Goal: Task Accomplishment & Management: Manage account settings

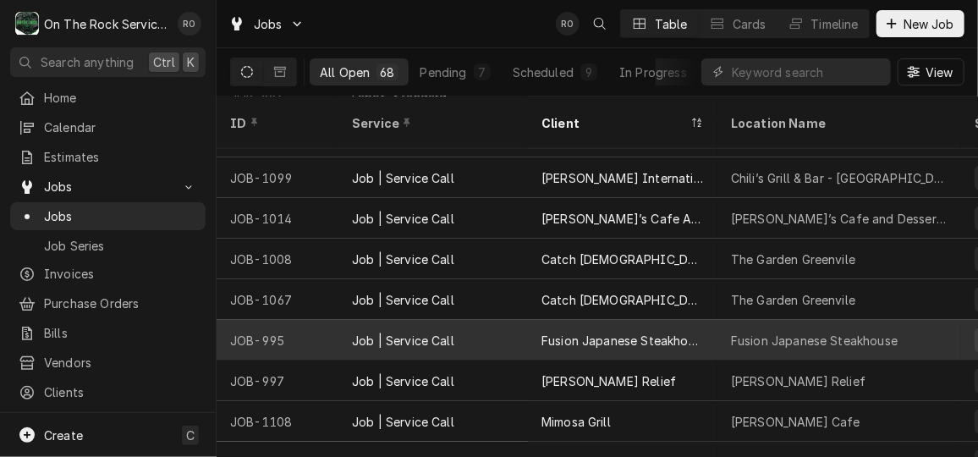
scroll to position [884, 0]
click at [717, 321] on div "Fusion Japanese Steakhouse" at bounding box center [839, 341] width 244 height 41
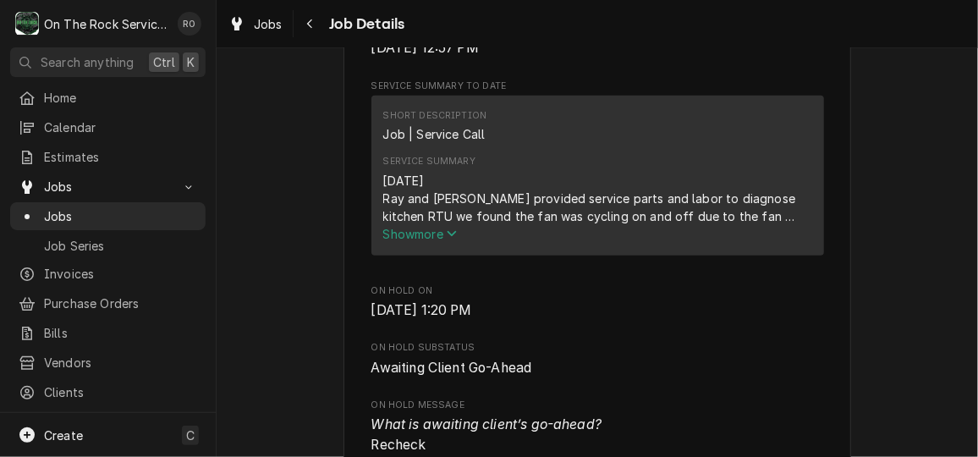
scroll to position [572, 0]
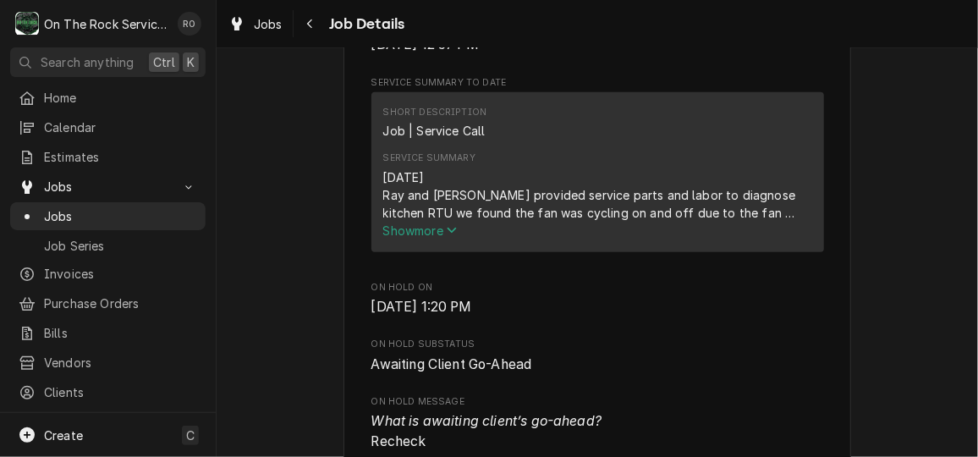
click at [462, 244] on div "Service Summary 8/20/25 Ray and Izzy provided service parts and labor to diagno…" at bounding box center [597, 195] width 429 height 99
click at [451, 233] on icon "Service Summary" at bounding box center [451, 231] width 9 height 6
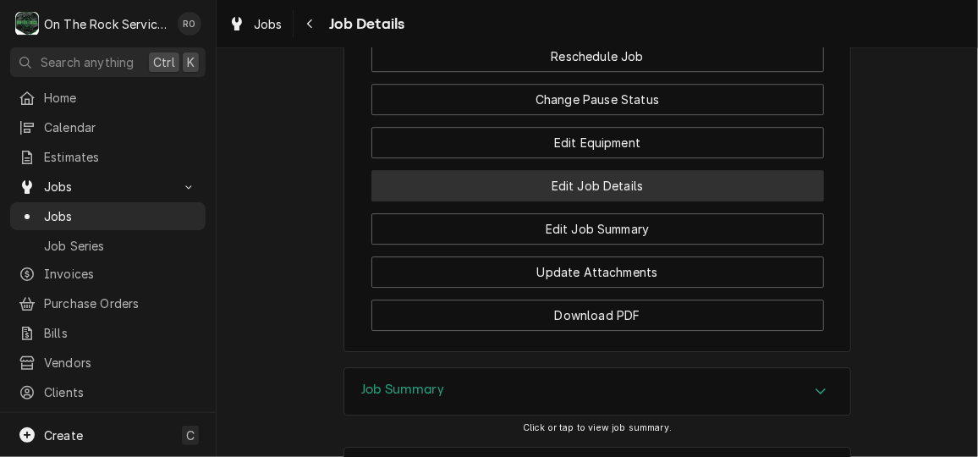
scroll to position [2227, 0]
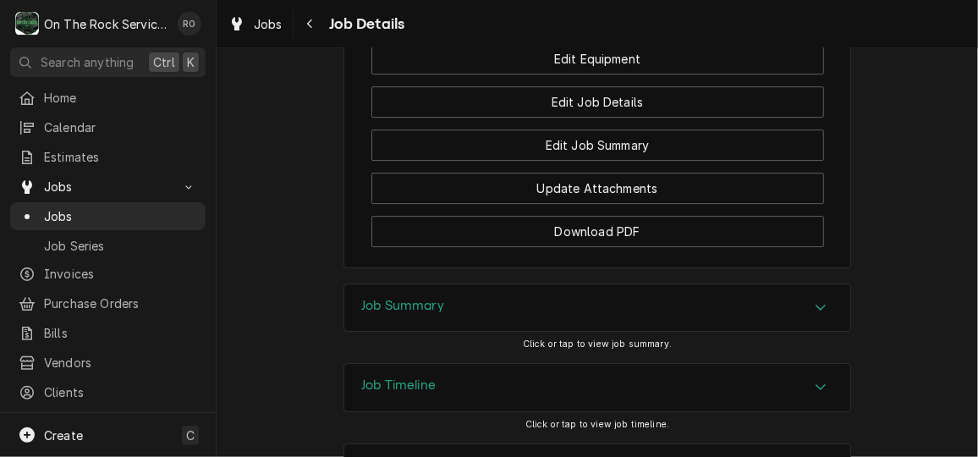
click at [654, 307] on div "Job Summary" at bounding box center [597, 307] width 506 height 47
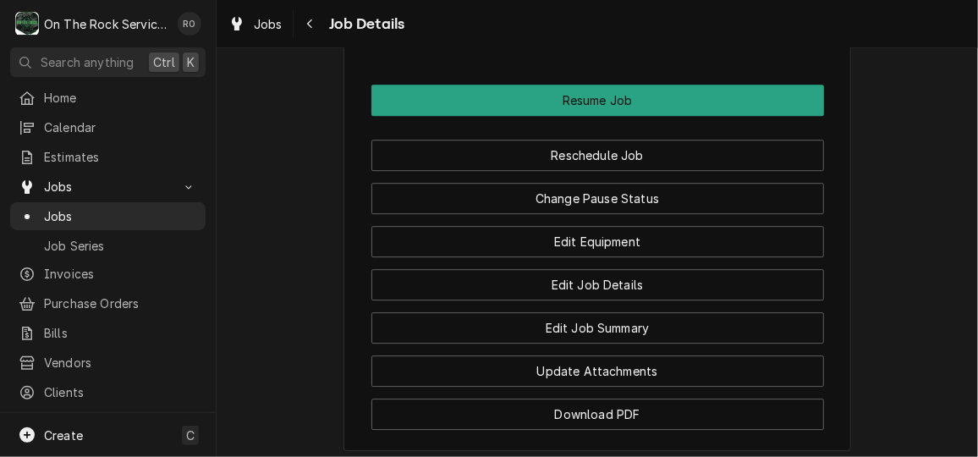
scroll to position [2046, 0]
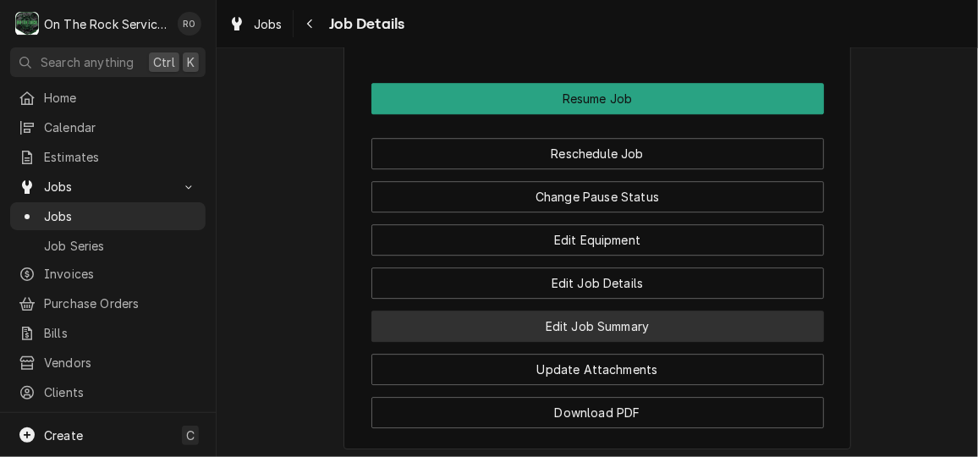
click at [659, 342] on button "Edit Job Summary" at bounding box center [597, 325] width 453 height 31
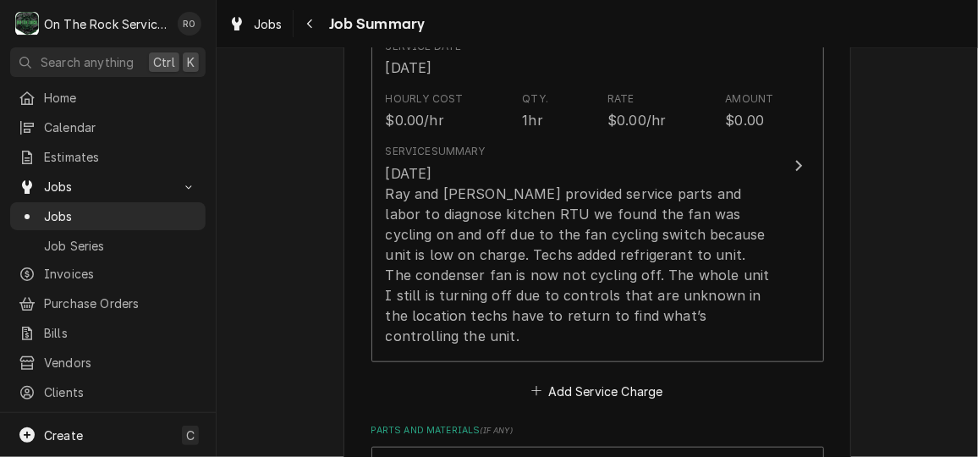
scroll to position [520, 0]
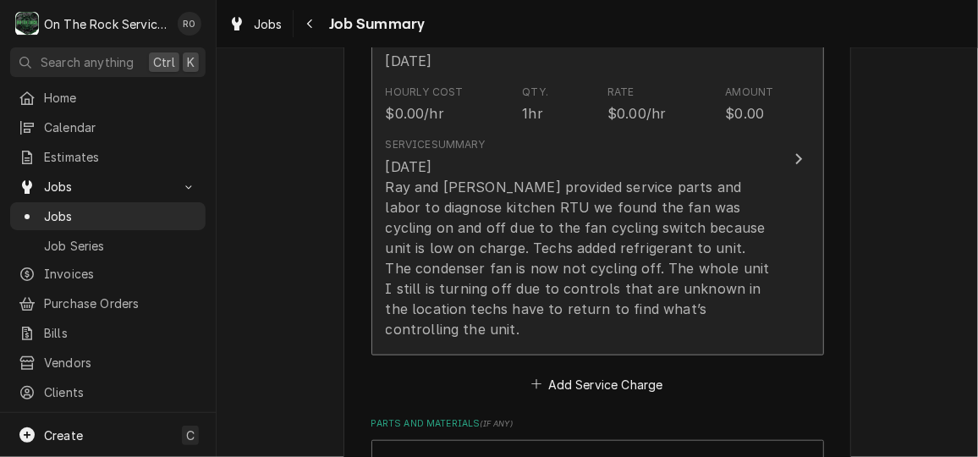
click at [684, 184] on div "8/20/25 Ray and Izzy provided service parts and labor to diagnose kitchen RTU w…" at bounding box center [580, 248] width 388 height 183
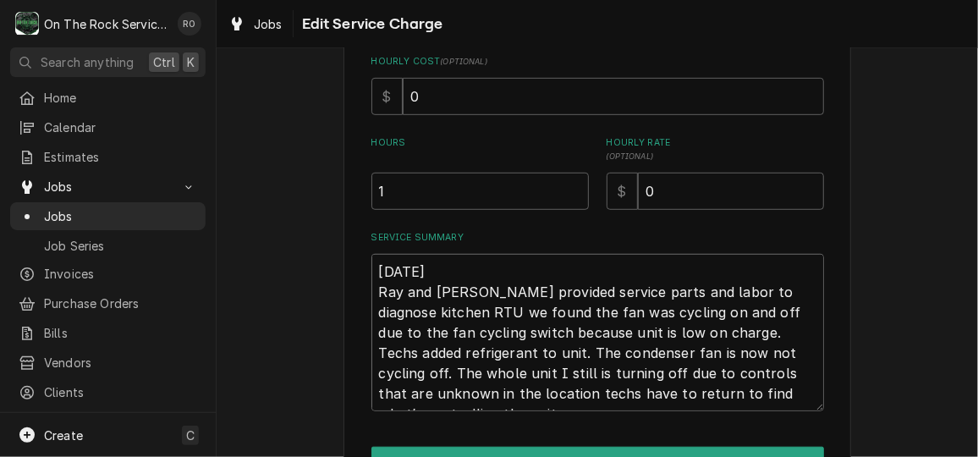
scroll to position [19, 0]
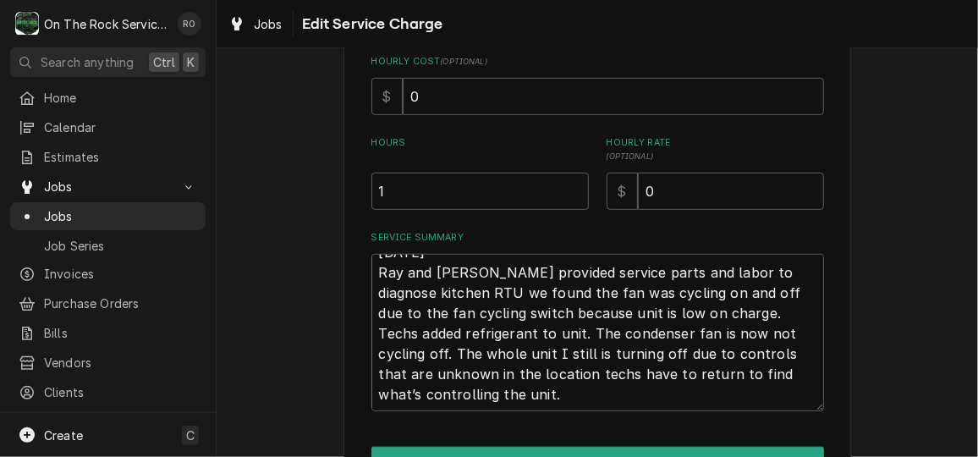
drag, startPoint x: 372, startPoint y: 269, endPoint x: 740, endPoint y: 405, distance: 392.4
click at [740, 405] on textarea "[DATE] Ray and [PERSON_NAME] provided service parts and labor to diagnose kitch…" at bounding box center [597, 332] width 453 height 157
type textarea "x"
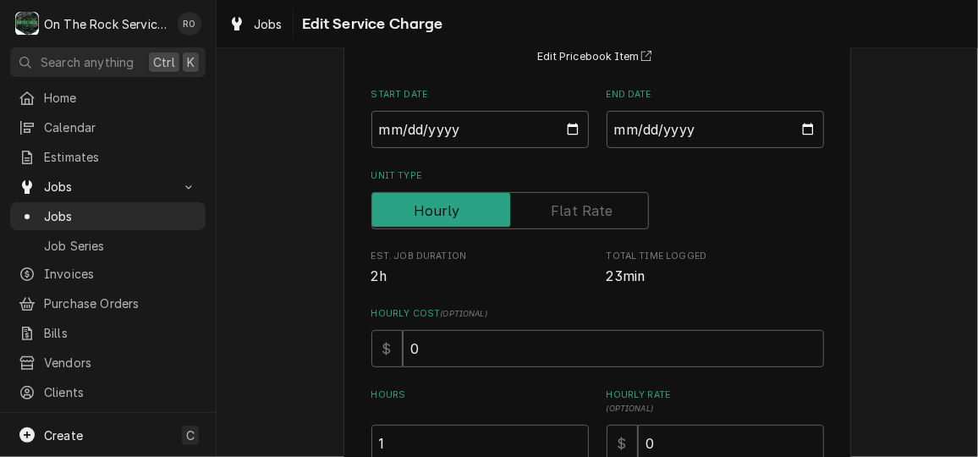
scroll to position [0, 0]
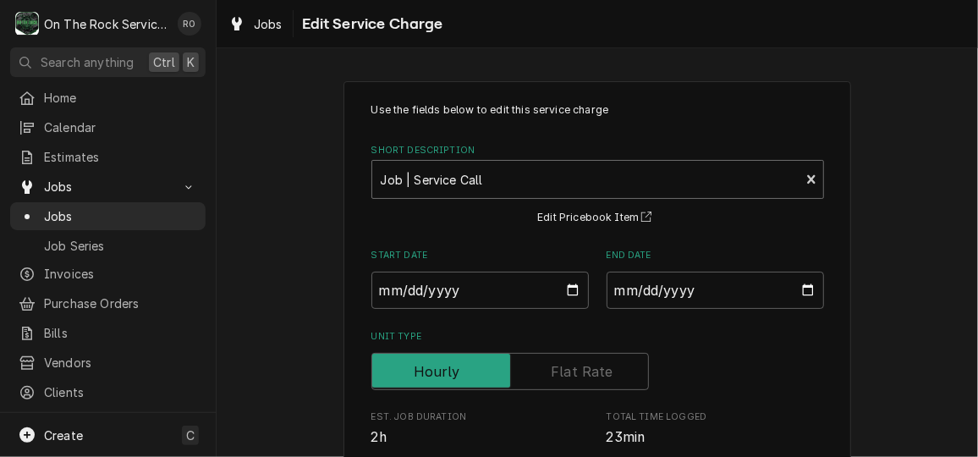
type textarea "x"
click at [615, 174] on div "Short Description" at bounding box center [586, 179] width 411 height 30
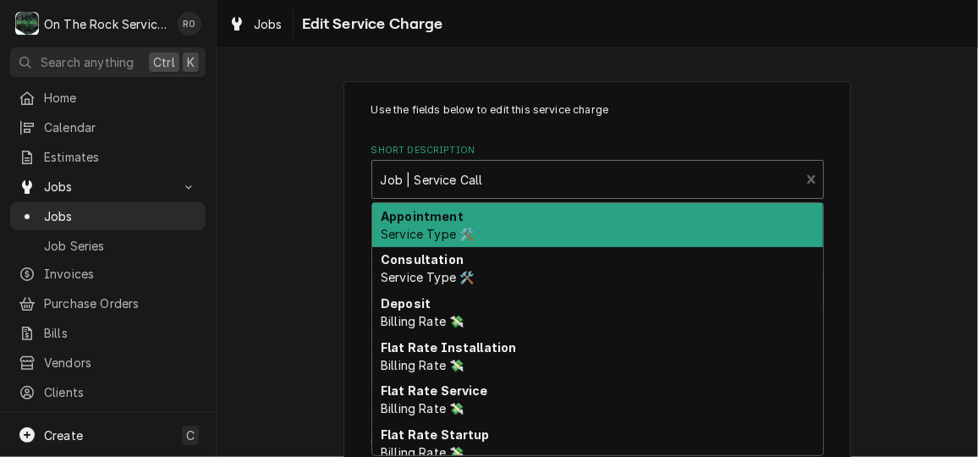
click at [615, 174] on div "Short Description" at bounding box center [586, 179] width 411 height 30
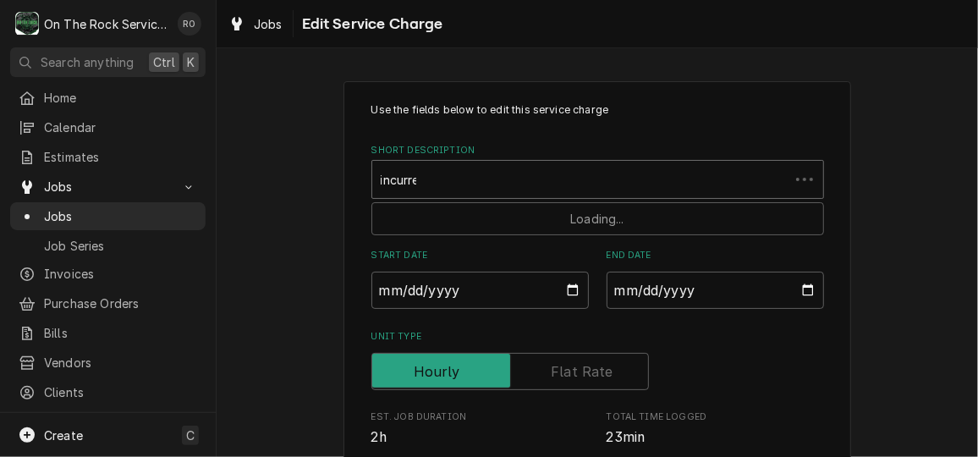
type input "incurred"
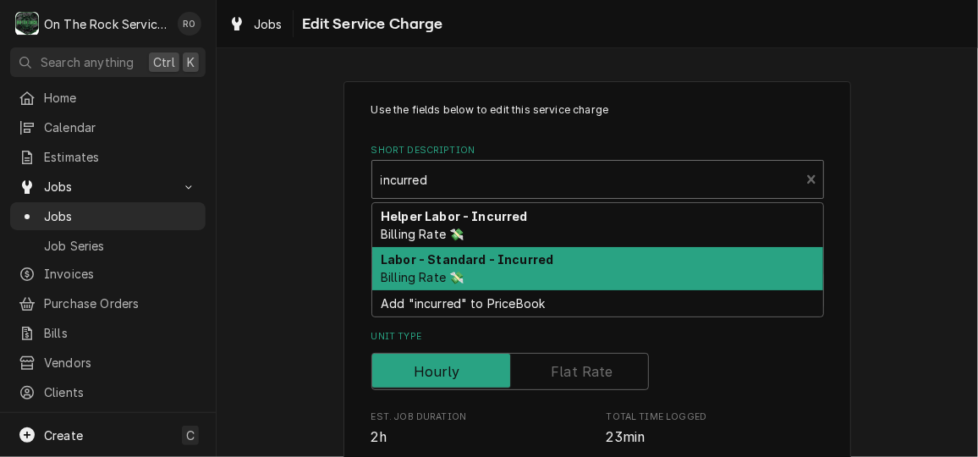
click at [596, 260] on div "Labor - Standard - Incurred Billing Rate 💸" at bounding box center [597, 269] width 451 height 44
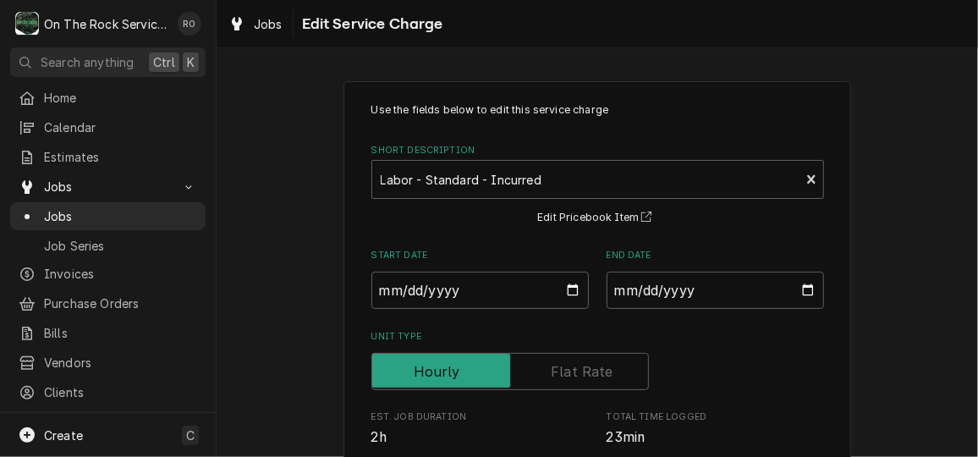
scroll to position [431, 0]
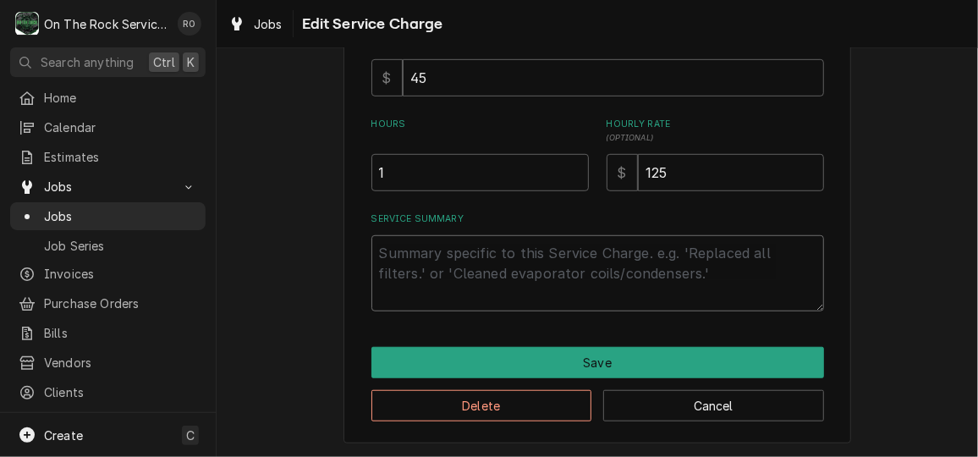
click at [596, 260] on textarea "Service Summary" at bounding box center [597, 273] width 453 height 76
paste textarea "[DATE] Ray and [PERSON_NAME] provided service parts and labor to diagnose kitch…"
type textarea "x"
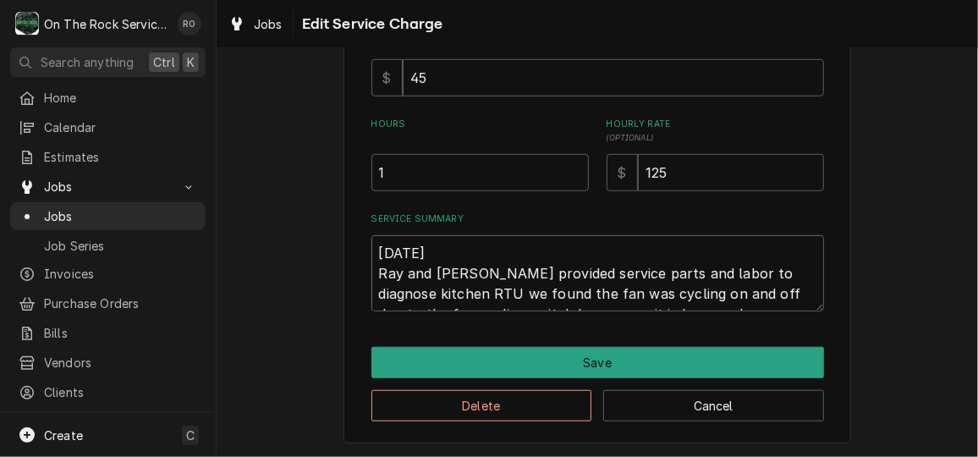
type textarea "[DATE] Ray and [PERSON_NAME] provided service parts and labor to diagnose kitch…"
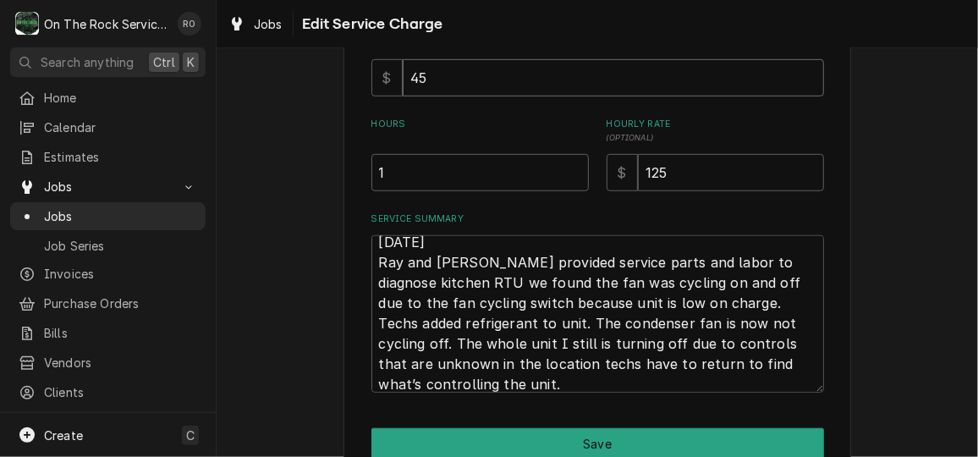
click at [703, 95] on input "45" at bounding box center [613, 77] width 421 height 37
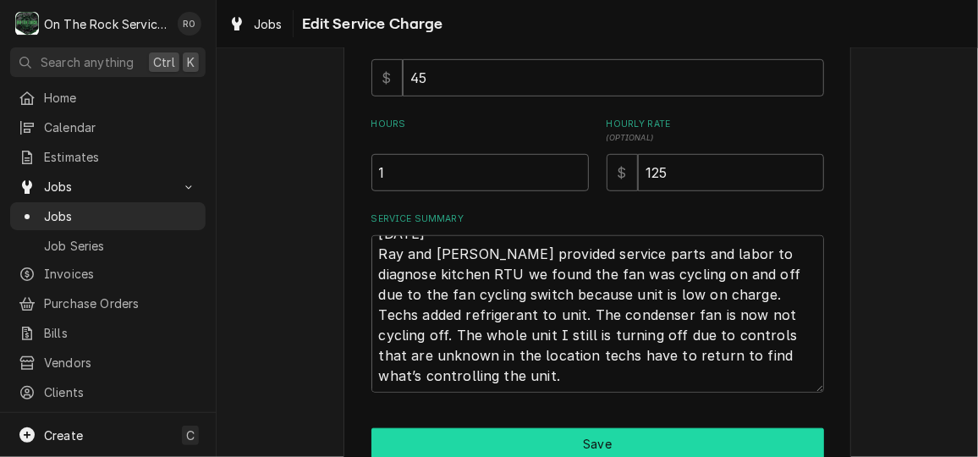
click at [687, 434] on button "Save" at bounding box center [597, 443] width 453 height 31
type textarea "x"
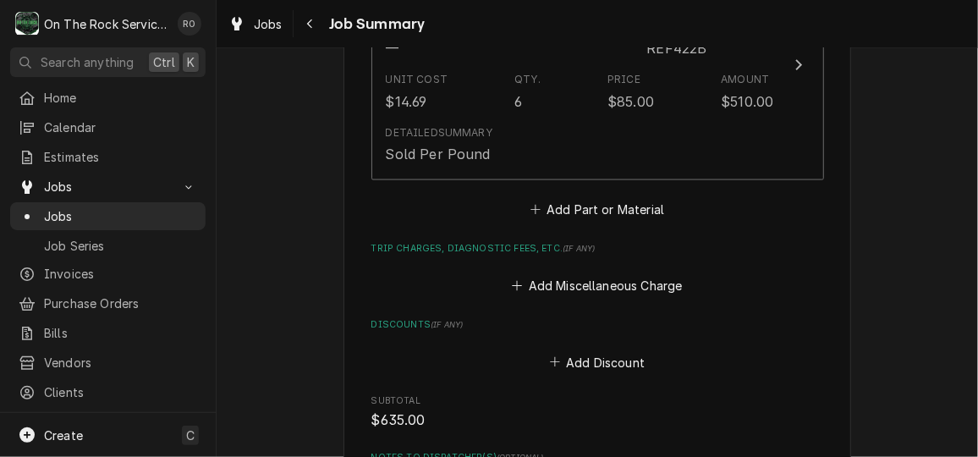
scroll to position [1011, 0]
click at [611, 272] on button "Add Miscellaneous Charge" at bounding box center [597, 284] width 176 height 24
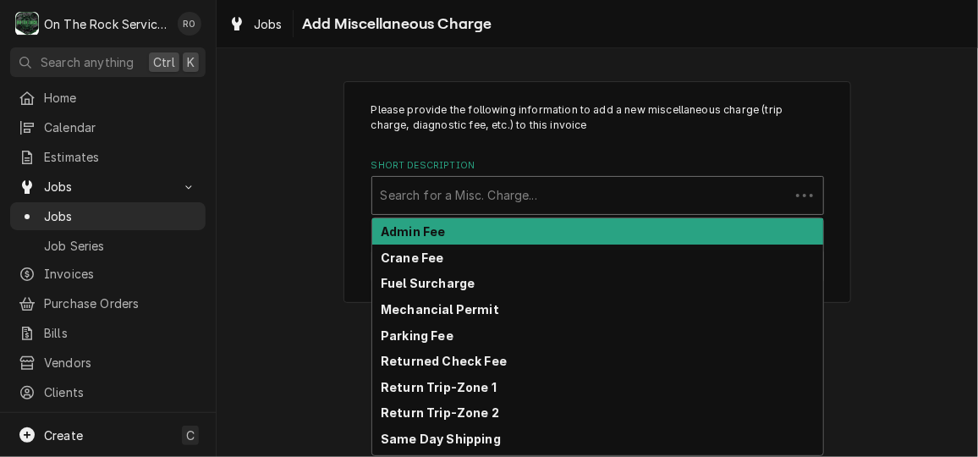
click at [623, 206] on div "Short Description" at bounding box center [581, 195] width 400 height 30
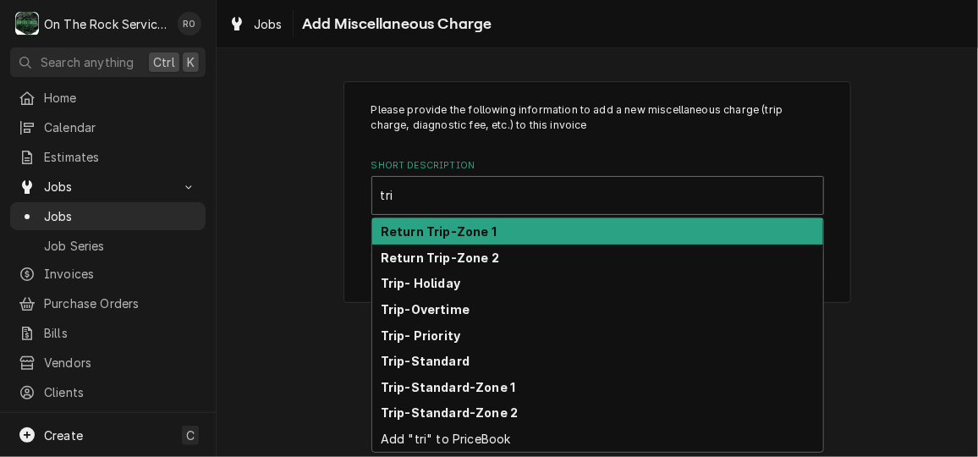
type input "trip"
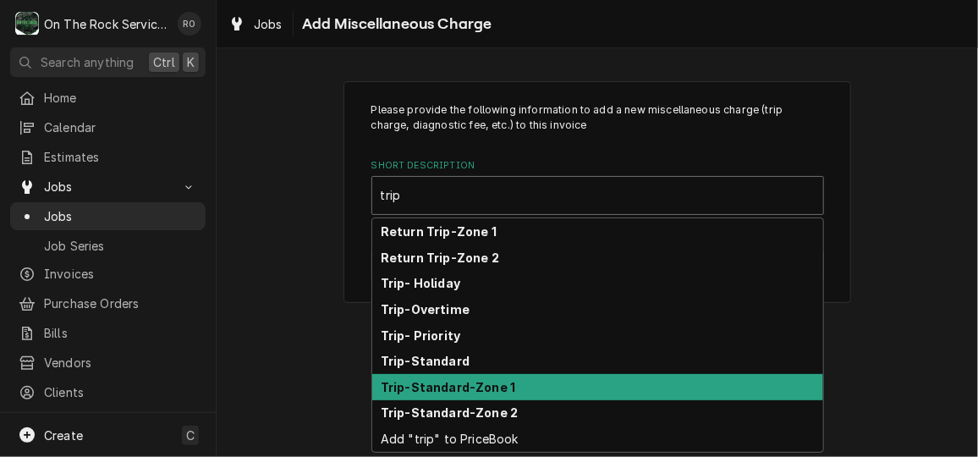
click at [593, 377] on div "Trip-Standard-Zone 1" at bounding box center [597, 387] width 451 height 26
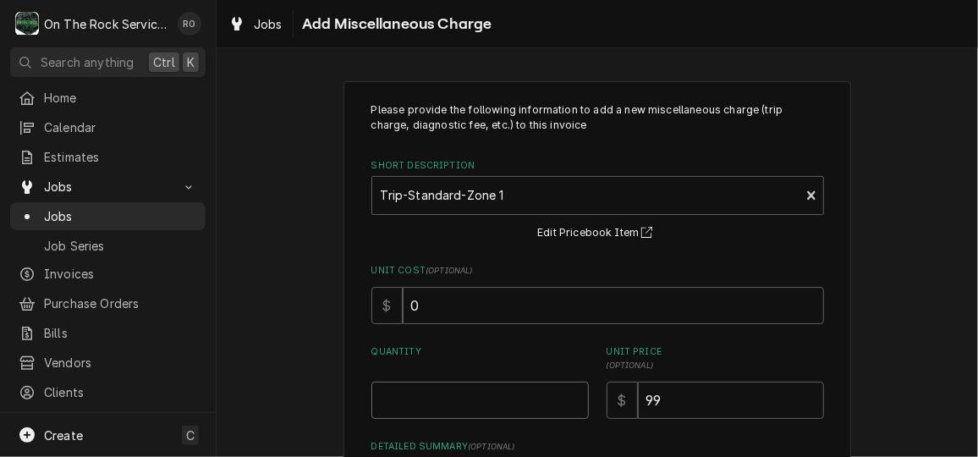
click at [538, 396] on input "Quantity" at bounding box center [479, 400] width 217 height 37
type textarea "x"
type input "1"
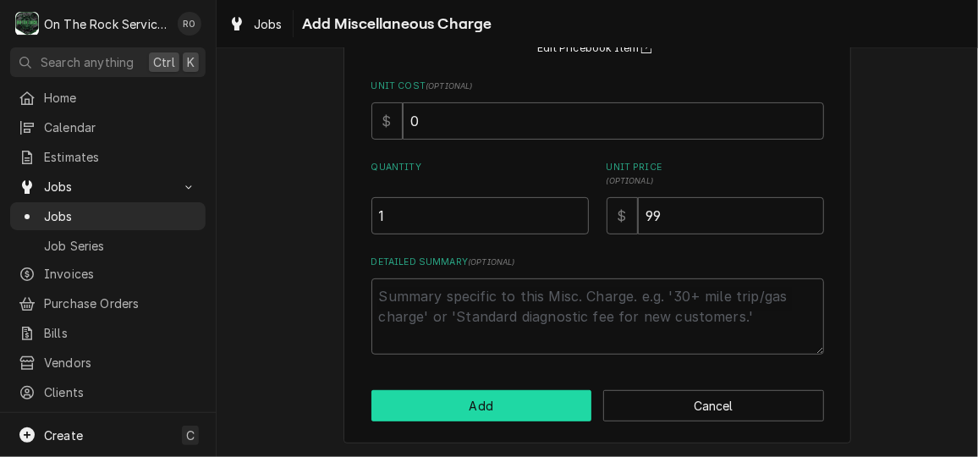
click at [527, 405] on button "Add" at bounding box center [481, 405] width 221 height 31
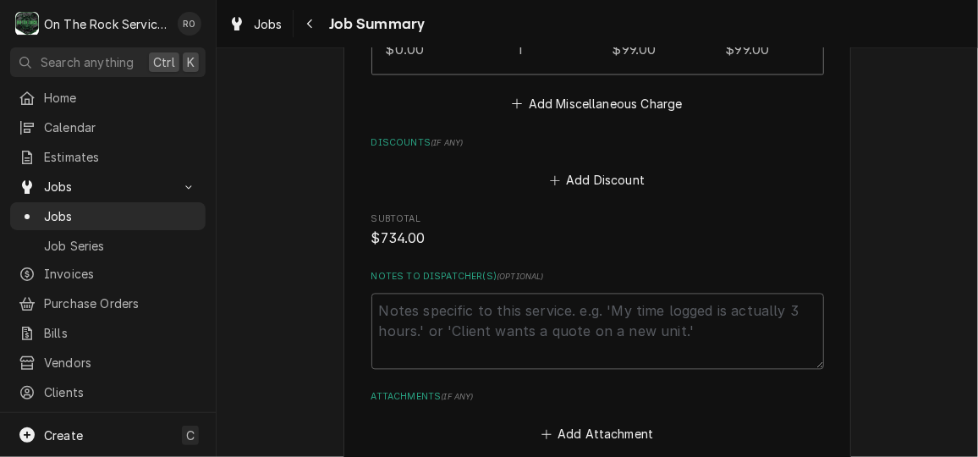
scroll to position [1475, 0]
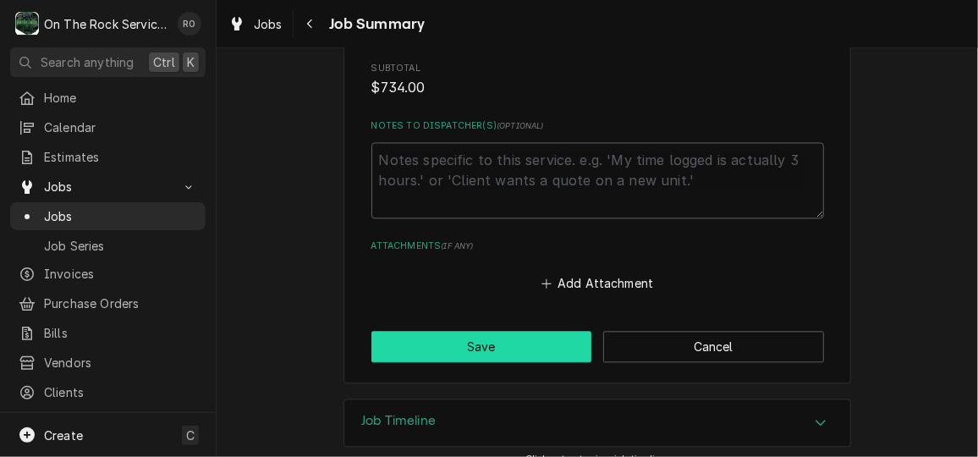
click at [503, 331] on button "Save" at bounding box center [481, 346] width 221 height 31
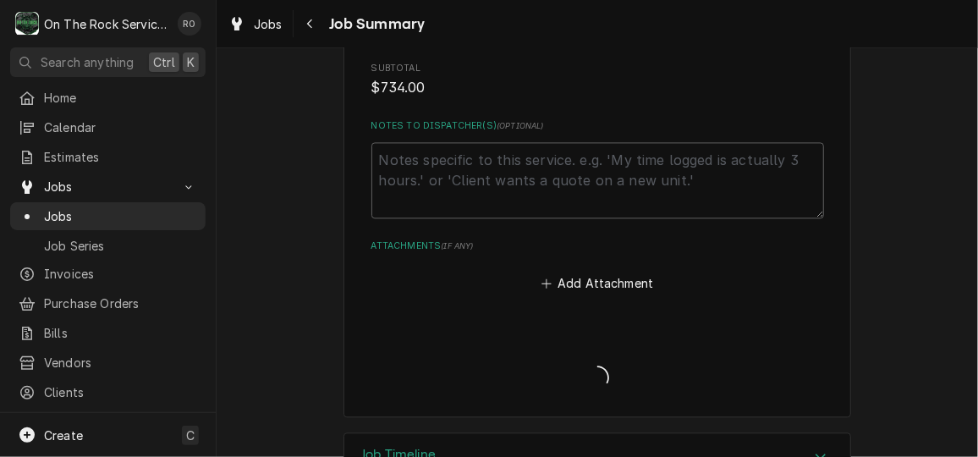
type textarea "x"
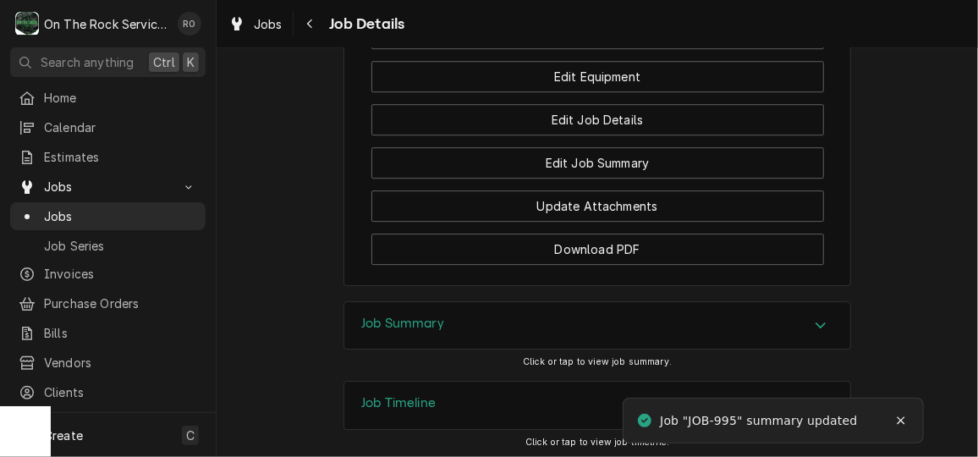
scroll to position [1804, 0]
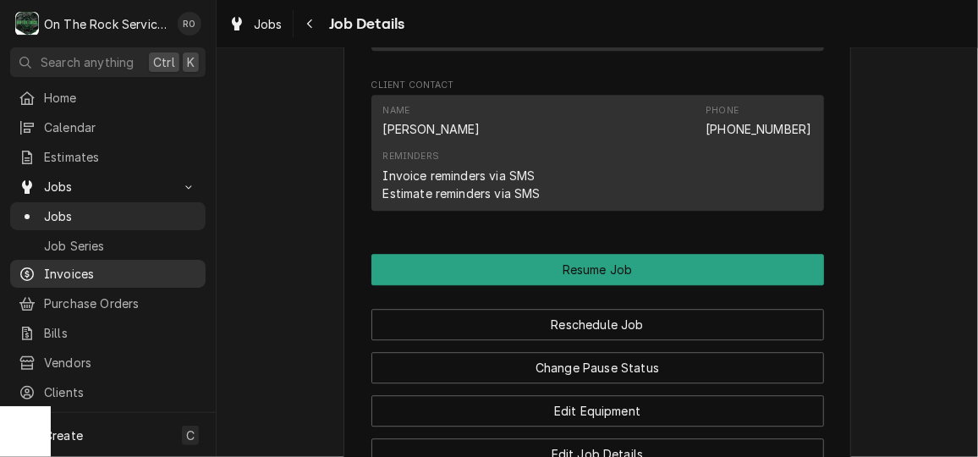
click at [91, 268] on span "Invoices" at bounding box center [120, 274] width 153 height 18
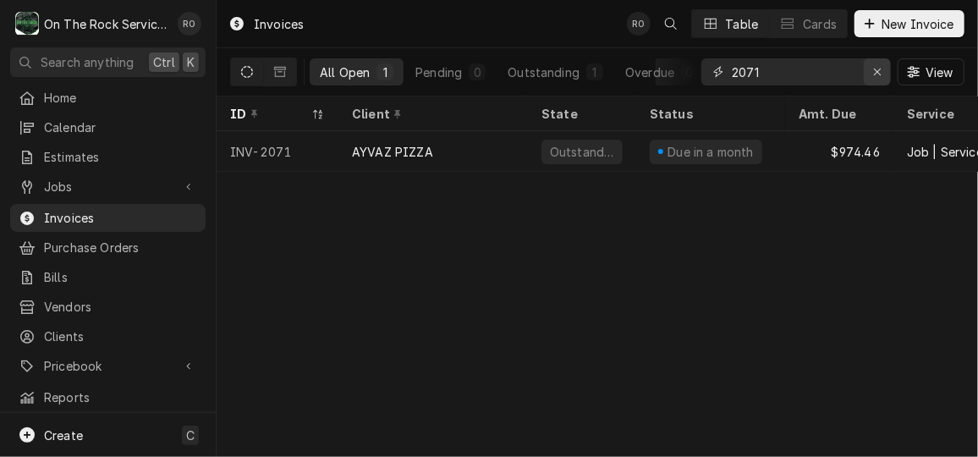
click at [881, 75] on icon "Erase input" at bounding box center [877, 72] width 9 height 12
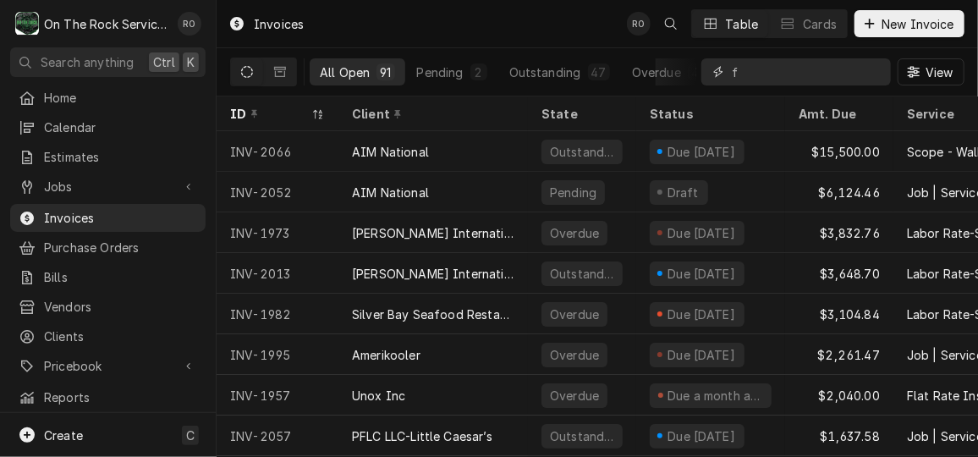
click at [822, 75] on input "f" at bounding box center [807, 71] width 151 height 27
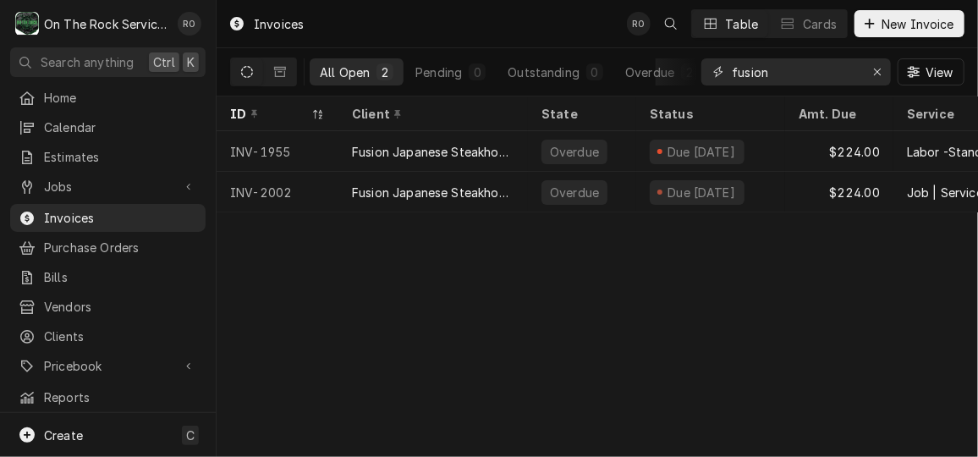
type input "fusion"
click at [516, 28] on div "Invoices RO Table Cards New Invoice" at bounding box center [597, 23] width 761 height 47
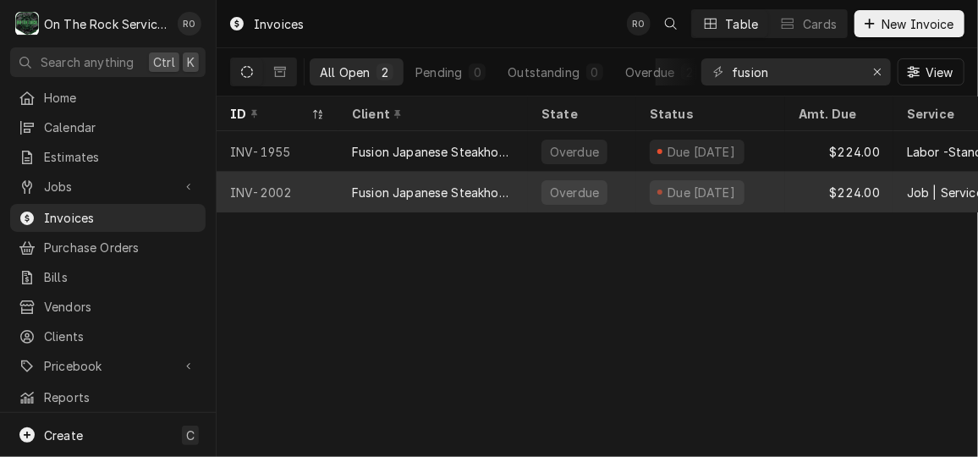
click at [462, 184] on div "Fusion Japanese Steakhouse" at bounding box center [433, 193] width 162 height 18
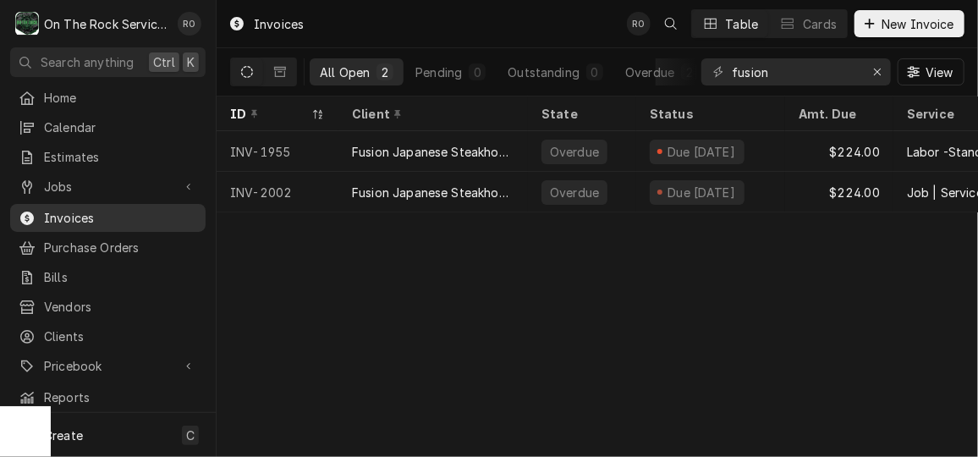
click at [113, 204] on link "Invoices" at bounding box center [107, 218] width 195 height 28
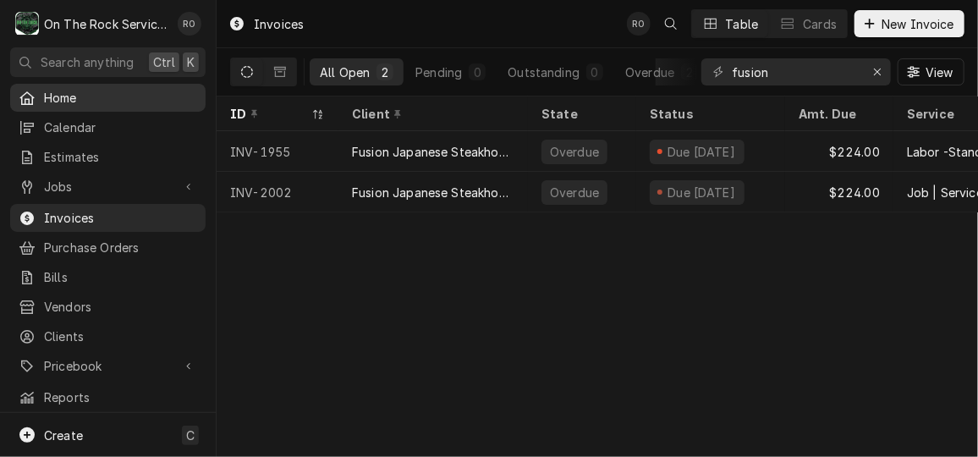
click at [100, 90] on span "Home" at bounding box center [120, 98] width 153 height 18
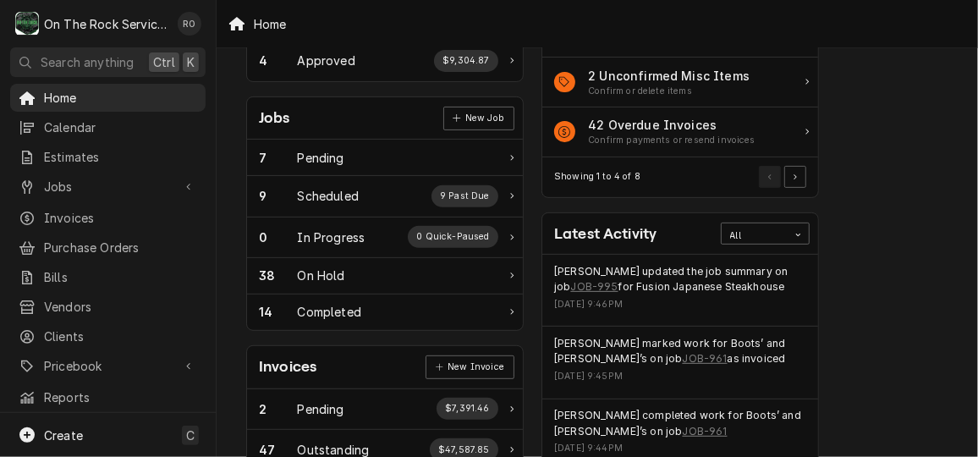
scroll to position [211, 0]
click at [596, 281] on link "JOB-995" at bounding box center [593, 286] width 47 height 15
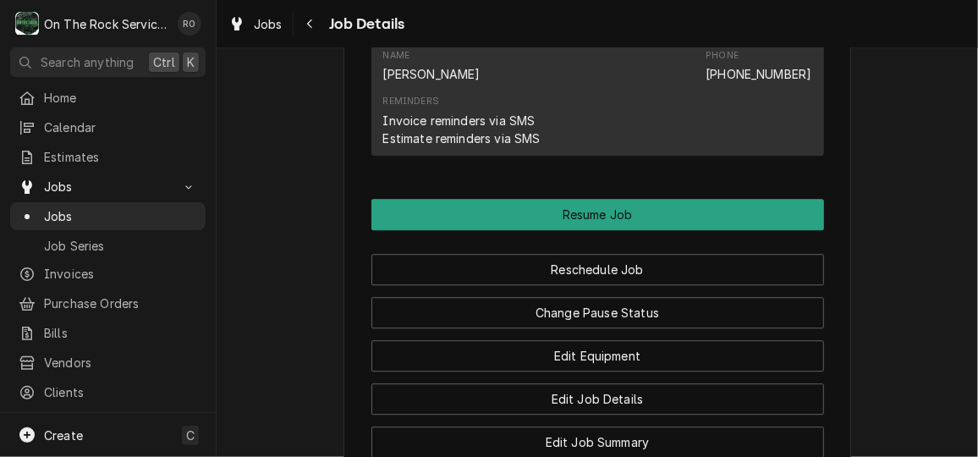
scroll to position [1858, 0]
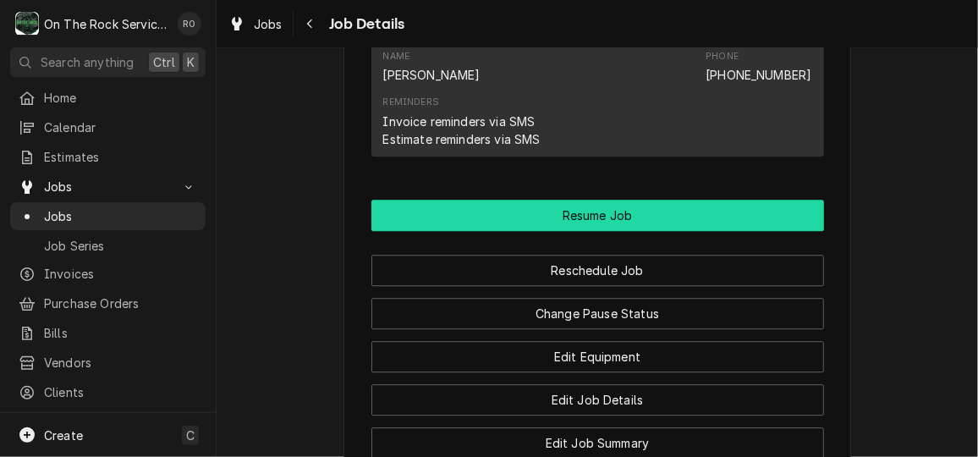
click at [786, 231] on button "Resume Job" at bounding box center [597, 215] width 453 height 31
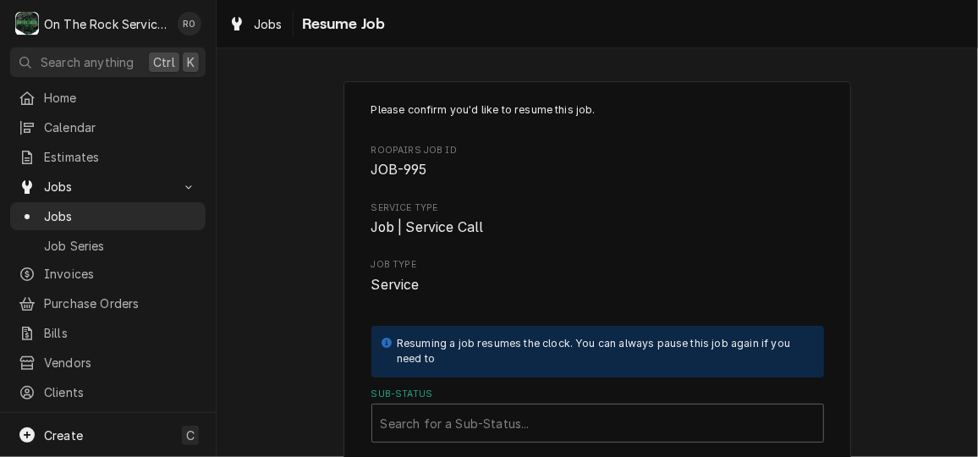
scroll to position [252, 0]
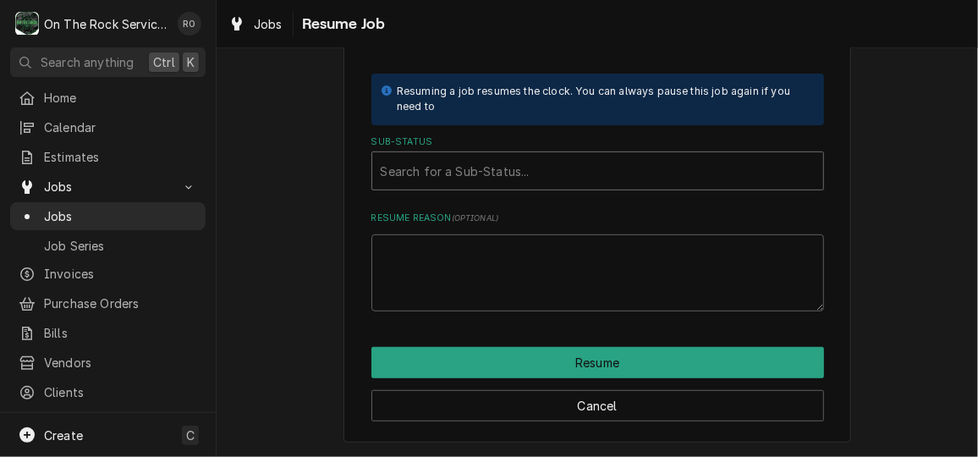
click at [733, 168] on div "Sub-Status" at bounding box center [598, 171] width 434 height 30
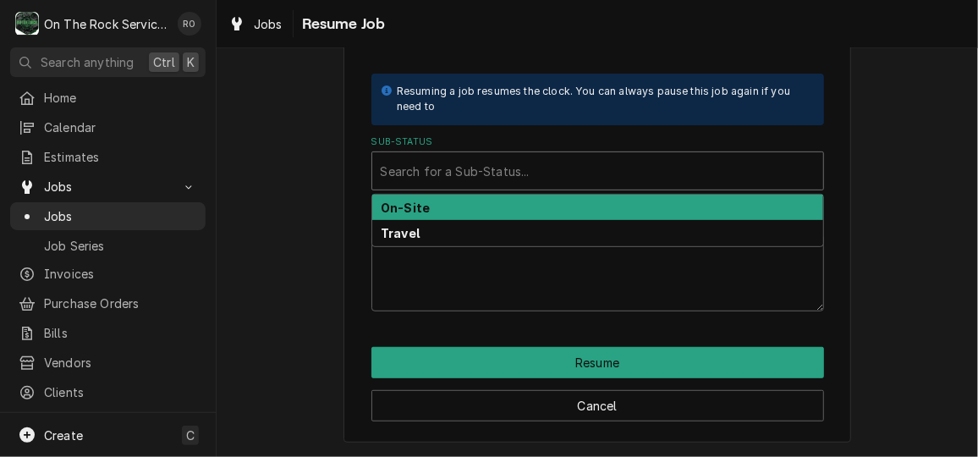
click at [711, 208] on div "On-Site" at bounding box center [597, 208] width 451 height 26
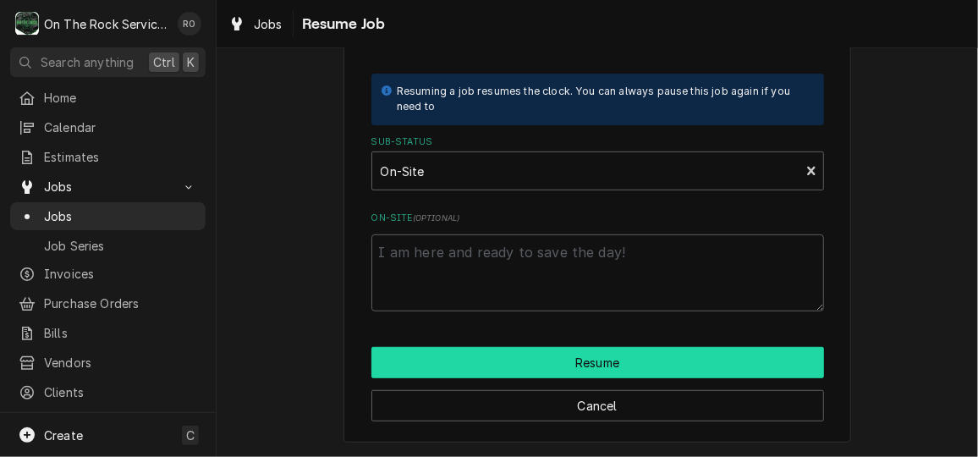
click at [684, 358] on button "Resume" at bounding box center [597, 362] width 453 height 31
type textarea "x"
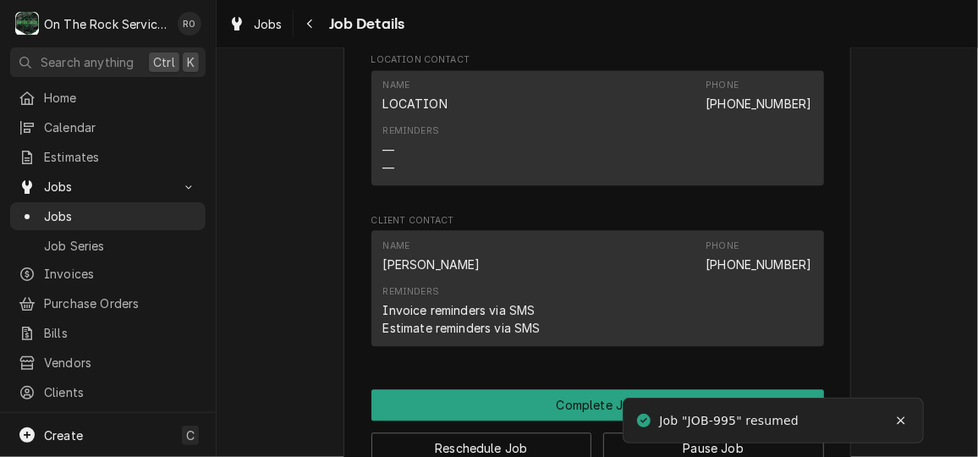
scroll to position [1727, 0]
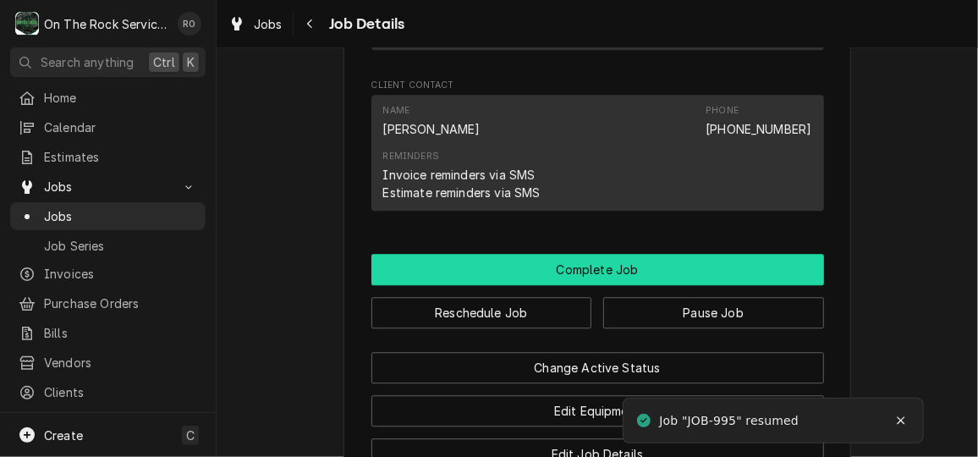
click at [782, 285] on button "Complete Job" at bounding box center [597, 269] width 453 height 31
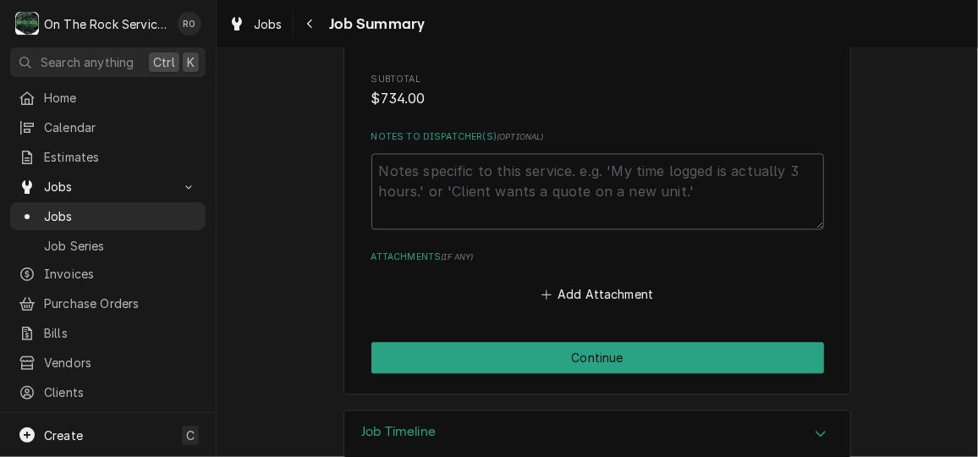
scroll to position [1464, 0]
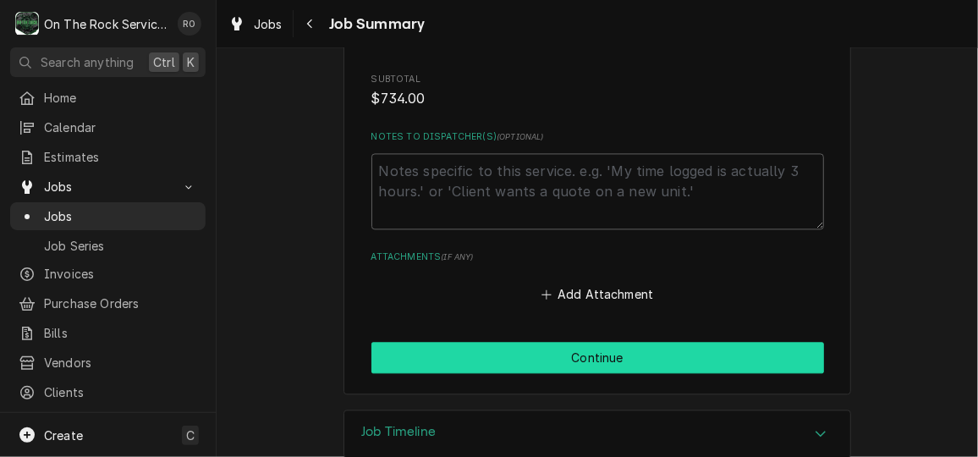
click at [733, 342] on button "Continue" at bounding box center [597, 357] width 453 height 31
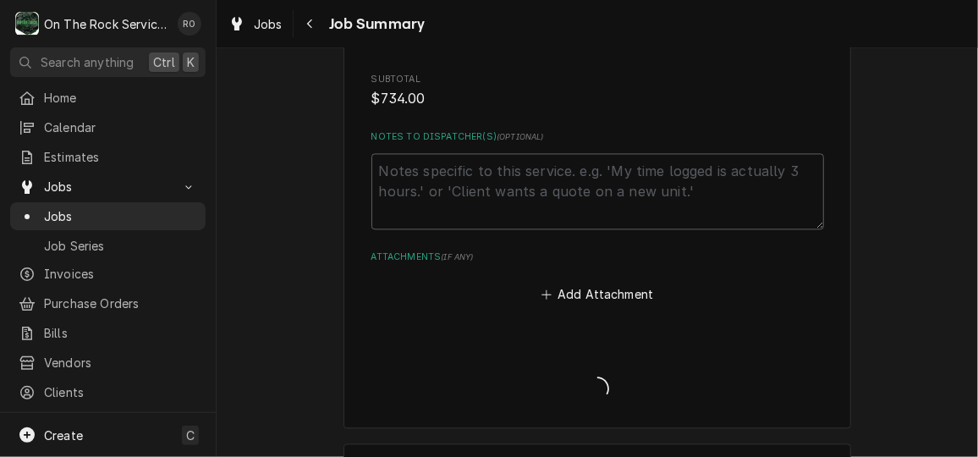
type textarea "x"
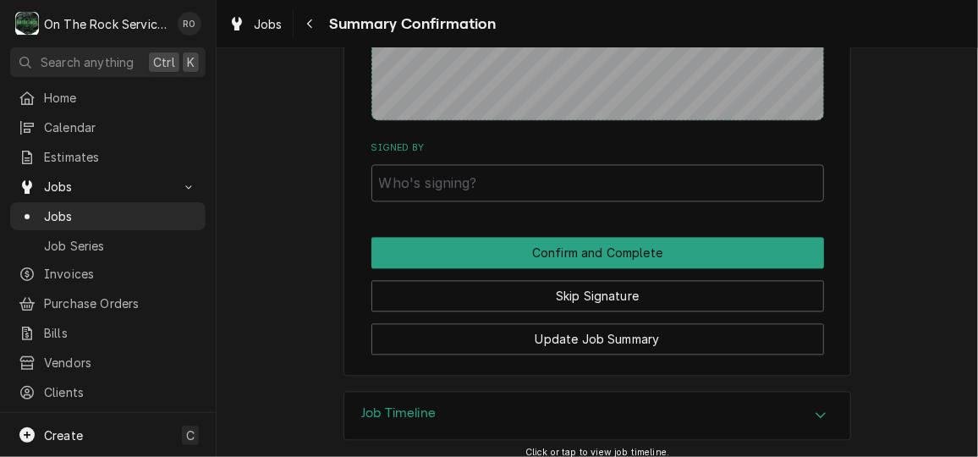
scroll to position [1411, 0]
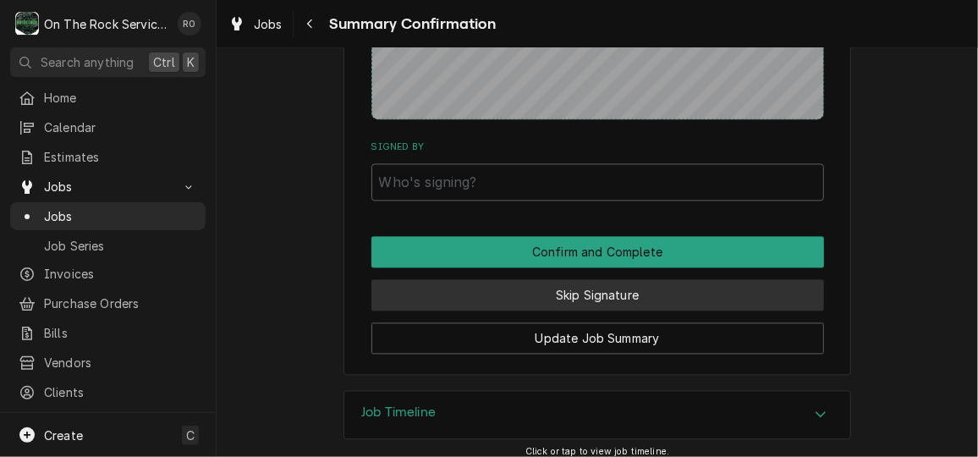
click at [708, 300] on button "Skip Signature" at bounding box center [597, 294] width 453 height 31
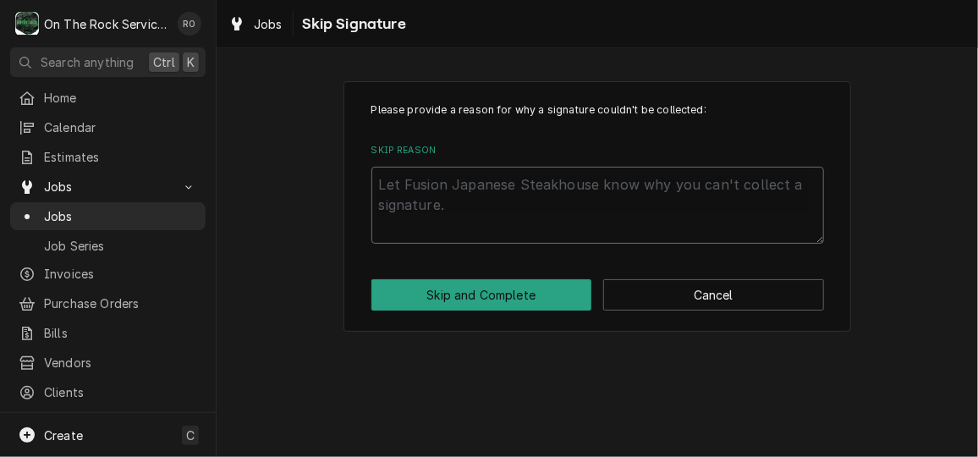
click at [636, 206] on textarea "Skip Reason" at bounding box center [597, 205] width 453 height 76
type textarea "x"
type textarea "n"
type textarea "x"
type textarea "no"
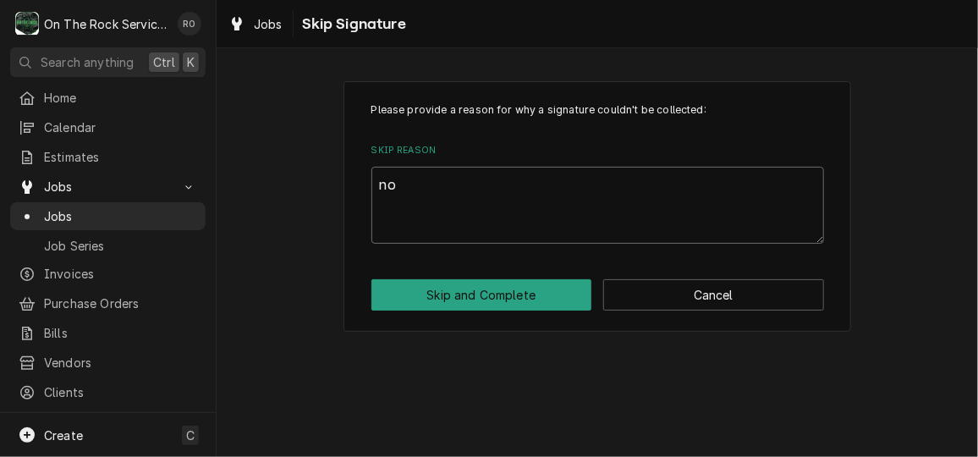
type textarea "x"
type textarea "not"
type textarea "x"
type textarea "not"
type textarea "x"
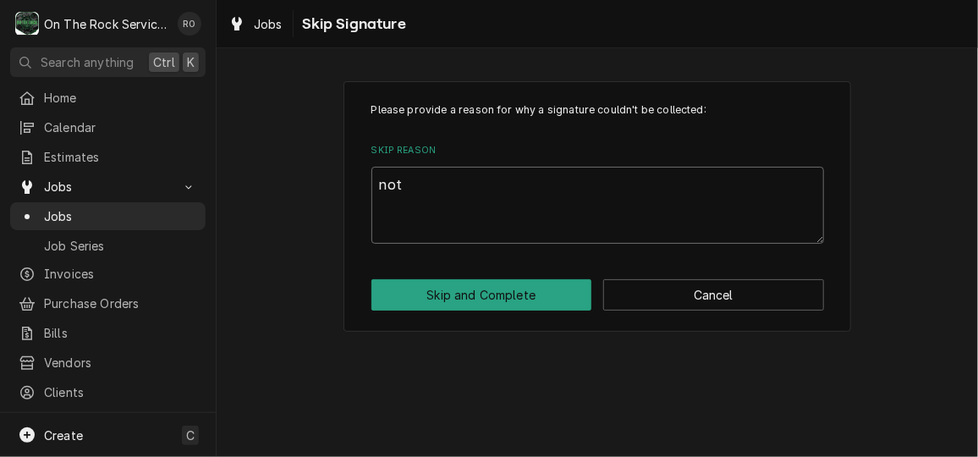
type textarea "not o"
type textarea "x"
type textarea "not on"
type textarea "x"
type textarea "not on"
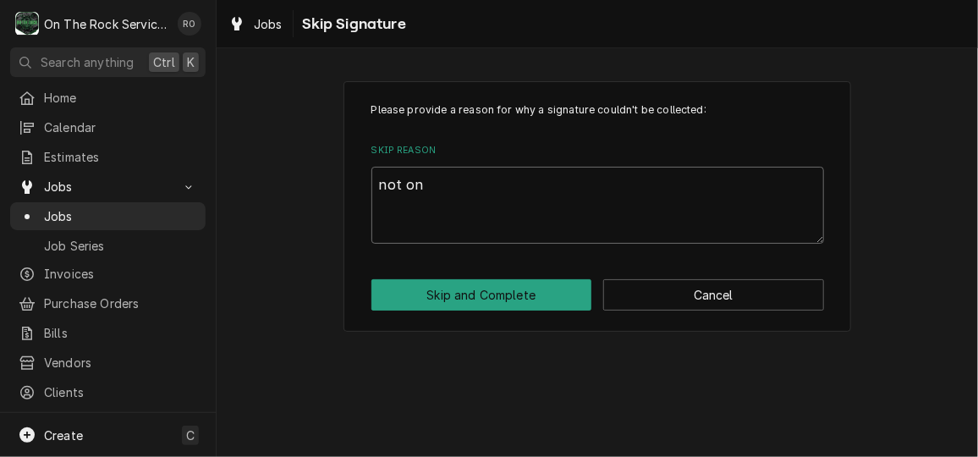
type textarea "x"
type textarea "not on s"
type textarea "x"
type textarea "not on si"
type textarea "x"
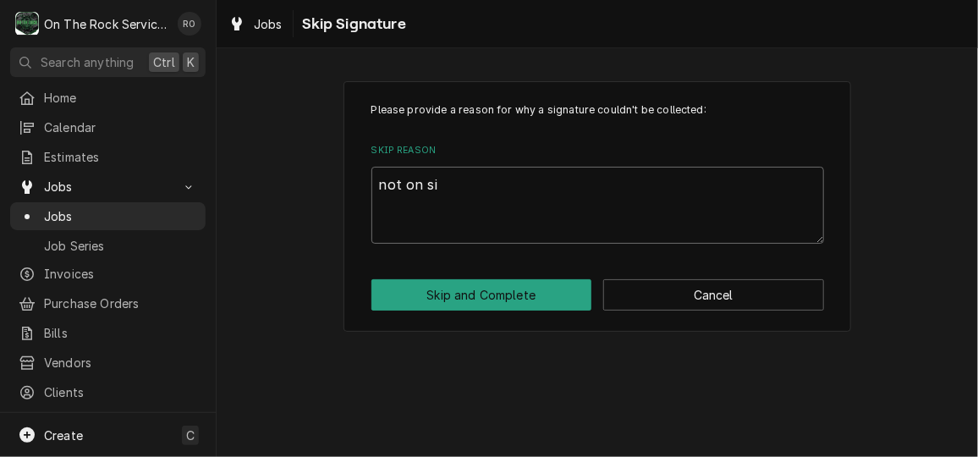
type textarea "not on sit"
type textarea "x"
type textarea "not on site"
type textarea "x"
type textarea "not on site"
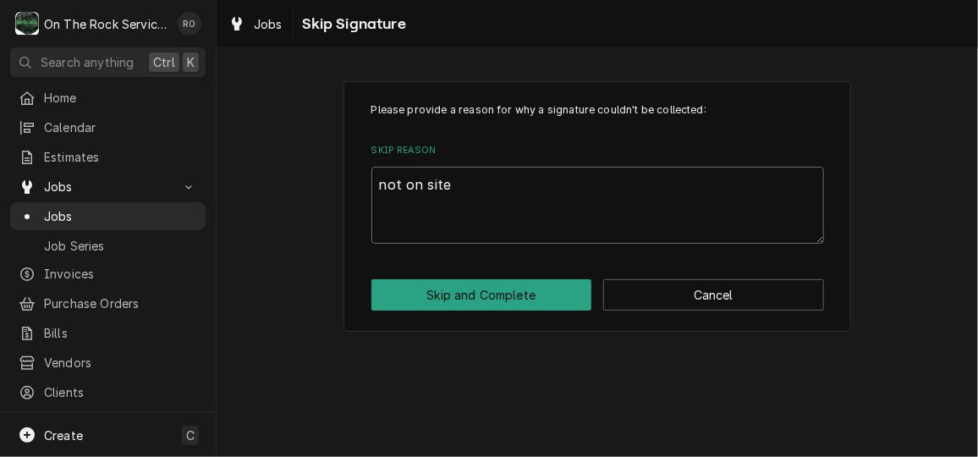
type textarea "x"
type textarea "not on site a"
type textarea "x"
type textarea "not on site at"
type textarea "x"
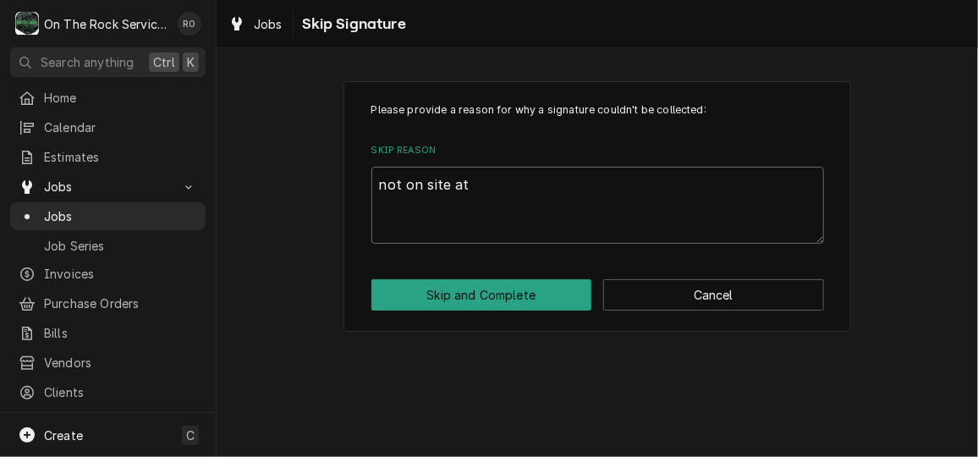
type textarea "not on site at"
type textarea "x"
type textarea "not on site at t"
type textarea "x"
type textarea "not on site at ti"
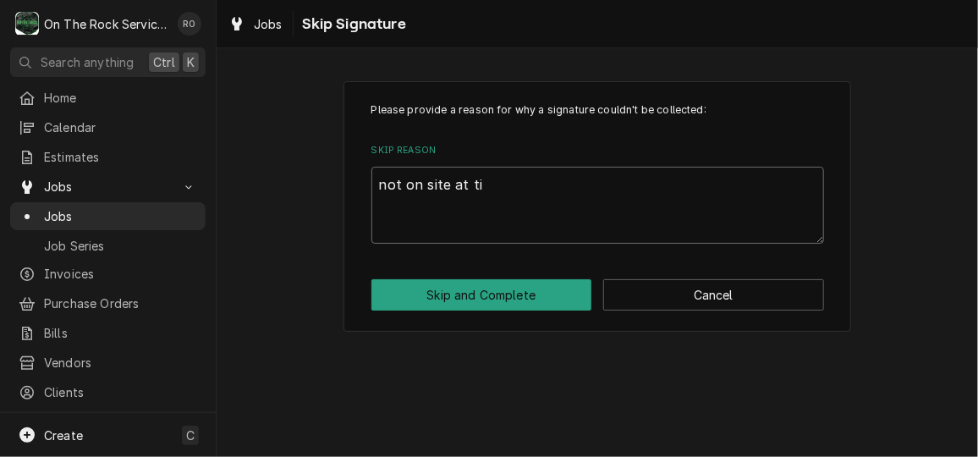
type textarea "x"
type textarea "not on site at [PERSON_NAME]"
type textarea "x"
type textarea "not on site at time"
type textarea "x"
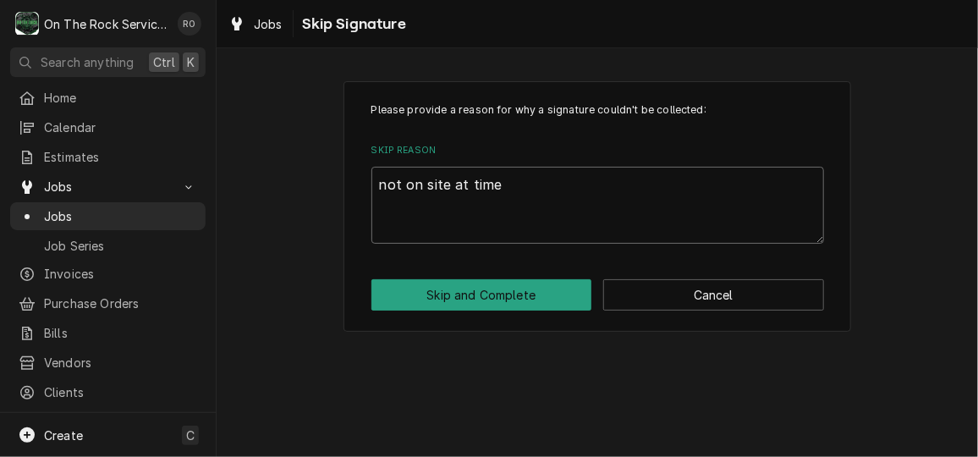
type textarea "not on site at time o"
type textarea "x"
type textarea "not on site at time of"
type textarea "x"
type textarea "not on site at time of"
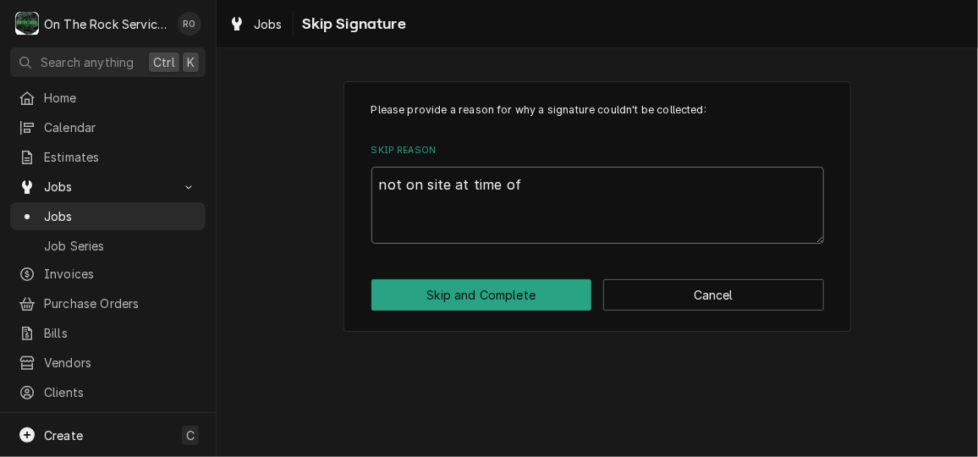
type textarea "x"
type textarea "not on site at time of c"
type textarea "x"
type textarea "not on site at time of cl"
type textarea "x"
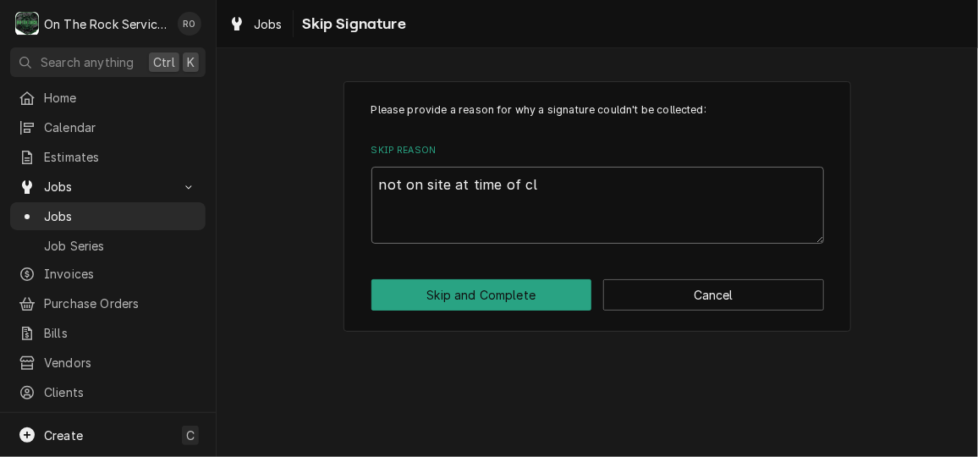
type textarea "not on site at time of clo"
type textarea "x"
type textarea "not on site at time of clos"
type textarea "x"
type textarea "not on site at time of closi"
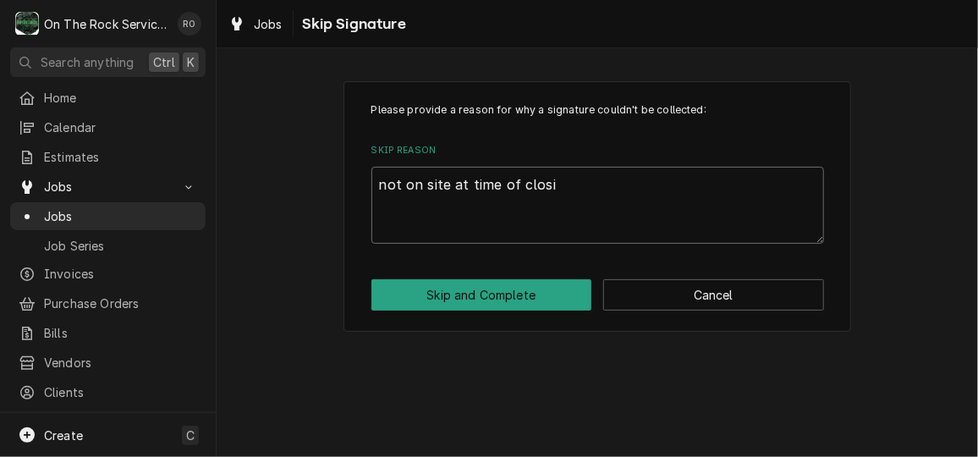
type textarea "x"
type textarea "not on site at time of closin"
type textarea "x"
type textarea "not on site at time of closing"
type textarea "x"
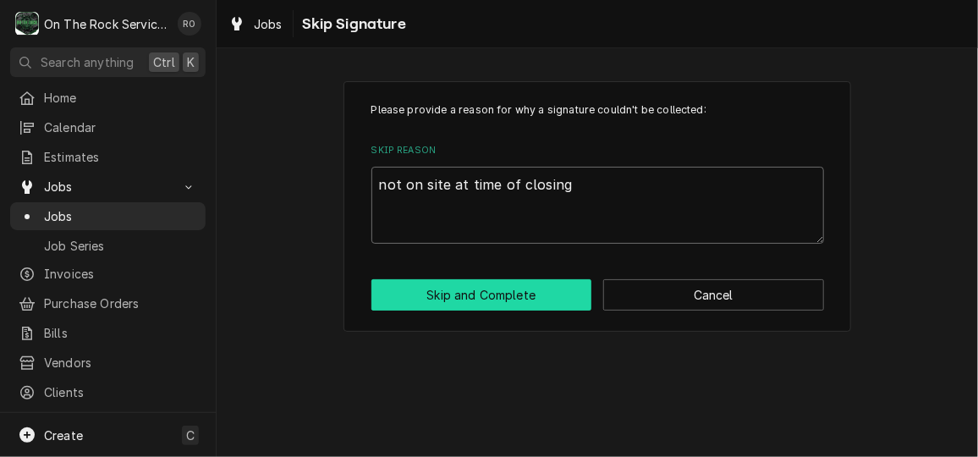
type textarea "not on site at time of closing"
click at [549, 281] on button "Skip and Complete" at bounding box center [481, 294] width 221 height 31
type textarea "x"
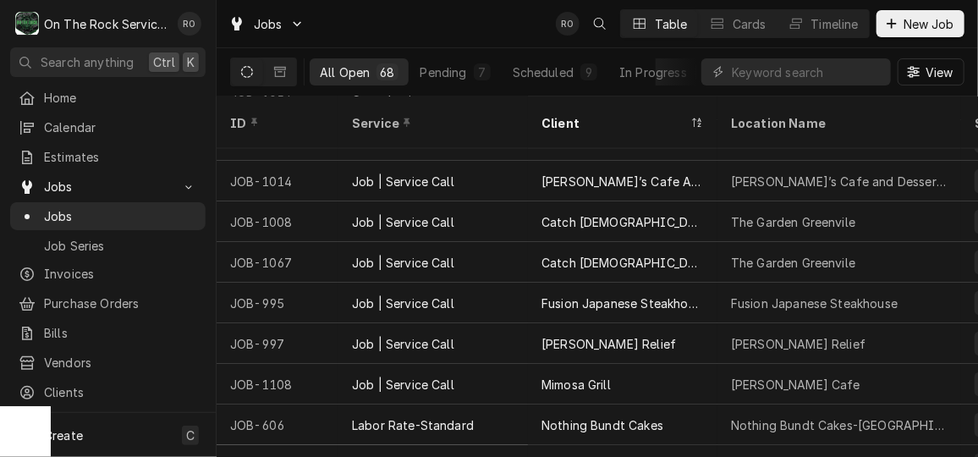
scroll to position [923, 0]
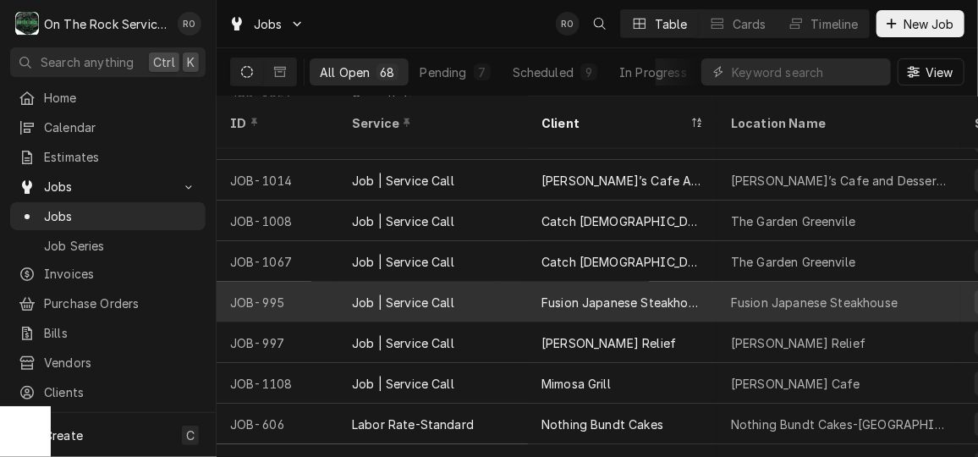
click at [526, 282] on div "Job | Service Call" at bounding box center [432, 302] width 189 height 41
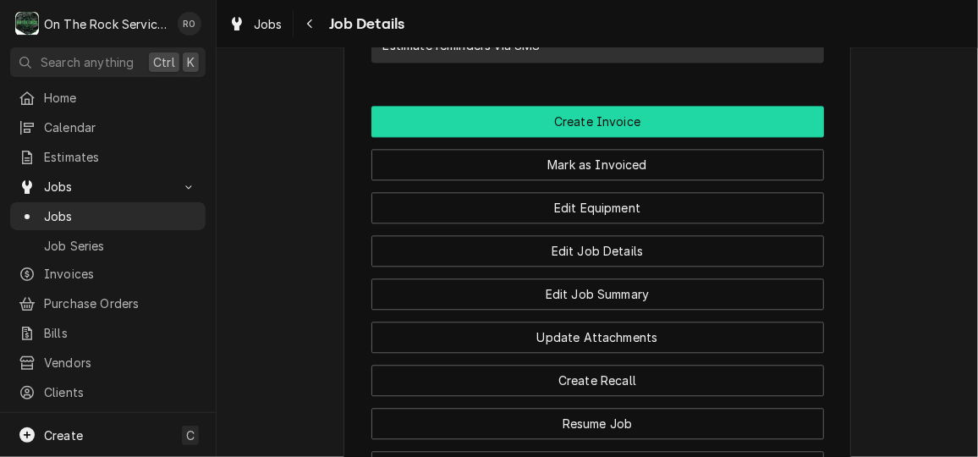
scroll to position [1613, 0]
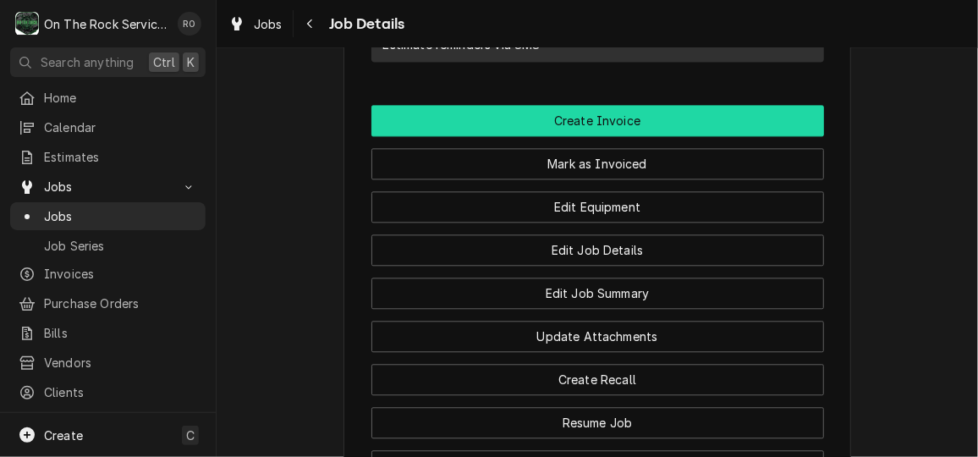
click at [530, 136] on button "Create Invoice" at bounding box center [597, 120] width 453 height 31
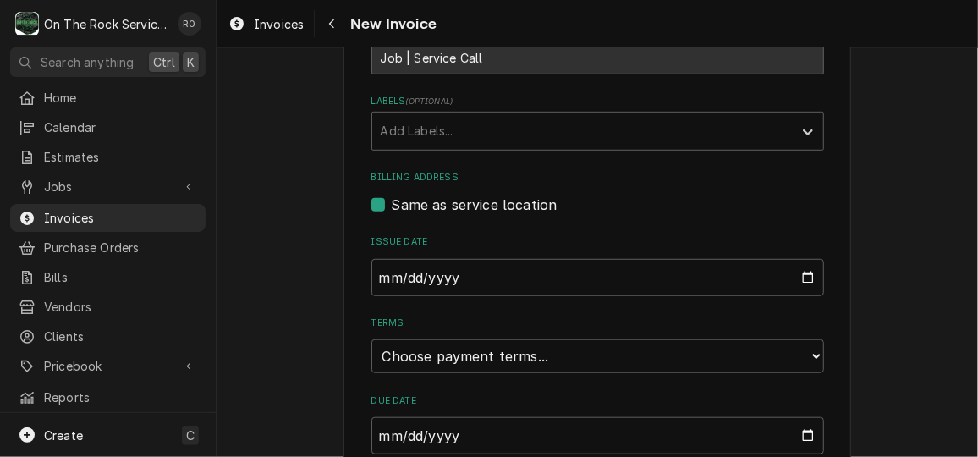
scroll to position [572, 0]
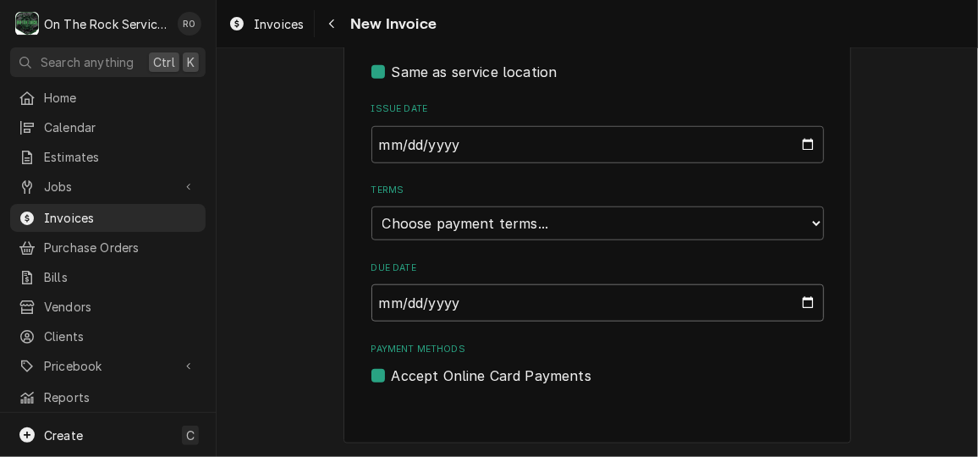
click at [645, 304] on input "Due Date" at bounding box center [597, 302] width 453 height 37
click at [676, 211] on select "Choose payment terms... Same Day Net 7 Net 14 Net 21 Net 30 Net 45 Net 60 Net 90" at bounding box center [597, 223] width 453 height 34
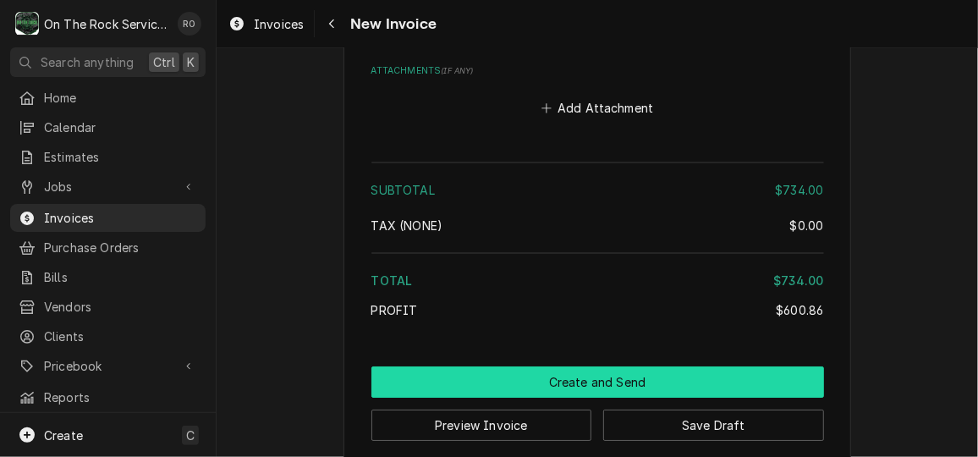
click at [616, 366] on button "Create and Send" at bounding box center [597, 381] width 453 height 31
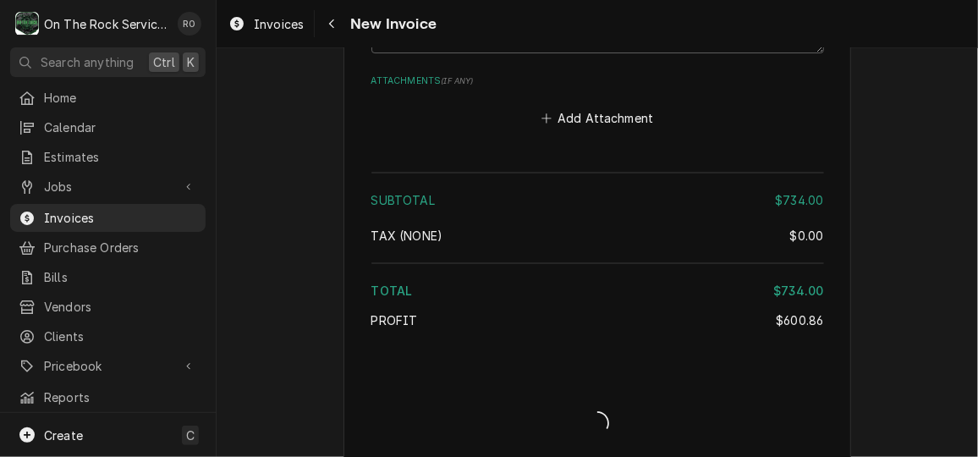
type textarea "x"
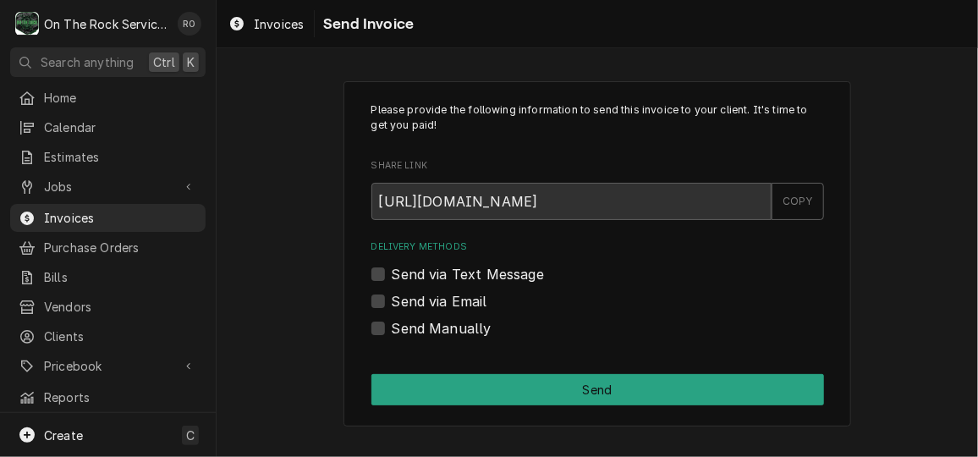
click at [454, 333] on label "Send Manually" at bounding box center [442, 328] width 100 height 20
click at [454, 333] on input "Send Manually" at bounding box center [618, 336] width 453 height 37
checkbox input "true"
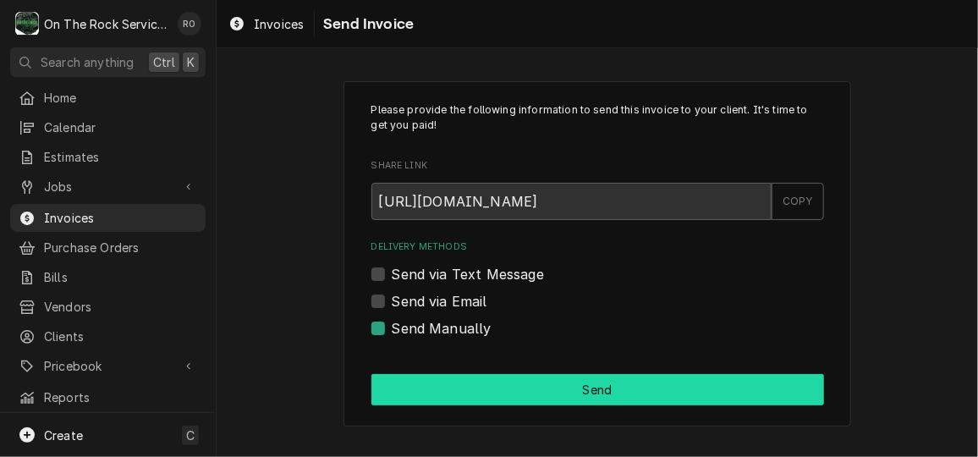
click at [498, 395] on button "Send" at bounding box center [597, 389] width 453 height 31
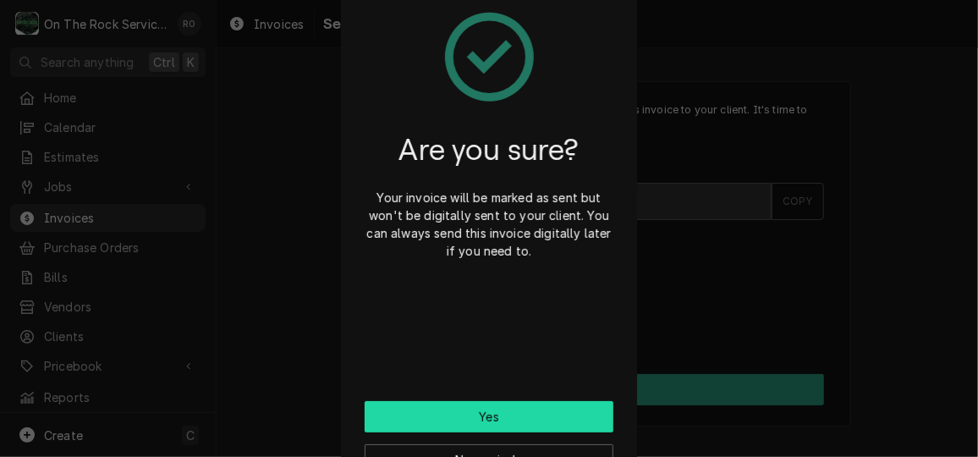
click at [503, 415] on button "Yes" at bounding box center [489, 416] width 249 height 31
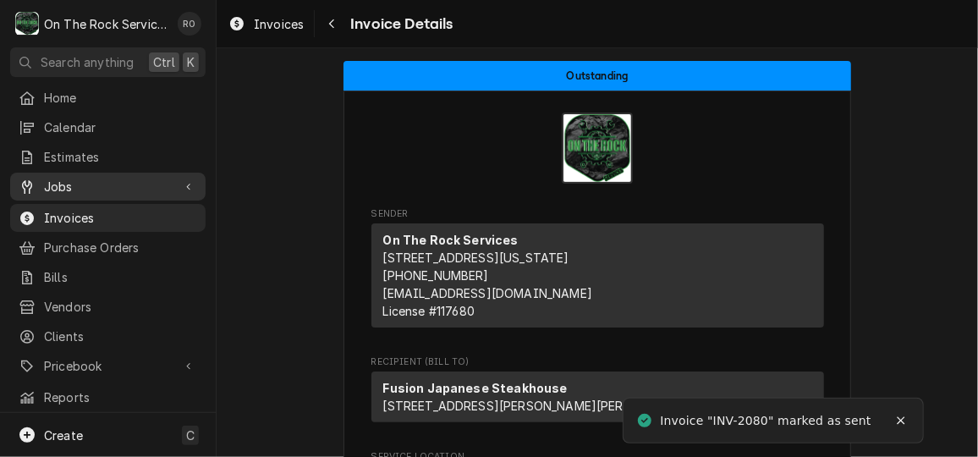
click at [70, 183] on span "Jobs" at bounding box center [108, 187] width 128 height 18
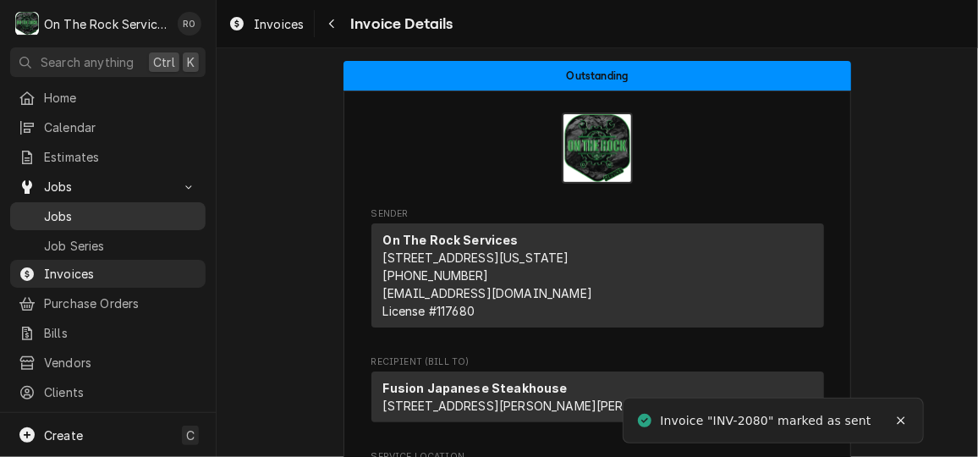
click at [91, 207] on span "Jobs" at bounding box center [120, 216] width 153 height 18
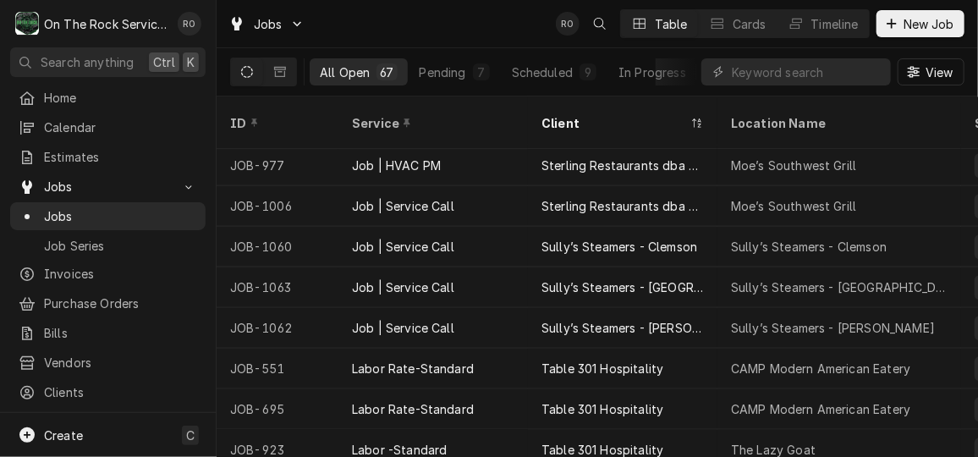
scroll to position [1914, 0]
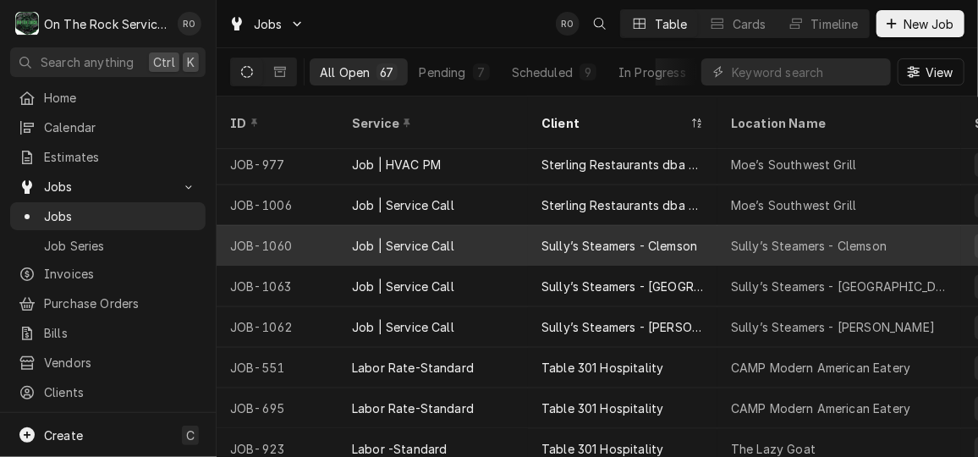
click at [667, 237] on div "Sully’s Steamers - Clemson" at bounding box center [619, 246] width 156 height 18
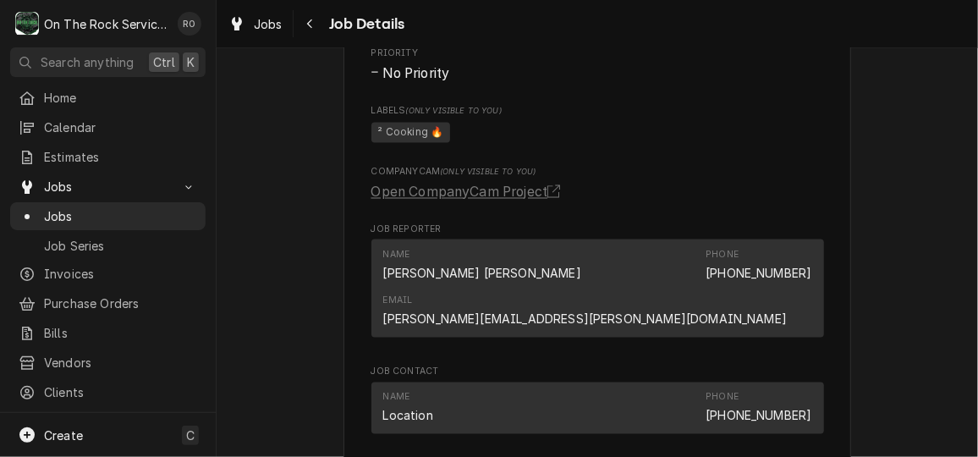
scroll to position [1125, 0]
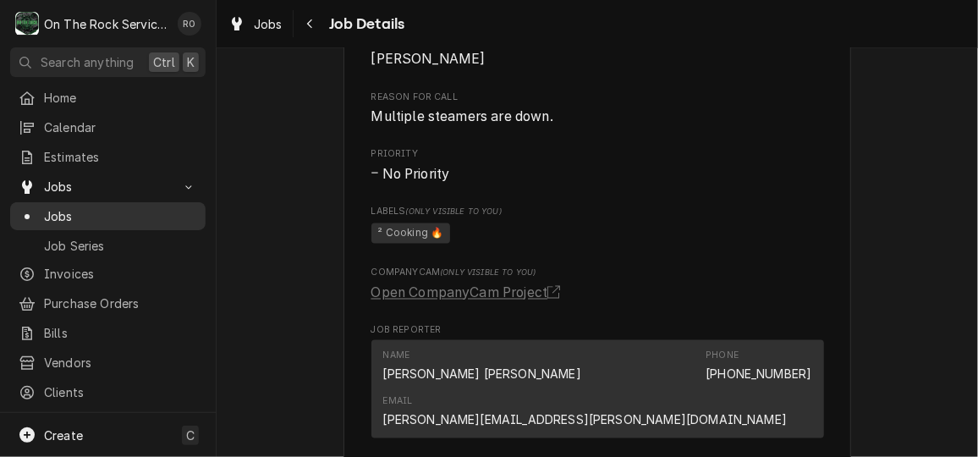
click at [67, 219] on link "Jobs" at bounding box center [107, 216] width 195 height 28
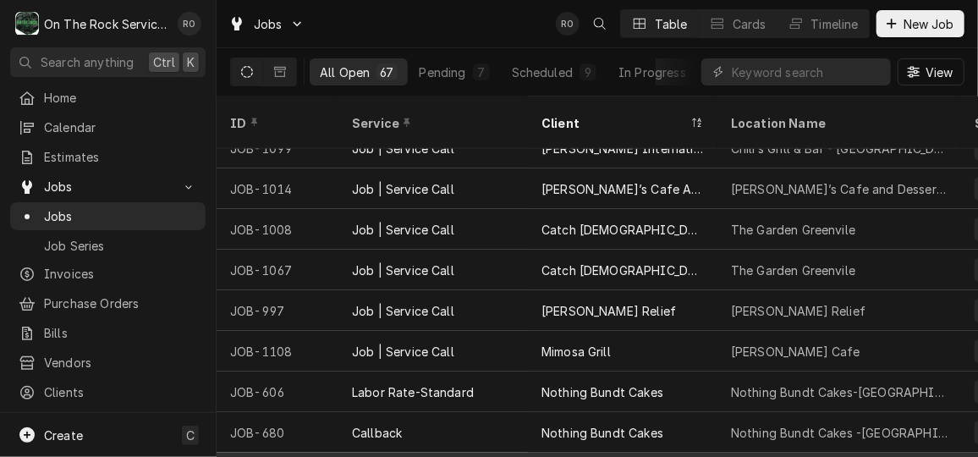
scroll to position [914, 0]
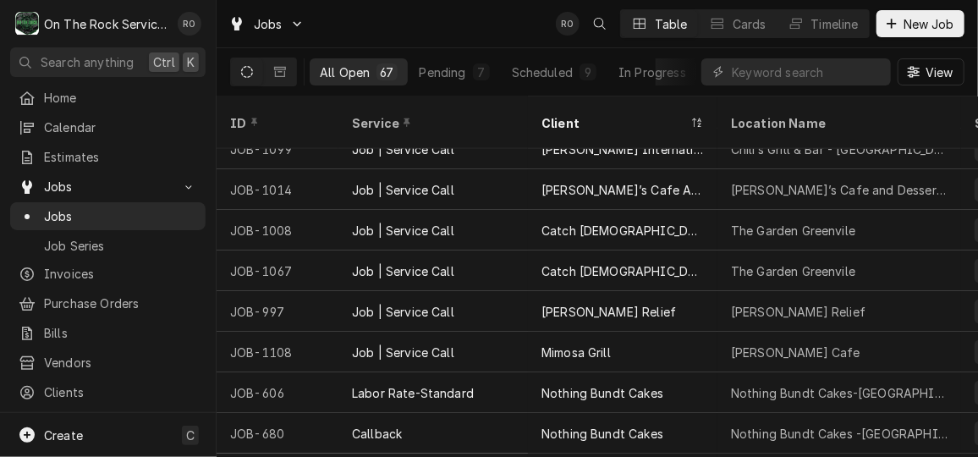
click at [470, 6] on div "Jobs RO Table Cards Timeline New Job" at bounding box center [597, 23] width 761 height 47
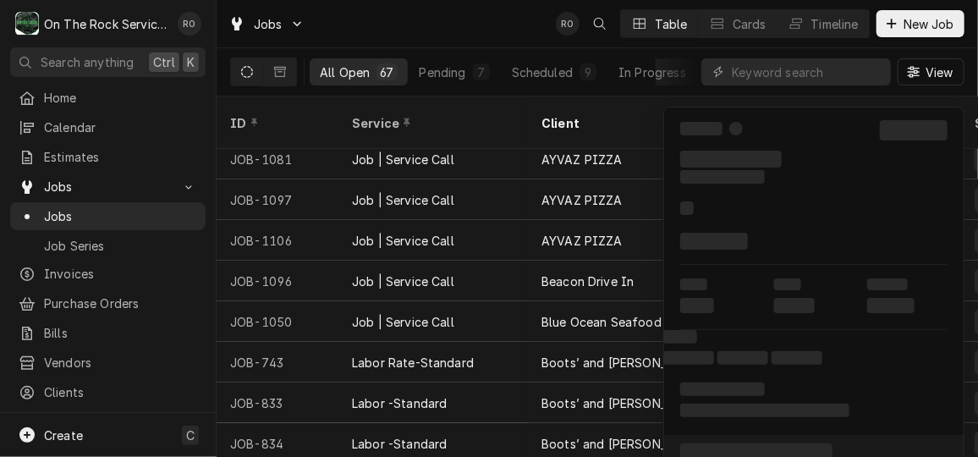
scroll to position [372, 0]
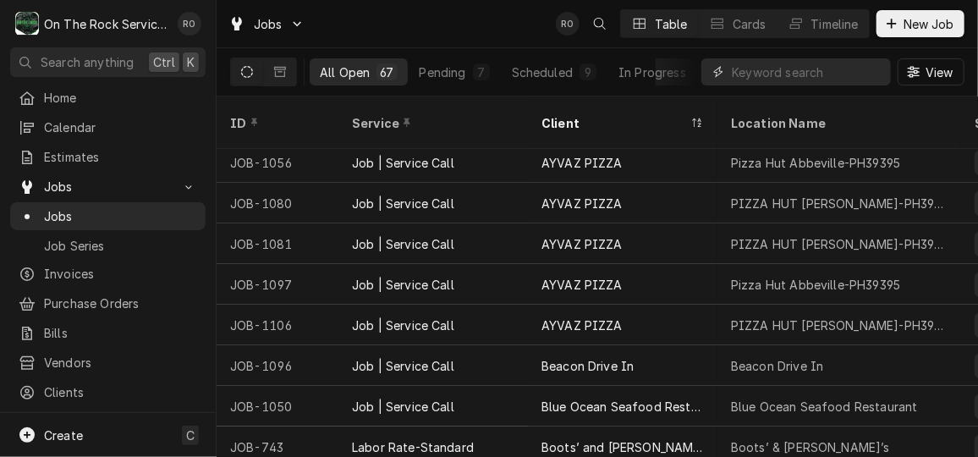
click at [792, 68] on input "Dynamic Content Wrapper" at bounding box center [807, 71] width 151 height 27
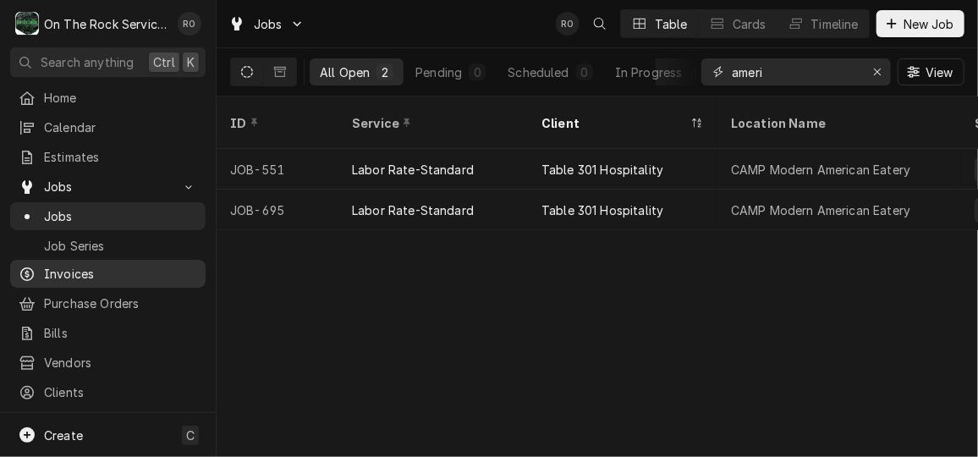
type input "ameri"
click at [106, 277] on link "Invoices" at bounding box center [107, 274] width 195 height 28
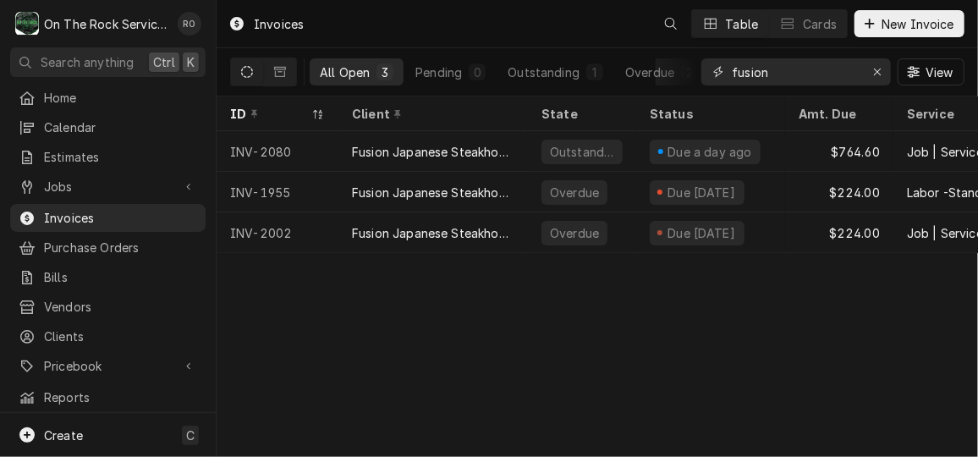
click at [808, 80] on input "fusion" at bounding box center [795, 71] width 127 height 27
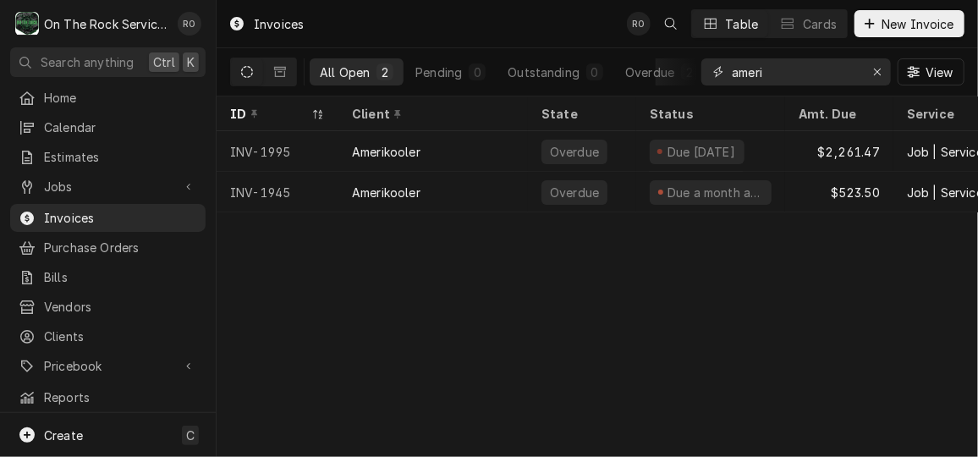
type input "ameri"
click at [775, 292] on div "Invoices RO Table Cards New Invoice All Open 2 Pending 0 Outstanding 0 Overdue …" at bounding box center [597, 228] width 761 height 457
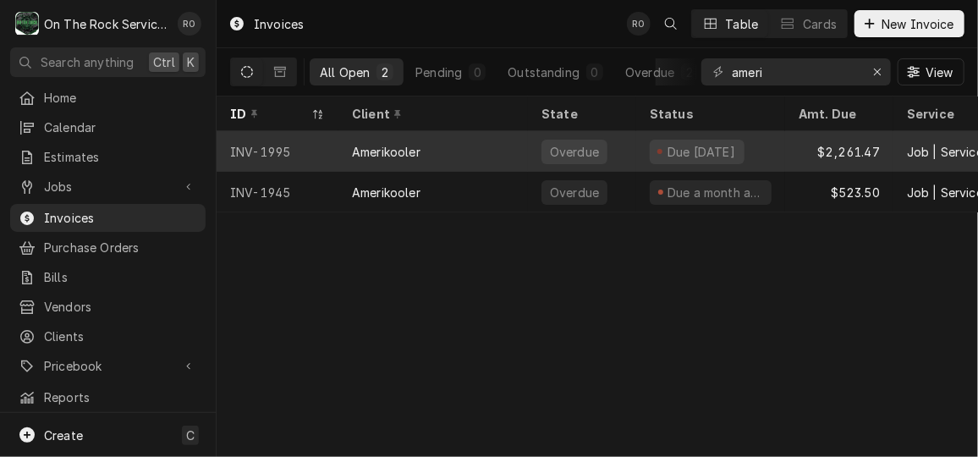
click at [427, 155] on div "Amerikooler" at bounding box center [432, 151] width 189 height 41
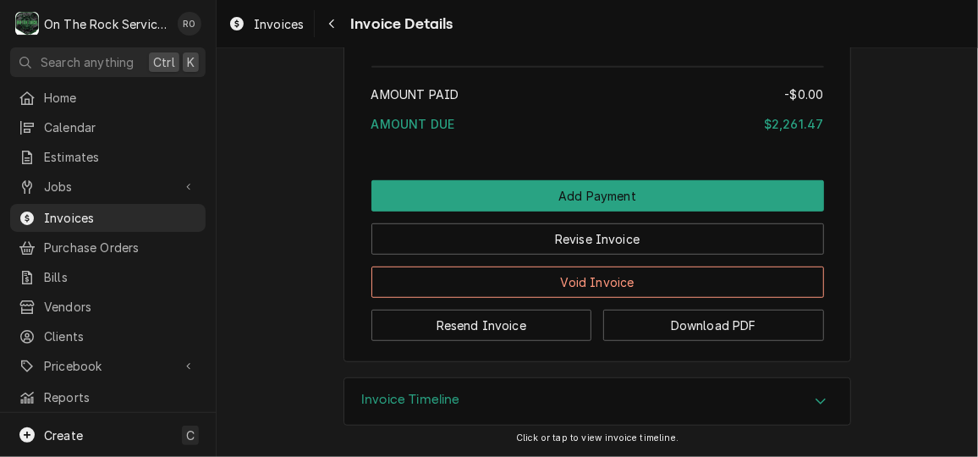
scroll to position [3084, 0]
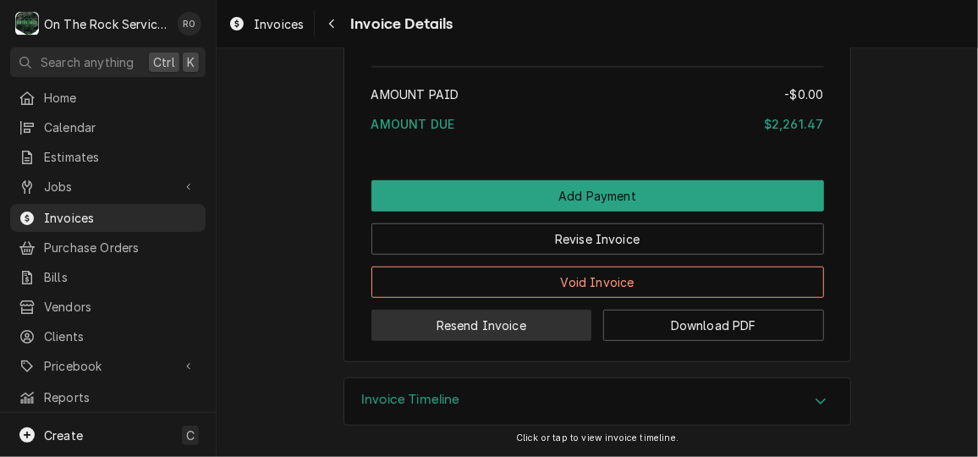
click at [529, 310] on button "Resend Invoice" at bounding box center [481, 325] width 221 height 31
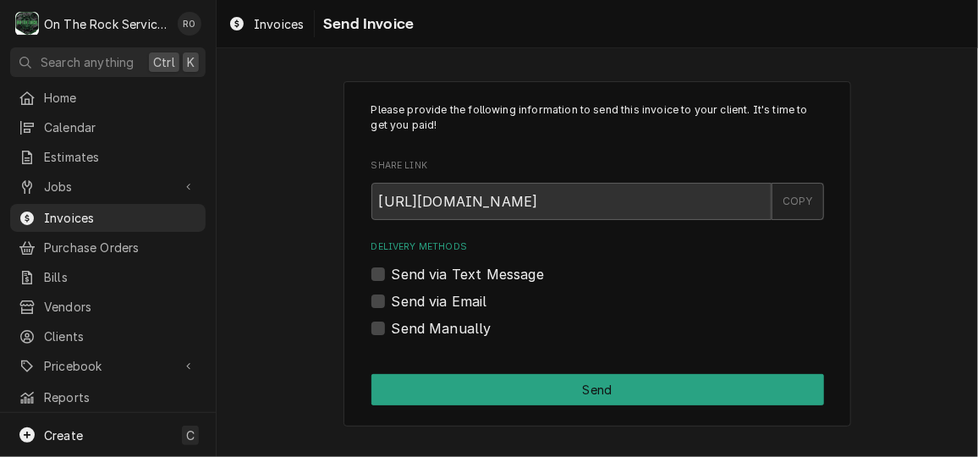
click at [792, 199] on div "COPY" at bounding box center [798, 201] width 52 height 37
click at [99, 209] on span "Invoices" at bounding box center [120, 218] width 153 height 18
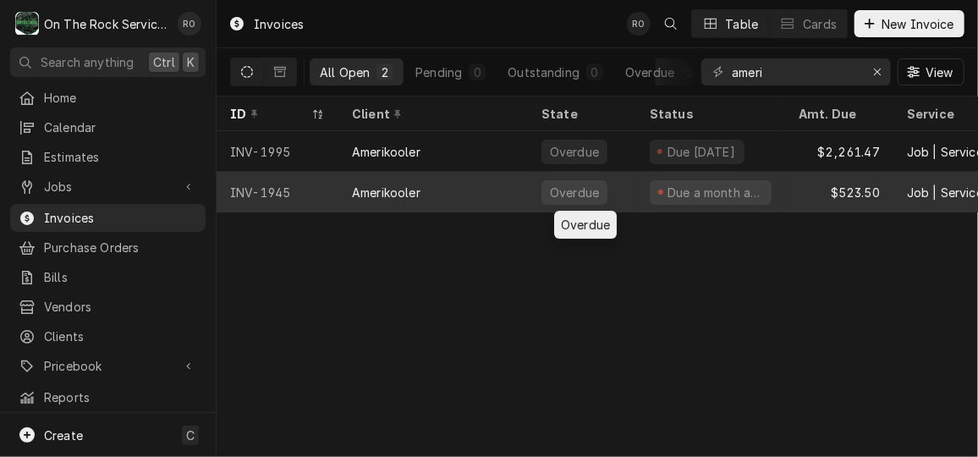
click at [618, 181] on div "Overdue" at bounding box center [582, 192] width 108 height 41
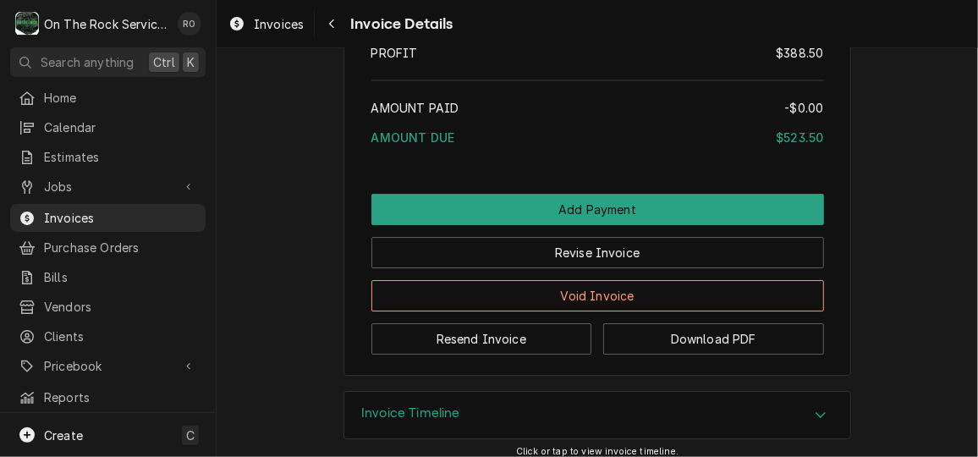
scroll to position [2380, 0]
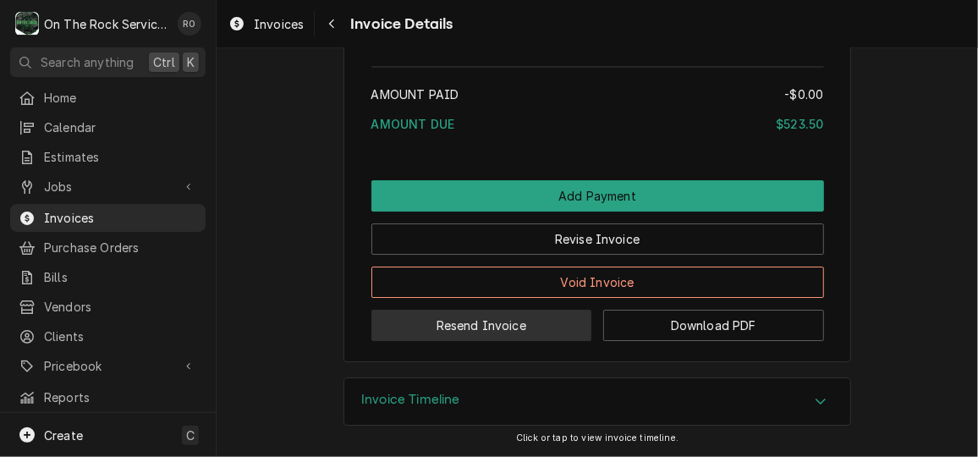
click at [510, 327] on button "Resend Invoice" at bounding box center [481, 325] width 221 height 31
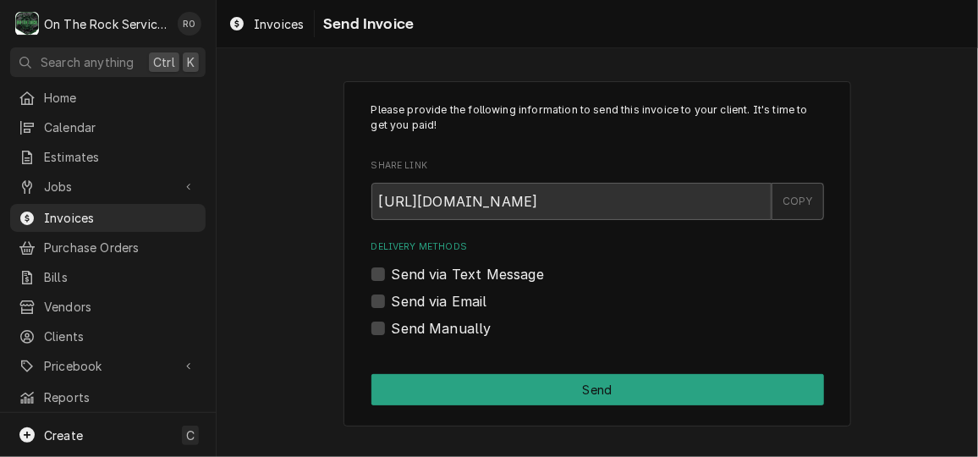
click at [788, 195] on div "COPY" at bounding box center [798, 201] width 52 height 37
click at [67, 209] on span "Invoices" at bounding box center [120, 218] width 153 height 18
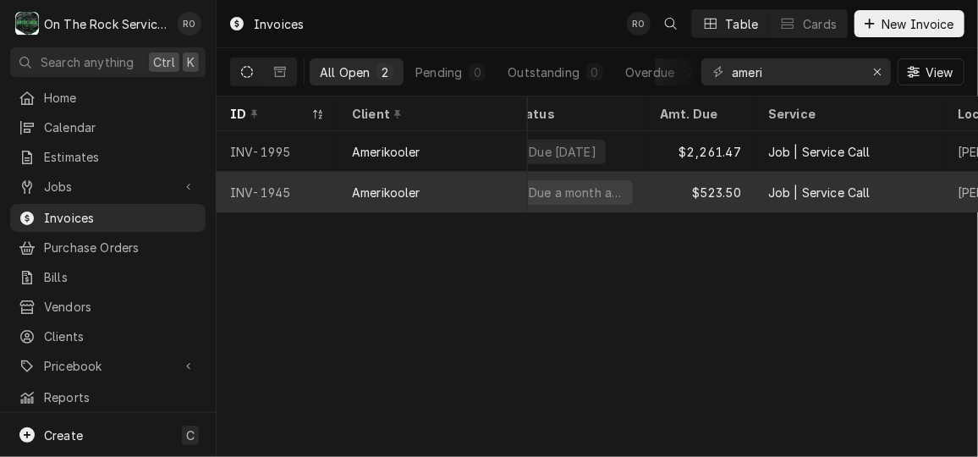
scroll to position [0, 119]
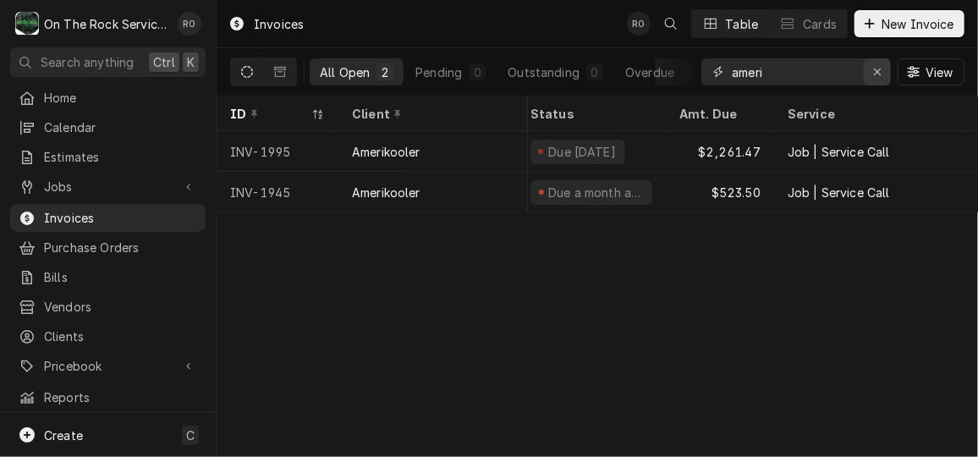
click at [873, 73] on icon "Erase input" at bounding box center [877, 72] width 9 height 12
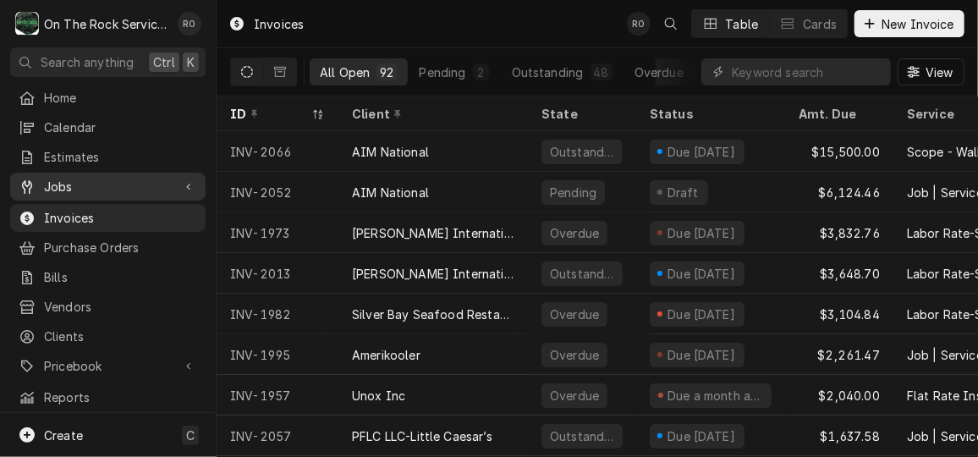
click at [73, 178] on span "Jobs" at bounding box center [108, 187] width 128 height 18
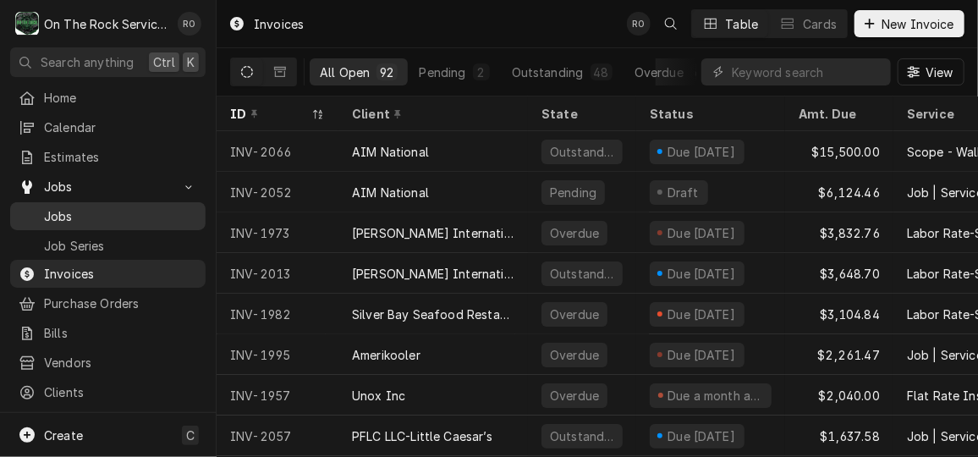
click at [90, 209] on span "Jobs" at bounding box center [120, 216] width 153 height 18
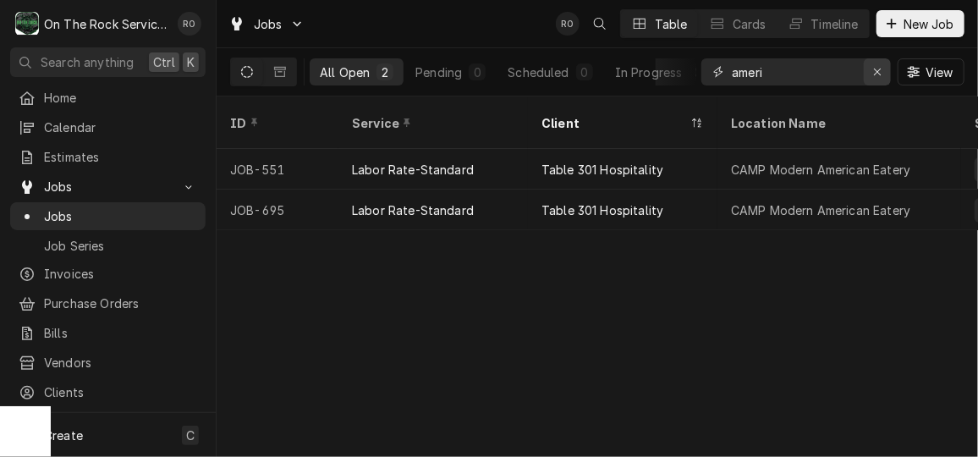
click at [875, 72] on icon "Erase input" at bounding box center [877, 72] width 9 height 12
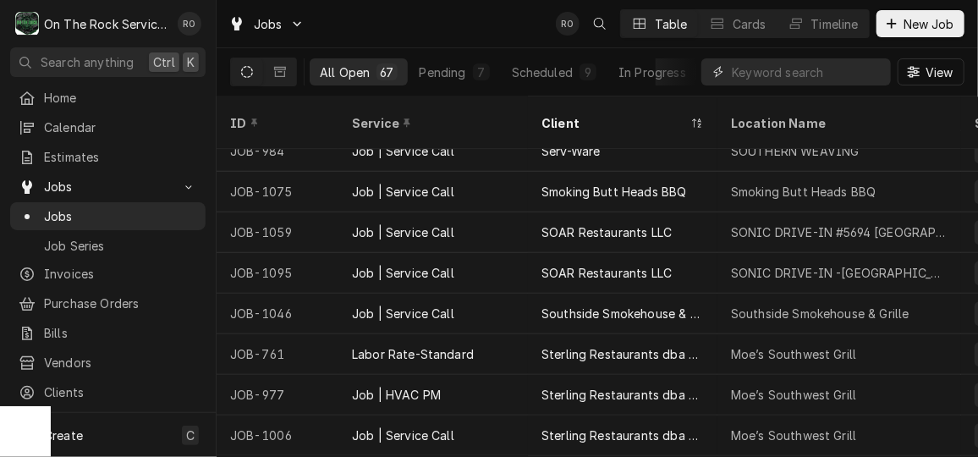
scroll to position [1683, 0]
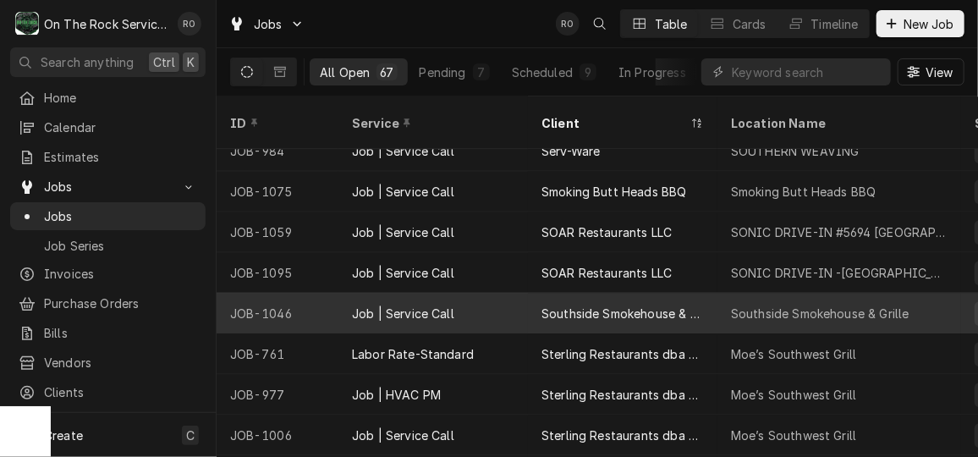
drag, startPoint x: 631, startPoint y: 291, endPoint x: 417, endPoint y: 300, distance: 214.2
click at [417, 300] on div "Job | Service Call" at bounding box center [432, 313] width 189 height 41
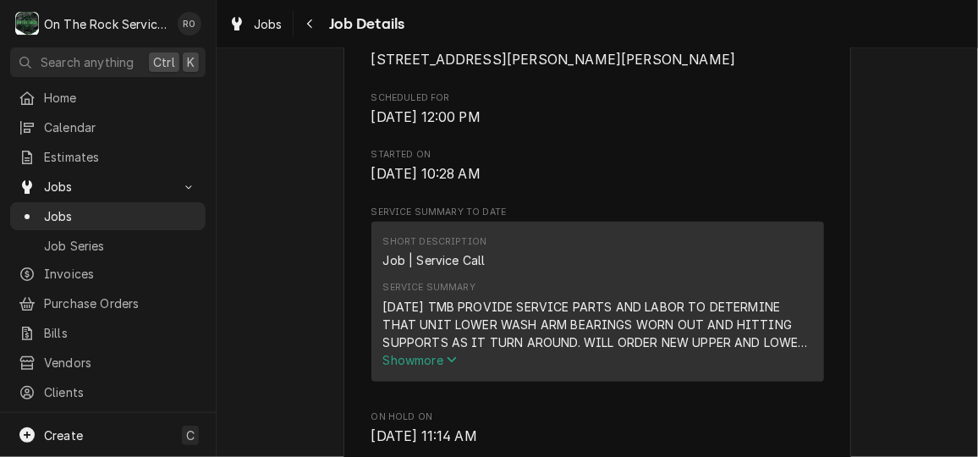
scroll to position [446, 0]
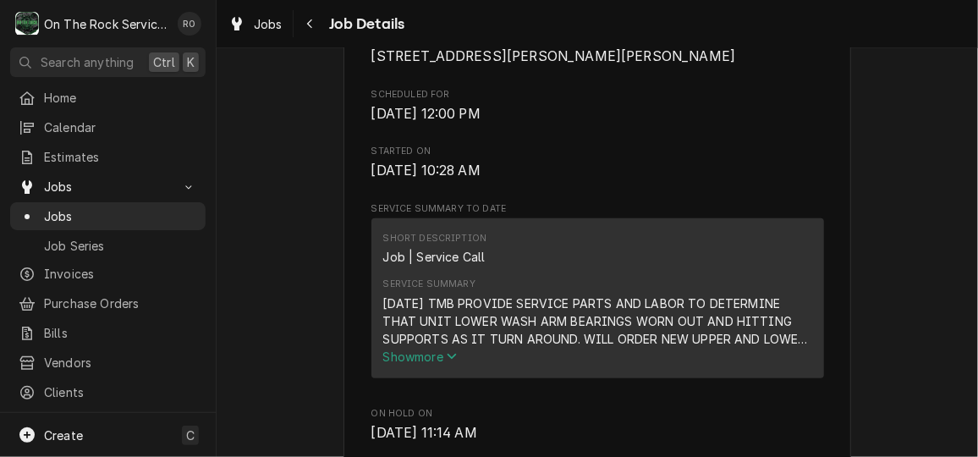
click at [442, 364] on span "Show more" at bounding box center [420, 356] width 74 height 14
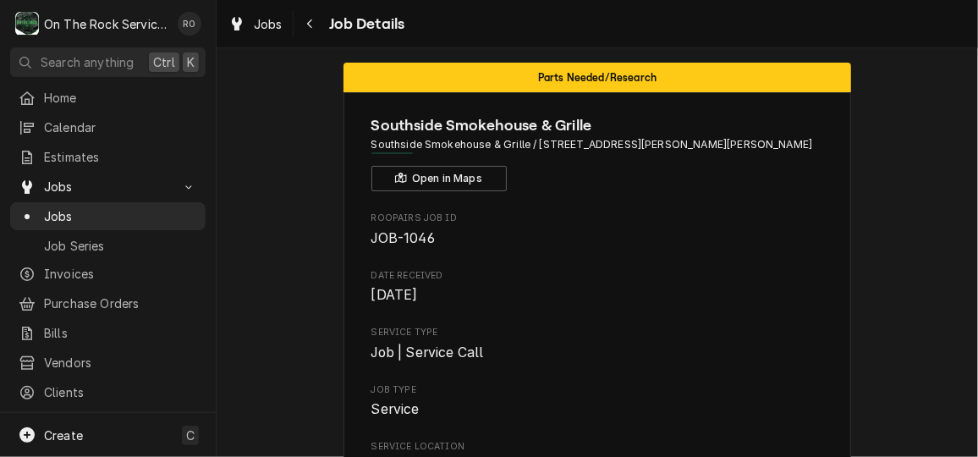
scroll to position [0, 0]
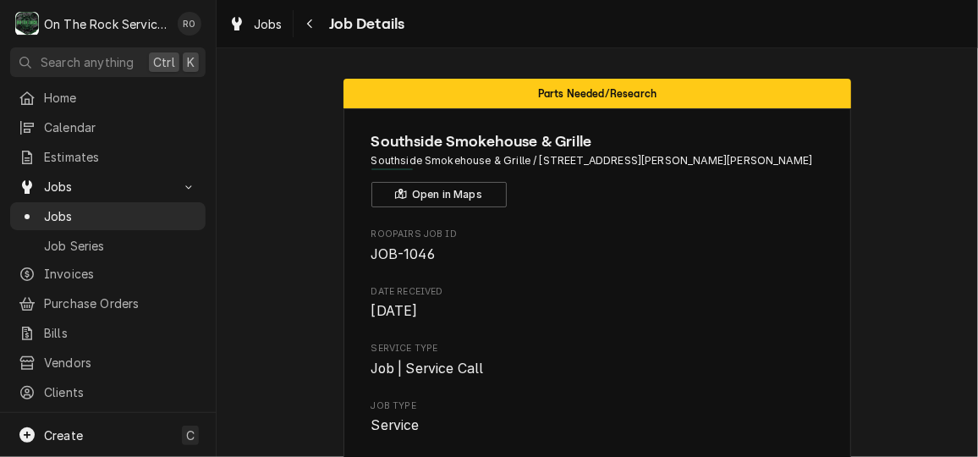
click at [75, 223] on div "Jobs Job Series" at bounding box center [107, 230] width 195 height 56
click at [78, 209] on span "Jobs" at bounding box center [120, 216] width 153 height 18
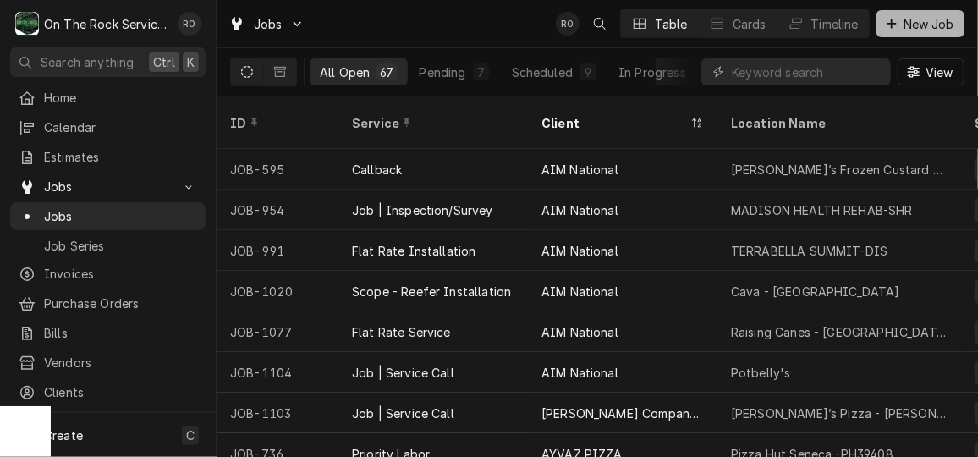
click at [903, 27] on span "New Job" at bounding box center [929, 24] width 58 height 18
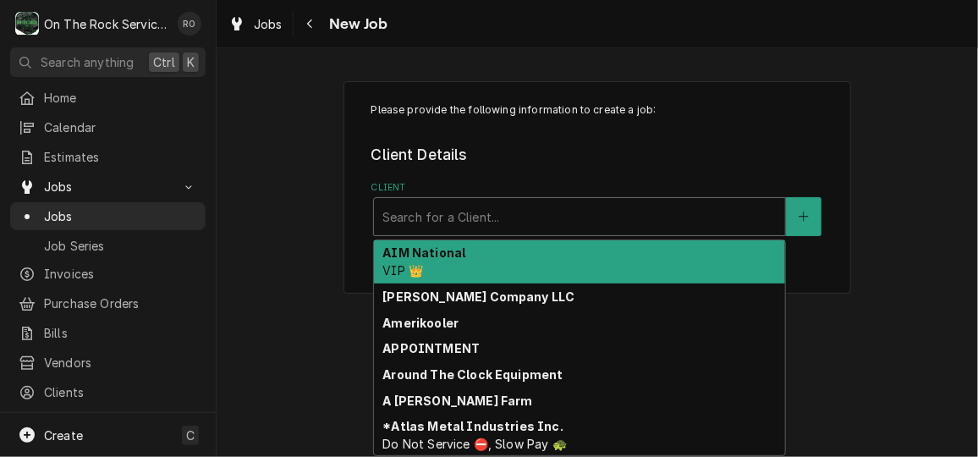
click at [558, 211] on div "Client" at bounding box center [579, 216] width 394 height 30
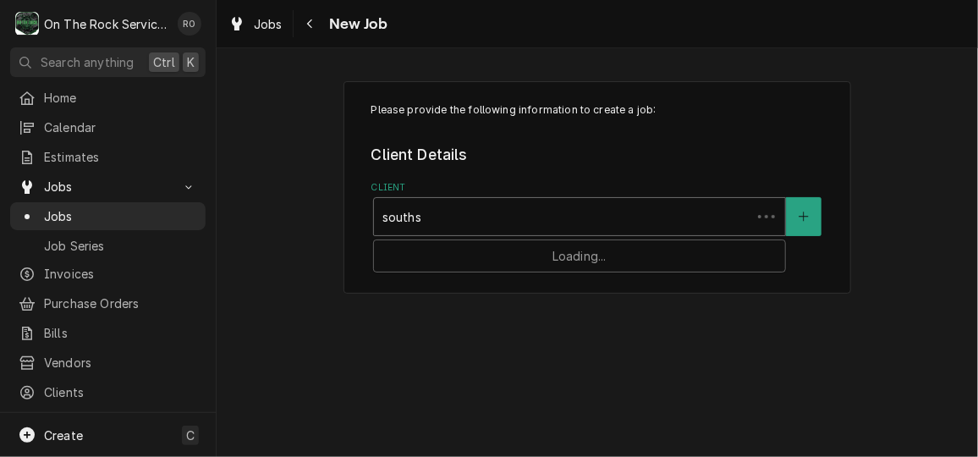
type input "southsi"
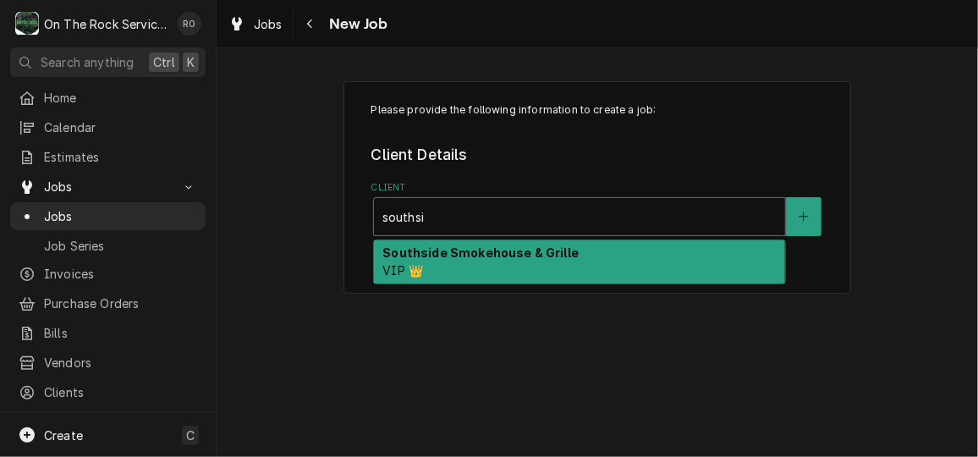
click at [552, 269] on div "Southside Smokehouse & Grille VIP 👑" at bounding box center [579, 262] width 411 height 44
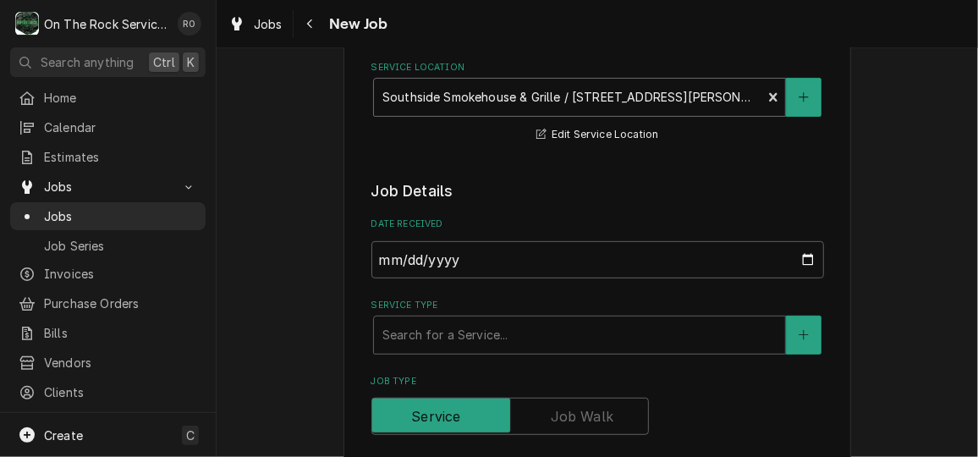
scroll to position [232, 0]
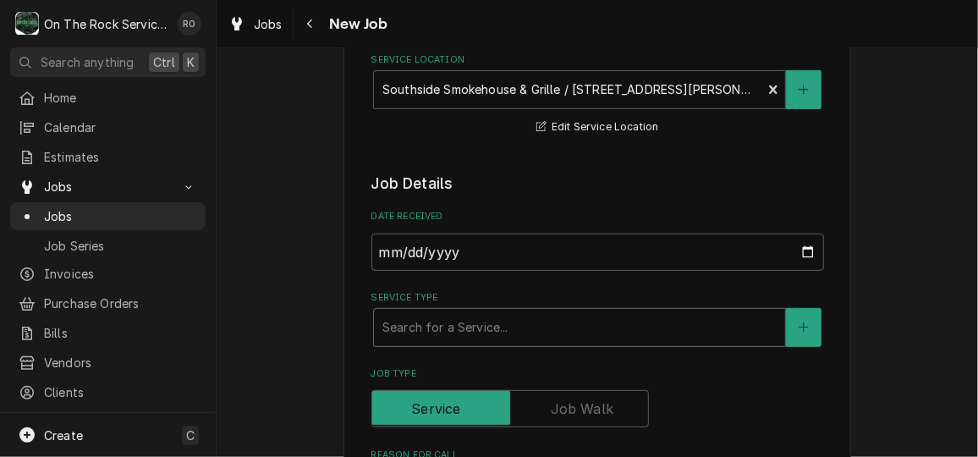
click at [585, 325] on div "Service Type" at bounding box center [579, 327] width 394 height 30
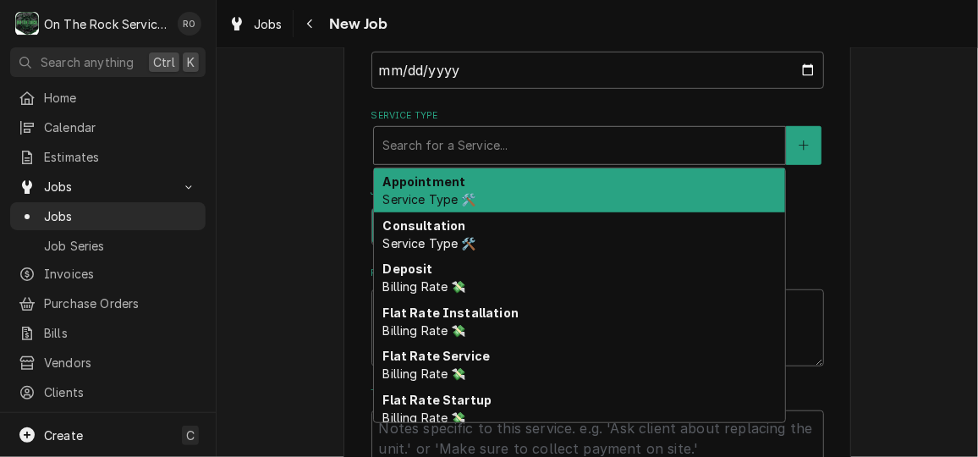
scroll to position [422, 0]
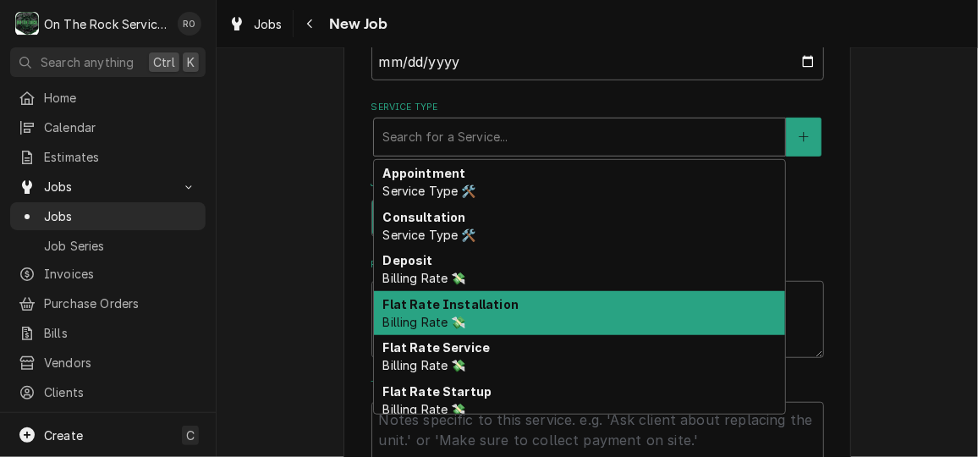
type textarea "x"
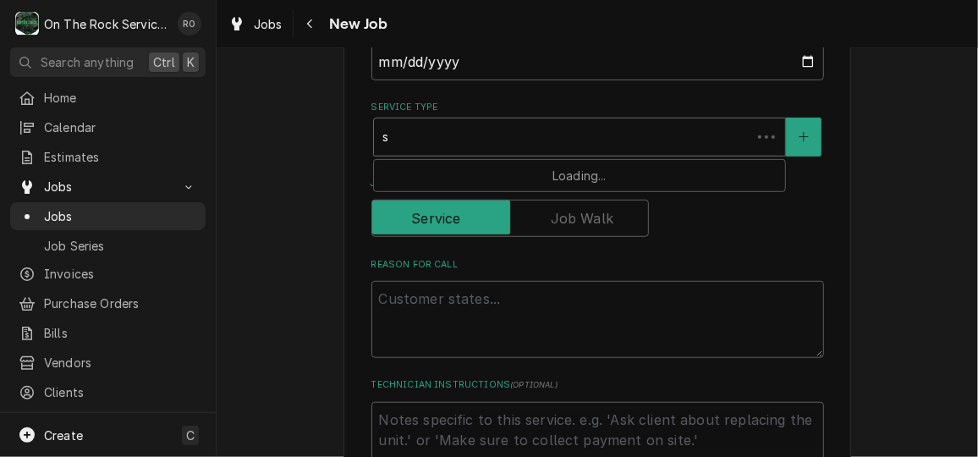
type input "se"
type textarea "x"
type input "ser"
type textarea "x"
type input "serv"
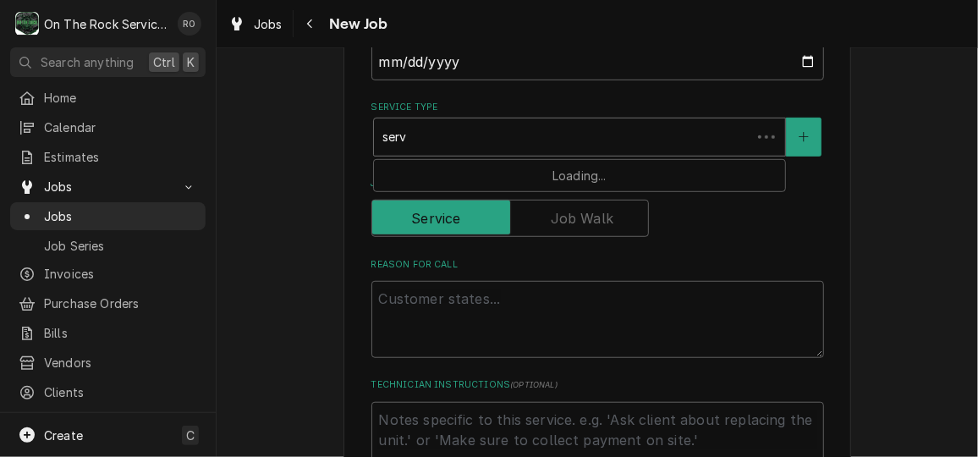
type textarea "x"
type input "servi"
type textarea "x"
type input "service"
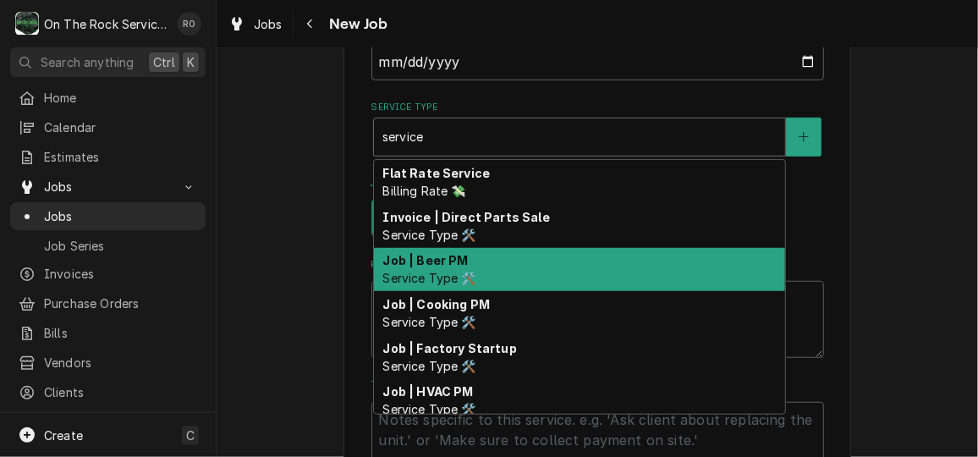
scroll to position [87, 0]
type textarea "x"
type input "service"
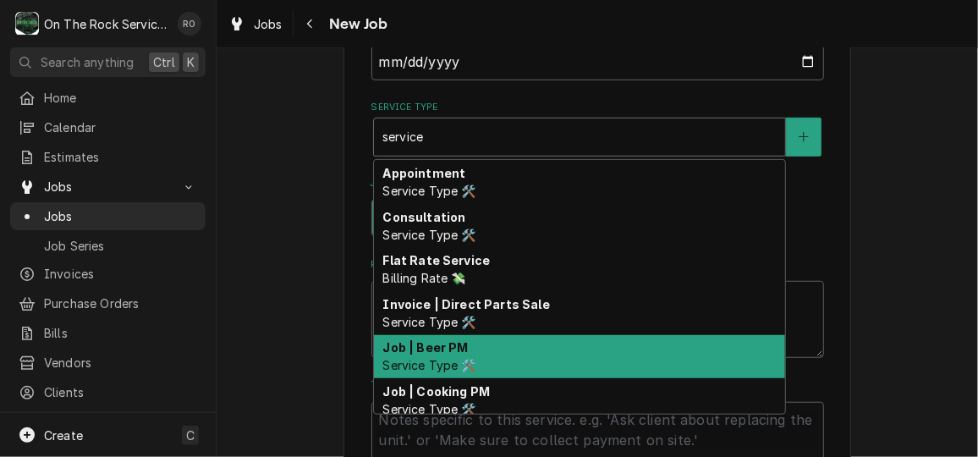
type textarea "x"
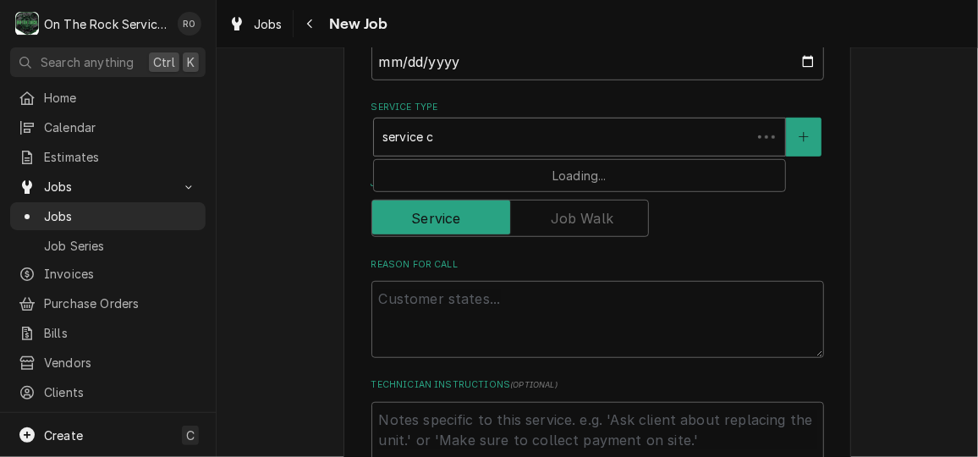
type input "service ca"
type textarea "x"
type input "service cal"
type textarea "x"
type input "service call"
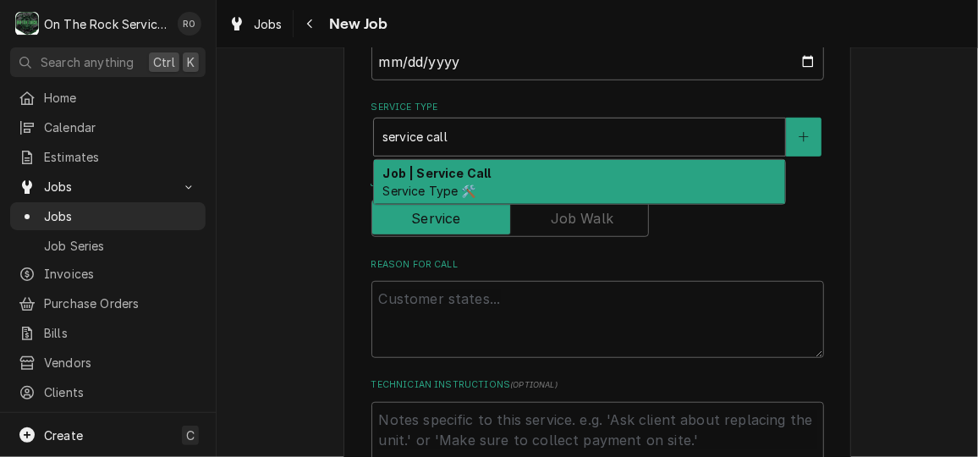
click at [540, 180] on div "Job | Service Call Service Type 🛠️" at bounding box center [579, 182] width 411 height 44
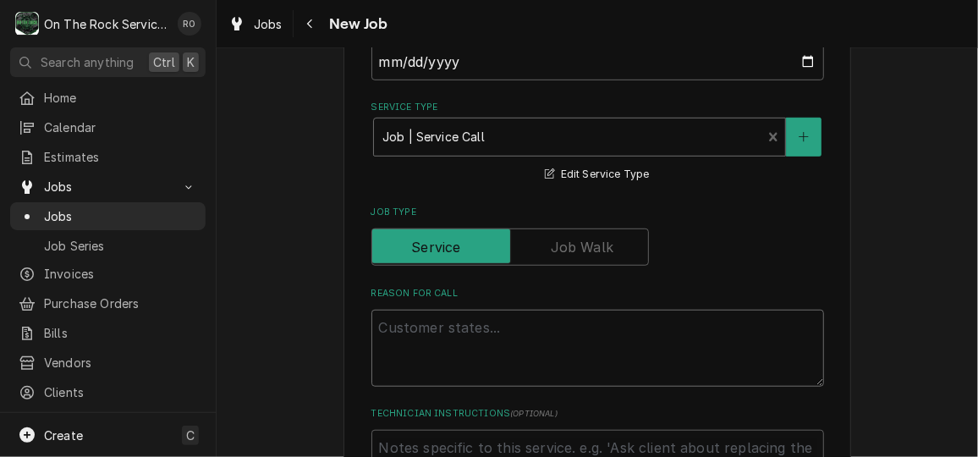
click at [513, 349] on textarea "Reason For Call" at bounding box center [597, 348] width 453 height 76
type textarea "x"
type textarea "i"
type textarea "x"
type textarea "ic"
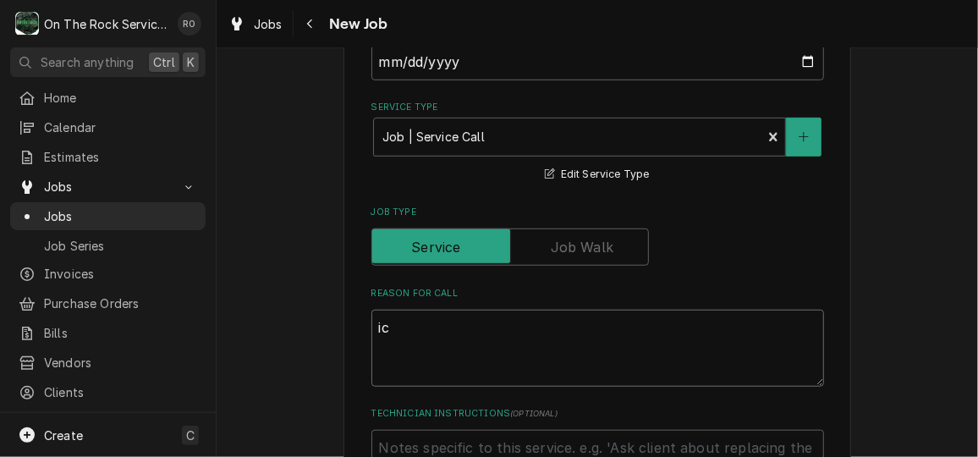
type textarea "x"
type textarea "ice"
type textarea "x"
type textarea "ice"
type textarea "x"
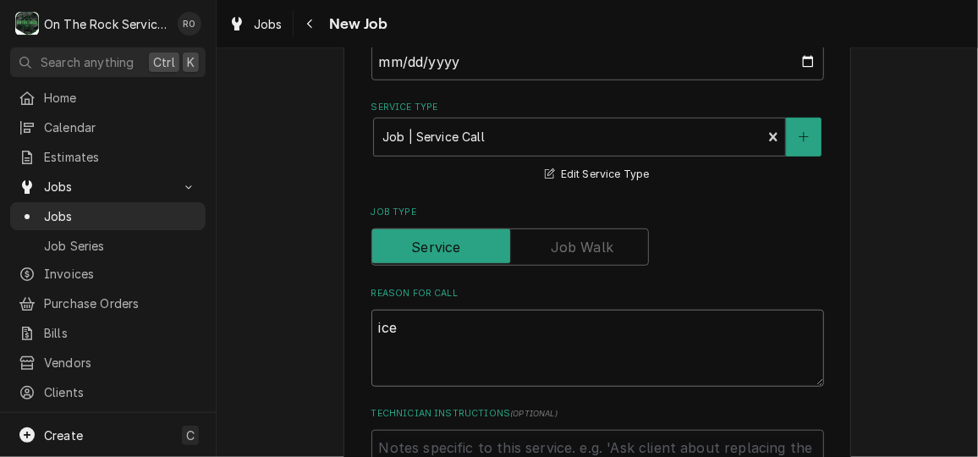
type textarea "ice b"
type textarea "x"
type textarea "ice bu"
type textarea "x"
type textarea "ice bui"
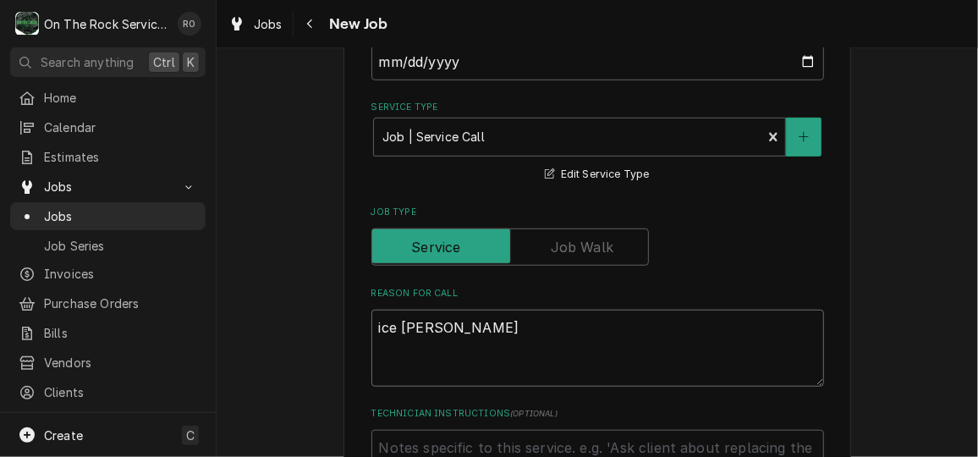
type textarea "x"
type textarea "ice buil"
type textarea "x"
type textarea "ice build"
type textarea "x"
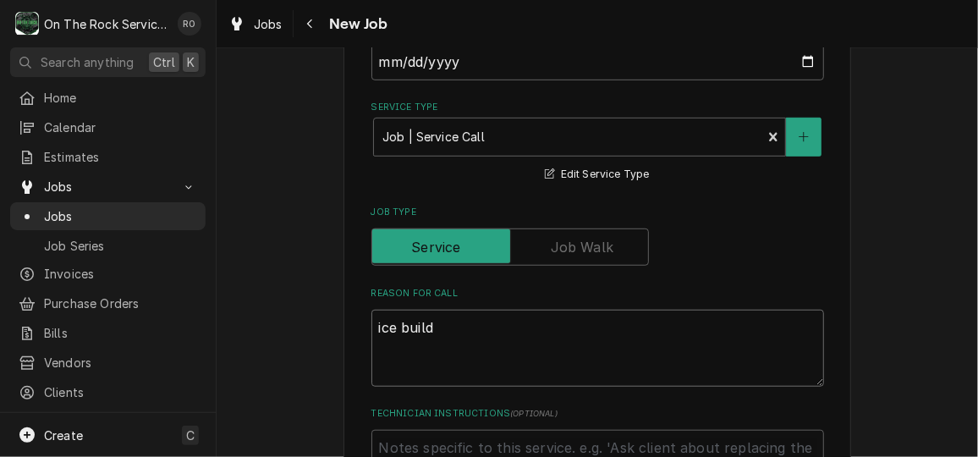
type textarea "ice build"
type textarea "x"
type textarea "ice build u"
type textarea "x"
type textarea "ice build up"
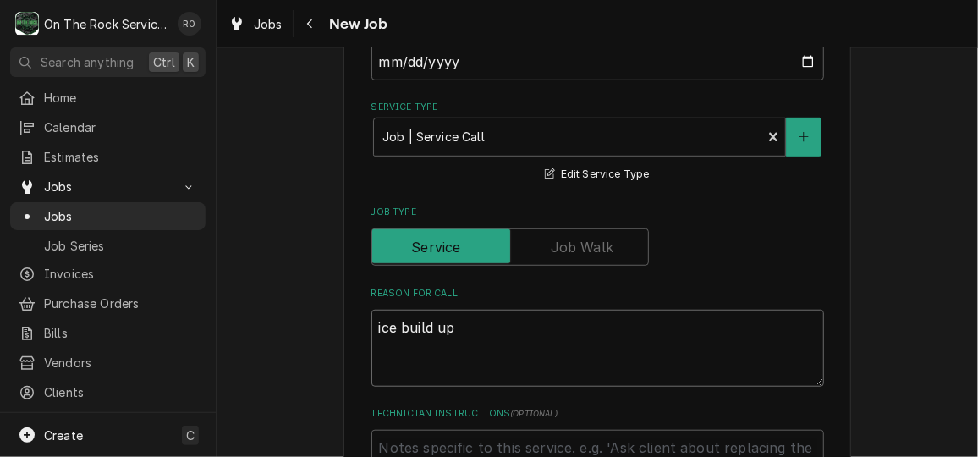
type textarea "x"
type textarea "ice build up"
type textarea "x"
type textarea "ice build up w"
type textarea "x"
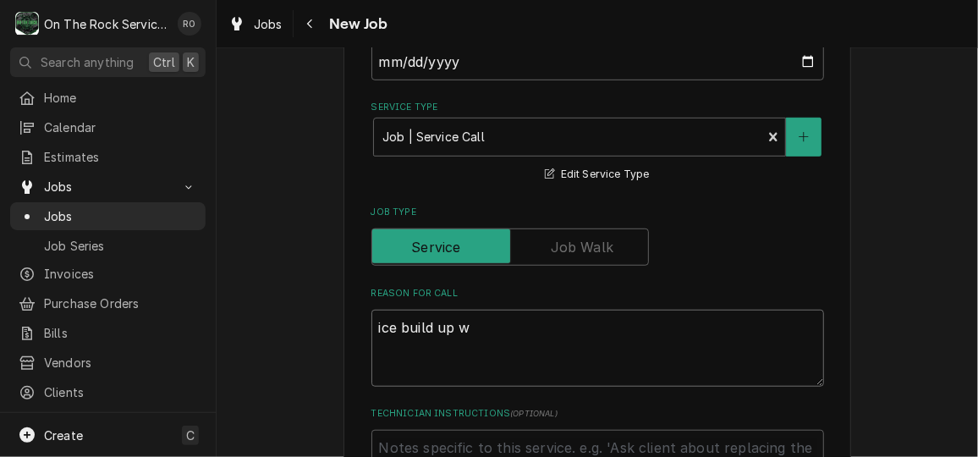
type textarea "ice build up wa"
type textarea "x"
type textarea "ice build up wal"
type textarea "x"
type textarea "ice build up walk"
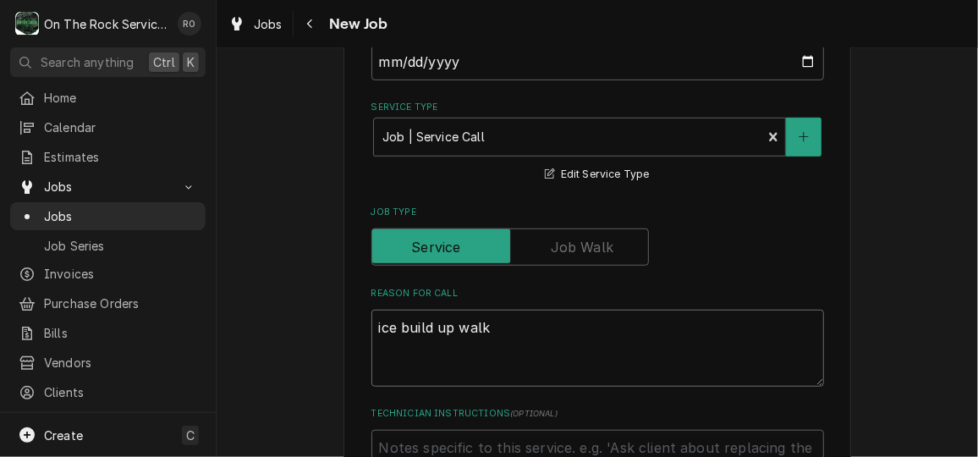
type textarea "x"
type textarea "ice build up walk i"
type textarea "x"
type textarea "ice build up walk in"
type textarea "x"
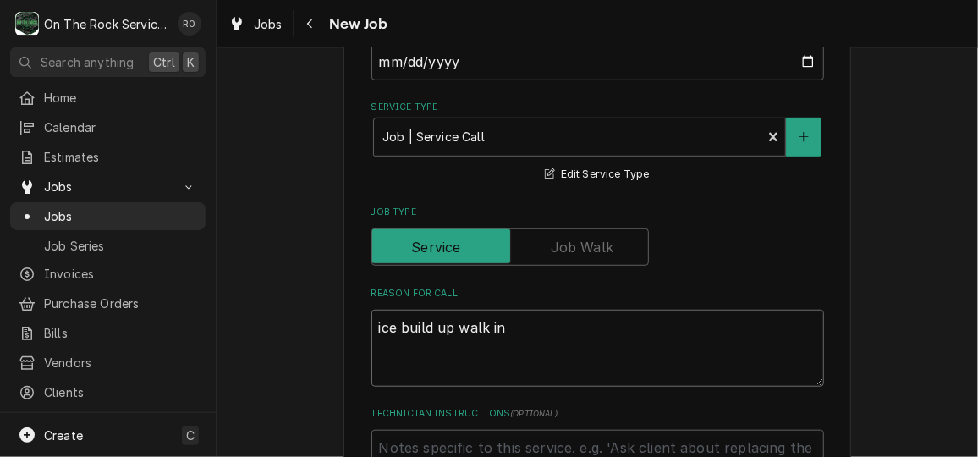
type textarea "ice build up walk in"
type textarea "x"
type textarea "ice build up walk in f"
type textarea "x"
type textarea "ice build up walk in fr"
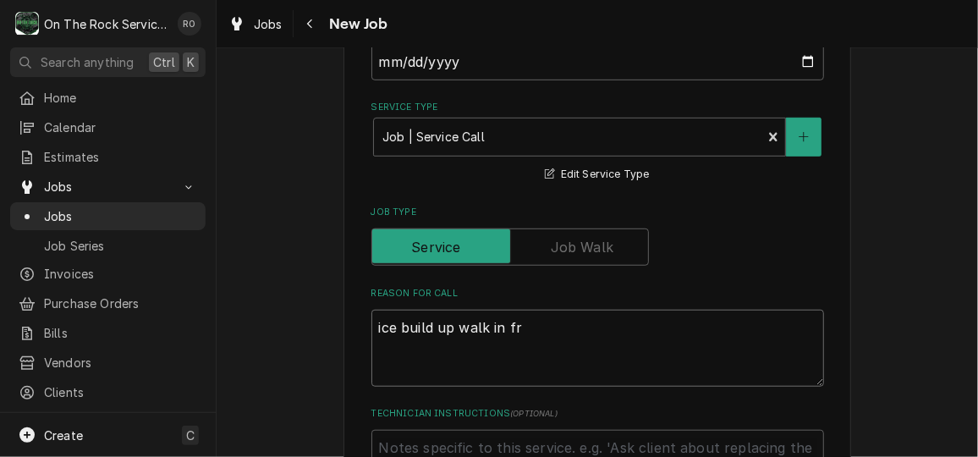
type textarea "x"
type textarea "ice build up walk in fre"
type textarea "x"
type textarea "ice build up walk in free"
type textarea "x"
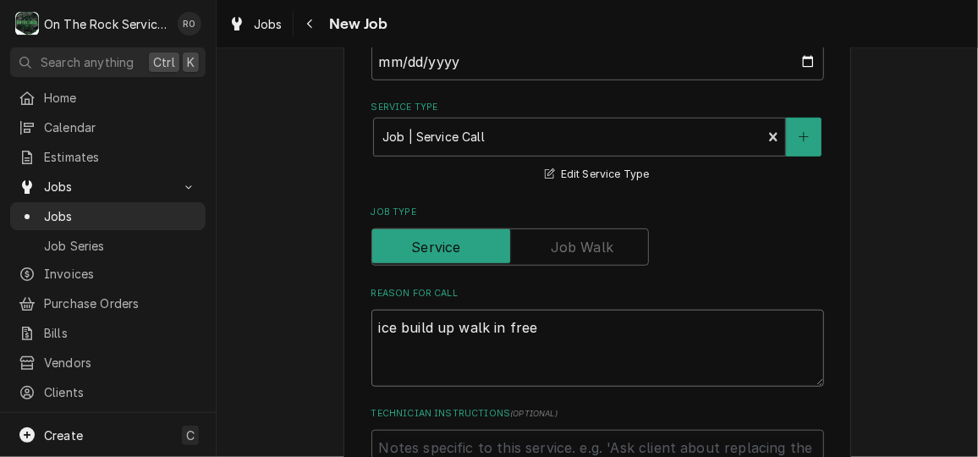
type textarea "ice build up walk in freez"
type textarea "x"
type textarea "ice build up walk in freeze"
type textarea "x"
type textarea "ice build up walk in freezer"
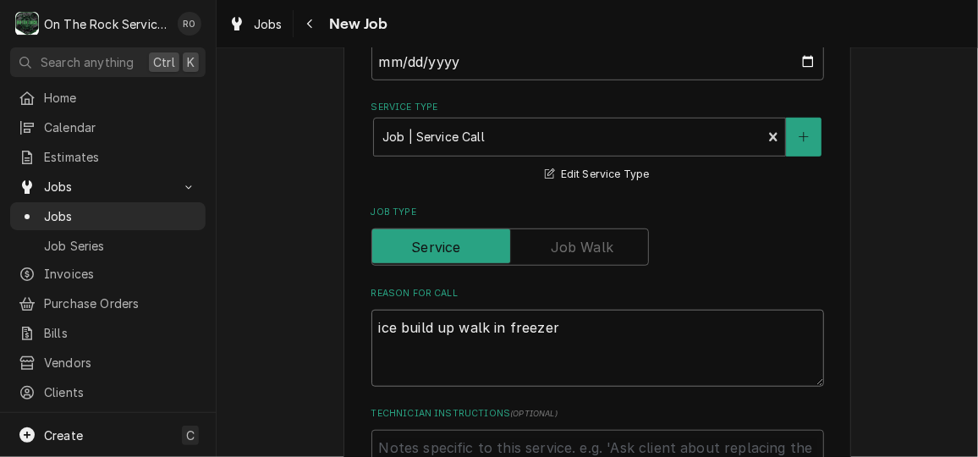
type textarea "x"
type textarea "ice build up walk in freezer."
type textarea "x"
type textarea "ice build up walk in freezer."
type textarea "x"
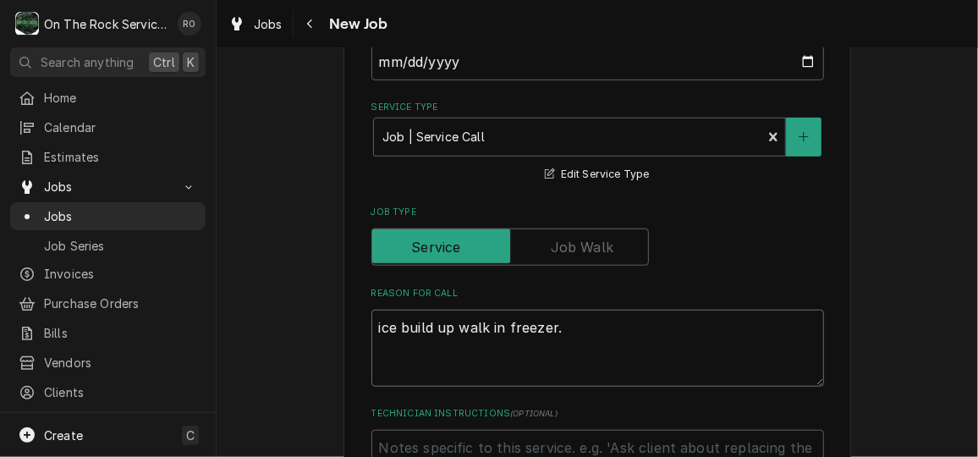
type textarea "ice build up walk in freezer. C"
type textarea "x"
type textarea "ice build up walk in freezer. Cu"
type textarea "x"
type textarea "ice build up walk in freezer. Cus"
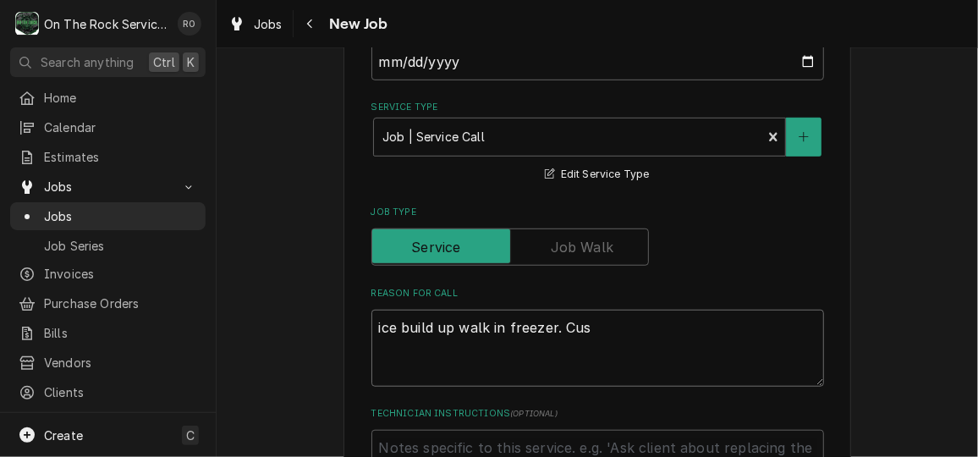
type textarea "x"
type textarea "ice build up walk in freezer. Cust"
type textarea "x"
type textarea "ice build up walk in freezer. Custo"
type textarea "x"
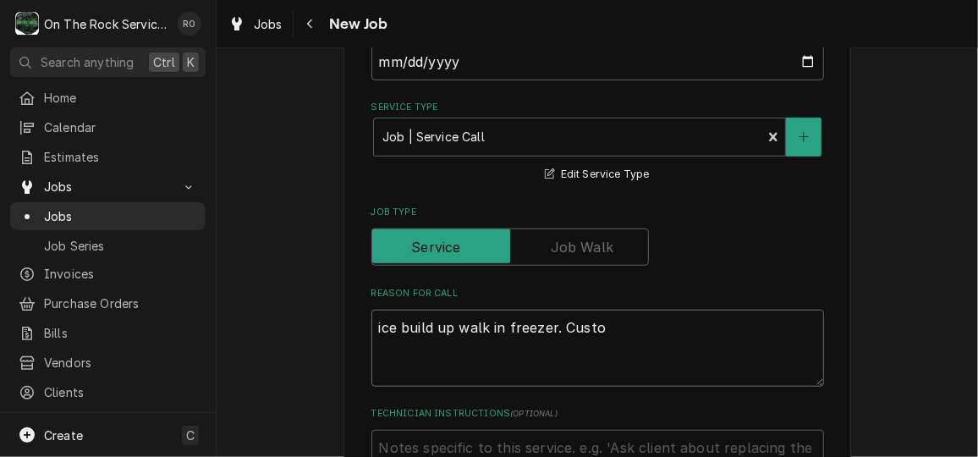
type textarea "ice build up walk in freezer. Custom"
type textarea "x"
type textarea "ice build up walk in freezer. Custome"
type textarea "x"
type textarea "ice build up walk in freezer. Customer"
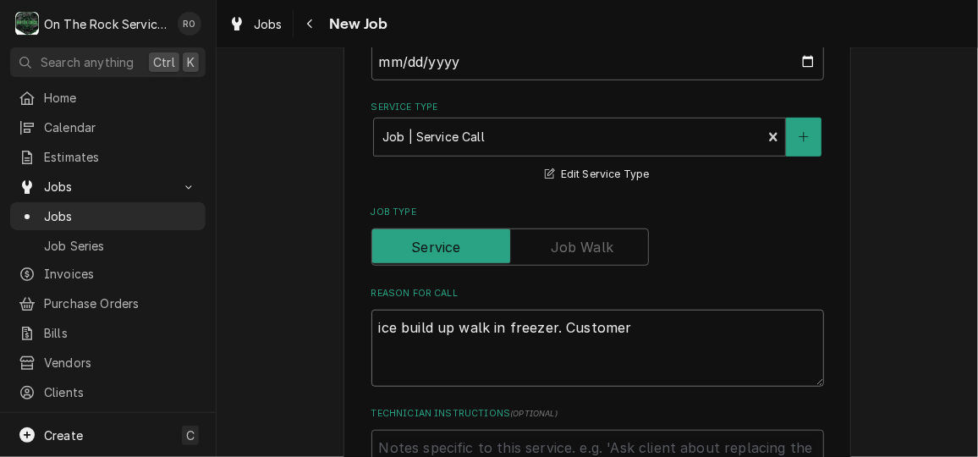
type textarea "x"
type textarea "ice build up walk in freezer. Customer"
type textarea "x"
type textarea "ice build up walk in freezer. Customer t"
type textarea "x"
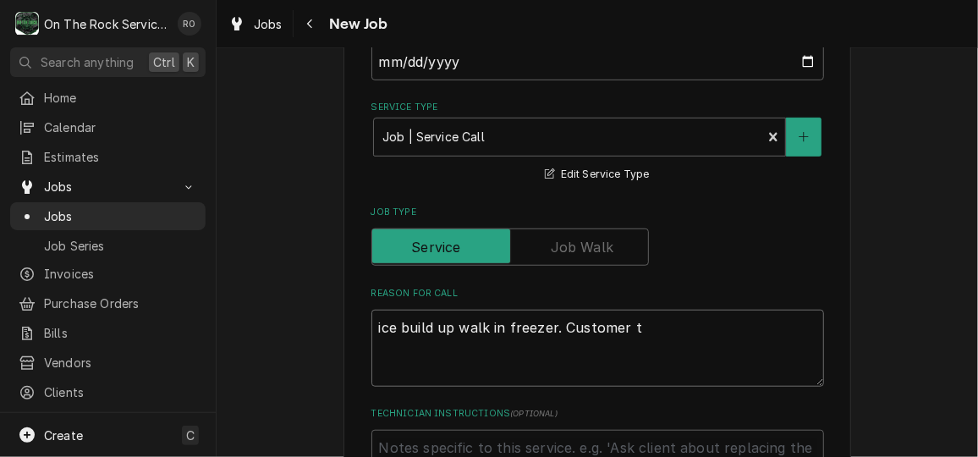
type textarea "ice build up walk in freezer. Customer th"
type textarea "x"
type textarea "ice build up walk in freezer. Customer thi"
type textarea "x"
type textarea "ice build up walk in freezer. Customer thin"
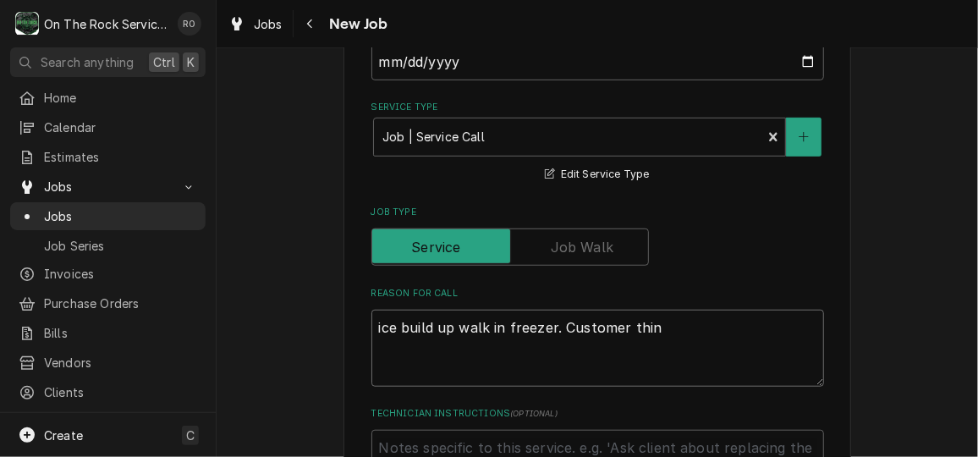
type textarea "x"
type textarea "ice build up walk in freezer. Customer thing"
type textarea "x"
type textarea "ice build up walk in freezer. Customer things"
type textarea "x"
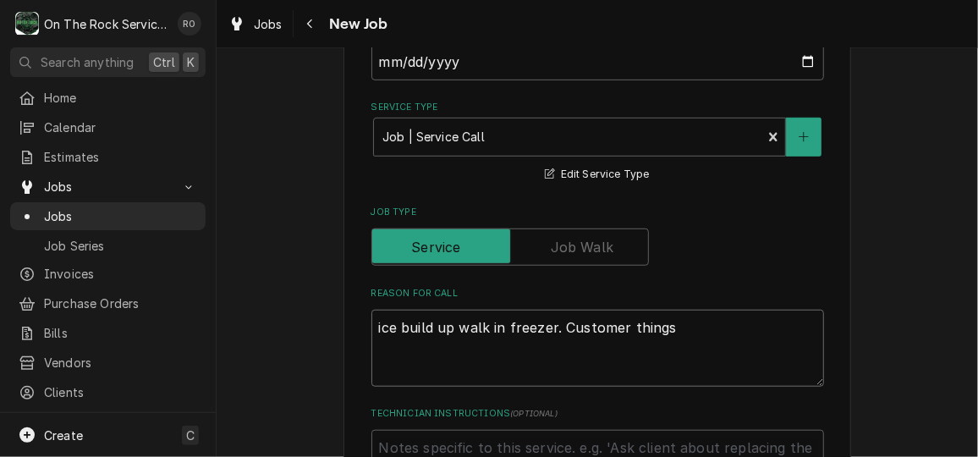
type textarea "ice build up walk in freezer. Customer things"
type textarea "x"
type textarea "ice build up walk in freezer. Customer things i"
type textarea "x"
type textarea "ice build up walk in freezer. Customer things it"
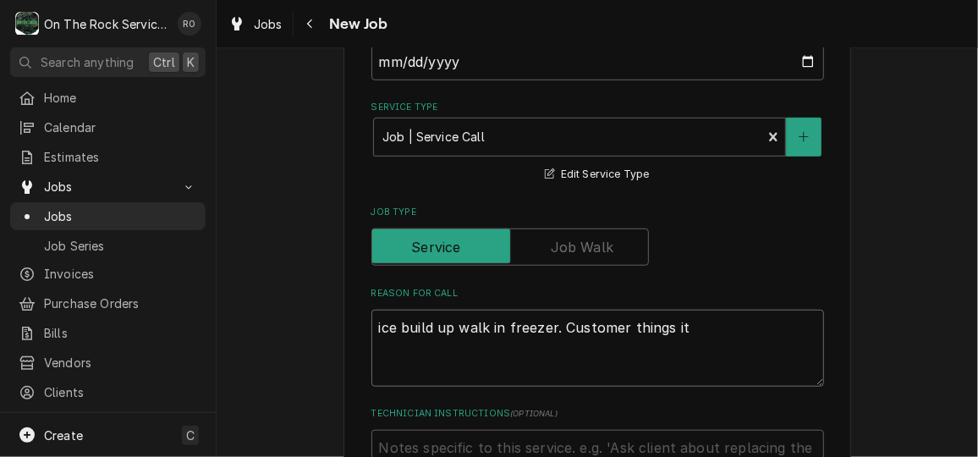
type textarea "x"
type textarea "ice build up walk in freezer. Customer things it"
type textarea "x"
type textarea "ice build up walk in freezer. Customer things it h"
type textarea "x"
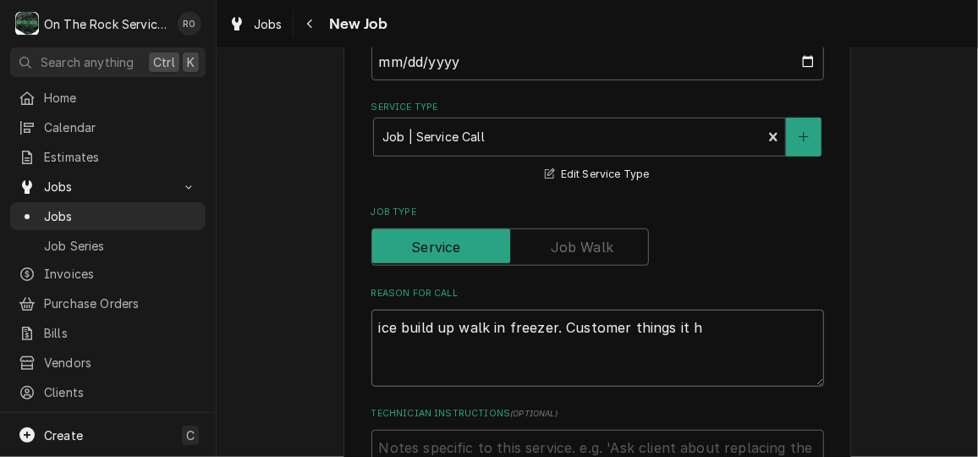
type textarea "ice build up walk in freezer. Customer things it ha"
type textarea "x"
type textarea "ice build up walk in freezer. Customer things it has"
type textarea "x"
type textarea "ice build up walk in freezer. Customer things it has"
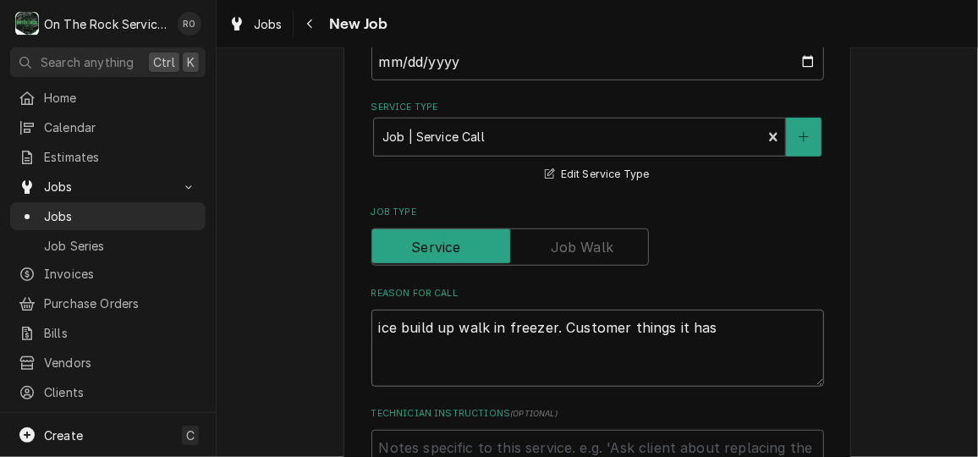
type textarea "x"
type textarea "ice build up walk in freezer. Customer things it has t"
type textarea "x"
type textarea "ice build up walk in freezer. Customer things it has to"
type textarea "x"
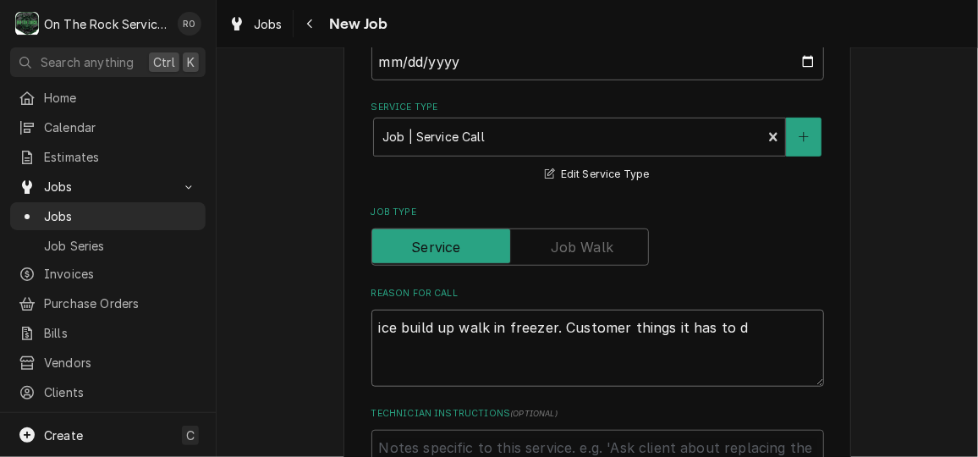
type textarea "ice build up walk in freezer. Customer things it has to do"
type textarea "x"
type textarea "ice build up walk in freezer. Customer things it has to do w"
type textarea "x"
type textarea "ice build up walk in freezer. Customer things it has to do wi"
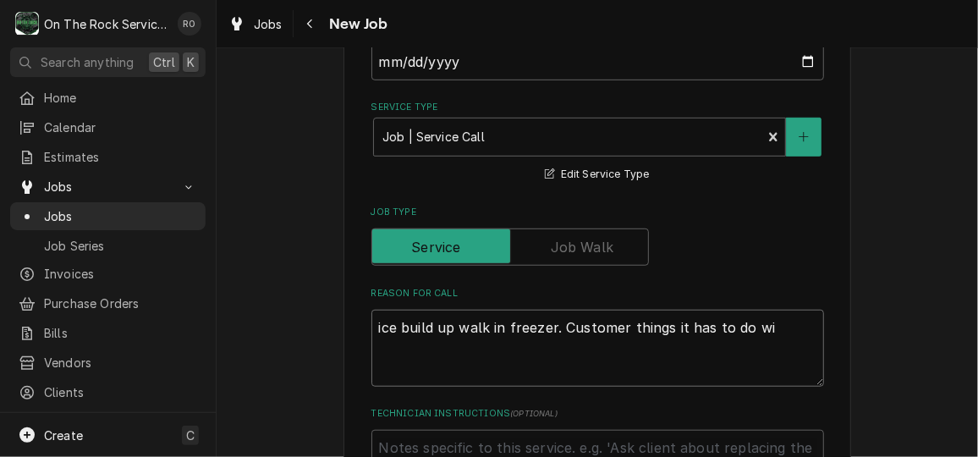
type textarea "x"
type textarea "ice build up walk in freezer. Customer things it has to do wit"
type textarea "x"
type textarea "ice build up walk in freezer. Customer things it has to do with"
type textarea "x"
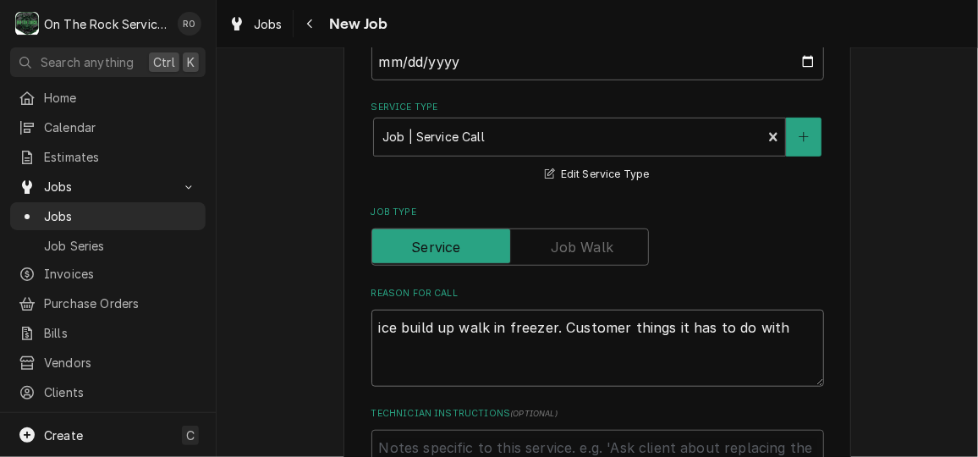
type textarea "ice build up walk in freezer. Customer things it has to do with b"
type textarea "x"
type textarea "ice build up walk in freezer. Customer things it has to do with bo"
type textarea "x"
type textarea "ice build up walk in freezer. Customer things it has to do with box"
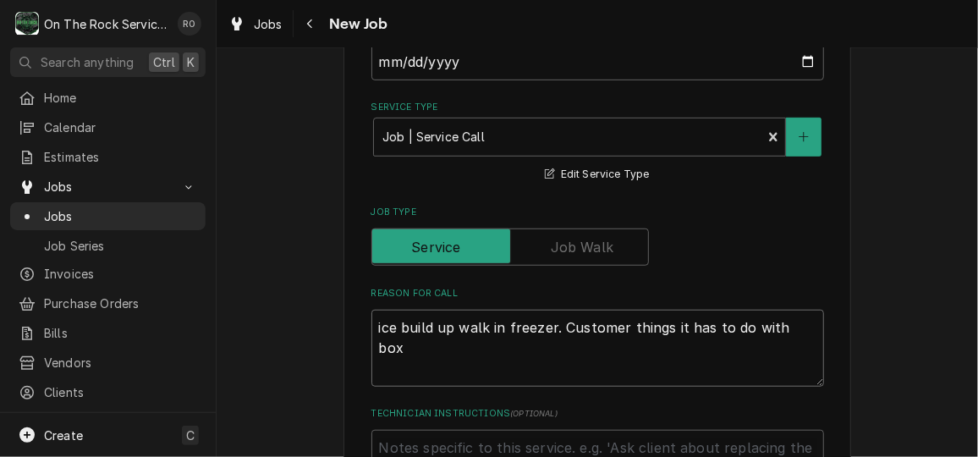
type textarea "x"
type textarea "ice build up walk in freezer. Customer things it has to do with box"
type textarea "x"
type textarea "ice build up walk in freezer. Customer things it has to do with box n"
type textarea "x"
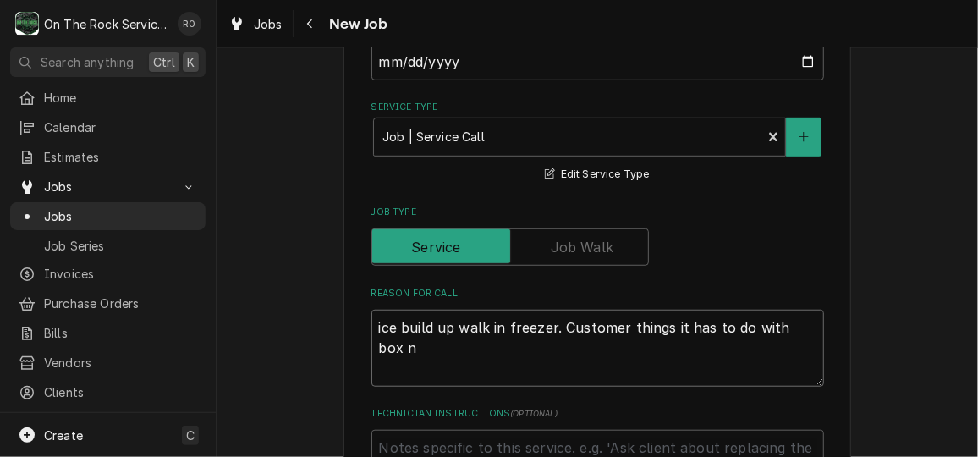
type textarea "ice build up walk in freezer. Customer things it has to do with box no"
type textarea "x"
type textarea "ice build up walk in freezer. Customer things it has to do with box not"
type textarea "x"
type textarea "ice build up walk in freezer. Customer things it has to do with box not"
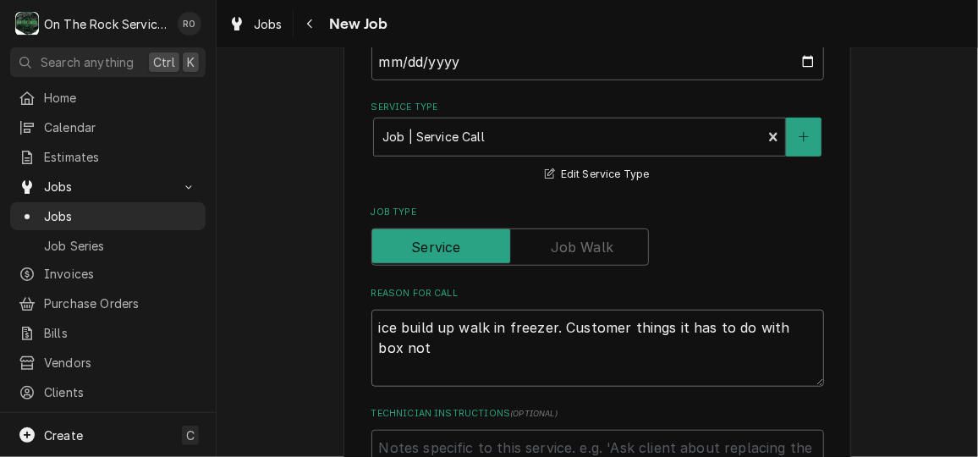
type textarea "x"
type textarea "ice build up walk in freezer. Customer things it has to do with box not s"
type textarea "x"
type textarea "ice build up walk in freezer. Customer things it has to do with box not se"
type textarea "x"
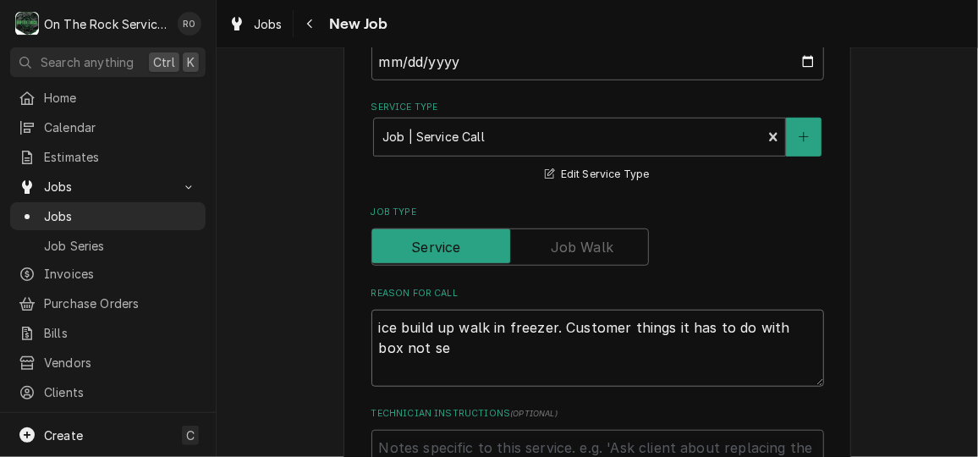
type textarea "ice build up walk in freezer. Customer things it has to do with box not sea"
type textarea "x"
type textarea "ice build up walk in freezer. Customer things it has to do with box not seal"
type textarea "x"
type textarea "ice build up walk in freezer. Customer things it has to do with box not seali"
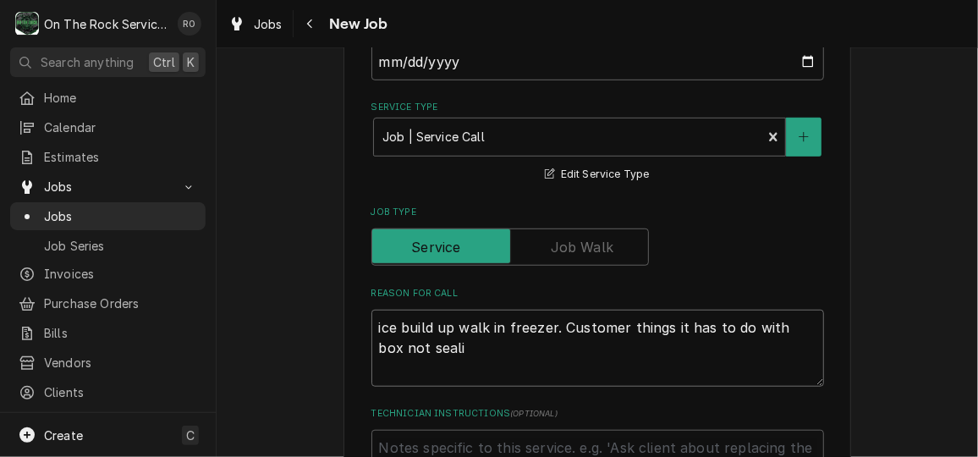
type textarea "x"
type textarea "ice build up walk in freezer. Customer things it has to do with box not sealin"
type textarea "x"
type textarea "ice build up walk in freezer. Customer things it has to do with box not sealing"
type textarea "x"
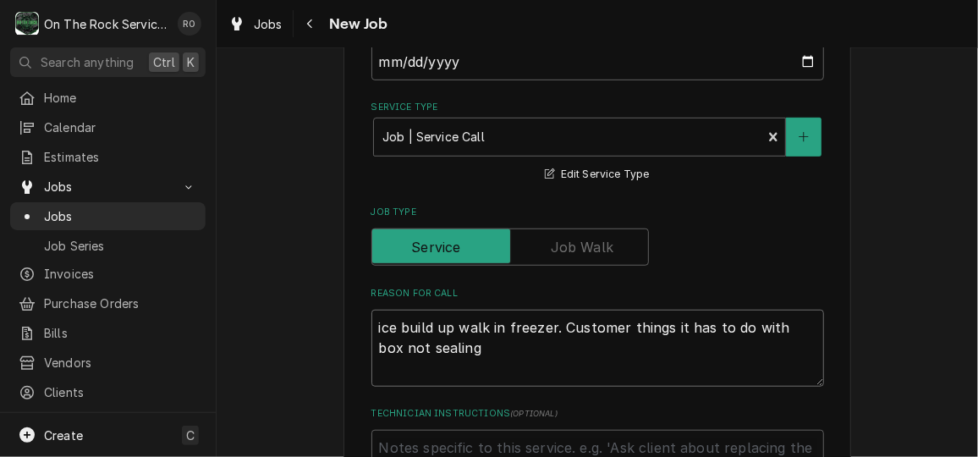
type textarea "ice build up walk in freezer. Customer things it has to do with box not sealing"
type textarea "x"
type textarea "ice build up walk in freezer. Customer things it has to do with box not sealing…"
type textarea "x"
type textarea "ice build up walk in freezer. Customer things it has to do with box not sealing…"
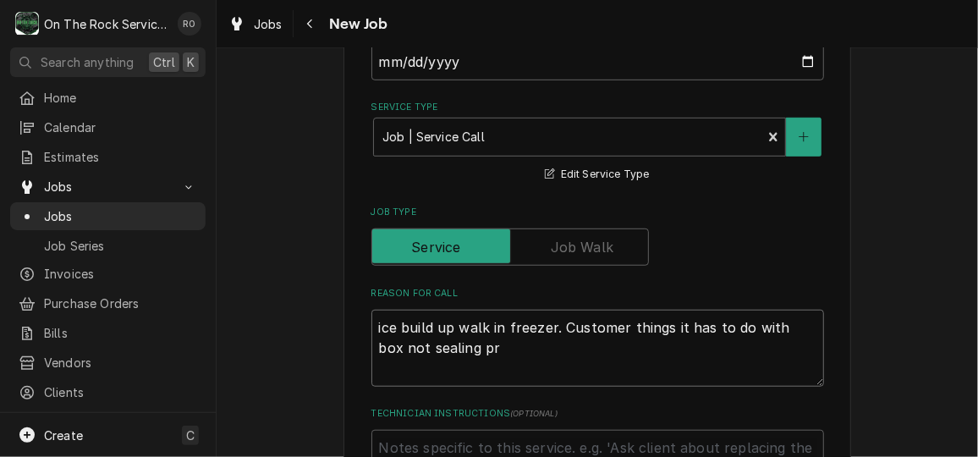
type textarea "x"
type textarea "ice build up walk in freezer. Customer things it has to do with box not sealing…"
type textarea "x"
type textarea "ice build up walk in freezer. Customer things it has to do with box not sealing…"
type textarea "x"
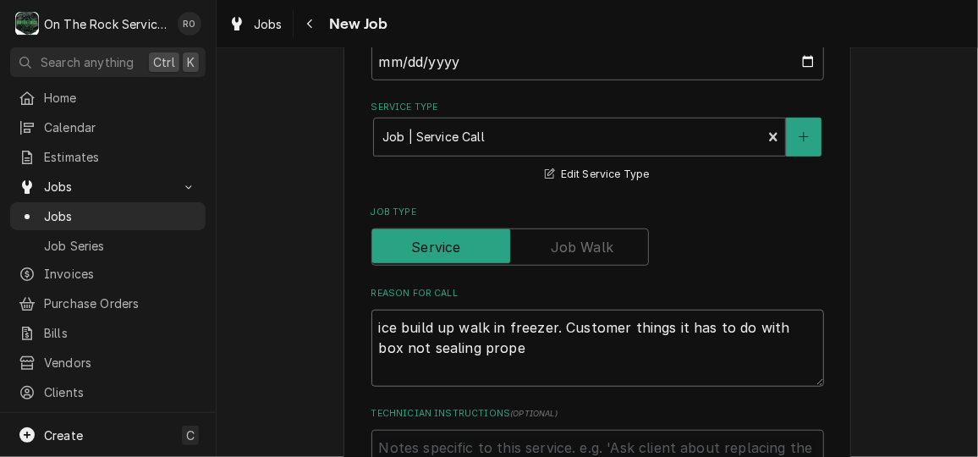
type textarea "ice build up walk in freezer. Customer things it has to do with box not sealing…"
type textarea "x"
type textarea "ice build up walk in freezer. Customer things it has to do with box not sealing…"
type textarea "x"
type textarea "ice build up walk in freezer. Customer things it has to do with box not sealing…"
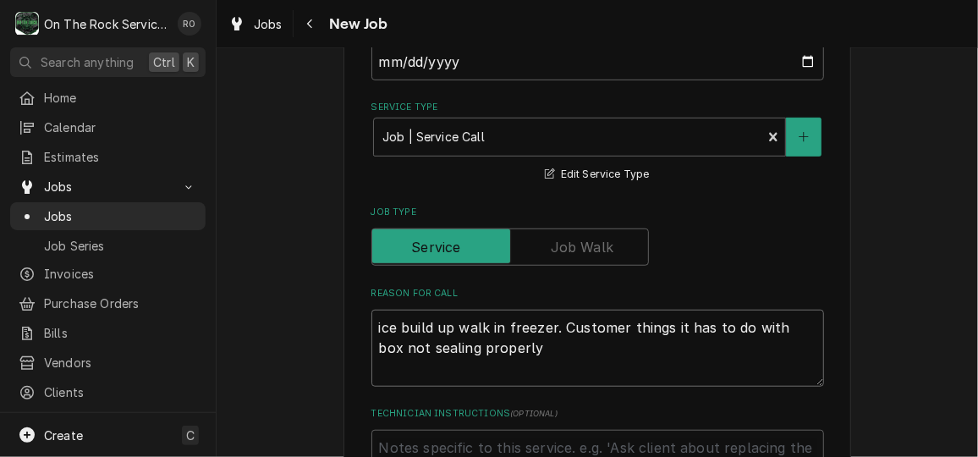
type textarea "x"
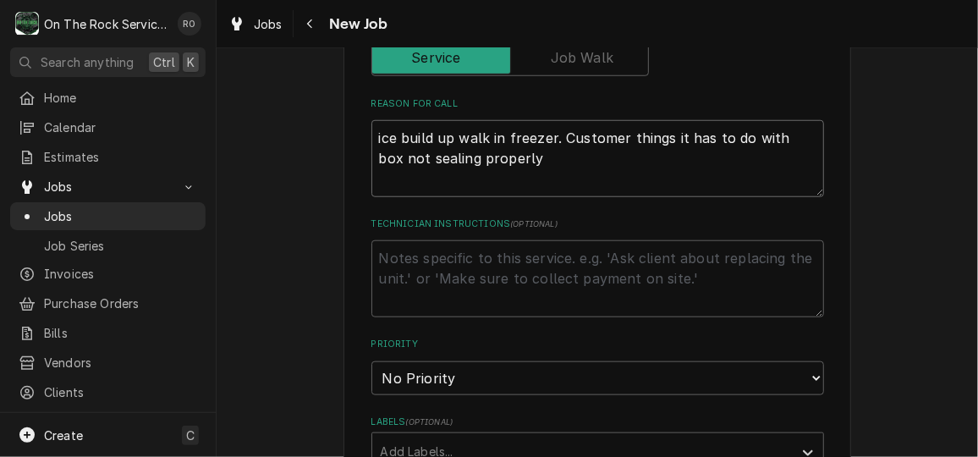
scroll to position [614, 0]
type textarea "ice build up walk in freezer. Customer things it has to do with box not sealing…"
click at [509, 369] on select "No Priority Urgent High Medium Low" at bounding box center [597, 376] width 453 height 34
select select "2"
click at [371, 359] on select "No Priority Urgent High Medium Low" at bounding box center [597, 376] width 453 height 34
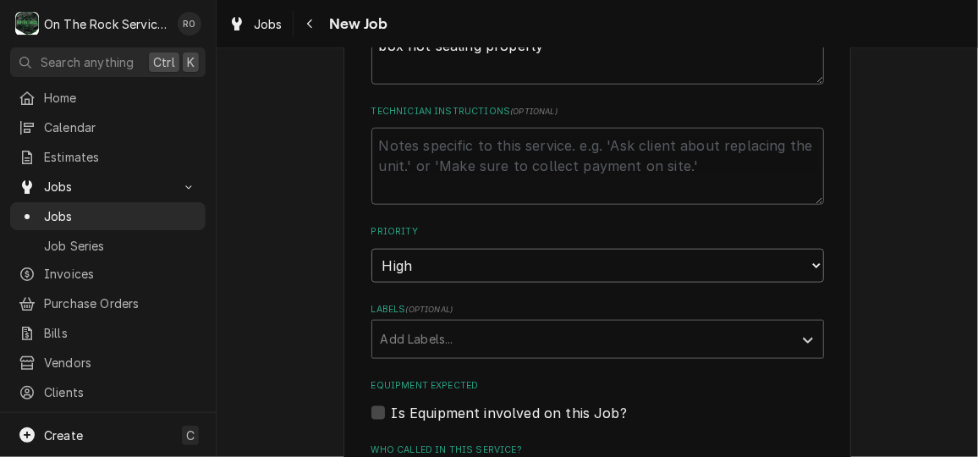
type textarea "x"
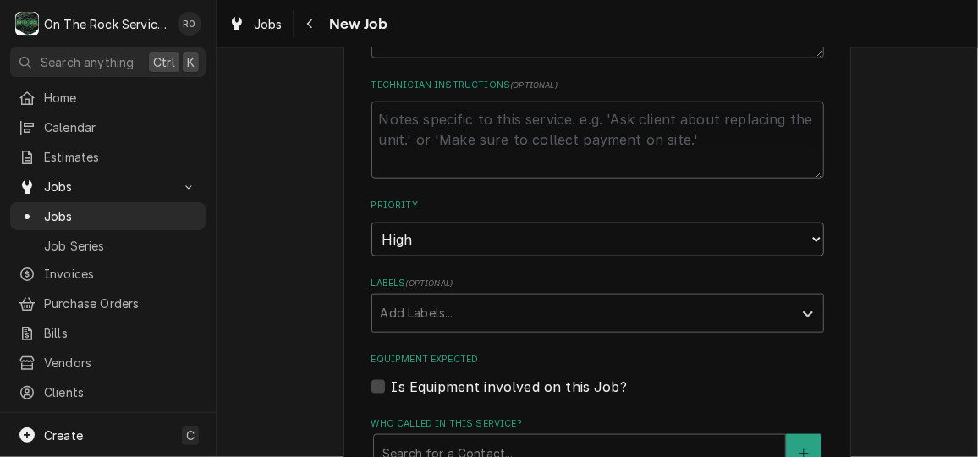
scroll to position [751, 0]
click at [498, 294] on div "Add Labels..." at bounding box center [582, 312] width 420 height 37
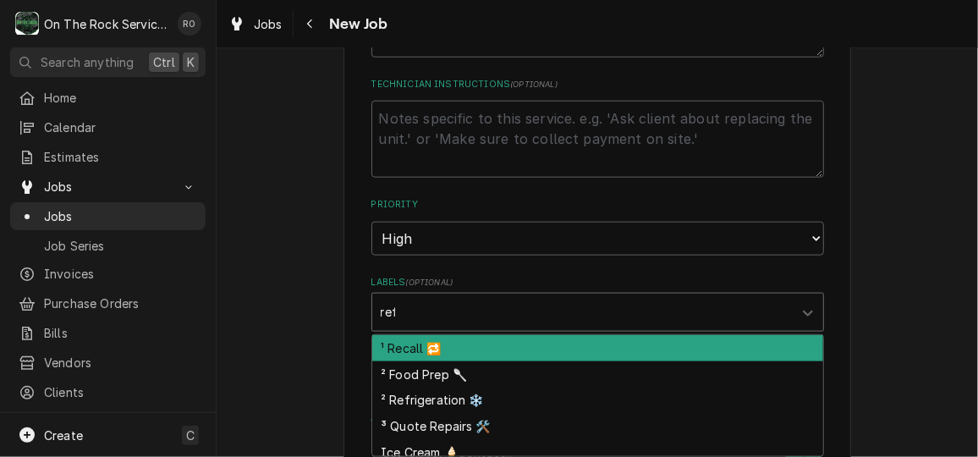
type input "refr"
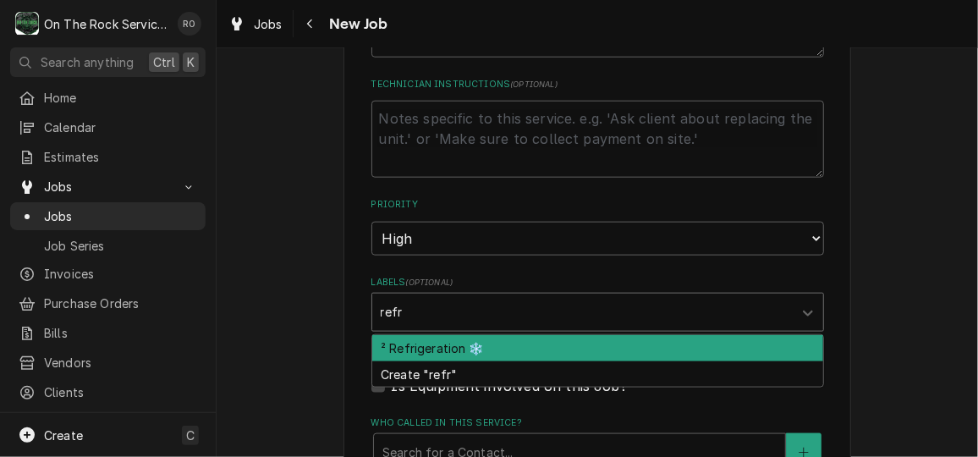
click at [492, 353] on div "² Refrigeration ❄️" at bounding box center [597, 348] width 451 height 26
type textarea "x"
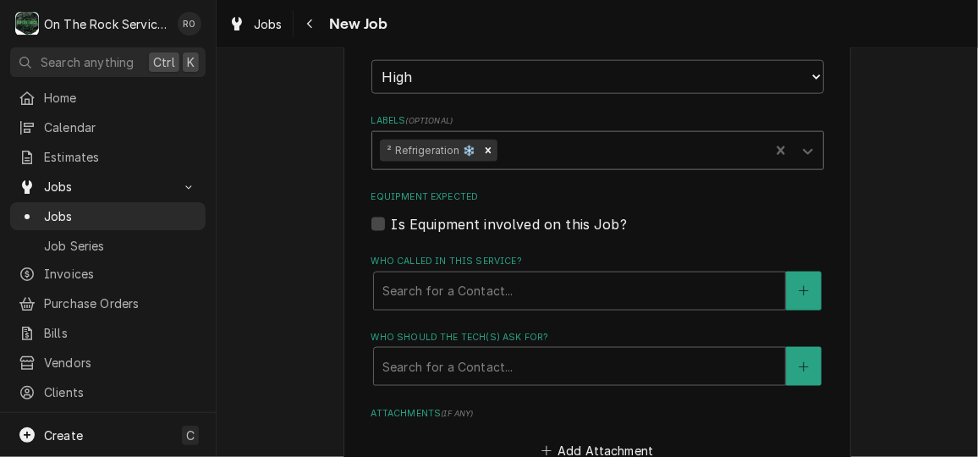
scroll to position [925, 0]
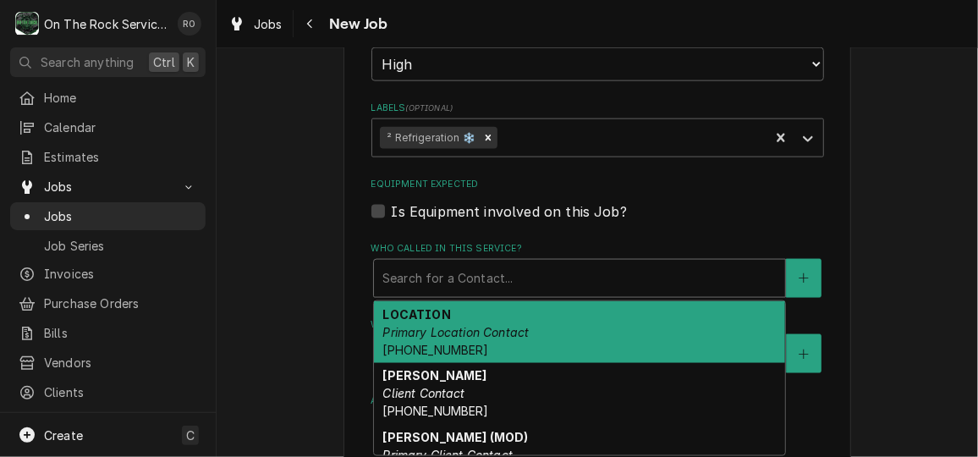
click at [507, 261] on div "Search for a Contact..." at bounding box center [579, 278] width 411 height 37
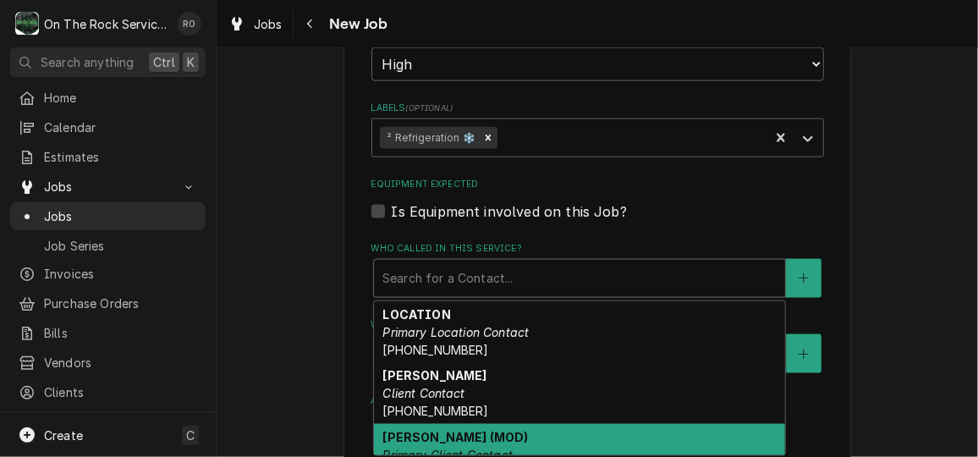
click at [485, 432] on div "Sarah (MOD) Primary Client Contact (864) 237-0049 McClureSM@gmail.com" at bounding box center [579, 464] width 411 height 80
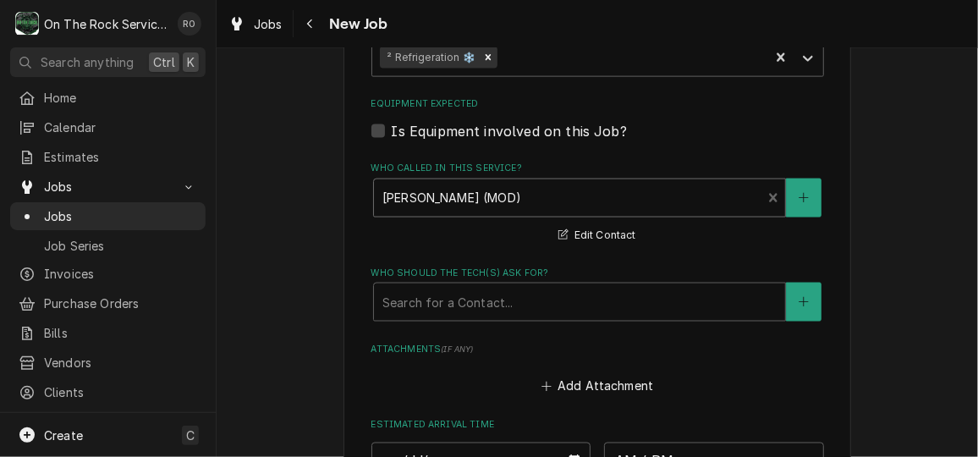
scroll to position [1009, 0]
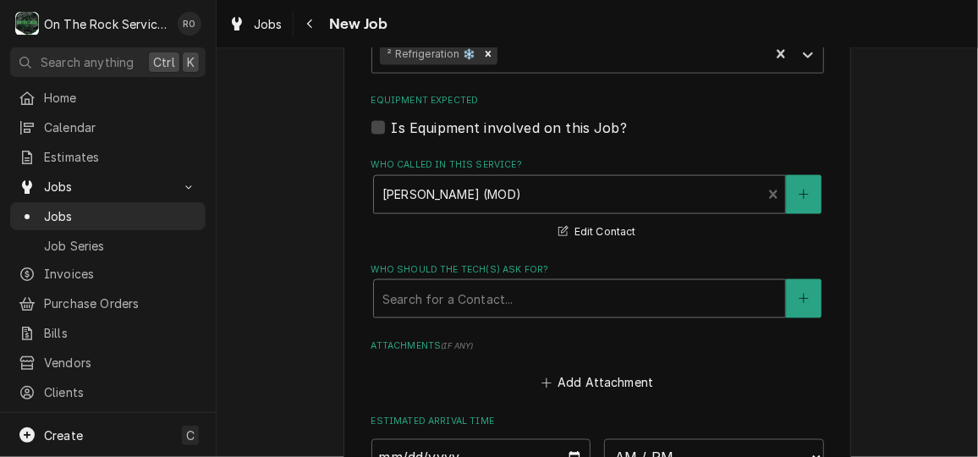
click at [494, 290] on div "Who should the tech(s) ask for?" at bounding box center [579, 298] width 394 height 30
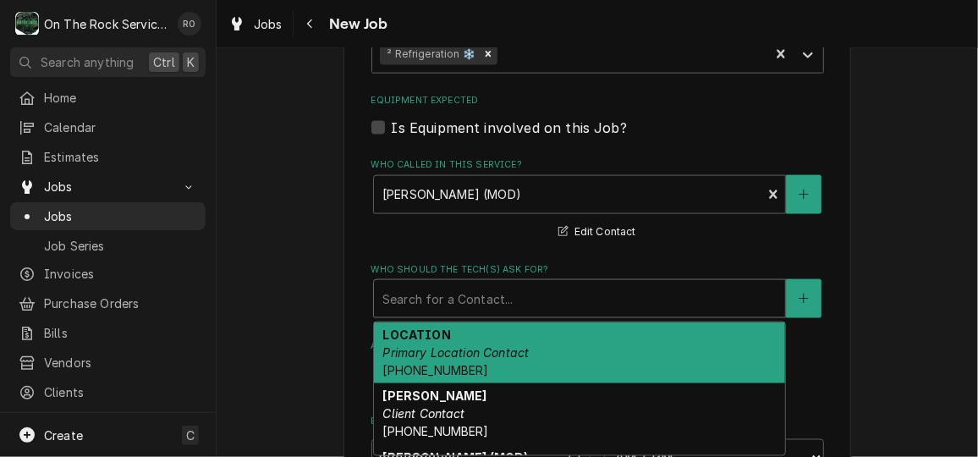
click at [489, 343] on div "LOCATION Primary Location Contact (864) 457-4581" at bounding box center [579, 353] width 411 height 62
type textarea "x"
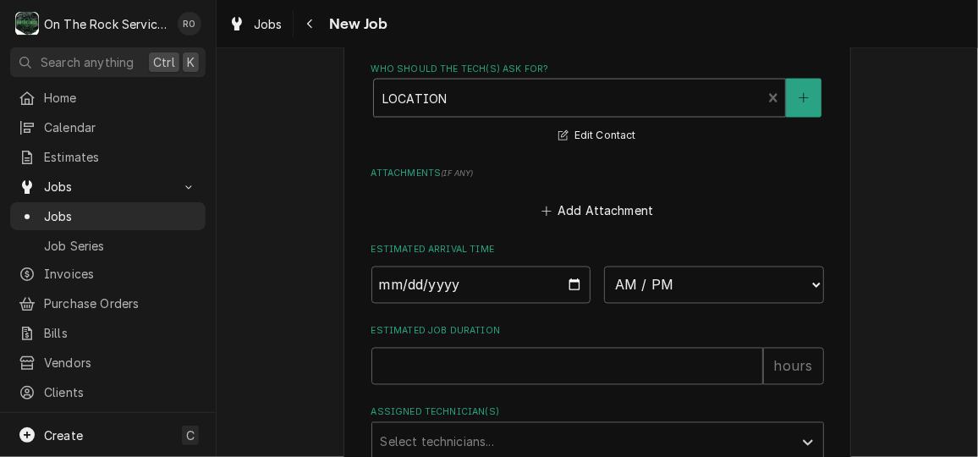
scroll to position [1211, 0]
click at [564, 284] on input "Date" at bounding box center [481, 283] width 220 height 37
type input "2025-09-30"
type textarea "x"
click at [702, 293] on select "AM / PM 6:00 AM 6:15 AM 6:30 AM 6:45 AM 7:00 AM 7:15 AM 7:30 AM 7:45 AM 8:00 AM…" at bounding box center [714, 283] width 220 height 37
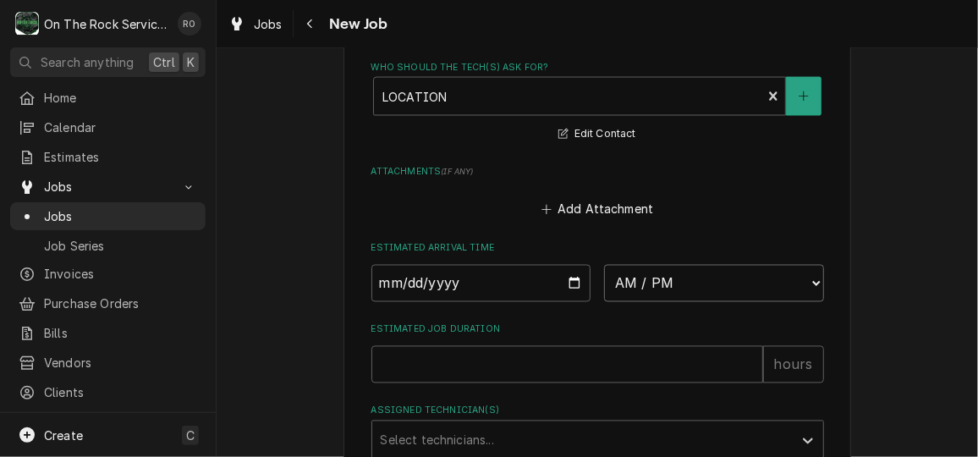
select select "10:00:00"
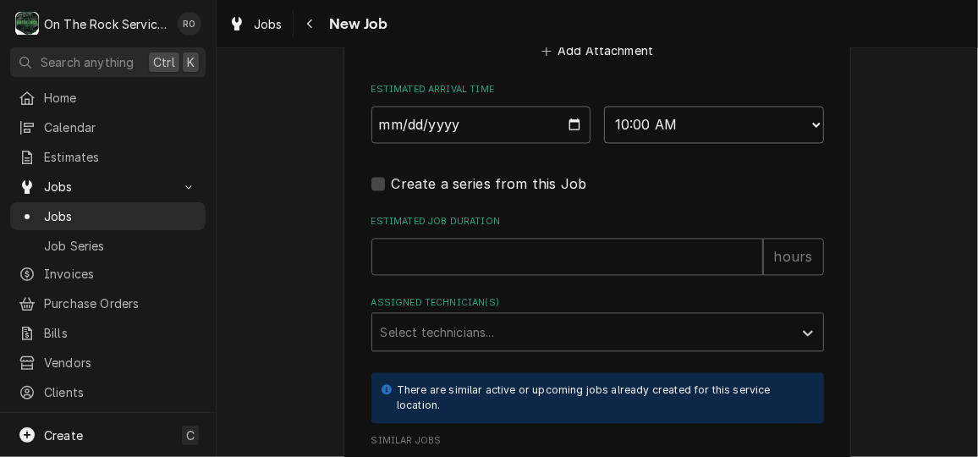
scroll to position [1371, 0]
click at [634, 269] on input "Estimated Job Duration" at bounding box center [567, 255] width 392 height 37
type textarea "x"
type input "2"
type textarea "x"
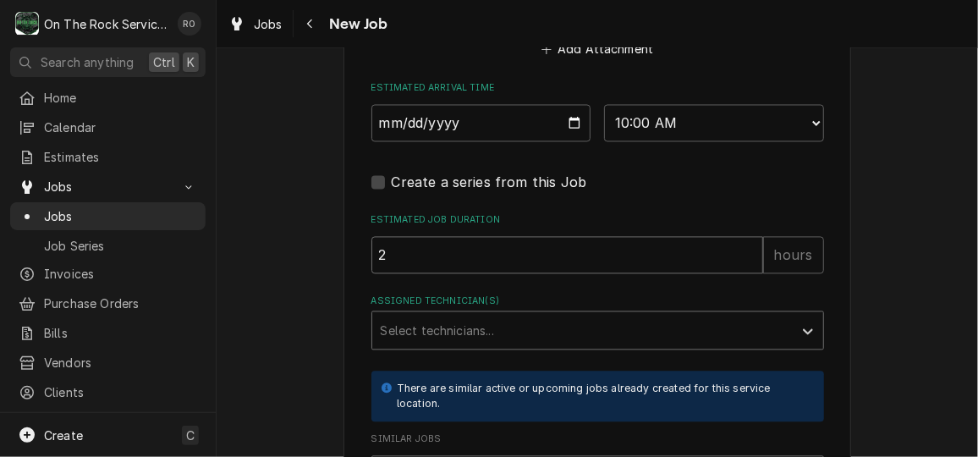
type input "2"
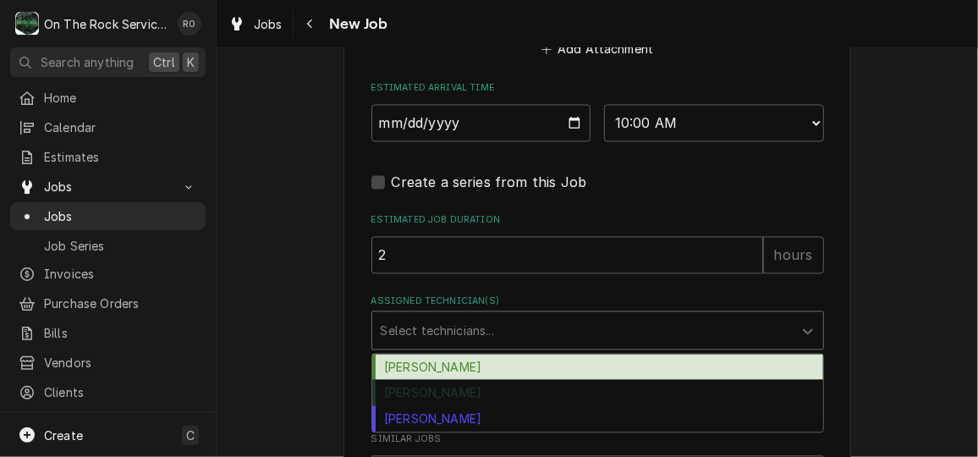
click at [599, 335] on div "Assigned Technician(s)" at bounding box center [583, 331] width 404 height 30
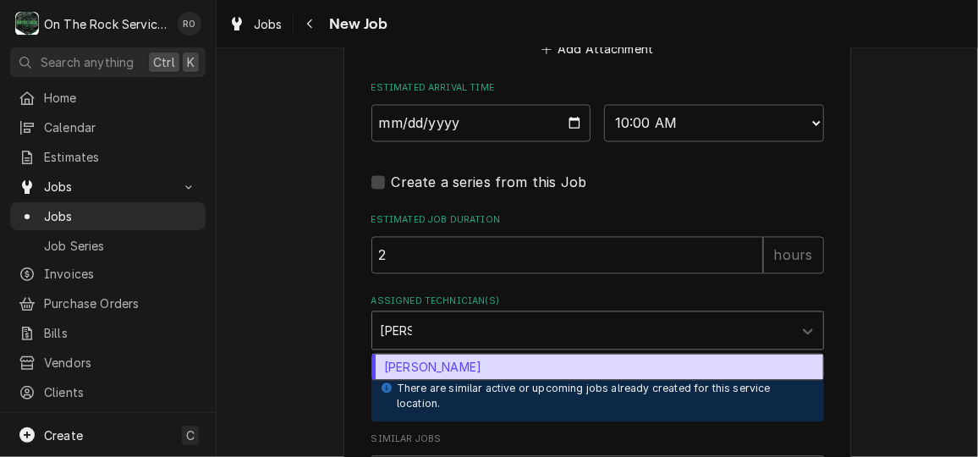
click at [598, 358] on div "Todd Brady" at bounding box center [597, 367] width 451 height 26
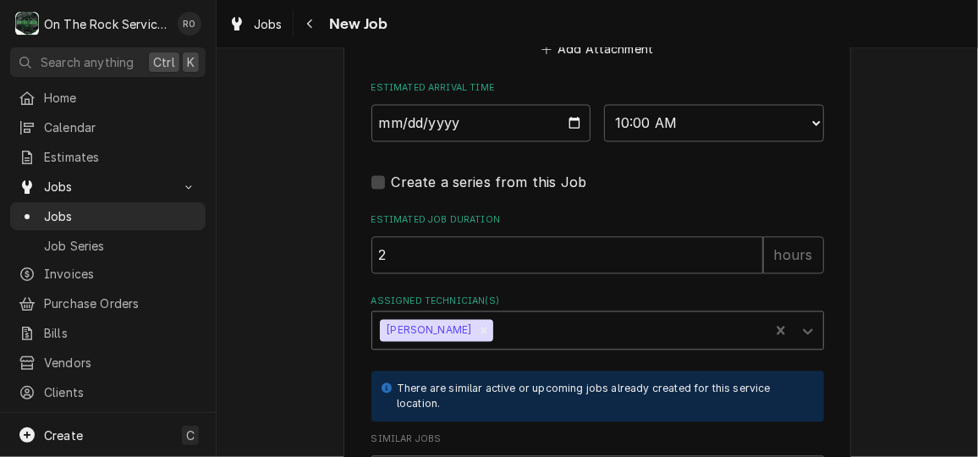
scroll to position [1568, 0]
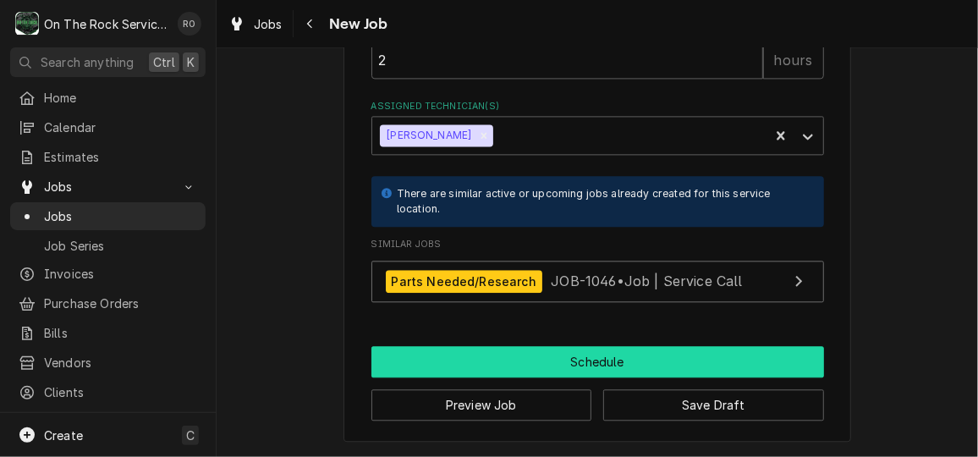
click at [566, 355] on button "Schedule" at bounding box center [597, 361] width 453 height 31
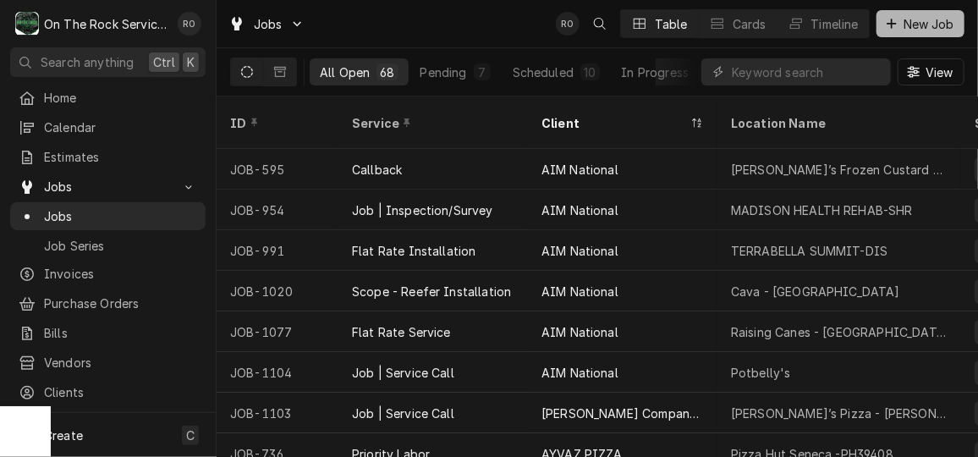
click at [907, 26] on span "New Job" at bounding box center [929, 24] width 58 height 18
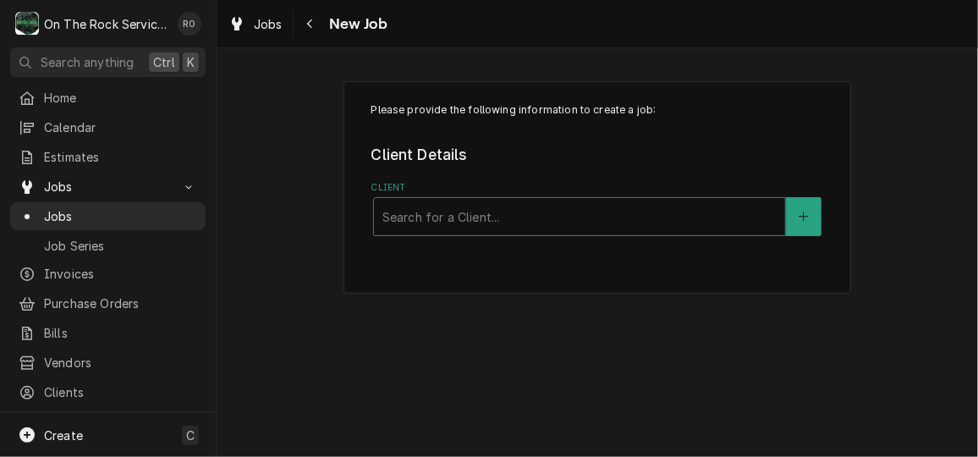
click at [533, 212] on div "Client" at bounding box center [579, 216] width 394 height 30
type input "[DEMOGRAPHIC_DATA]"
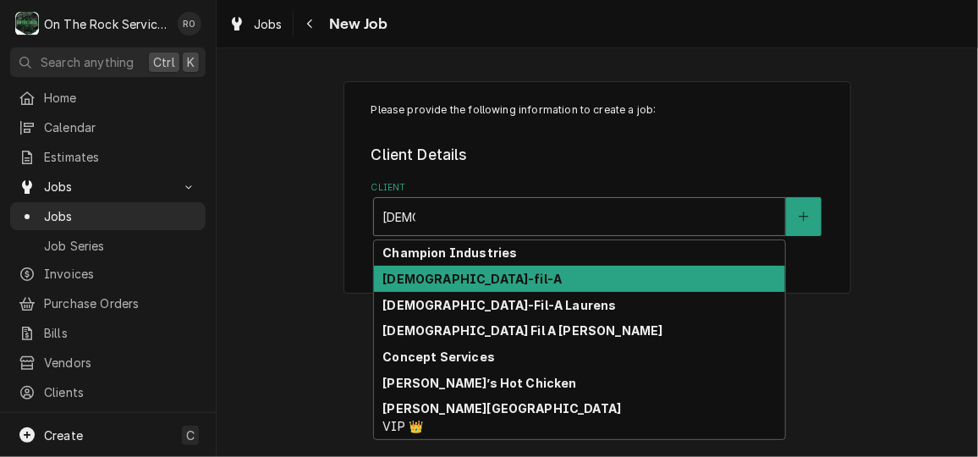
click at [521, 279] on div "[DEMOGRAPHIC_DATA]-fil-A" at bounding box center [579, 279] width 411 height 26
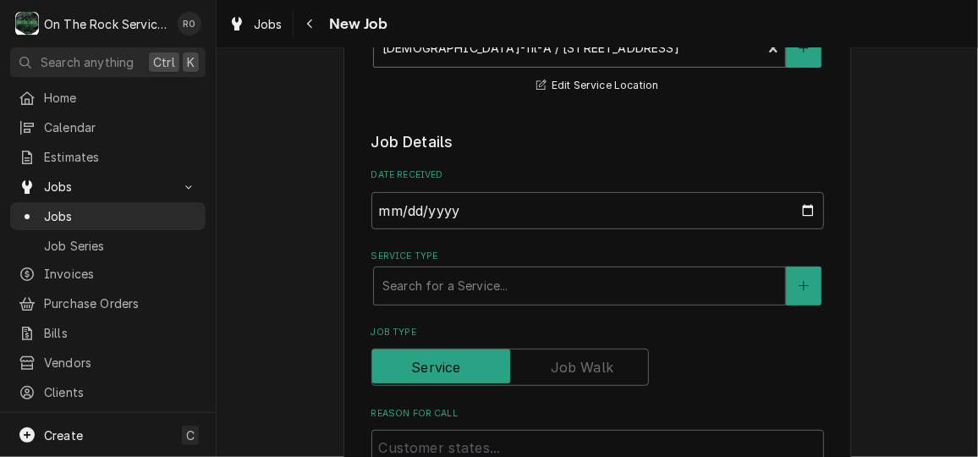
scroll to position [273, 0]
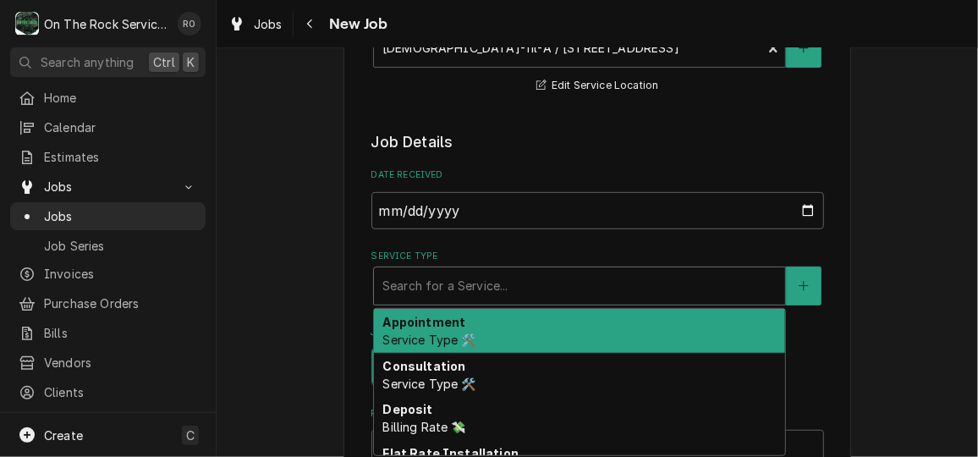
click at [581, 277] on div "Service Type" at bounding box center [579, 286] width 394 height 30
type textarea "x"
type input "s"
type textarea "x"
type input "se"
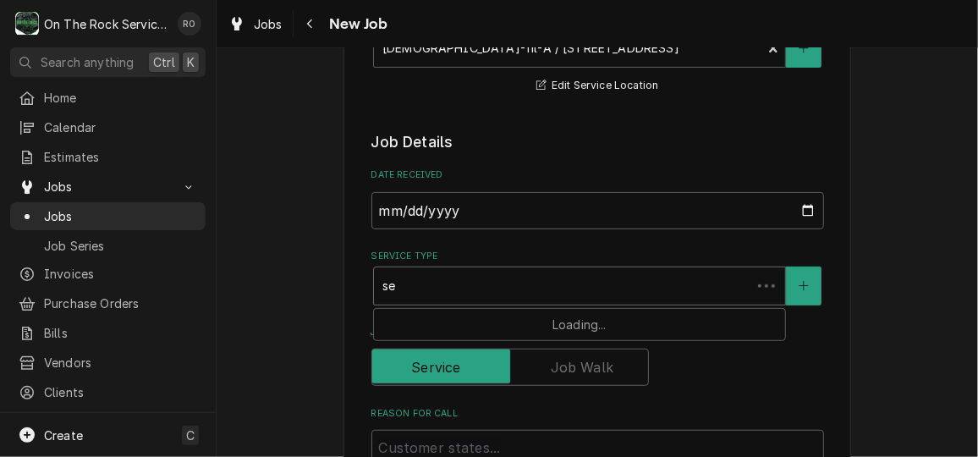
type textarea "x"
type input "ser"
type textarea "x"
type input "serv"
type textarea "x"
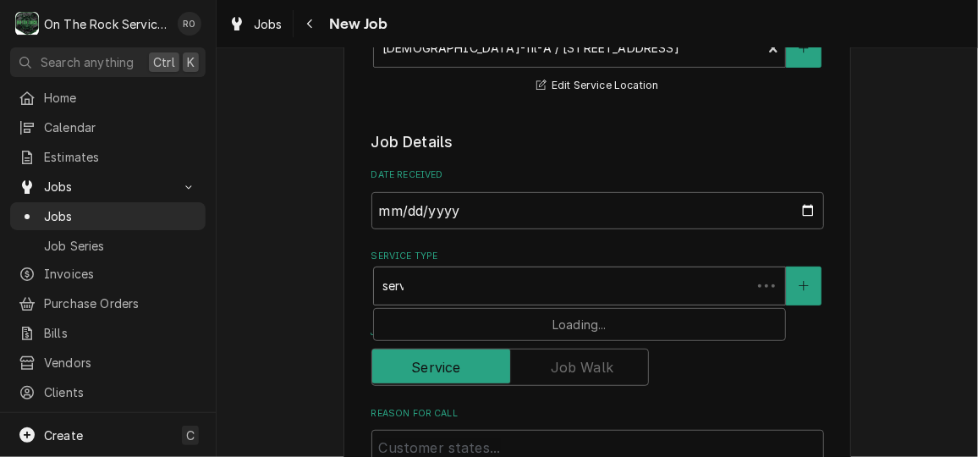
type input "servi"
type textarea "x"
type input "servic"
type textarea "x"
type input "service"
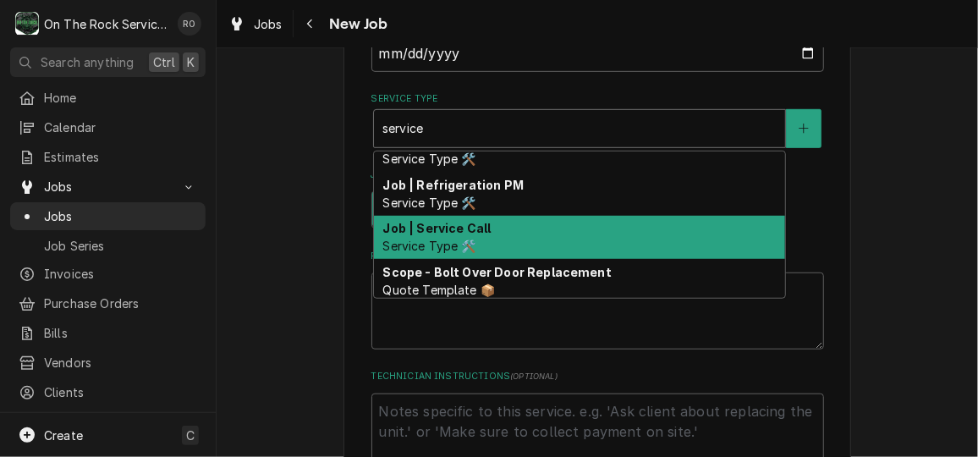
scroll to position [464, 0]
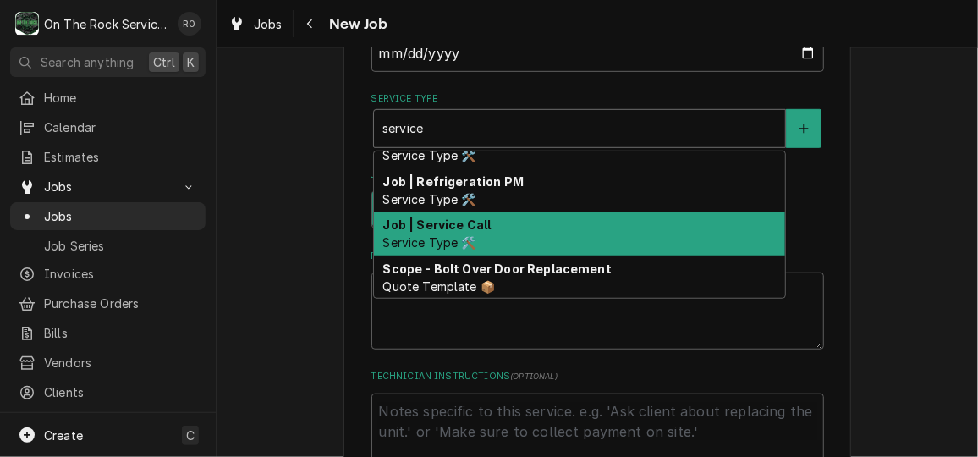
click at [580, 225] on div "Job | Service Call Service Type 🛠️" at bounding box center [579, 234] width 411 height 44
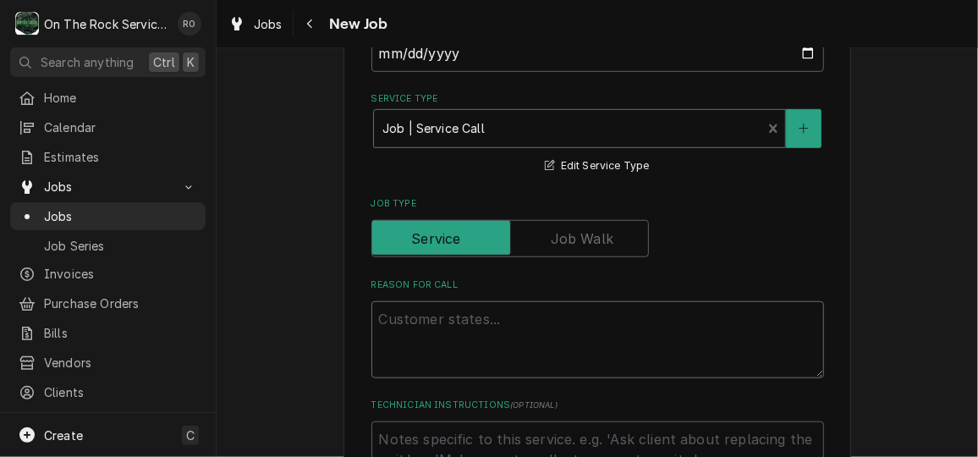
click at [527, 343] on textarea "Reason For Call" at bounding box center [597, 339] width 453 height 76
type textarea "x"
type textarea "H"
type textarea "x"
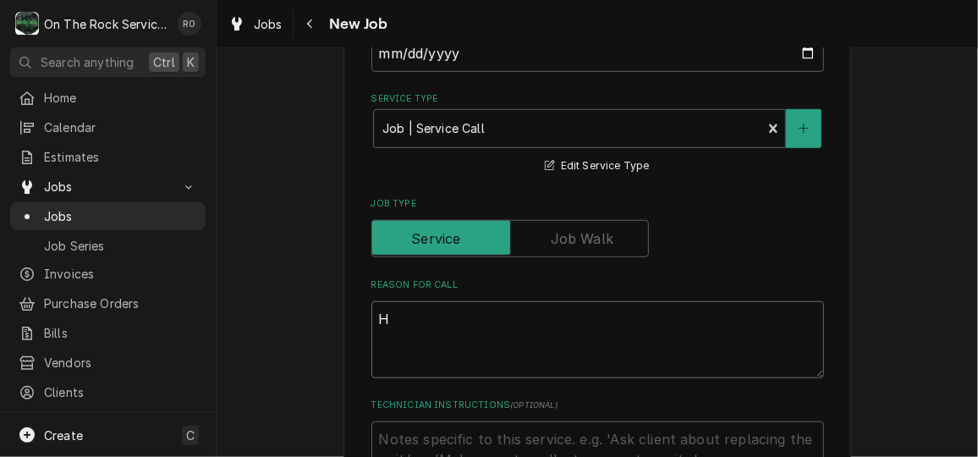
type textarea "HV"
type textarea "x"
type textarea "HVc"
type textarea "x"
type textarea "HV"
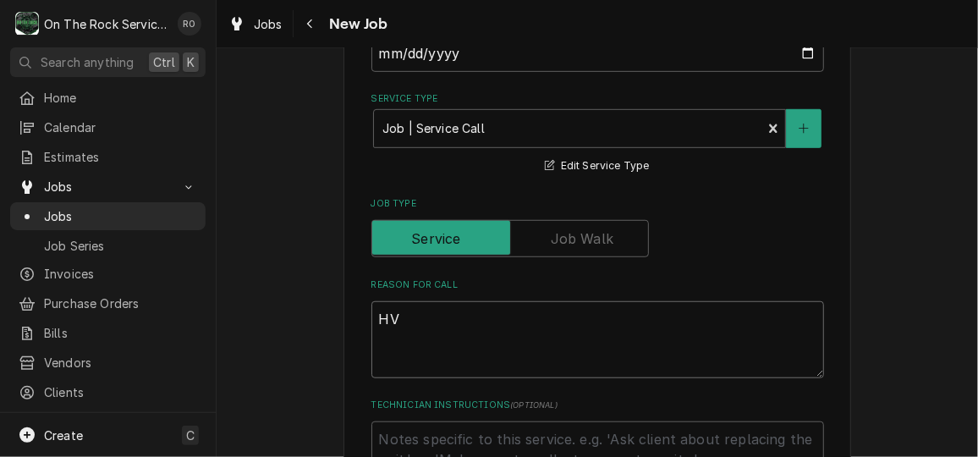
type textarea "x"
type textarea "HVA"
type textarea "x"
type textarea "HVAC"
type textarea "x"
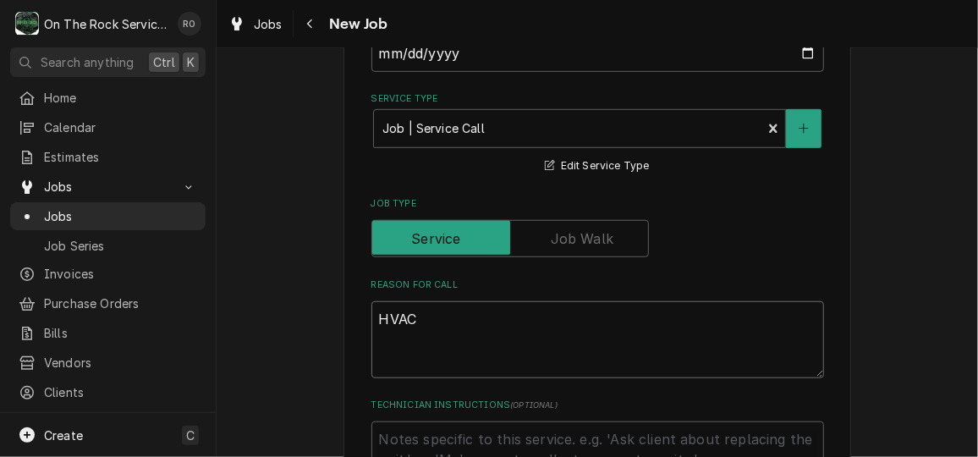
type textarea "HVAC"
type textarea "x"
type textarea "HVAC 3"
type textarea "x"
type textarea "HVAC 3"
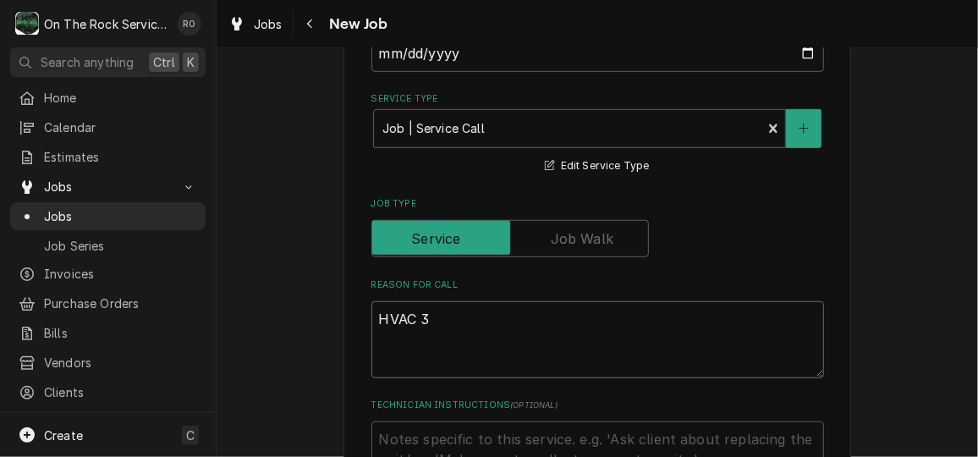
type textarea "x"
type textarea "HVAC 3 D"
type textarea "x"
type textarea "HVAC 3 Du"
type textarea "x"
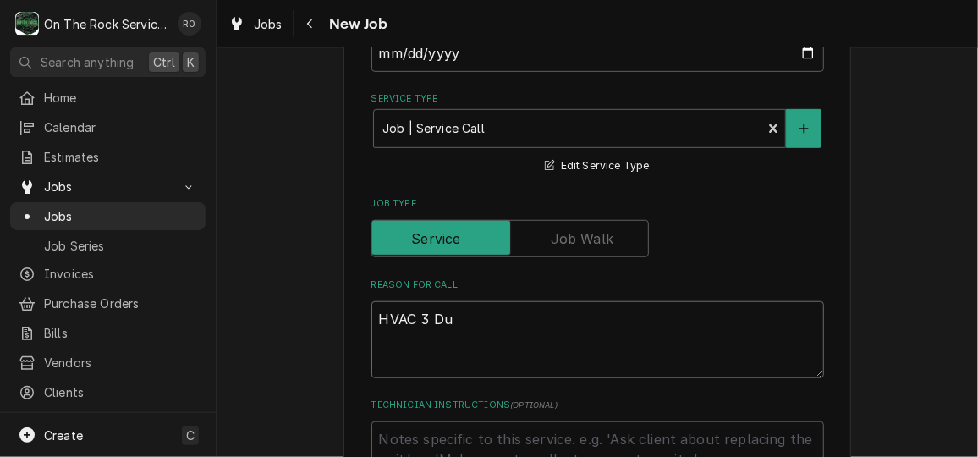
type textarea "HVAC 3 Dub"
type textarea "x"
type textarea "HVAC 3 Dubu"
type textarea "x"
type textarea "HVAC 3 Dubub"
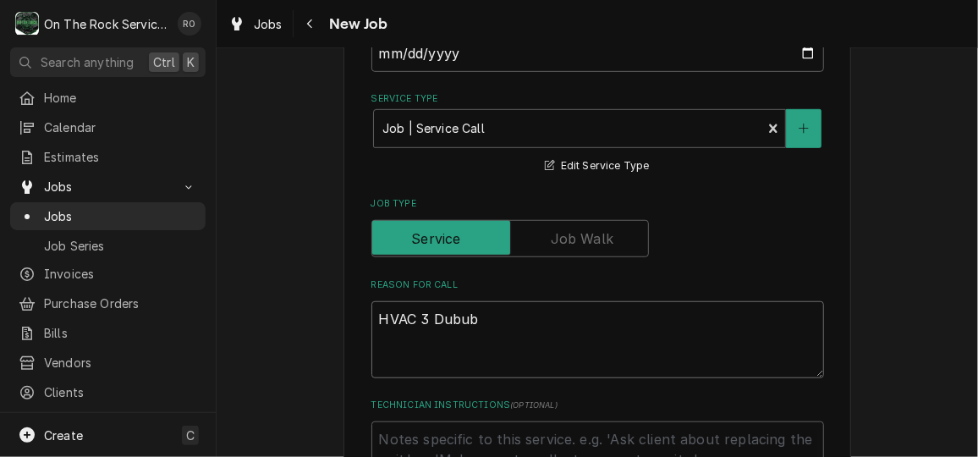
type textarea "x"
type textarea "HVAC 3 Dububg"
type textarea "x"
type textarea "HVAC 3 Dububg"
type textarea "x"
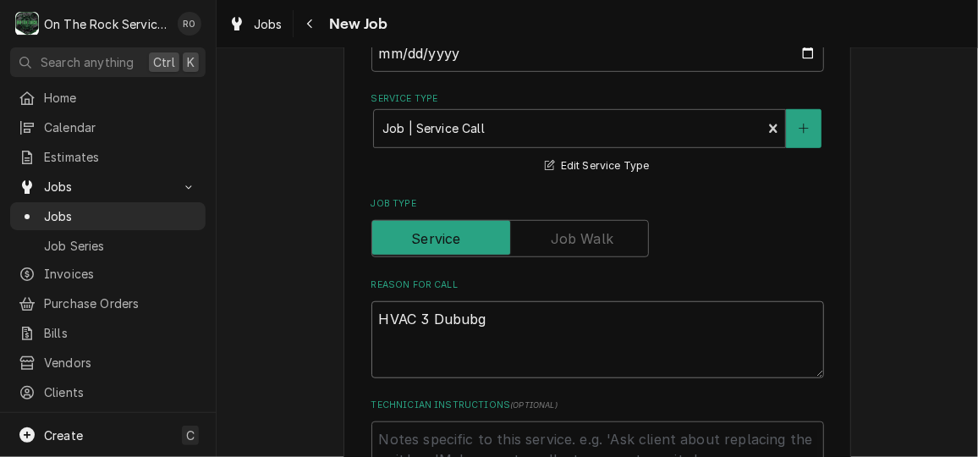
type textarea "HVAC 3 Dububg"
type textarea "x"
type textarea "HVAC 3 Dubub"
type textarea "x"
type textarea "HVAC 3 Dubu"
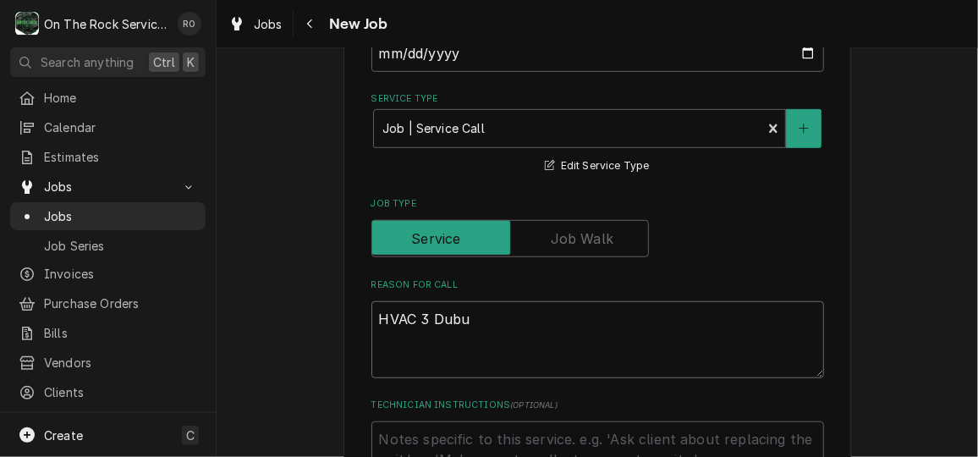
type textarea "x"
type textarea "HVAC 3 Dub"
type textarea "x"
type textarea "HVAC 3 Du"
type textarea "x"
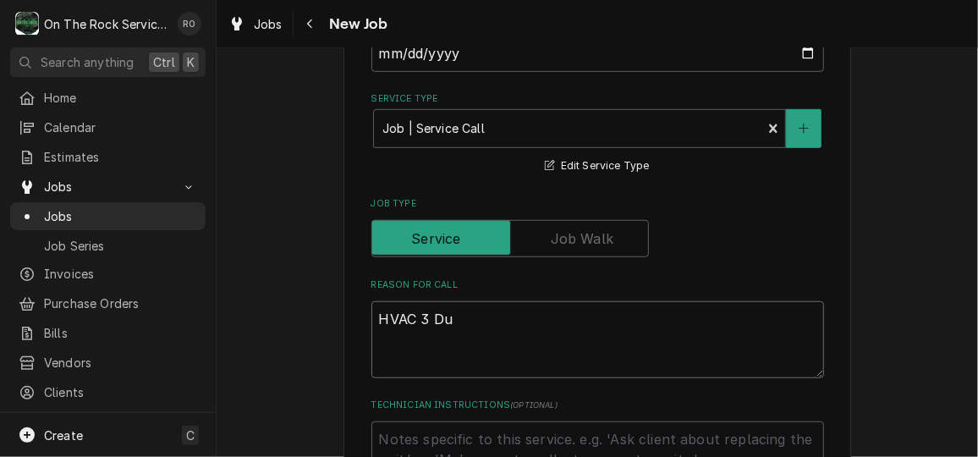
type textarea "HVAC 3 D"
type textarea "x"
type textarea "HVAC 3 Di"
type textarea "x"
type textarea "HVAC 3 Diin"
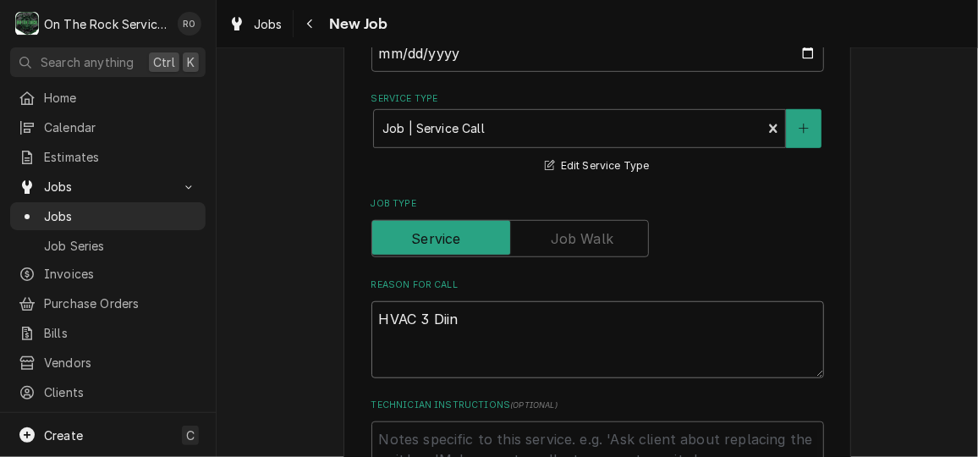
type textarea "x"
type textarea "HVAC 3 Dii"
type textarea "x"
type textarea "HVAC 3 Di"
type textarea "x"
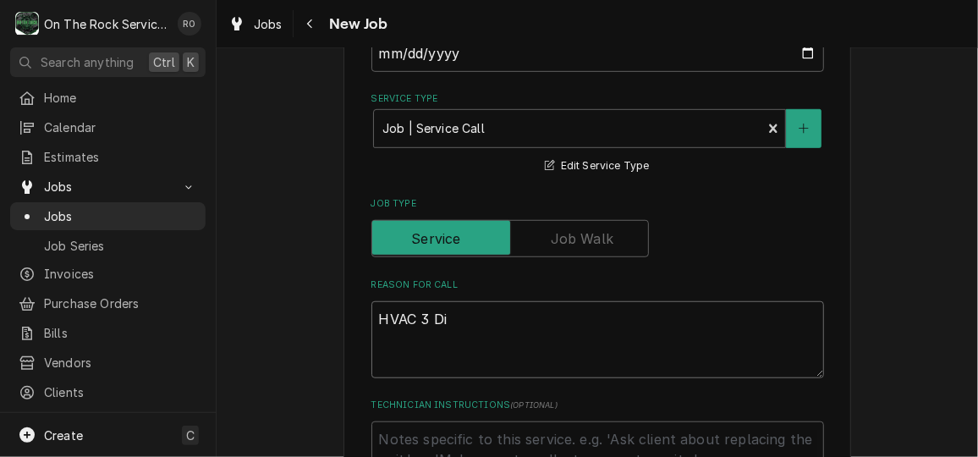
type textarea "HVAC 3 Din"
type textarea "x"
type textarea "HVAC 3 Dinin"
type textarea "x"
type textarea "HVAC 3 Dining"
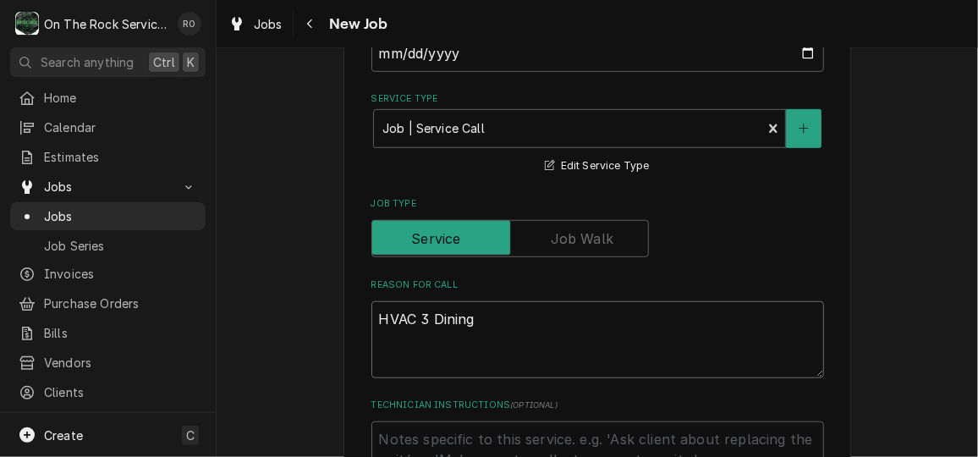
type textarea "x"
type textarea "HVAC 3 Dining R"
type textarea "x"
type textarea "HVAC 3 Dining RO"
type textarea "x"
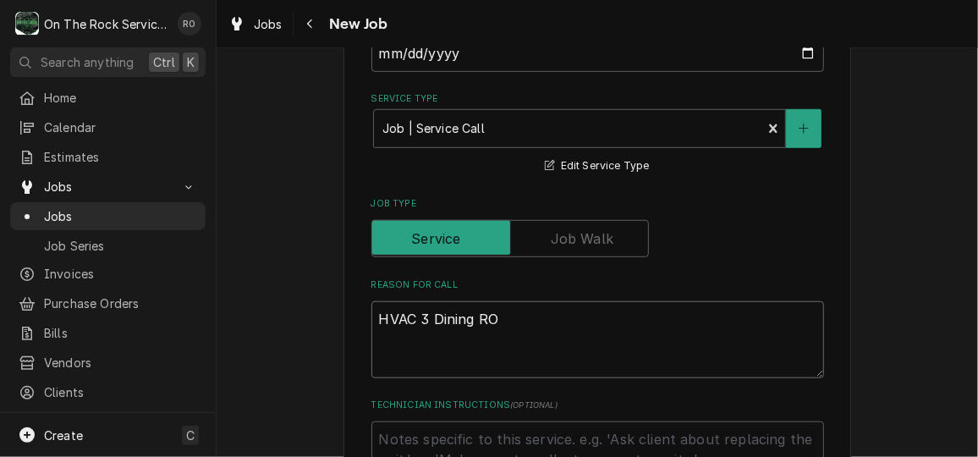
type textarea "HVAC 3 Dining ROo"
type textarea "x"
type textarea "HVAC 3 Dining ROom"
type textarea "x"
type textarea "HVAC 3 Dining ROo"
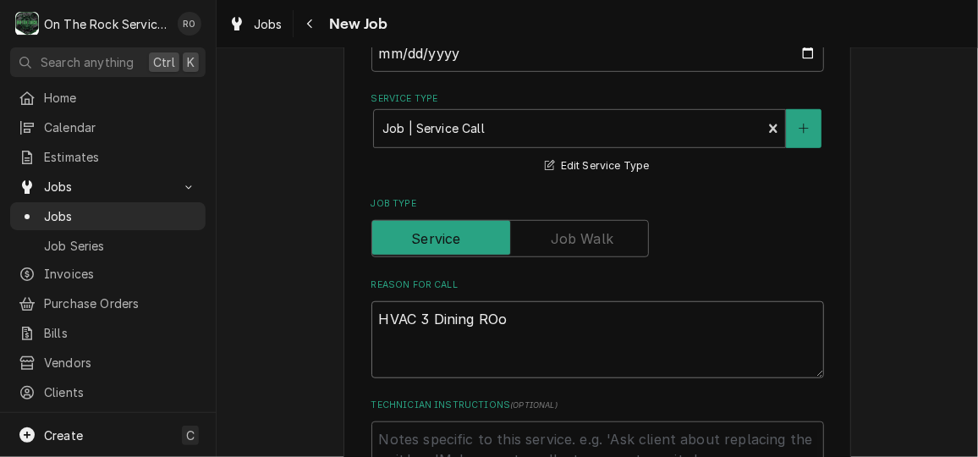
type textarea "x"
type textarea "HVAC 3 Dining RO"
type textarea "x"
type textarea "HVAC 3 Dining Ro"
type textarea "x"
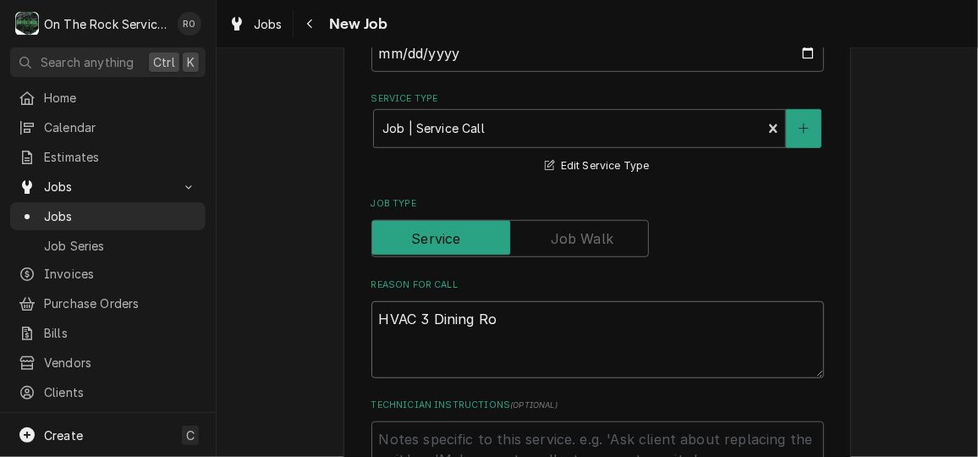
type textarea "HVAC 3 Dining Roi"
type textarea "x"
type textarea "HVAC 3 Dining Roio"
type textarea "x"
type textarea "HVAC 3 Dining Roiom"
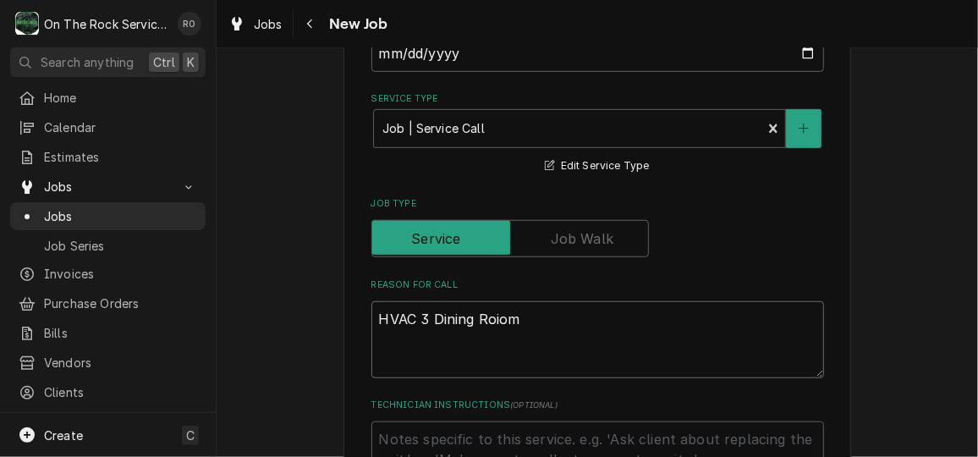
type textarea "x"
type textarea "HVAC 3 Dining Roio"
type textarea "x"
type textarea "HVAC 3 Dining Roi"
type textarea "x"
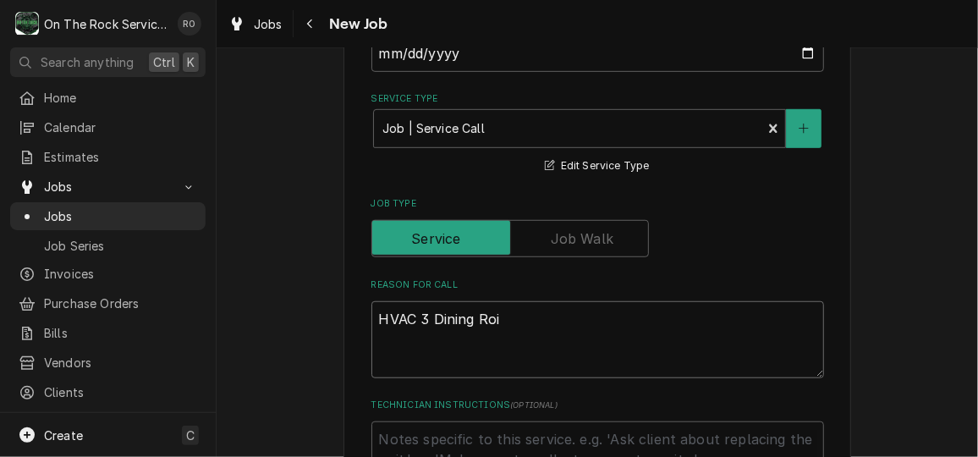
type textarea "HVAC 3 Dining Ro"
type textarea "x"
type textarea "HVAC 3 Dining Roo"
type textarea "x"
type textarea "HVAC 3 Dining Room"
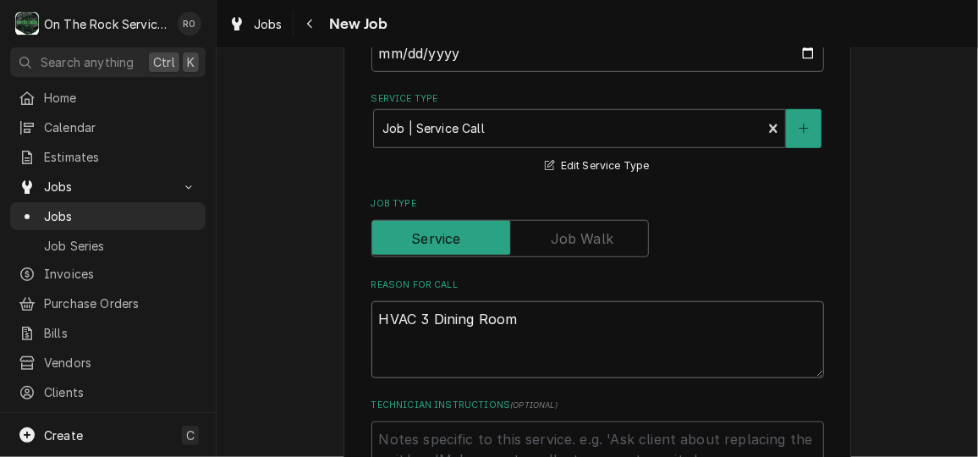
type textarea "x"
type textarea "HVAC 3 Dining Room"
type textarea "x"
type textarea "HVAC 3 Dining Room A"
type textarea "x"
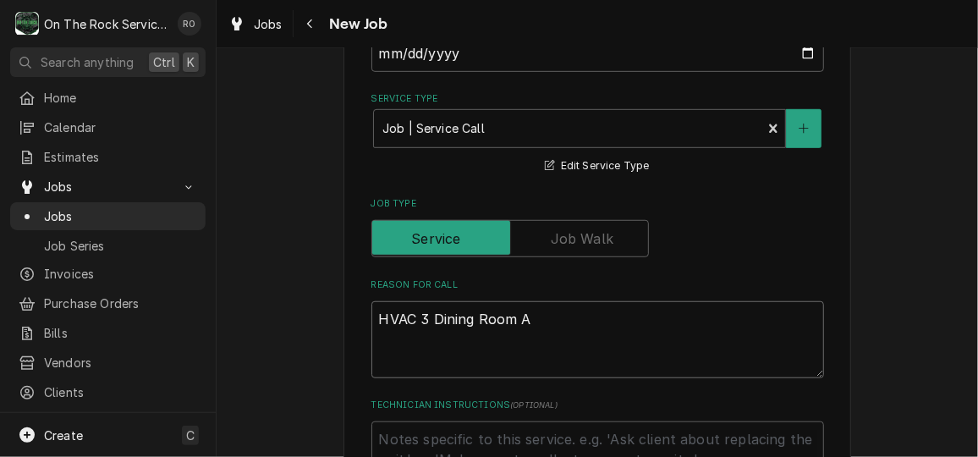
type textarea "HVAC 3 Dining Room AC"
type textarea "x"
type textarea "HVAC 3 Dining Room AC"
type textarea "x"
type textarea "HVAC 3 Dining Room AC C"
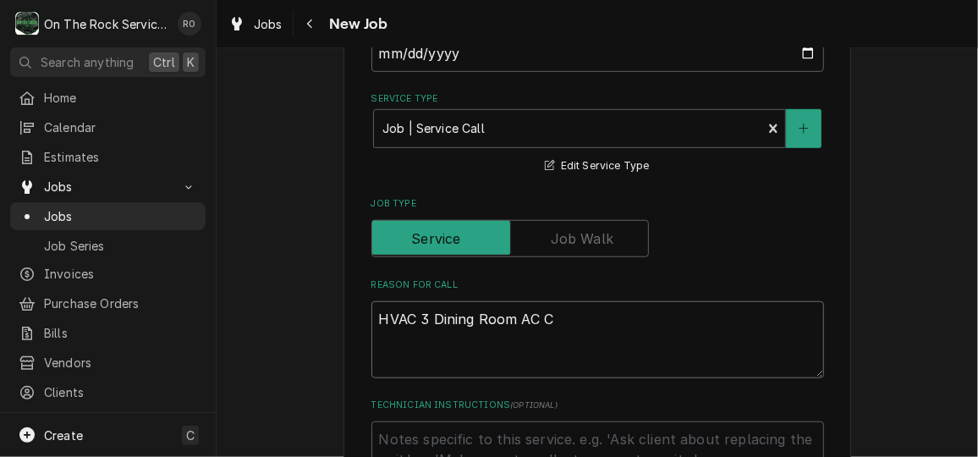
type textarea "x"
type textarea "HVAC 3 Dining Room AC Ci"
type textarea "x"
type textarea "HVAC 3 Dining Room AC Cir"
type textarea "x"
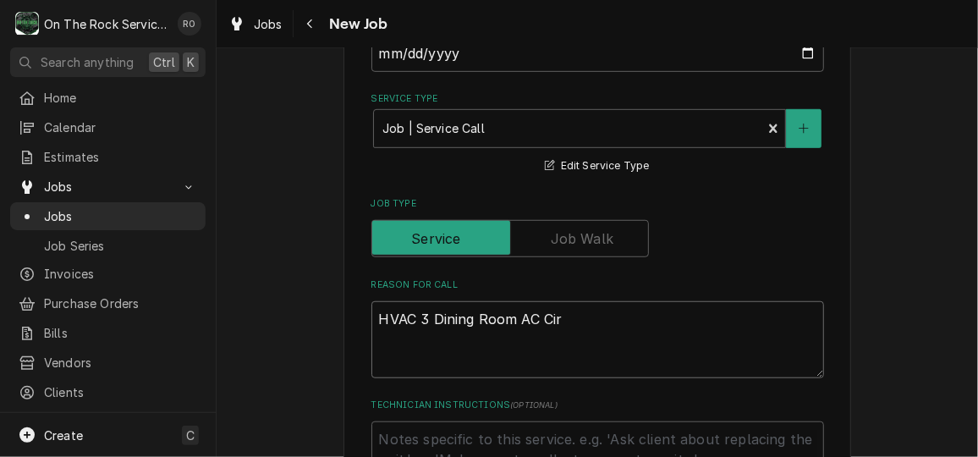
type textarea "HVAC 3 Dining Room AC Circ"
type textarea "x"
type textarea "HVAC 3 Dining Room AC Circu"
type textarea "x"
type textarea "HVAC 3 Dining Room AC Circui"
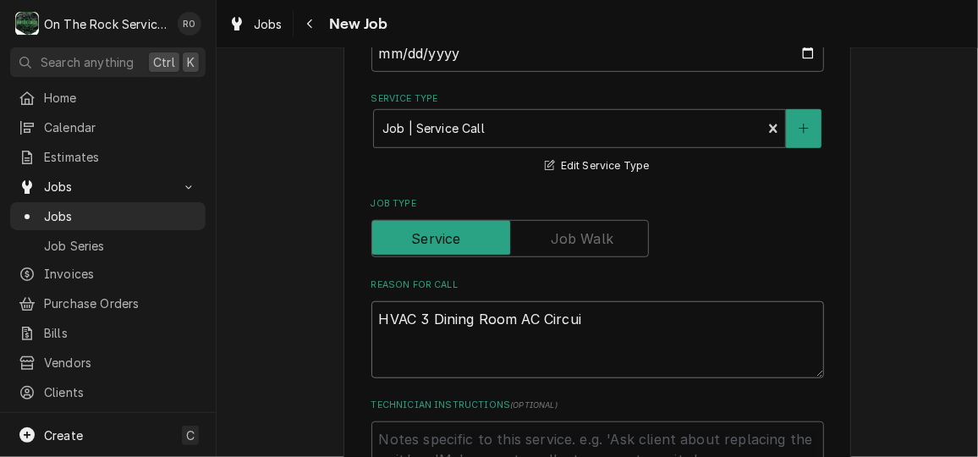
type textarea "x"
type textarea "HVAC 3 Dining Room AC Circuit"
type textarea "x"
type textarea "HVAC 3 Dining Room AC Circuit"
type textarea "x"
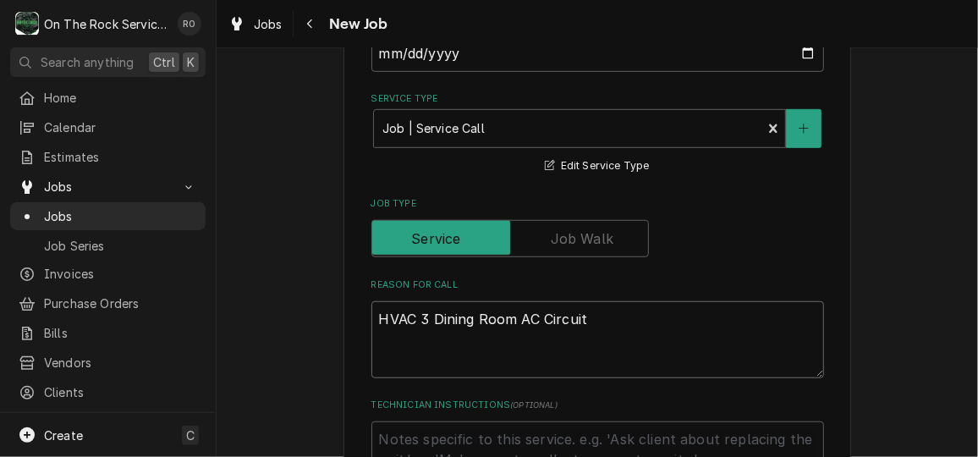
type textarea "HVAC 3 Dining Room AC Circuit 2"
type textarea "x"
type textarea "HVAC 3 Dining Room AC Circuit 2"
type textarea "x"
type textarea "HVAC 3 Dining Room AC Circuit 2 le"
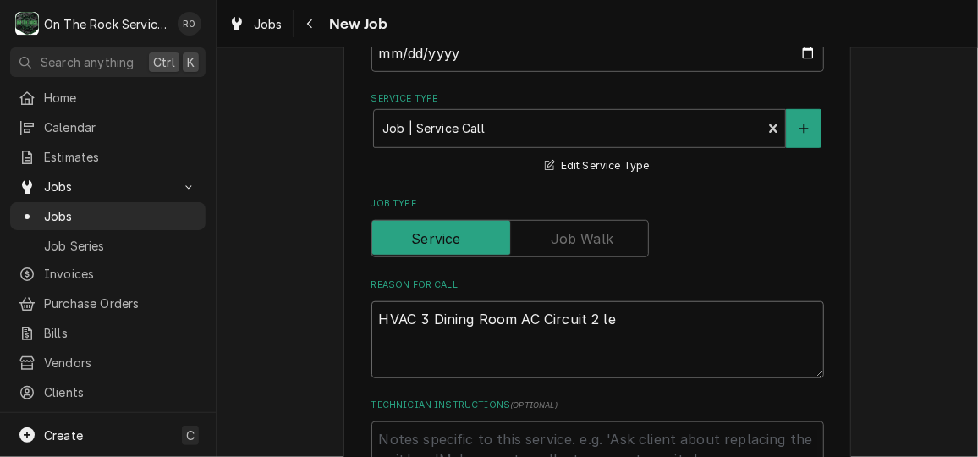
type textarea "x"
type textarea "HVAC 3 Dining Room AC Circuit 2 lek"
type textarea "x"
type textarea "HVAC 3 Dining Room AC Circuit 2 le"
type textarea "x"
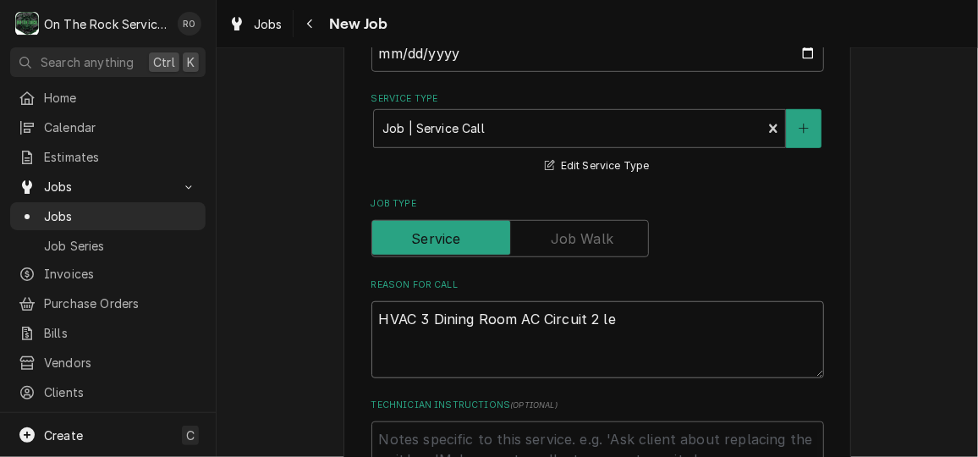
type textarea "HVAC 3 Dining Room AC Circuit 2 lea"
type textarea "x"
type textarea "HVAC 3 Dining Room AC Circuit 2 leak"
type textarea "x"
type textarea "HVAC 3 Dining Room AC Circuit 2 leakin"
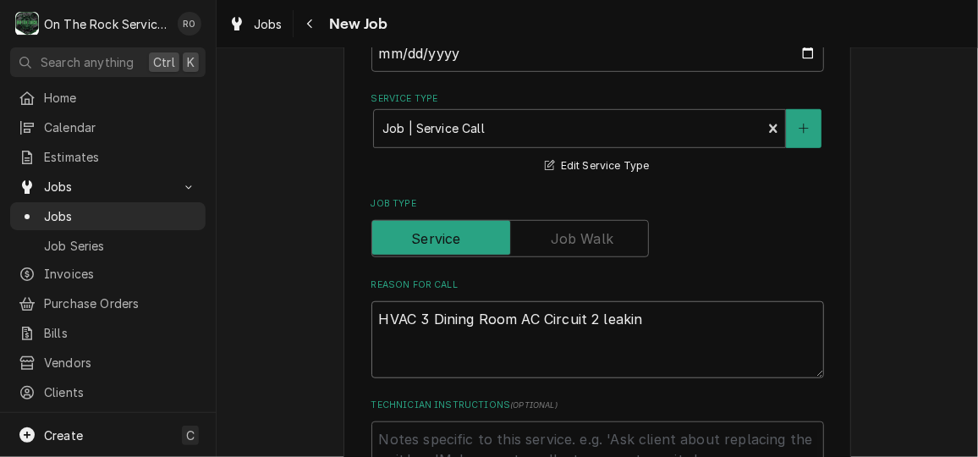
type textarea "x"
type textarea "HVAC 3 Dining Room AC Circuit 2 leaking"
type textarea "x"
type textarea "HVAC 3 Dining Room AC Circuit 2 leaking"
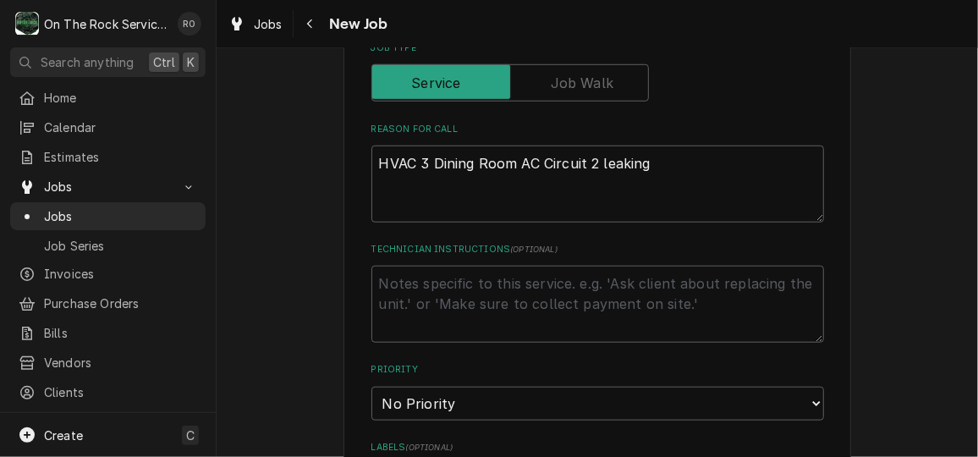
scroll to position [631, 0]
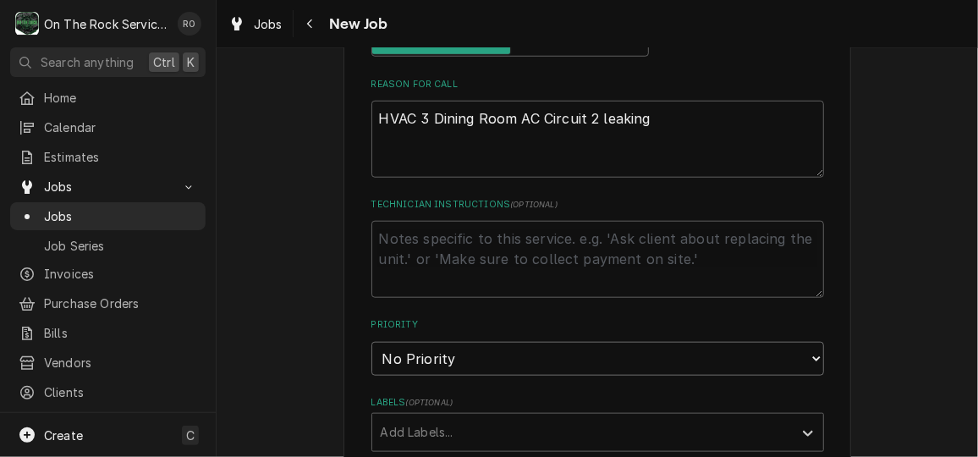
click at [733, 355] on select "No Priority Urgent High Medium Low" at bounding box center [597, 359] width 453 height 34
select select "2"
click at [371, 342] on select "No Priority Urgent High Medium Low" at bounding box center [597, 359] width 453 height 34
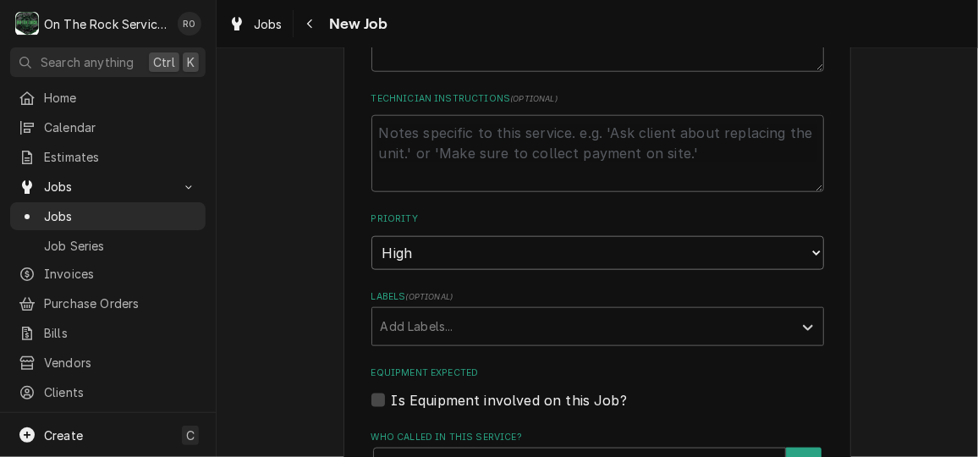
type textarea "x"
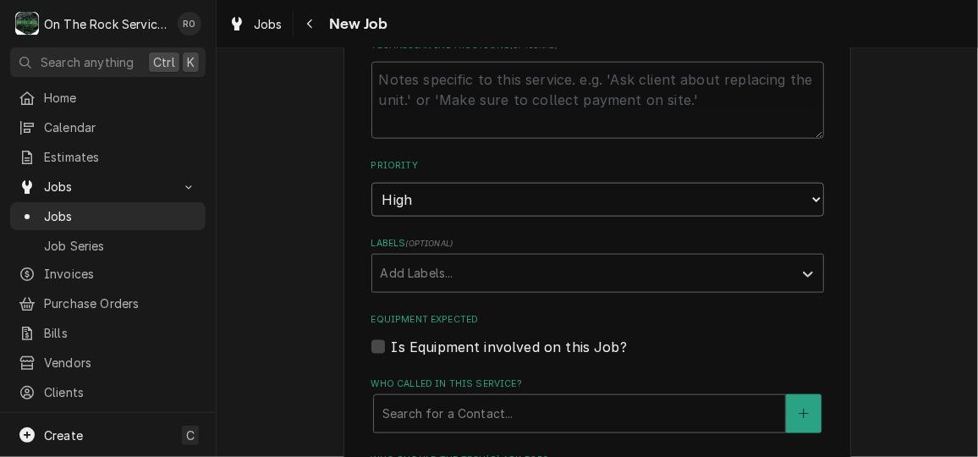
scroll to position [791, 0]
click at [678, 285] on div "Labels" at bounding box center [583, 272] width 404 height 30
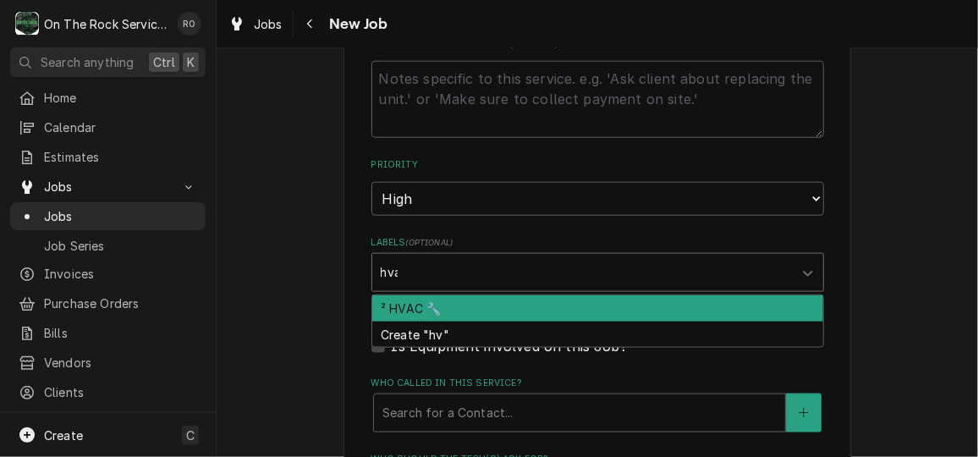
type input "hvac"
click at [636, 300] on div "² HVAC 🔧" at bounding box center [597, 308] width 451 height 26
type textarea "x"
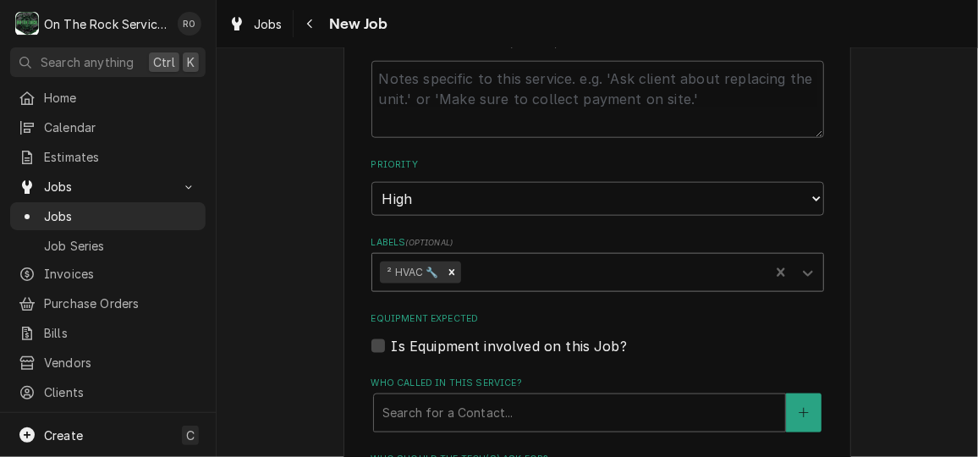
type textarea "x"
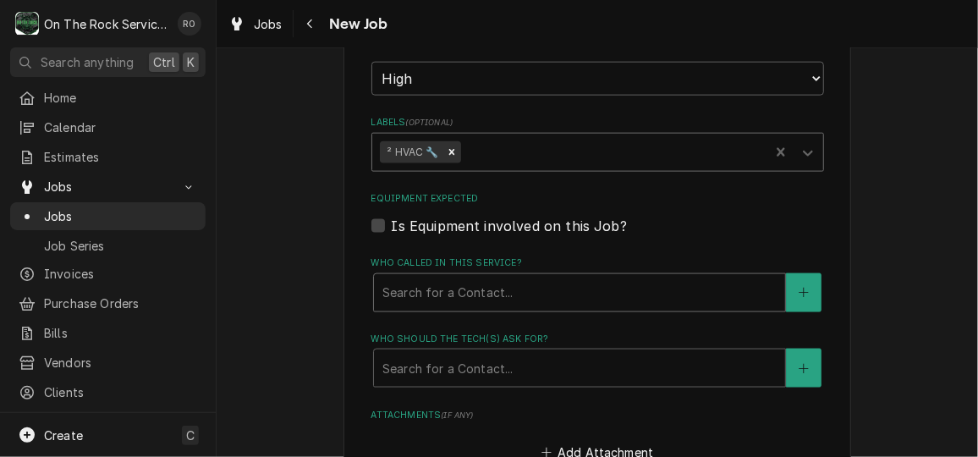
click at [426, 277] on div "Who called in this service?" at bounding box center [579, 292] width 394 height 30
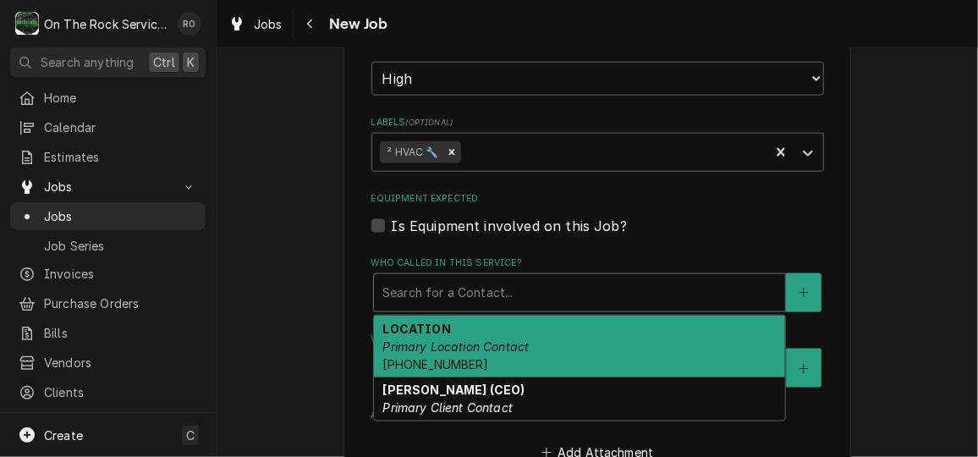
scroll to position [950, 0]
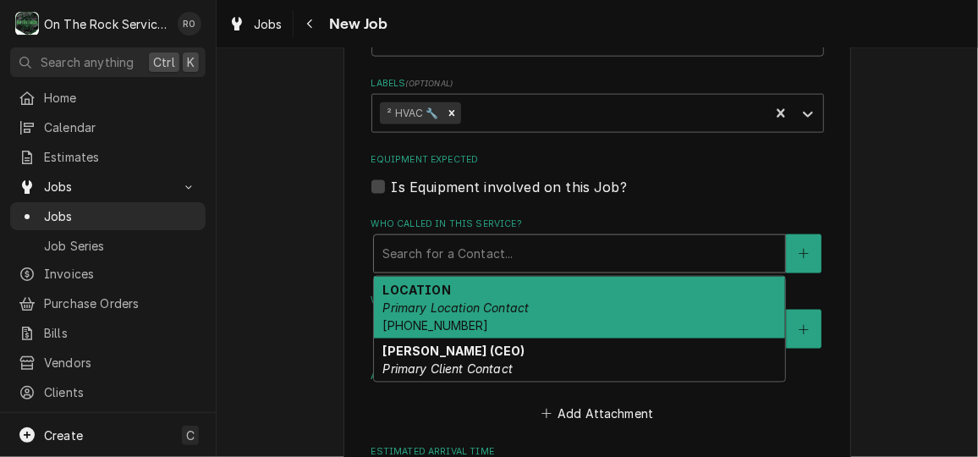
click at [769, 235] on div "Search for a Contact..." at bounding box center [579, 253] width 411 height 37
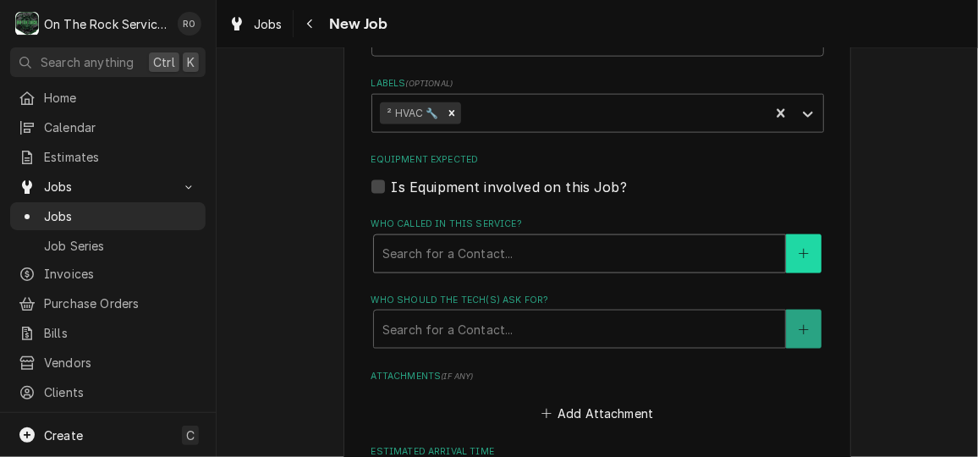
click at [805, 257] on button "Who called in this service?" at bounding box center [804, 253] width 36 height 39
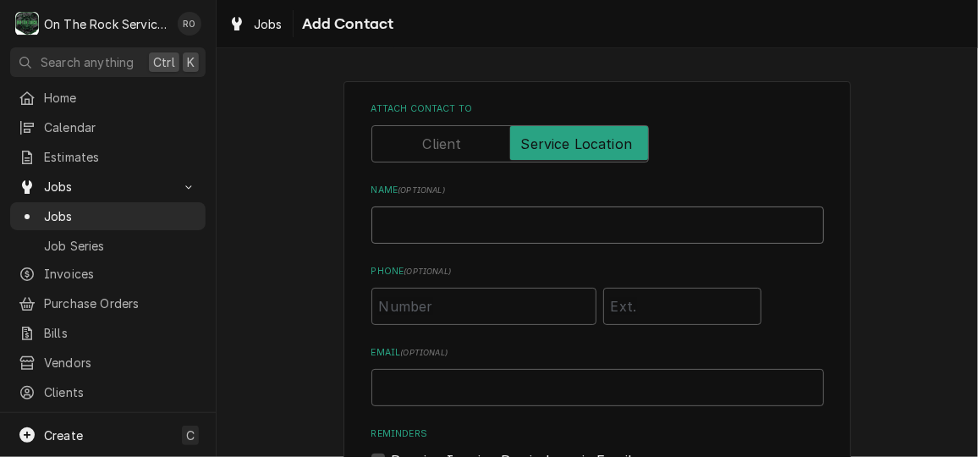
click at [601, 211] on input "Name ( optional )" at bounding box center [597, 224] width 453 height 37
click at [601, 211] on input "B" at bounding box center [597, 224] width 453 height 37
type input "Brad Lockaby"
click at [503, 303] on input "Phone ( optional )" at bounding box center [483, 306] width 225 height 37
type input "(864) 991-6057"
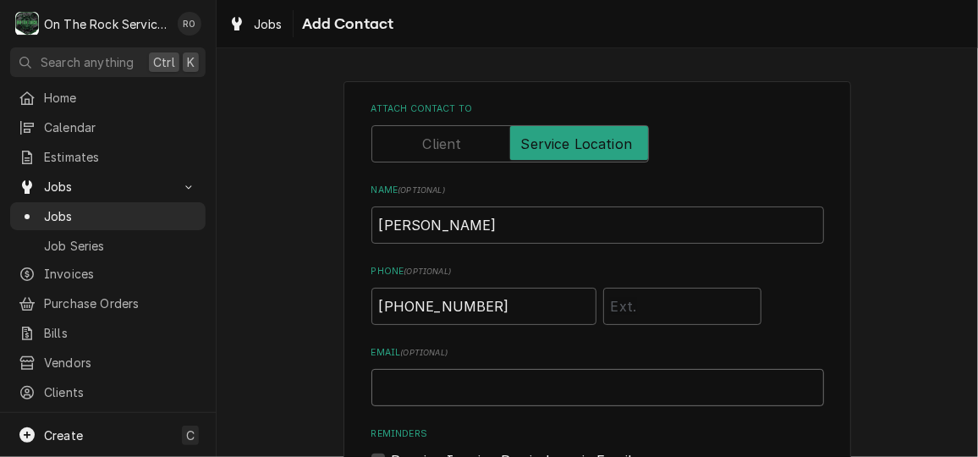
click at [472, 398] on input "Email ( optional )" at bounding box center [597, 387] width 453 height 37
type input "N"
type input "B"
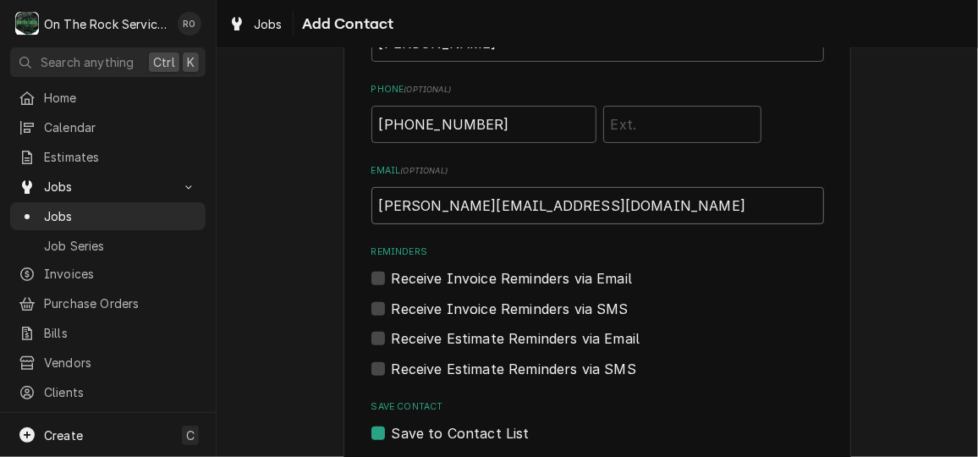
scroll to position [197, 0]
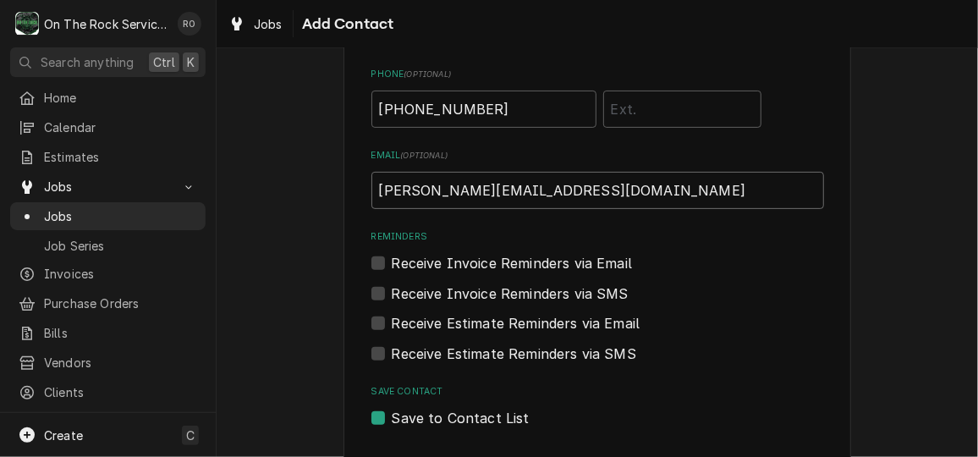
type input "brad@webbercfa.com"
click at [382, 255] on div "Receive Invoice Reminders via Email" at bounding box center [597, 263] width 453 height 20
click at [392, 256] on label "Receive Invoice Reminders via Email" at bounding box center [512, 263] width 241 height 20
click at [392, 256] on input "Reminders" at bounding box center [618, 271] width 453 height 37
checkbox input "true"
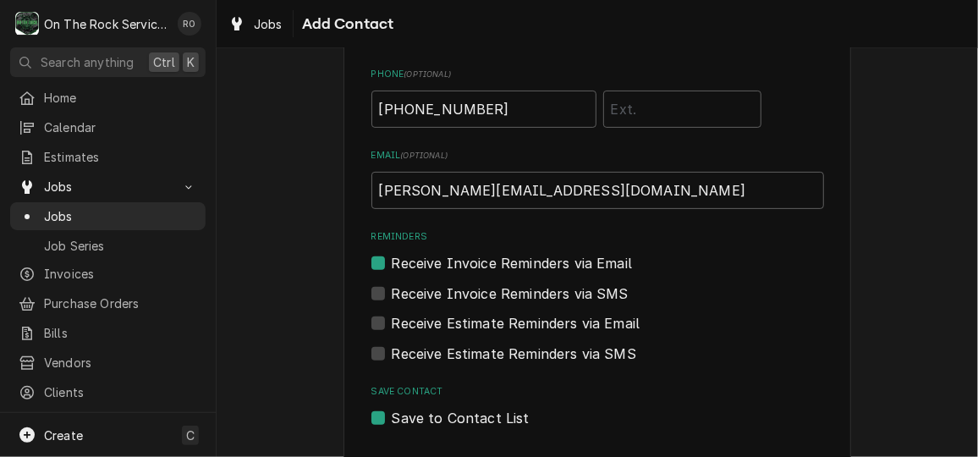
click at [392, 327] on label "Receive Estimate Reminders via Email" at bounding box center [516, 323] width 249 height 20
click at [392, 327] on input "Contact Edit Form" at bounding box center [618, 331] width 453 height 37
checkbox input "true"
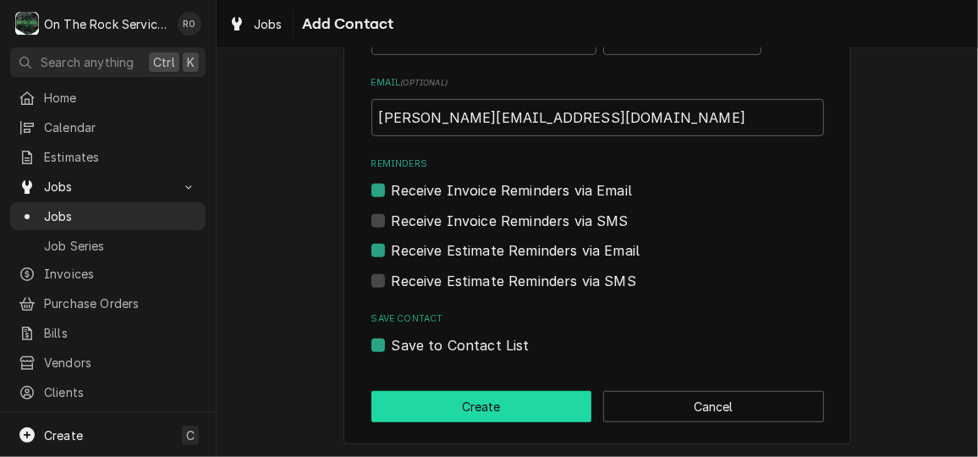
click at [420, 415] on button "Create" at bounding box center [481, 406] width 221 height 31
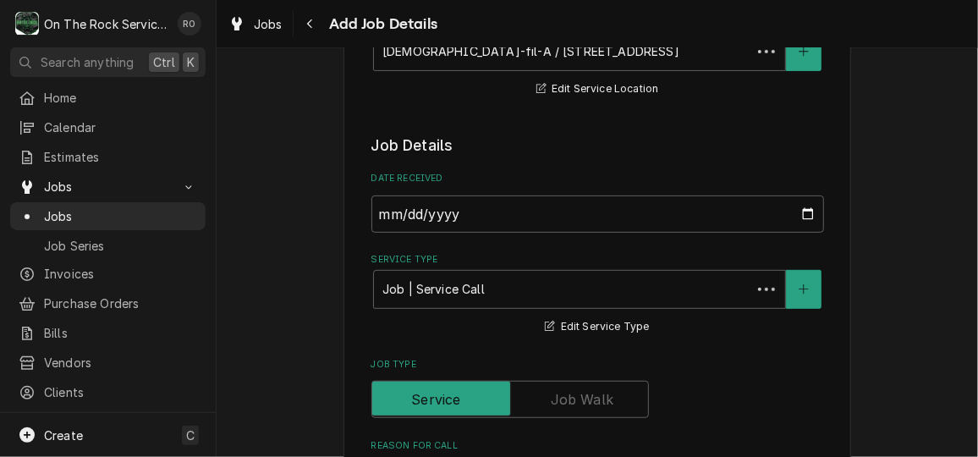
scroll to position [950, 0]
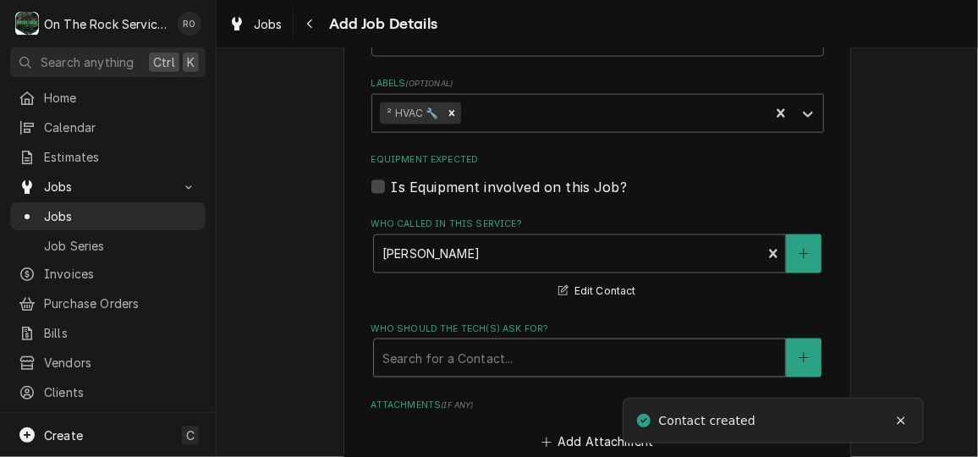
click at [623, 351] on div "Who should the tech(s) ask for?" at bounding box center [579, 358] width 394 height 30
drag, startPoint x: 623, startPoint y: 351, endPoint x: 578, endPoint y: 126, distance: 229.6
click at [578, 126] on fieldset "Job Details Date Received 2025-09-28 Service Type Job | Service Call Service Ty…" at bounding box center [597, 73] width 453 height 1238
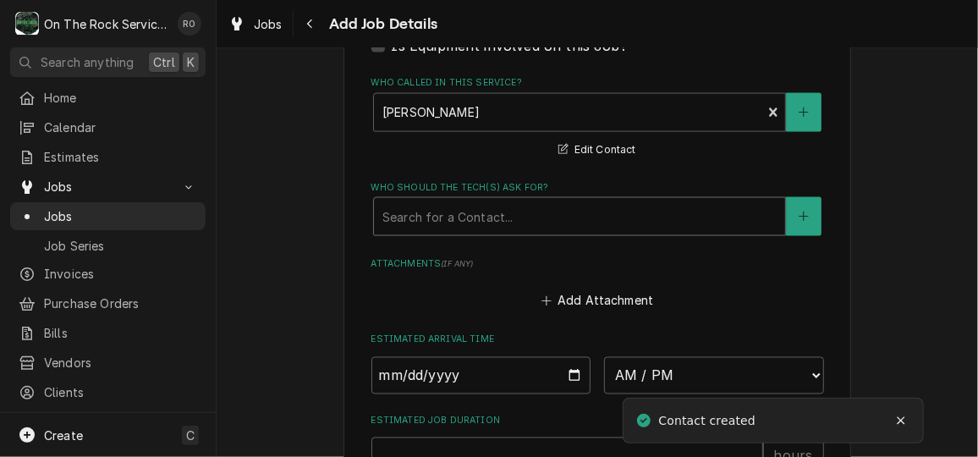
click at [597, 211] on div "Who should the tech(s) ask for?" at bounding box center [579, 216] width 394 height 30
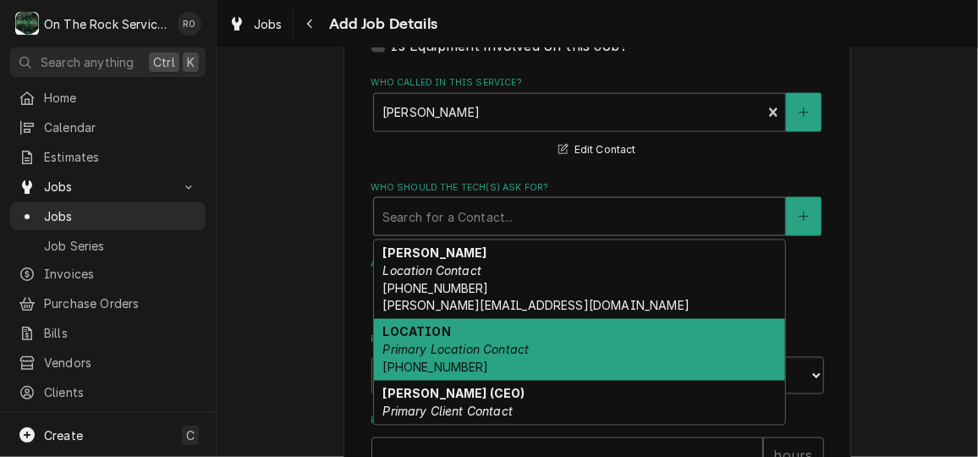
click at [572, 350] on div "LOCATION Primary Location Contact (864) 962-1323" at bounding box center [579, 350] width 411 height 62
type textarea "x"
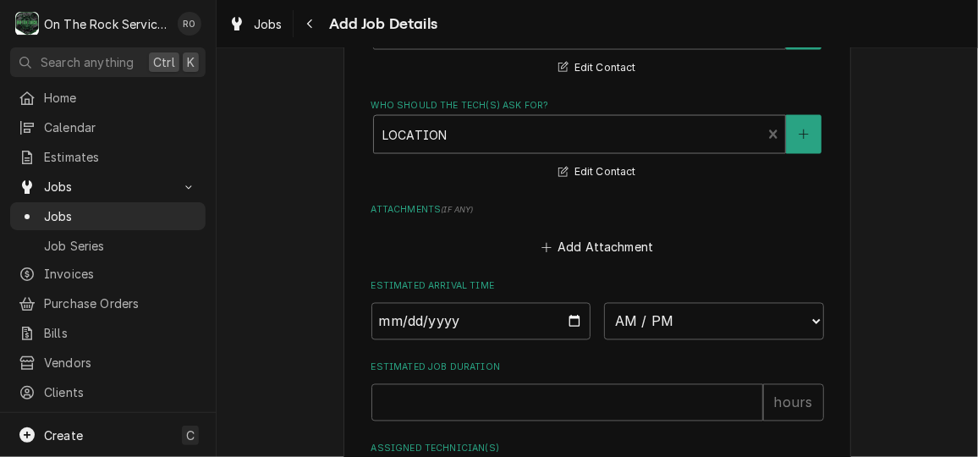
scroll to position [1174, 0]
click at [571, 323] on input "Date" at bounding box center [481, 320] width 220 height 37
type input "2025-09-30"
type textarea "x"
click at [659, 322] on select "AM / PM 6:00 AM 6:15 AM 6:30 AM 6:45 AM 7:00 AM 7:15 AM 7:30 AM 7:45 AM 8:00 AM…" at bounding box center [714, 320] width 220 height 37
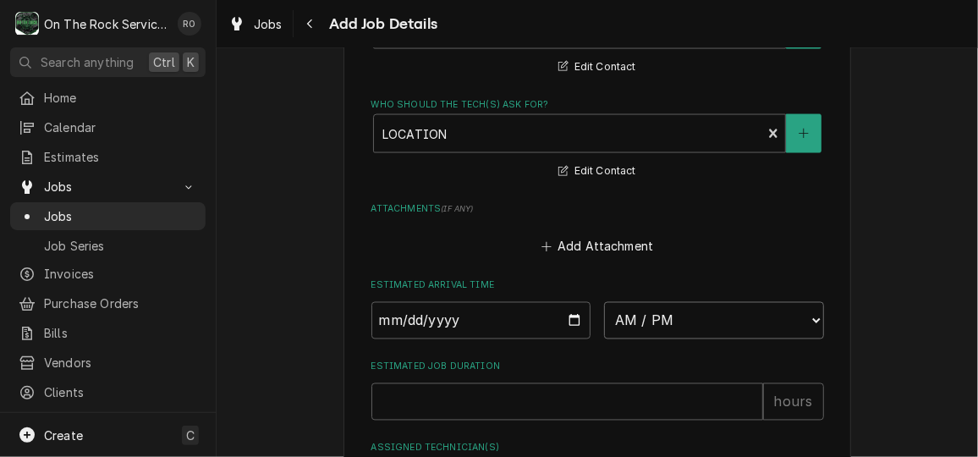
select select "08:00:00"
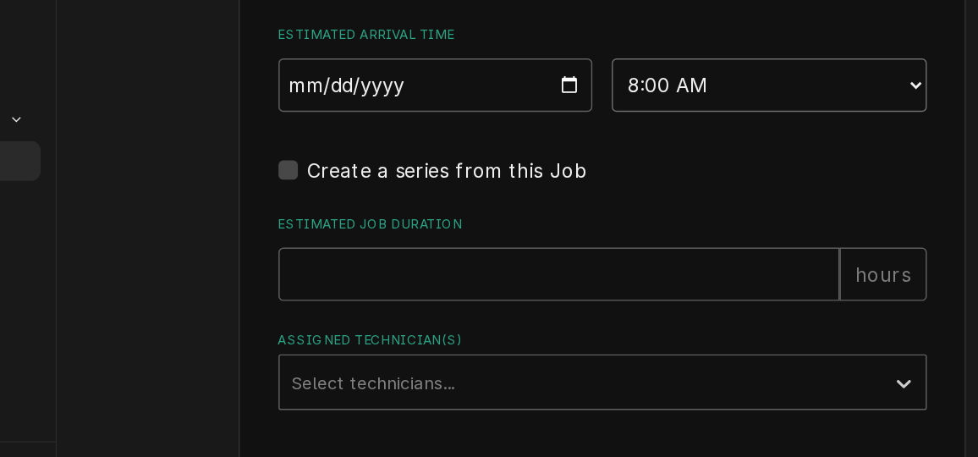
scroll to position [1332, 0]
click at [567, 296] on input "Estimated Job Duration" at bounding box center [567, 294] width 392 height 37
type textarea "x"
type input "2"
type textarea "x"
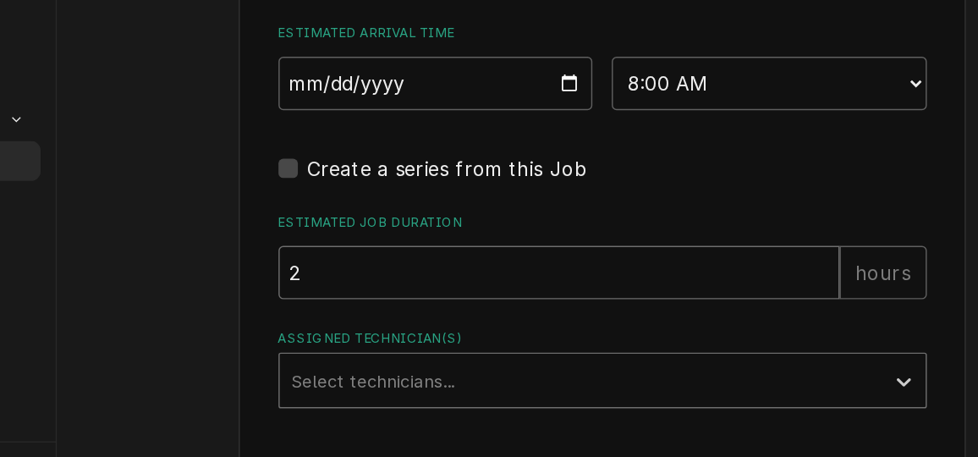
type input "2"
click at [561, 375] on div "Assigned Technician(s)" at bounding box center [583, 369] width 404 height 30
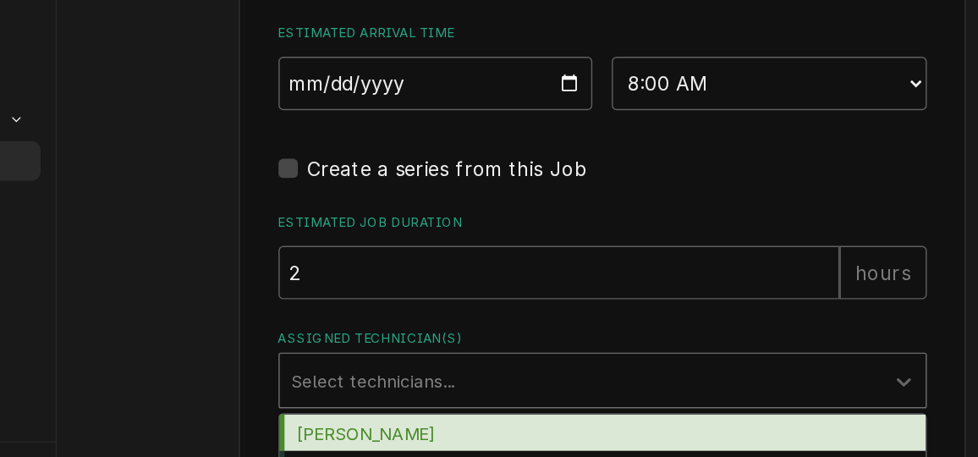
scroll to position [1412, 0]
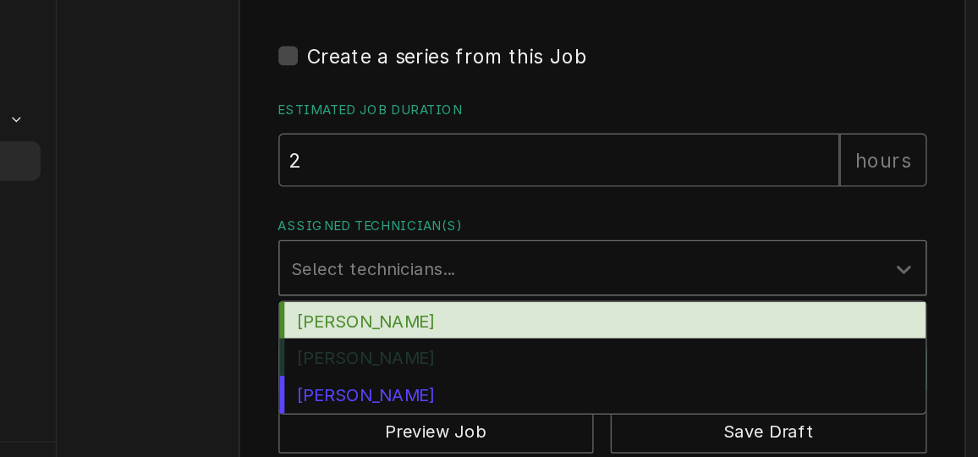
click at [555, 322] on div "Ray Beals" at bounding box center [597, 328] width 451 height 26
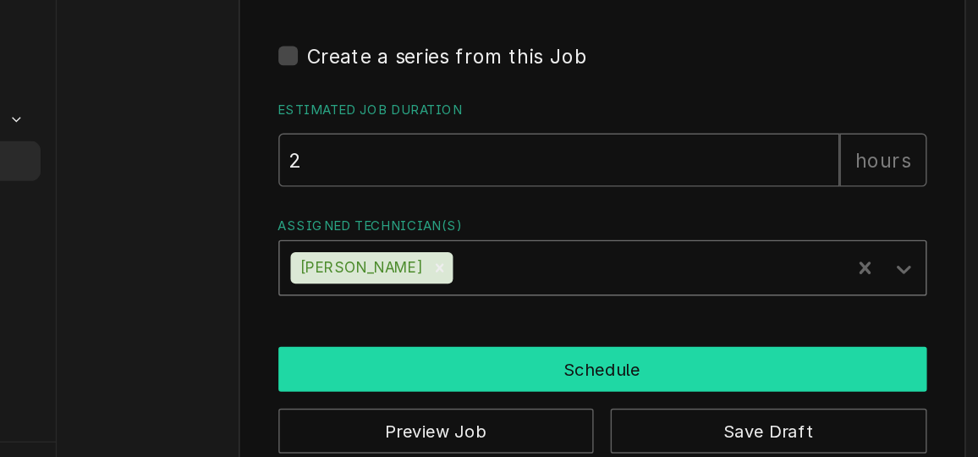
click at [556, 358] on button "Schedule" at bounding box center [597, 361] width 453 height 31
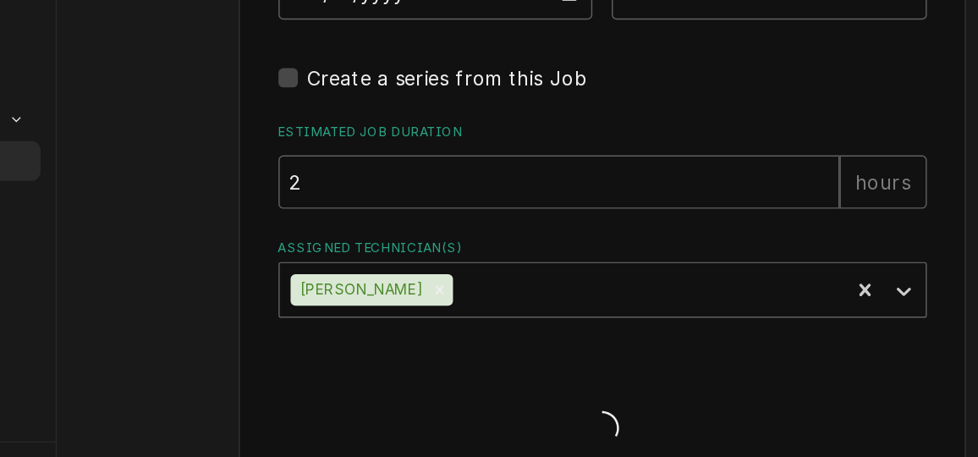
type textarea "x"
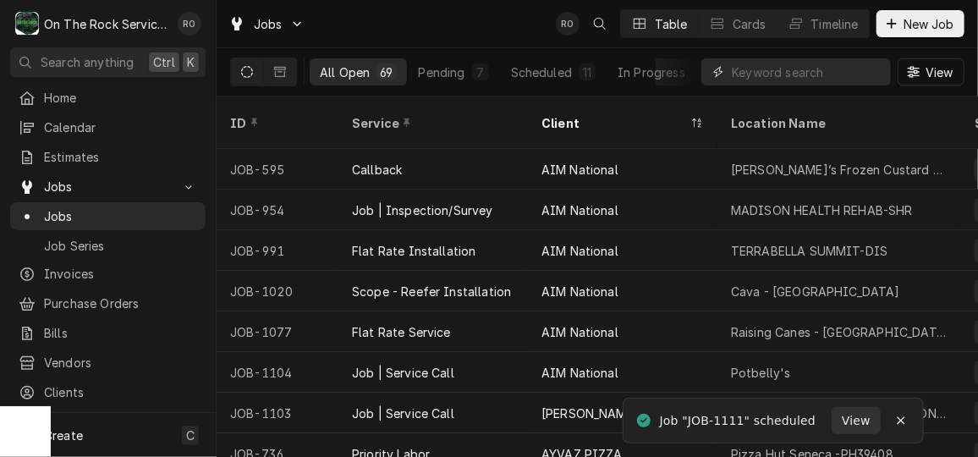
click at [774, 73] on input "Dynamic Content Wrapper" at bounding box center [807, 71] width 151 height 27
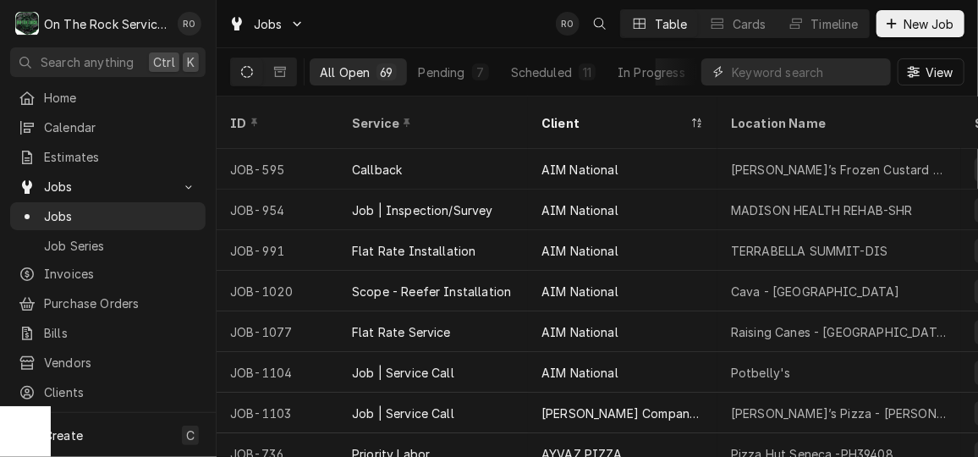
click at [774, 73] on input "Dynamic Content Wrapper" at bounding box center [807, 71] width 151 height 27
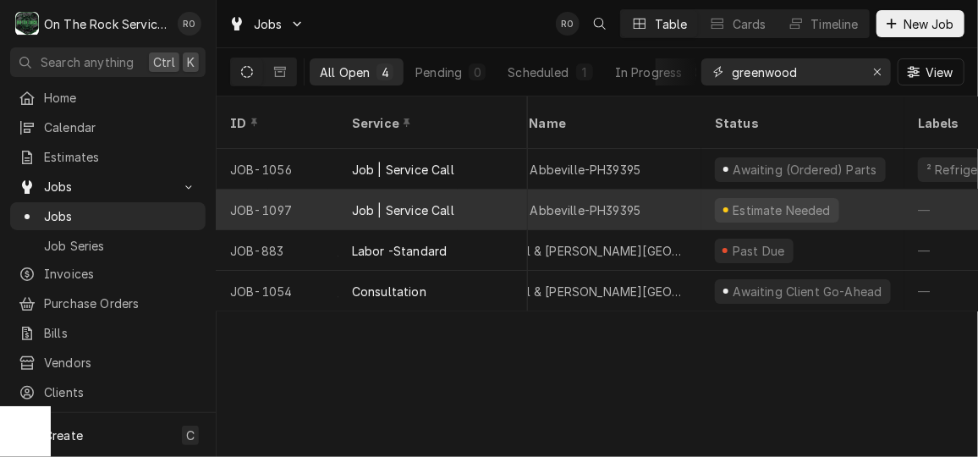
scroll to position [0, 261]
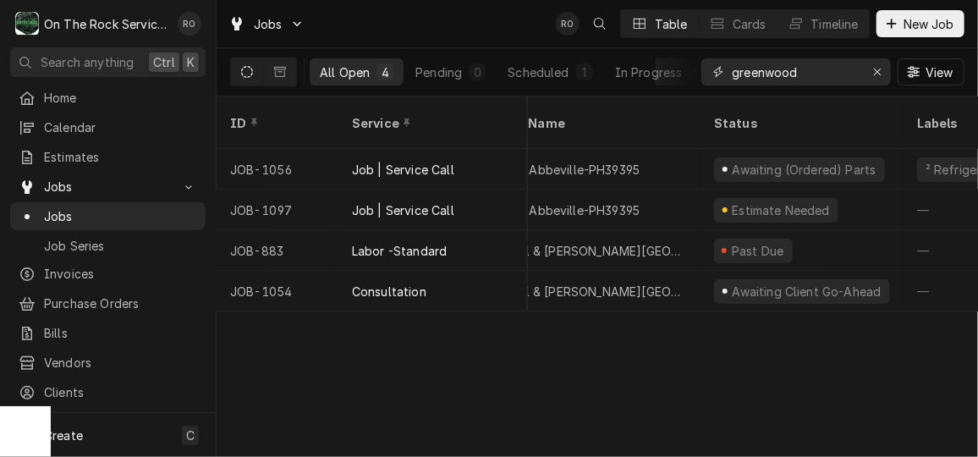
type input "greenwood"
click at [498, 26] on div "Jobs RO Table Cards Timeline New Job" at bounding box center [597, 23] width 761 height 47
drag, startPoint x: 498, startPoint y: 26, endPoint x: 477, endPoint y: 19, distance: 22.5
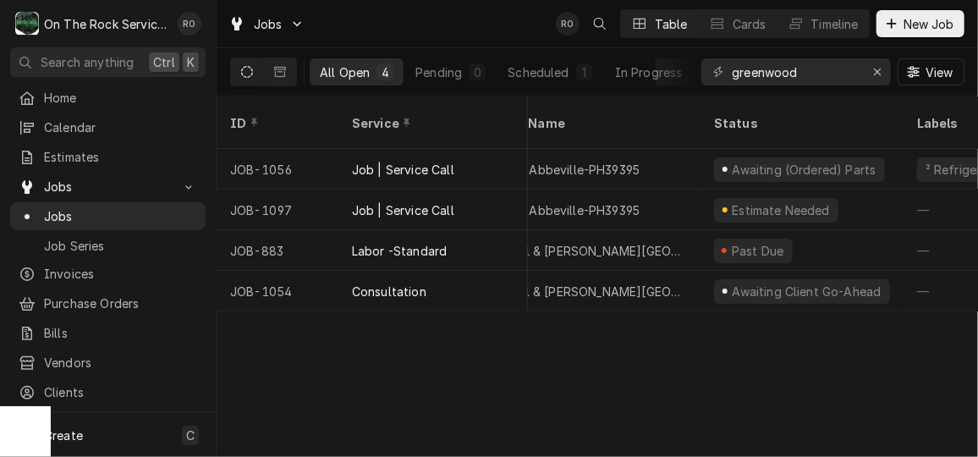
click at [477, 19] on div "Jobs RO Table Cards Timeline New Job" at bounding box center [597, 23] width 761 height 47
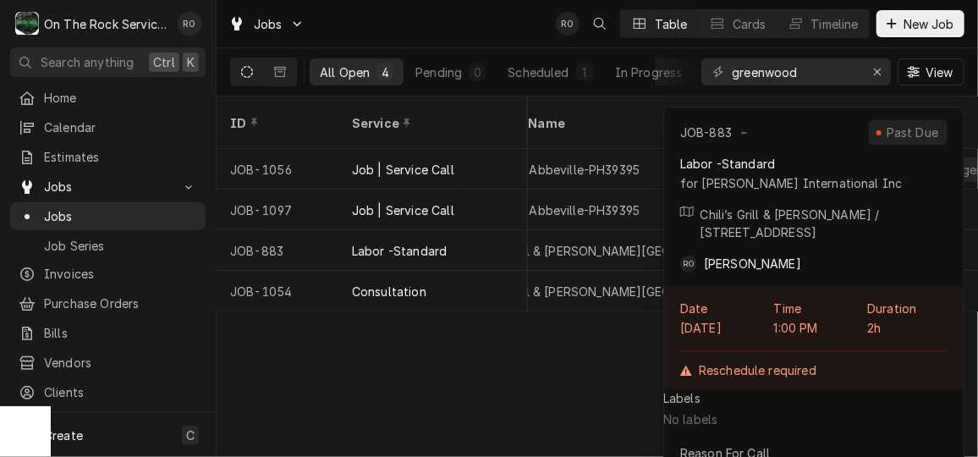
click at [727, 224] on div "Labor -Standard for Brinker International Inc Chili’s Grill & Bar - Greenwood /…" at bounding box center [813, 214] width 301 height 118
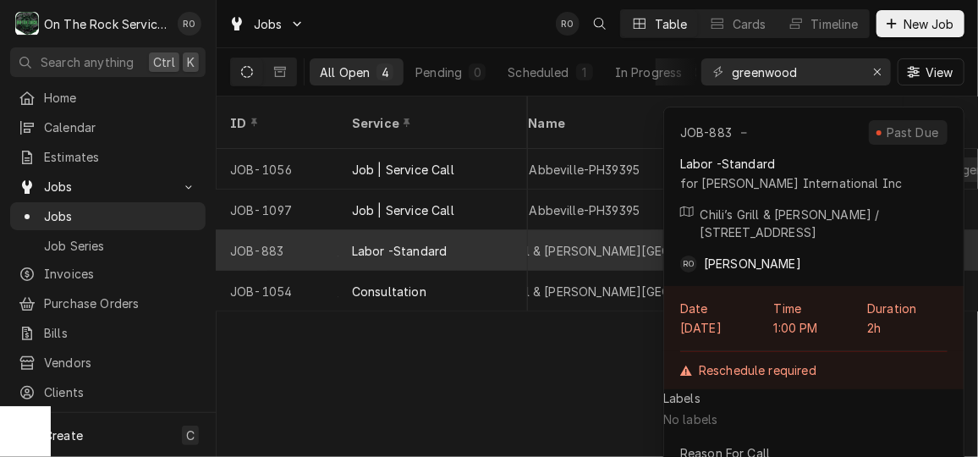
click at [611, 242] on div "Chili’s Grill & Bar - Greenwood" at bounding box center [578, 251] width 217 height 18
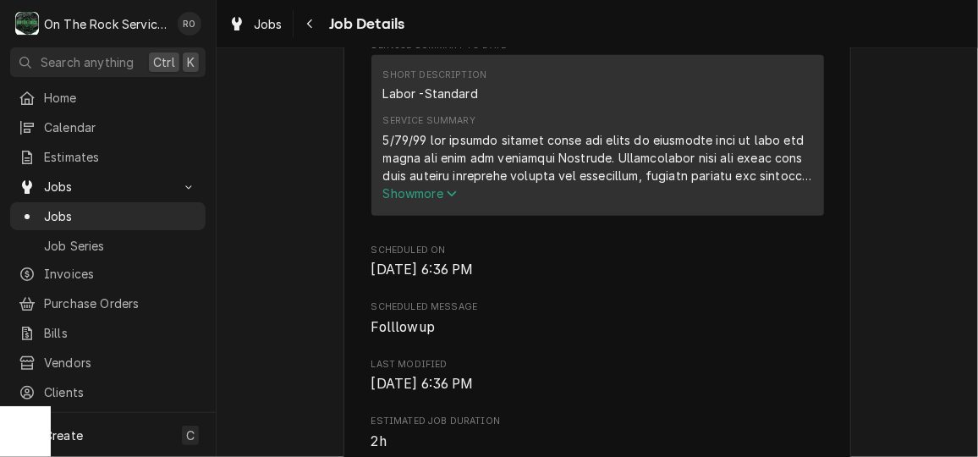
scroll to position [690, 0]
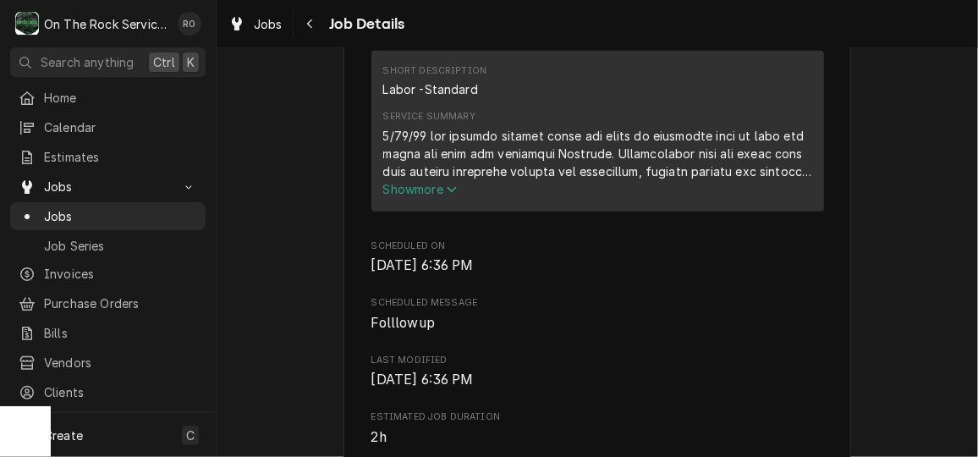
click at [447, 195] on icon "Service Summary" at bounding box center [452, 190] width 10 height 12
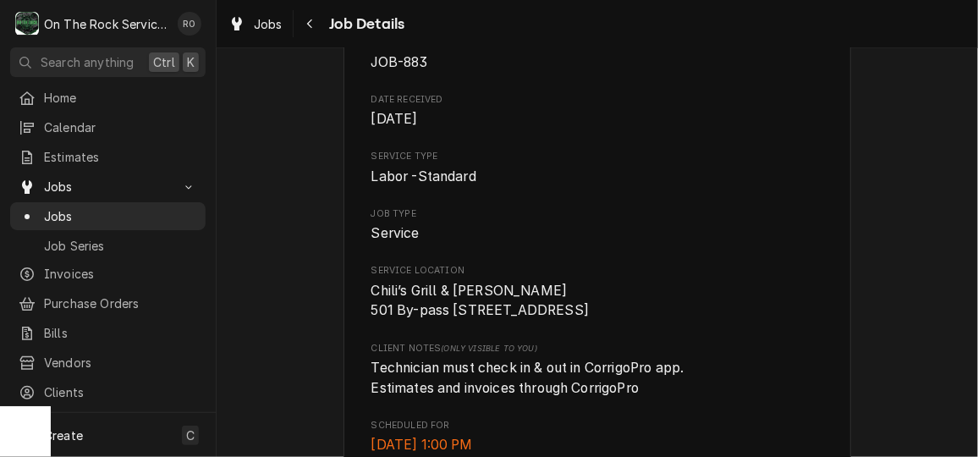
scroll to position [0, 0]
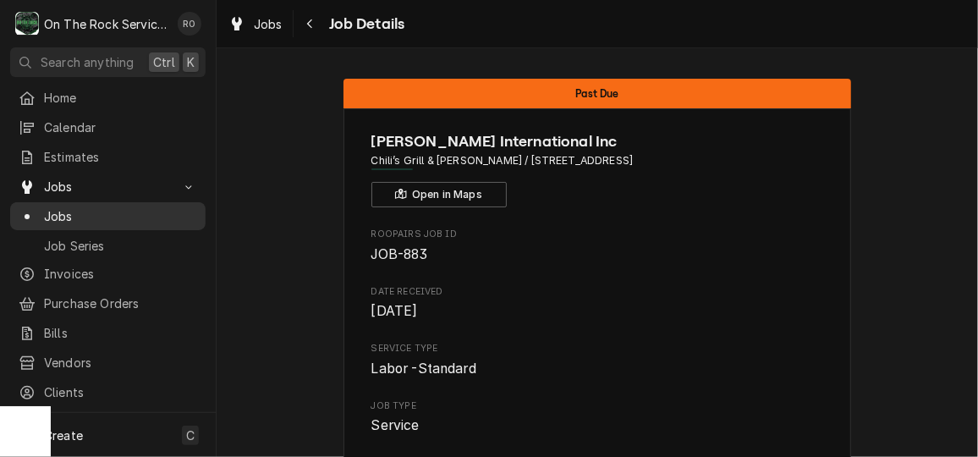
click at [68, 207] on span "Jobs" at bounding box center [120, 216] width 153 height 18
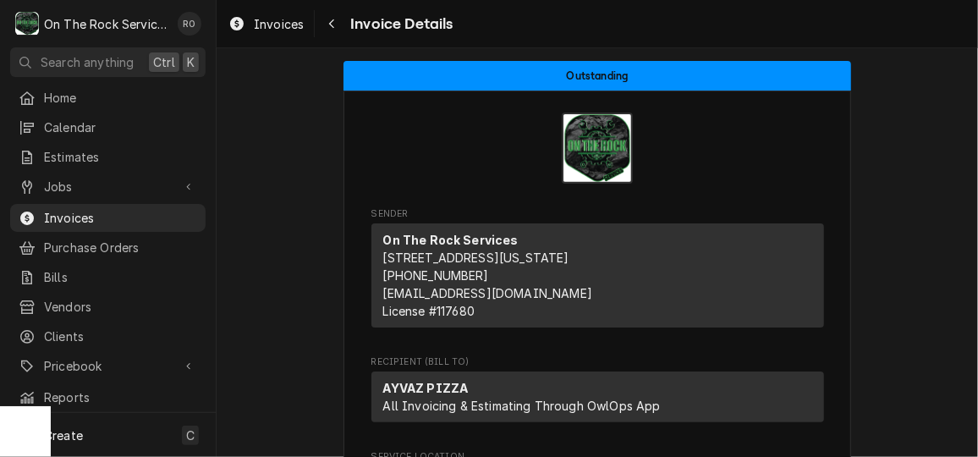
scroll to position [493, 0]
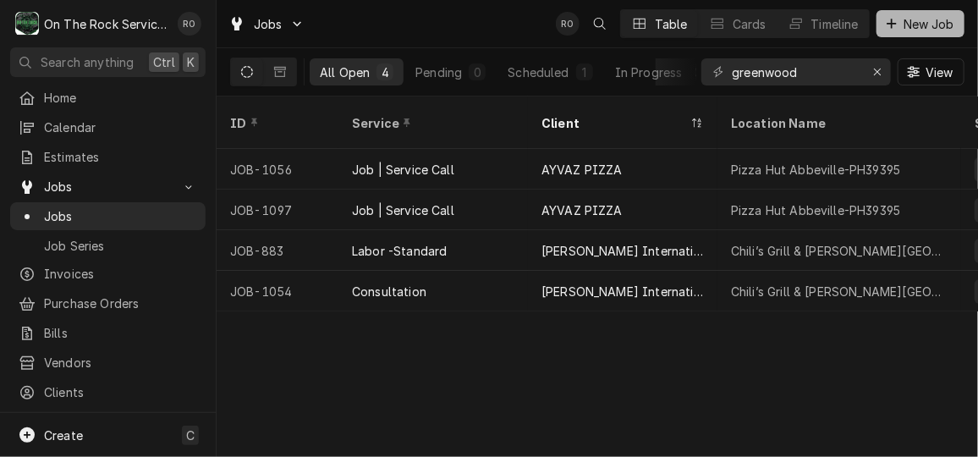
click at [930, 18] on span "New Job" at bounding box center [929, 24] width 58 height 18
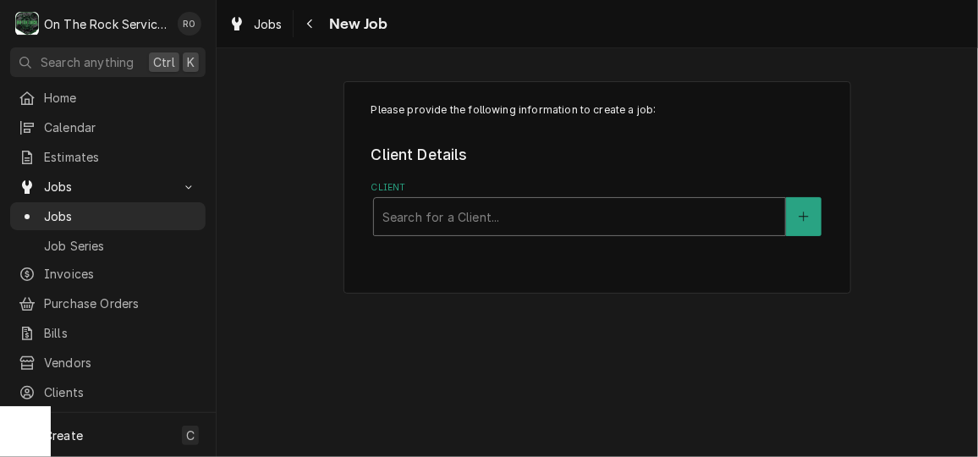
click at [610, 221] on div "Client" at bounding box center [579, 216] width 394 height 30
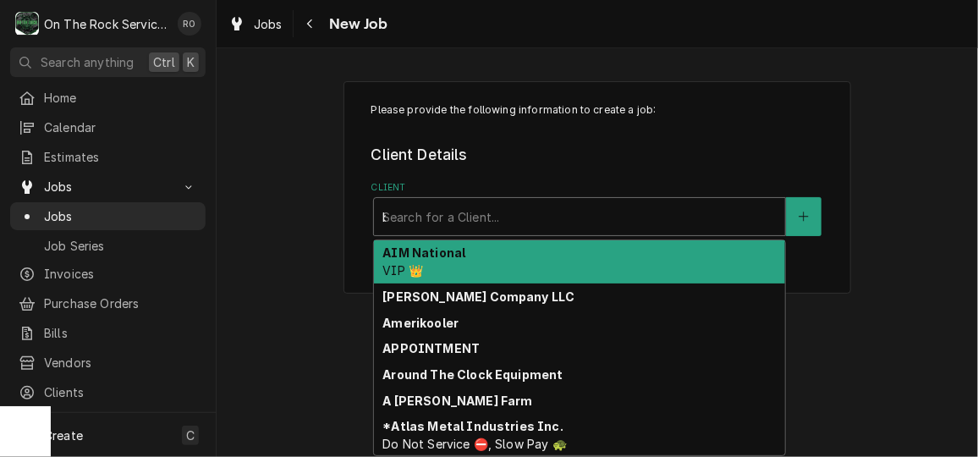
click at [610, 221] on div "b" at bounding box center [579, 216] width 394 height 30
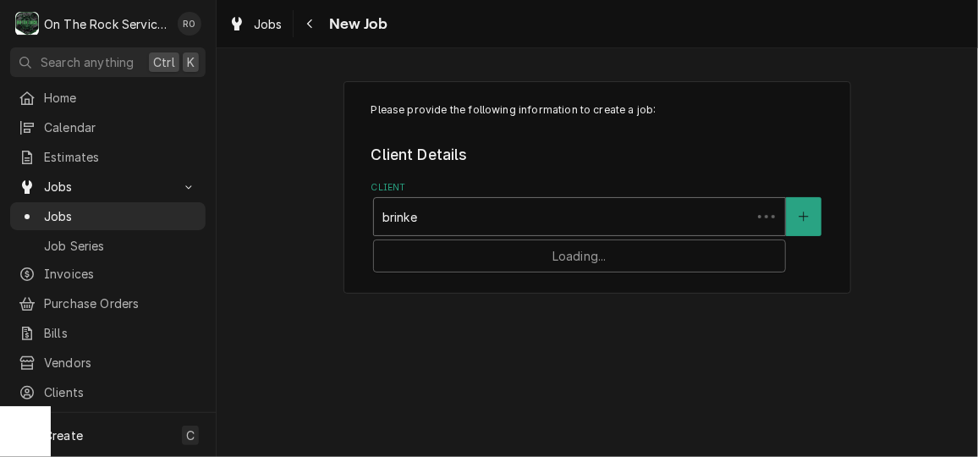
type input "brinker"
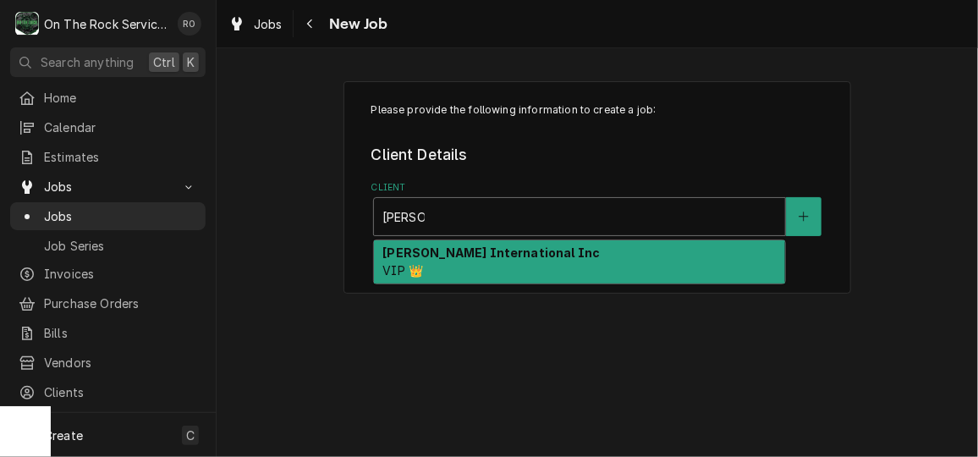
click at [607, 250] on div "Brinker International Inc VIP 👑" at bounding box center [579, 262] width 411 height 44
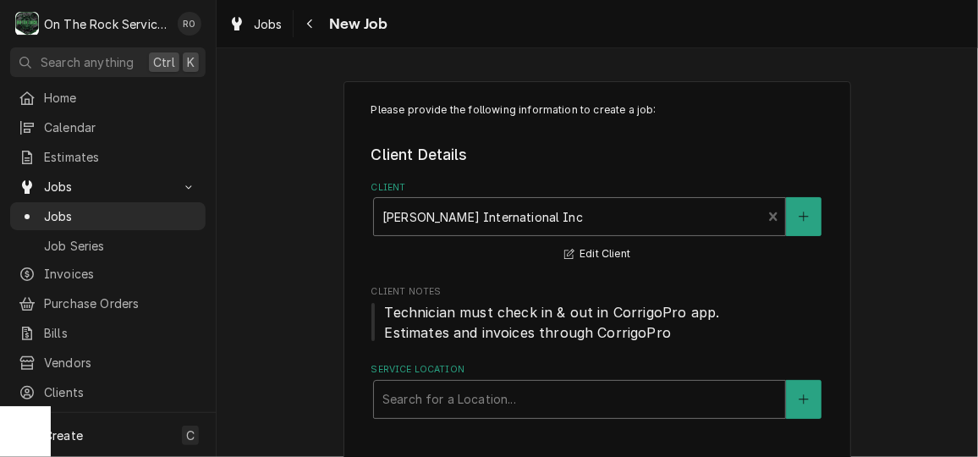
click at [576, 386] on div "Service Location" at bounding box center [579, 399] width 394 height 30
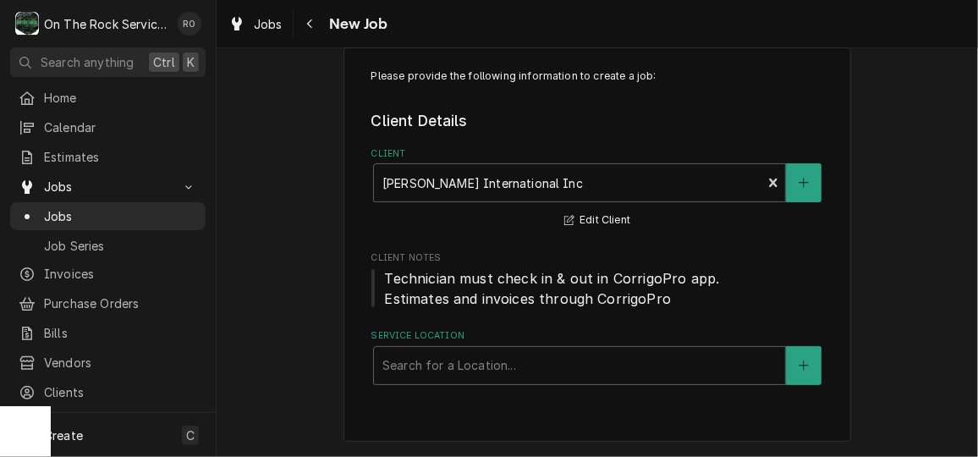
scroll to position [33, 0]
click at [586, 343] on div "Service Location Search for a Location..." at bounding box center [597, 357] width 453 height 55
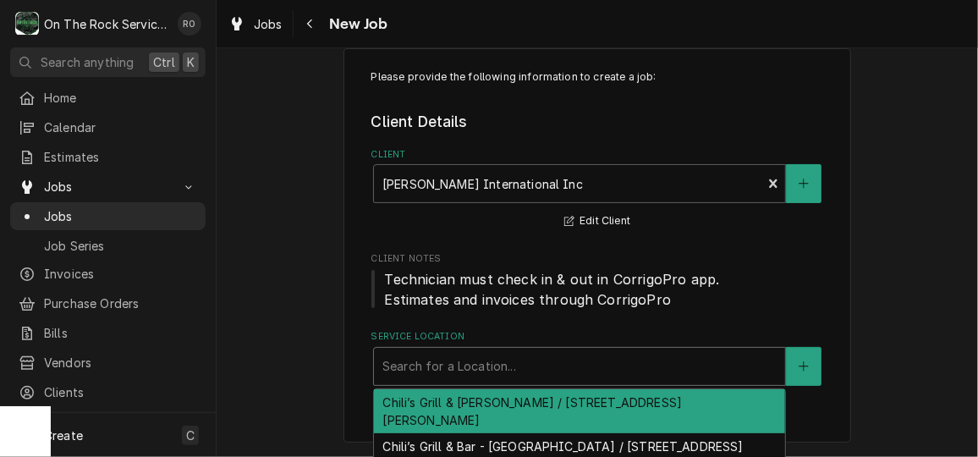
click at [581, 366] on div "Service Location" at bounding box center [579, 366] width 394 height 30
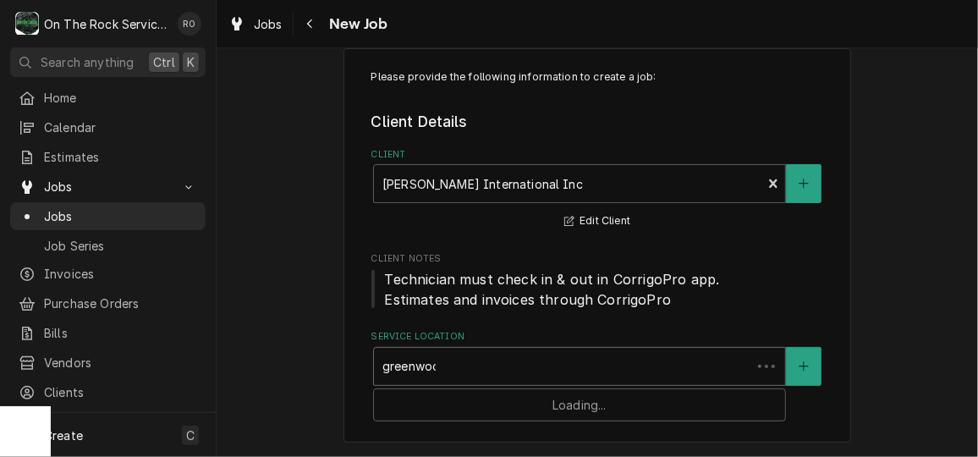
type input "greenwood"
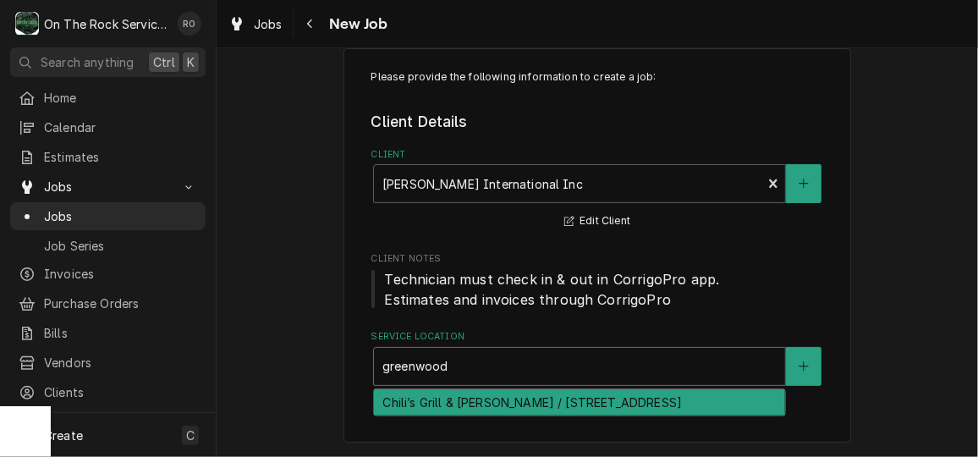
click at [580, 403] on div "Chili’s Grill & Bar - Greenwood / 501 By-pass 72 NW, Greenwood, SC 29649" at bounding box center [579, 402] width 411 height 26
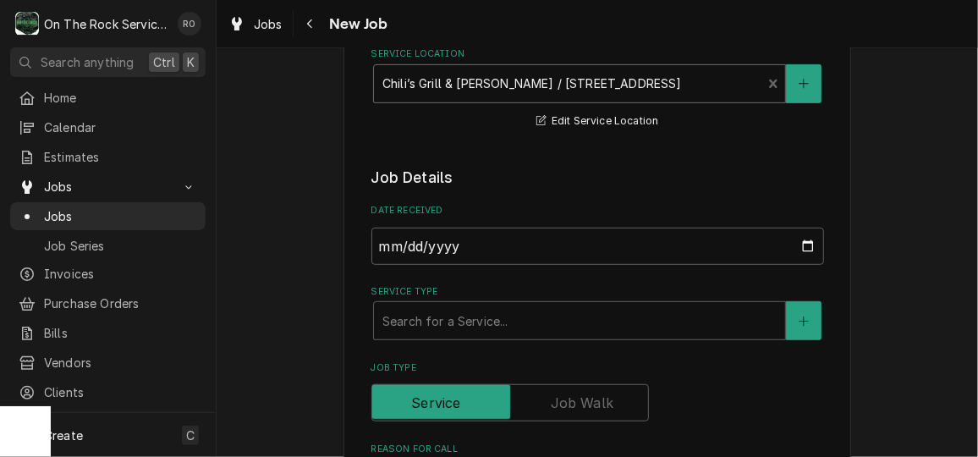
scroll to position [317, 0]
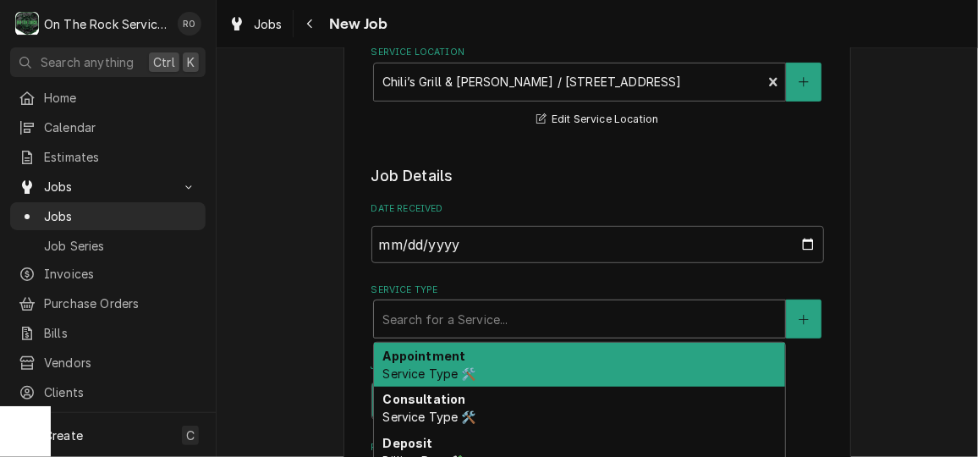
click at [568, 322] on div "Service Type" at bounding box center [579, 319] width 394 height 30
type textarea "x"
type input "se"
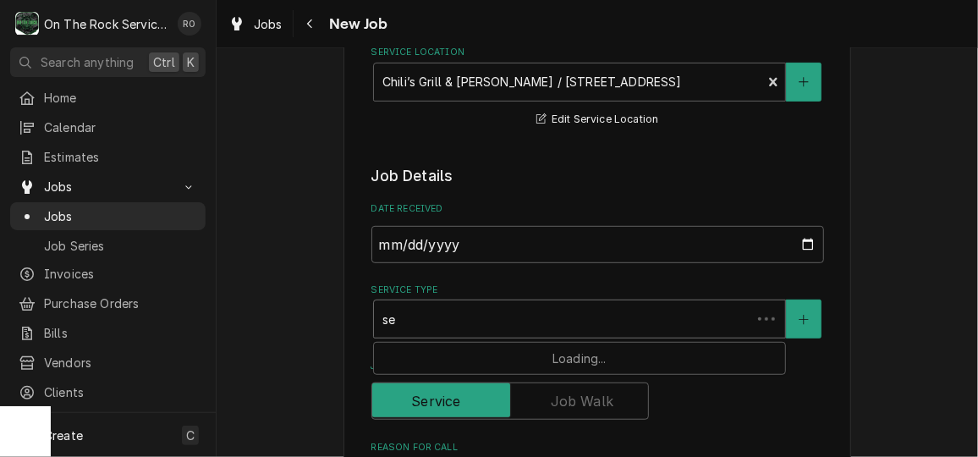
type textarea "x"
type input "ser"
type textarea "x"
type input "serv"
type textarea "x"
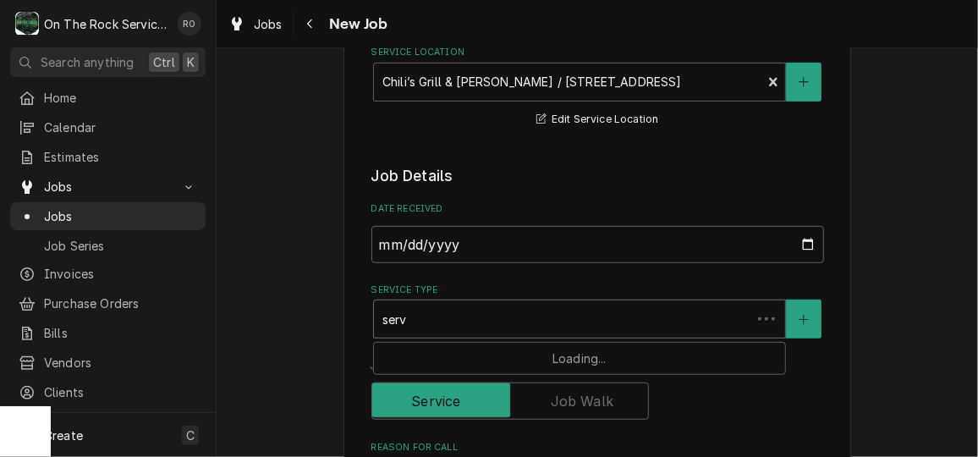
type input "servi"
type textarea "x"
type input "servic"
type textarea "x"
type input "service"
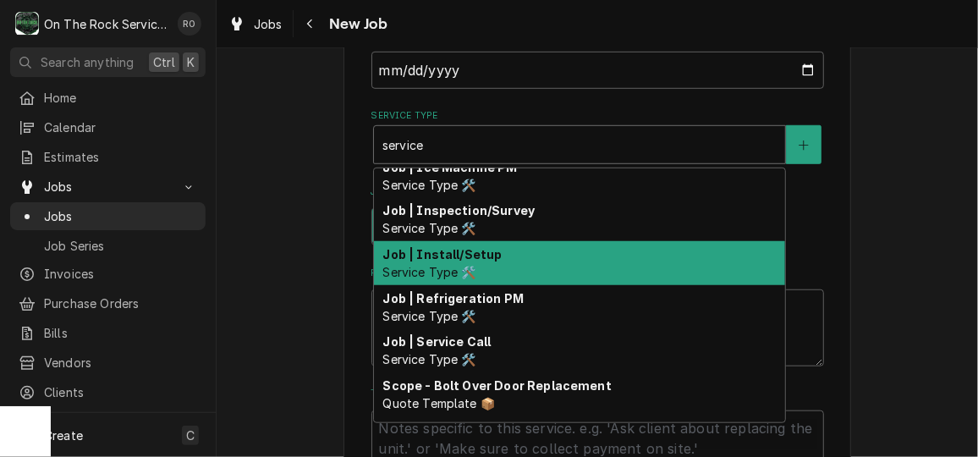
scroll to position [365, 0]
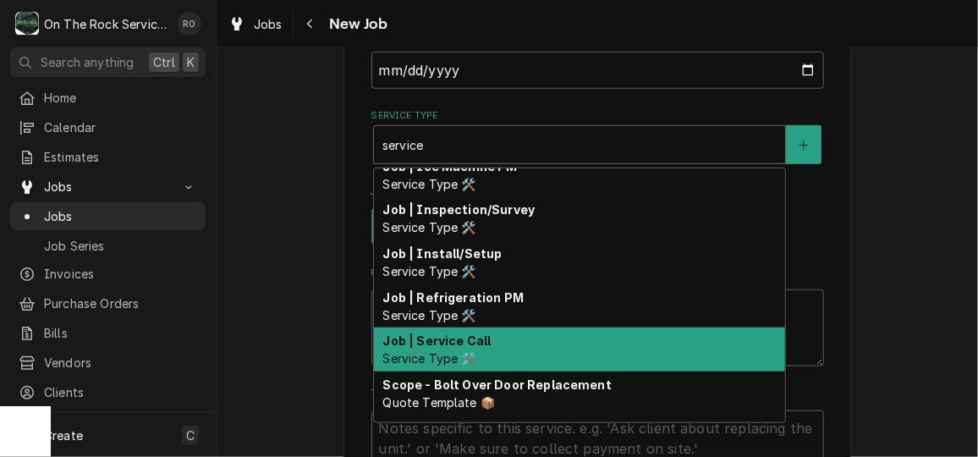
click at [591, 332] on div "Job | Service Call Service Type 🛠️" at bounding box center [579, 349] width 411 height 44
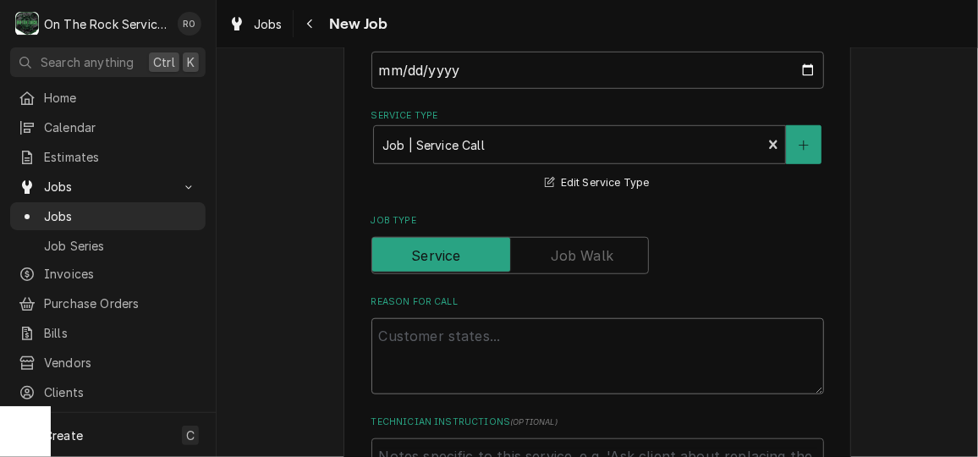
click at [557, 347] on textarea "Reason For Call" at bounding box center [597, 356] width 453 height 76
paste textarea "WO# CH079100628"
type textarea "x"
type textarea "WO# CH079100628"
type textarea "x"
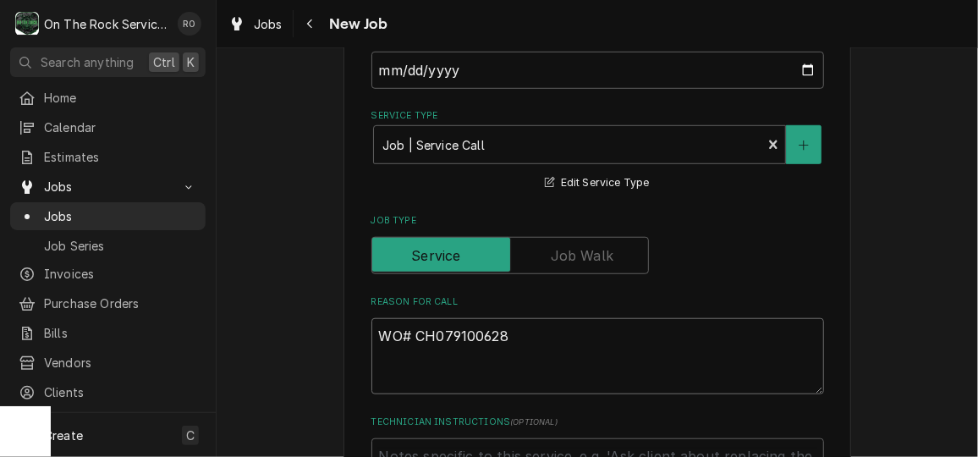
type textarea "WO# CH079100628"
click at [412, 352] on textarea "WO# CH079100628" at bounding box center [597, 356] width 453 height 76
click at [502, 339] on textarea "WO# CH079100628" at bounding box center [597, 356] width 453 height 76
type textarea "x"
type textarea "WO# CH079100628"
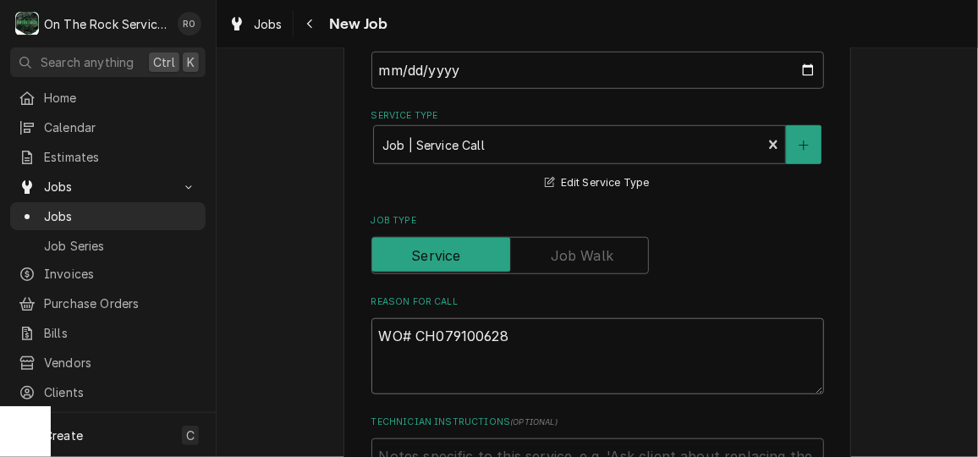
paste textarea "This is the pre cooler to the left of the turbo chef. It has been down for abou…"
type textarea "x"
type textarea "WO# CH079100628 This is the pre cooler to the left of the turbo chef. It has be…"
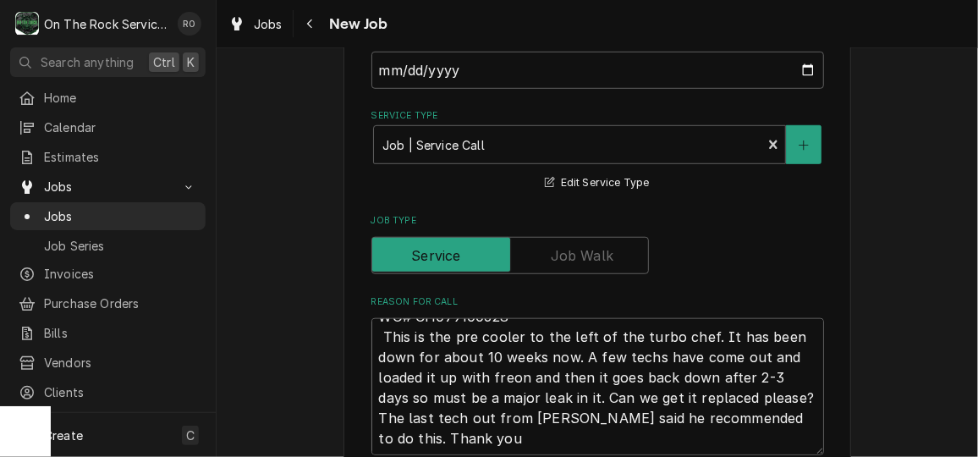
scroll to position [0, 0]
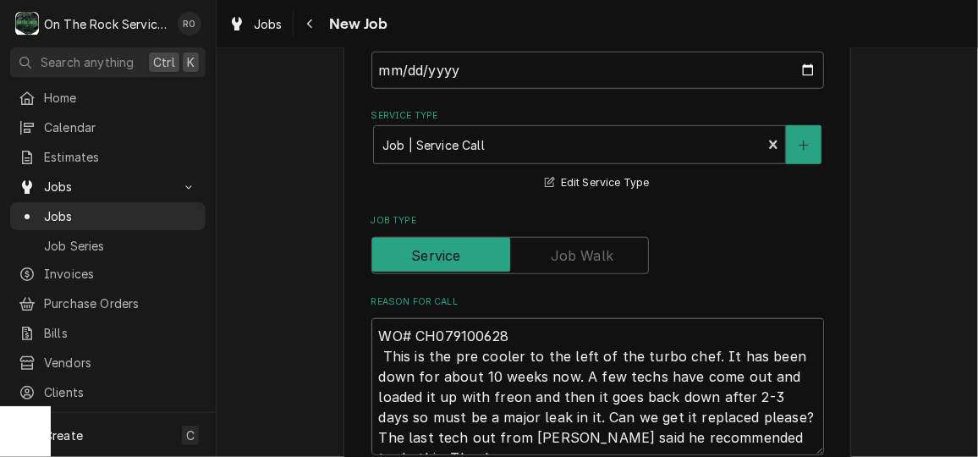
click at [527, 335] on textarea "WO# CH079100628 This is the pre cooler to the left of the turbo chef. It has be…" at bounding box center [597, 386] width 453 height 137
type textarea "x"
type textarea "WO# CH079100628 This is the pre cooler to the left of the turbo chef. It has be…"
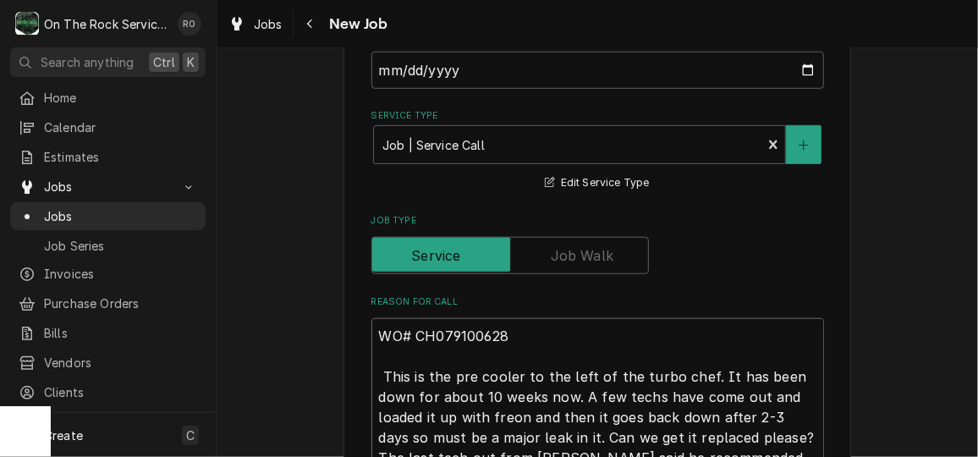
type textarea "x"
type textarea "WO# CH079100628 This is the pre cooler to the left of the turbo chef. It has be…"
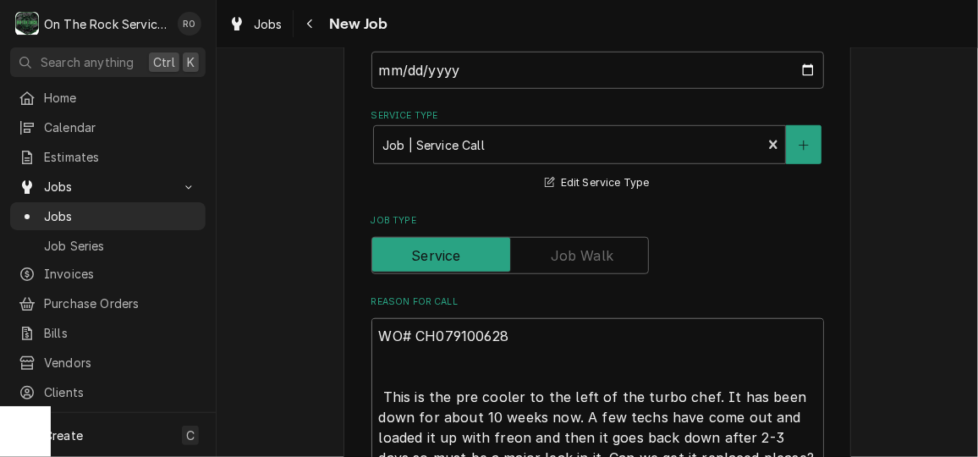
type textarea "x"
type textarea "WO# CH079100628 * This is the pre cooler to the left of the turbo chef. It has …"
type textarea "x"
type textarea "WO# CH079100628 *S This is the pre cooler to the left of the turbo chef. It has…"
type textarea "x"
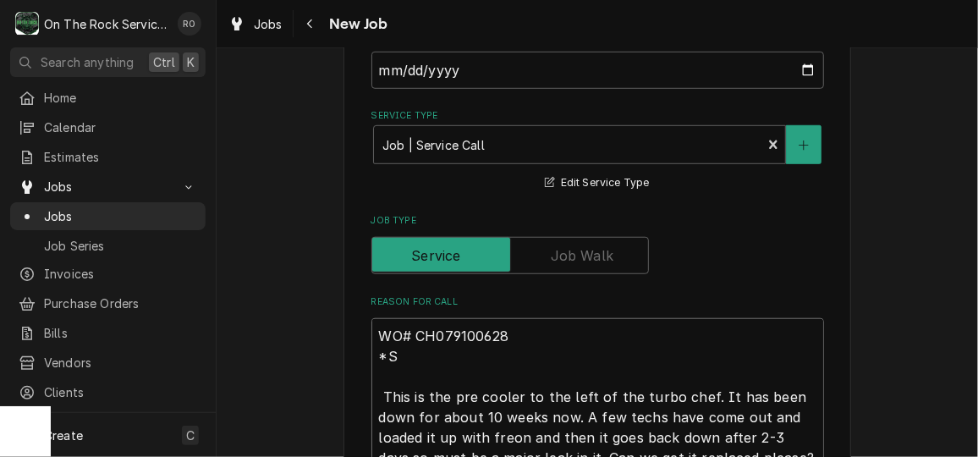
type textarea "WO# CH079100628 *SE This is the pre cooler to the left of the turbo chef. It ha…"
type textarea "x"
type textarea "WO# CH079100628 *SEE This is the pre cooler to the left of the turbo chef. It h…"
type textarea "x"
type textarea "WO# CH079100628 *SEE This is the pre cooler to the left of the turbo chef. It h…"
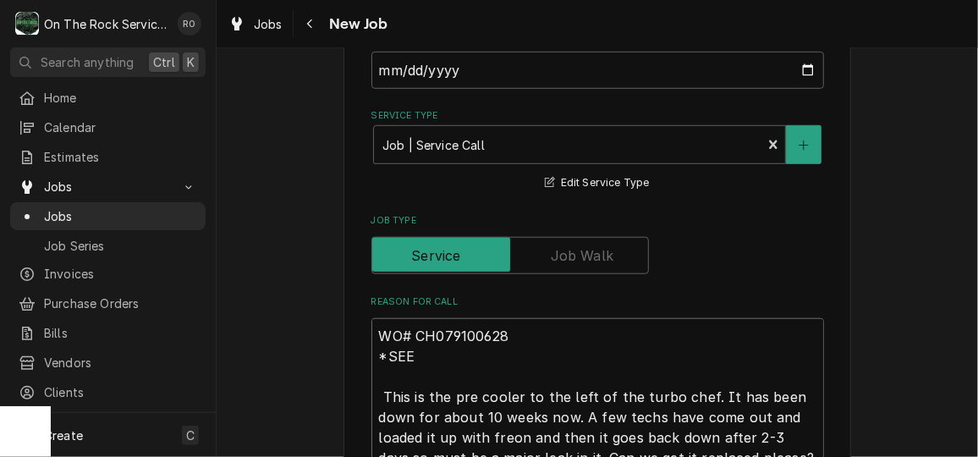
type textarea "x"
type textarea "WO# CH079100628 *SEE C This is the pre cooler to the left of the turbo chef. It…"
type textarea "x"
type textarea "WO# CH079100628 *SEE CU This is the pre cooler to the left of the turbo chef. I…"
type textarea "x"
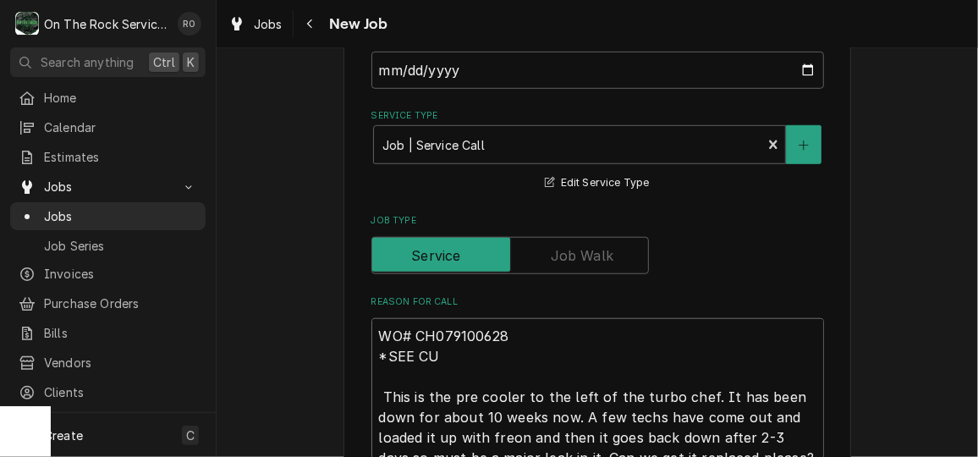
type textarea "WO# CH079100628 *SEE CUS This is the pre cooler to the left of the turbo chef. …"
type textarea "x"
type textarea "WO# CH079100628 *SEE CUST This is the pre cooler to the left of the turbo chef.…"
type textarea "x"
type textarea "WO# CH079100628 *SEE CUSTO This is the pre cooler to the left of the turbo chef…"
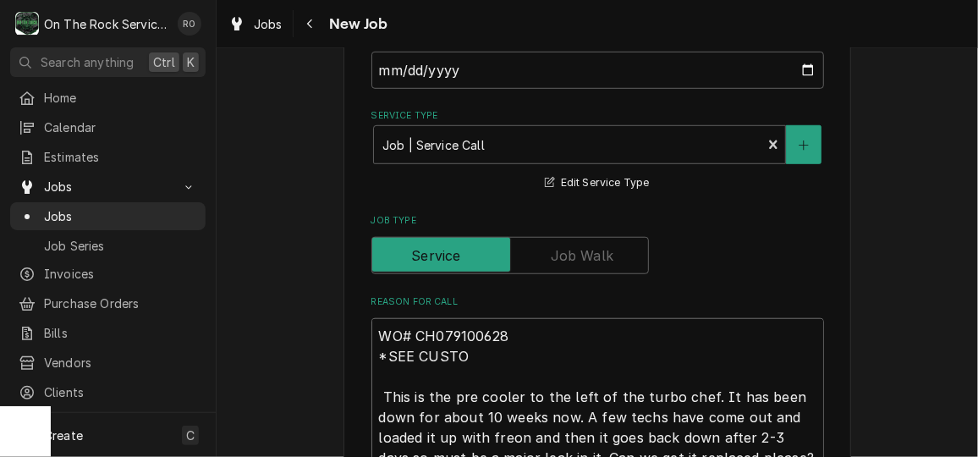
type textarea "x"
type textarea "WO# CH079100628 *SEE CUSTOM This is the pre cooler to the left of the turbo che…"
type textarea "x"
type textarea "WO# CH079100628 *SEE CUSTOME This is the pre cooler to the left of the turbo ch…"
type textarea "x"
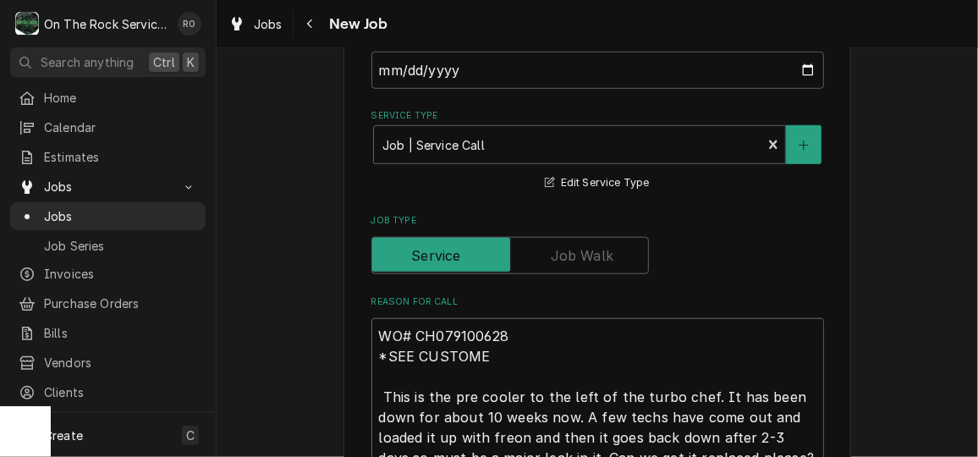
type textarea "WO# CH079100628 *SEE CUSTOMER This is the pre cooler to the left of the turbo c…"
type textarea "x"
type textarea "WO# CH079100628 *SEE CUSTOMER This is the pre cooler to the left of the turbo c…"
type textarea "x"
type textarea "WO# CH079100628 *SEE CUSTOMER C This is the pre cooler to the left of the turbo…"
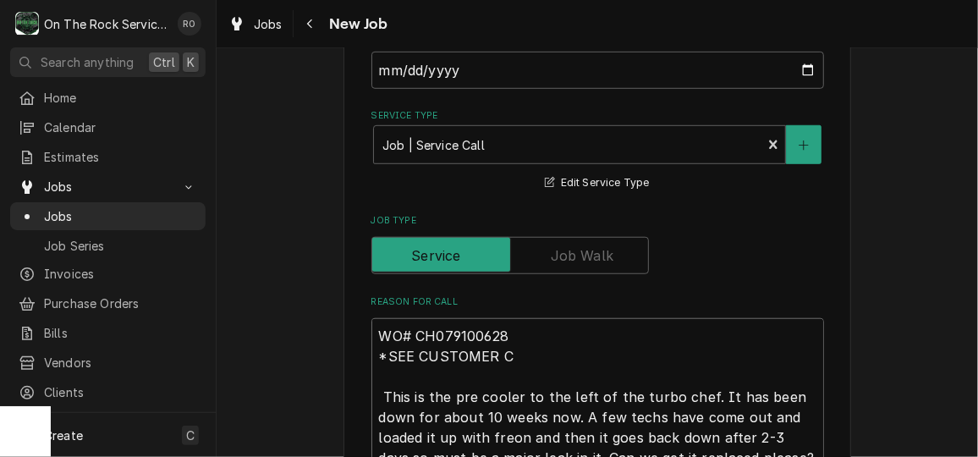
type textarea "x"
type textarea "WO# CH079100628 *SEE CUSTOMER CO This is the pre cooler to the left of the turb…"
type textarea "x"
type textarea "WO# CH079100628 *SEE CUSTOMER COM This is the pre cooler to the left of the tur…"
type textarea "x"
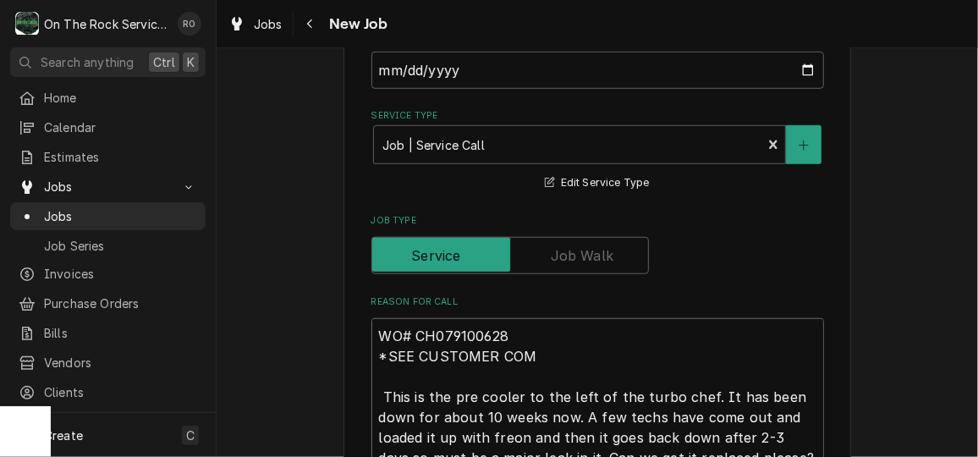
type textarea "WO# CH079100628 *SEE CUSTOMER COMM This is the pre cooler to the left of the tu…"
type textarea "x"
type textarea "WO# CH079100628 *SEE CUSTOMER COMME This is the pre cooler to the left of the t…"
type textarea "x"
type textarea "WO# CH079100628 *SEE CUSTOMER COMMEN This is the pre cooler to the left of the …"
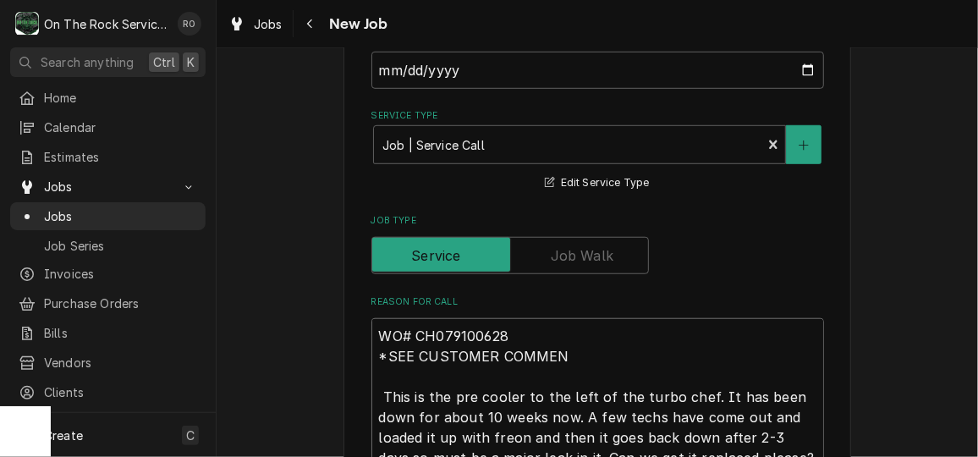
type textarea "x"
type textarea "WO# CH079100628 *SEE CUSTOMER COMMENT This is the pre cooler to the left of the…"
type textarea "x"
type textarea "WO# CH079100628 *SEE CUSTOMER COMMENT This is the pre cooler to the left of the…"
type textarea "x"
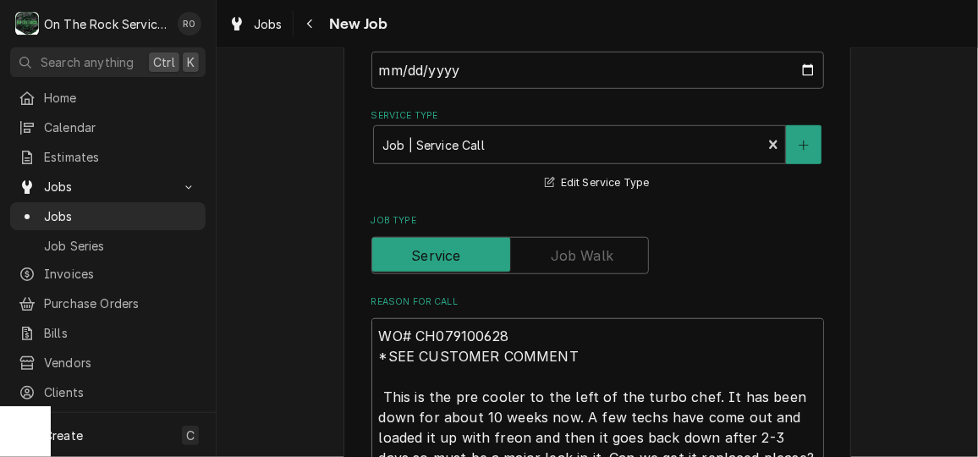
type textarea "WO# CH079100628 *SEE CUSTOMER COMMENT B This is the pre cooler to the left of t…"
type textarea "x"
type textarea "WO# CH079100628 *SEE CUSTOMER COMMENT BE This is the pre cooler to the left of …"
type textarea "x"
type textarea "WO# CH079100628 *SEE CUSTOMER COMMENT BEL This is the pre cooler to the left of…"
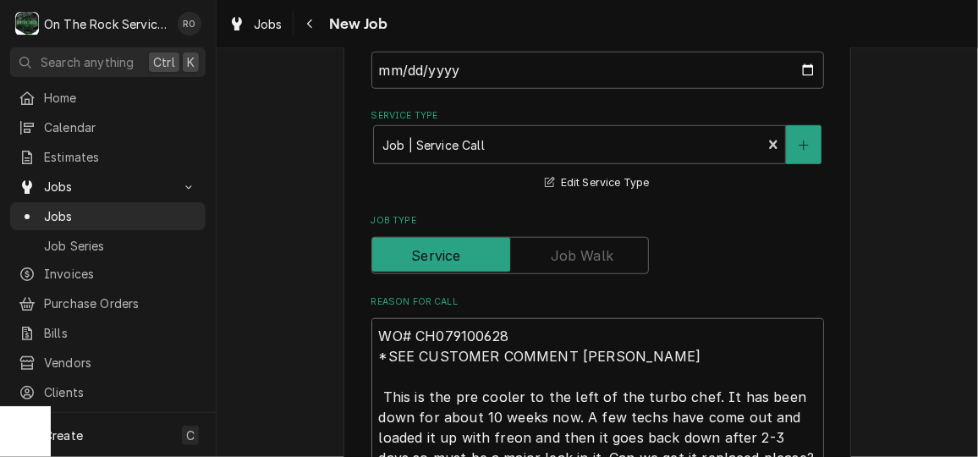
type textarea "x"
type textarea "WO# CH079100628 *SEE CUSTOMER COMMENT BELO This is the pre cooler to the left o…"
type textarea "x"
type textarea "WO# CH079100628 *SEE CUSTOMER COMMENT BELOW This is the pre cooler to the left …"
type textarea "x"
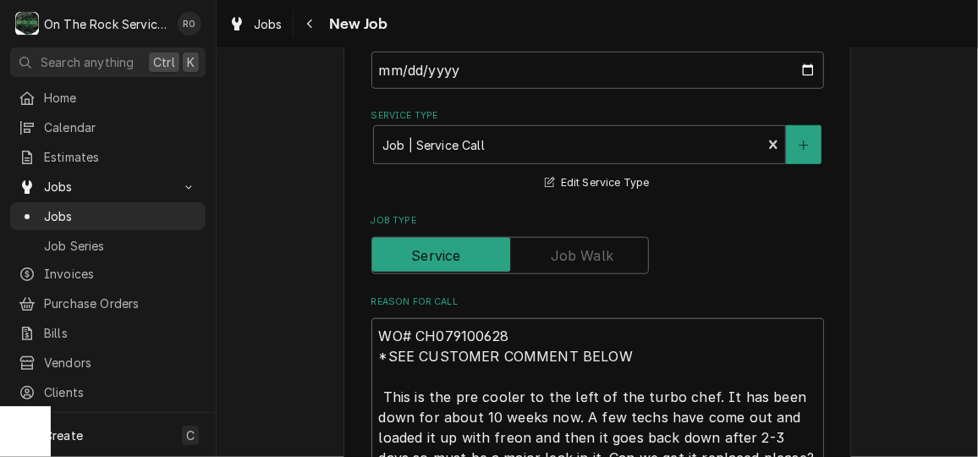
type textarea "WO# CH079100628 *SEE CUSTOMER COMMENT BELOW> This is the pre cooler to the left…"
type textarea "x"
type textarea "WO# CH079100628 *SEE CUSTOMER COMMENT BELOW> This is the pre cooler to the left…"
type textarea "x"
type textarea "WO# CH079100628 *SEE CUSTOMER COMMENT BELOW> This is the pre cooler to the left…"
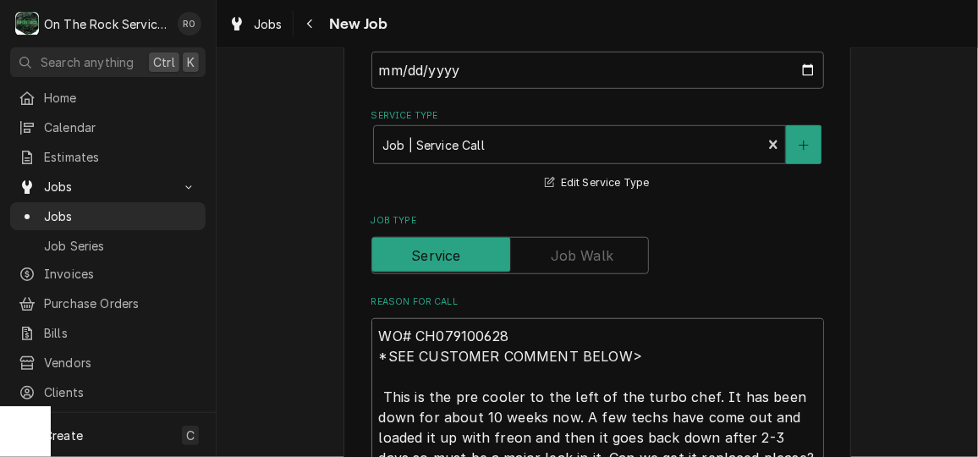
type textarea "x"
type textarea "WO# CH079100628 *SEE CUSTOMER COMMENT BELOW This is the pre cooler to the left …"
type textarea "x"
type textarea "WO# CH079100628 *SEE CUSTOMER COMMENT BELOW. This is the pre cooler to the left…"
type textarea "x"
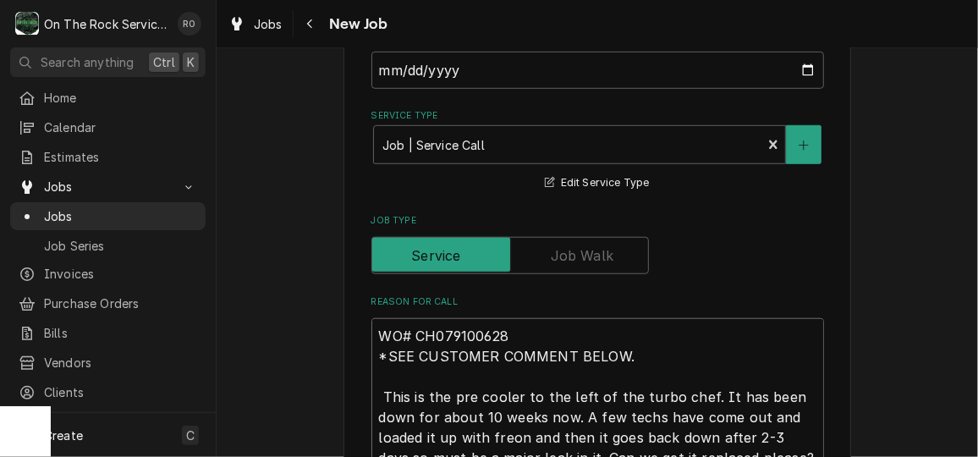
type textarea "WO# CH079100628 *SEE CUSTOMER COMMENT BELOW. This is the pre cooler to the left…"
type textarea "x"
type textarea "WO# CH079100628 *SEE CUSTOMER COMMENT BELOW. F This is the pre cooler to the le…"
type textarea "x"
type textarea "WO# CH079100628 *SEE CUSTOMER COMMENT BELOW. FA This is the pre cooler to the l…"
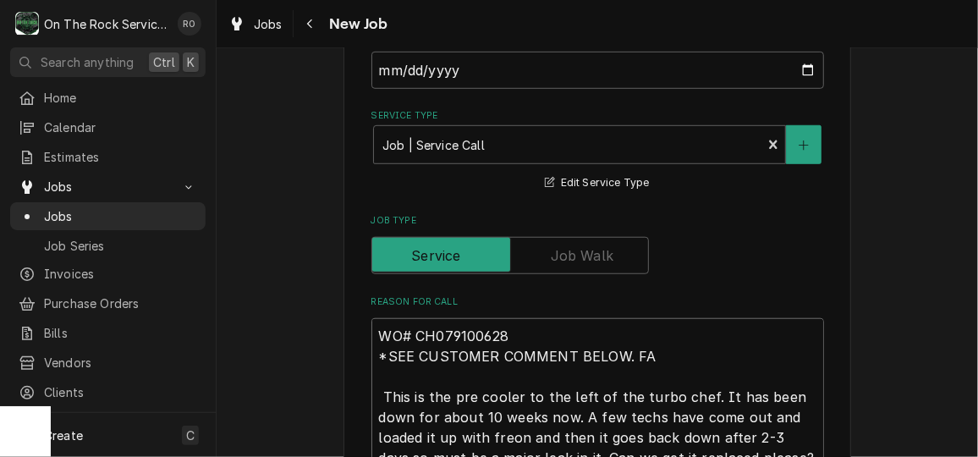
type textarea "x"
type textarea "WO# CH079100628 *SEE CUSTOMER COMMENT BELOW. FACI This is the pre cooler to the…"
type textarea "x"
type textarea "WO# CH079100628 *SEE CUSTOMER COMMENT BELOW. FACIL This is the pre cooler to th…"
type textarea "x"
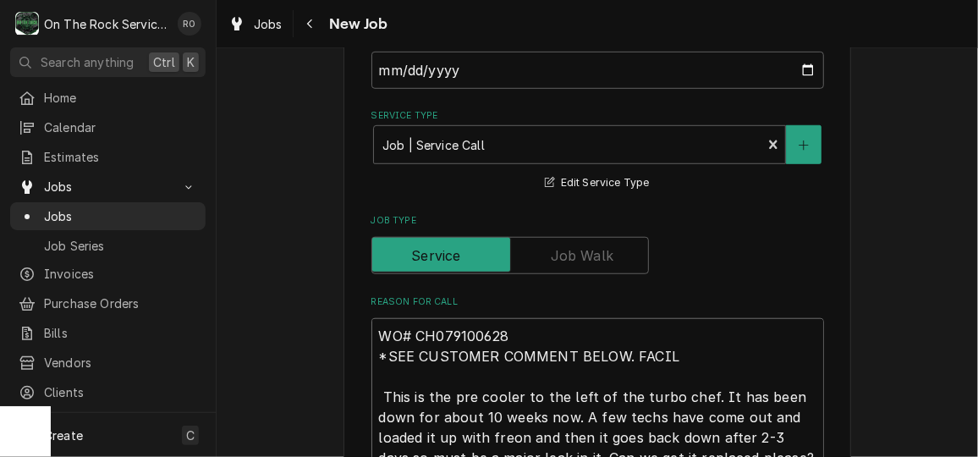
type textarea "WO# CH079100628 *SEE CUSTOMER COMMENT BELOW. FACILI This is the pre cooler to t…"
type textarea "x"
type textarea "WO# CH079100628 *SEE CUSTOMER COMMENT BELOW. FACILIT This is the pre cooler to …"
type textarea "x"
type textarea "WO# CH079100628 *SEE CUSTOMER COMMENT BELOW. FACILITI This is the pre cooler to…"
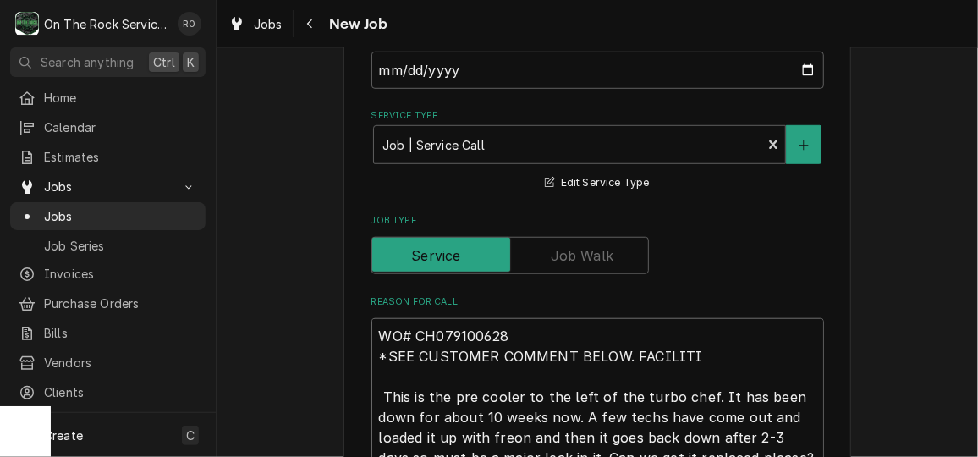
type textarea "x"
type textarea "WO# CH079100628 *SEE CUSTOMER COMMENT BELOW. FACILITIE This is the pre cooler t…"
type textarea "x"
type textarea "WO# CH079100628 *SEE CUSTOMER COMMENT BELOW. FACILITIES This is the pre cooler …"
type textarea "x"
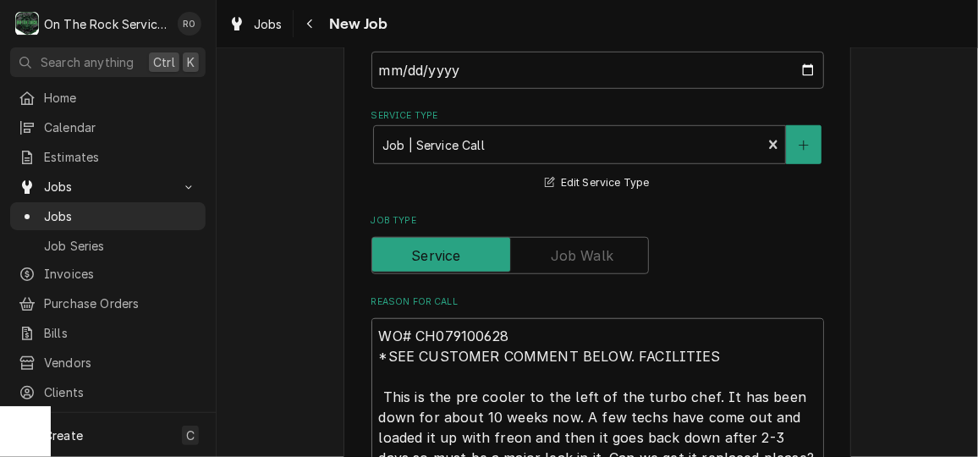
type textarea "WO# CH079100628 *SEE CUSTOMER COMMENT BELOW. FACILITIES A This is the pre coole…"
type textarea "x"
type textarea "WO# CH079100628 *SEE CUSTOMER COMMENT BELOW. FACILITIES AS This is the pre cool…"
type textarea "x"
type textarea "WO# CH079100628 *SEE CUSTOMER COMMENT BELOW. FACILITIES A This is the pre coole…"
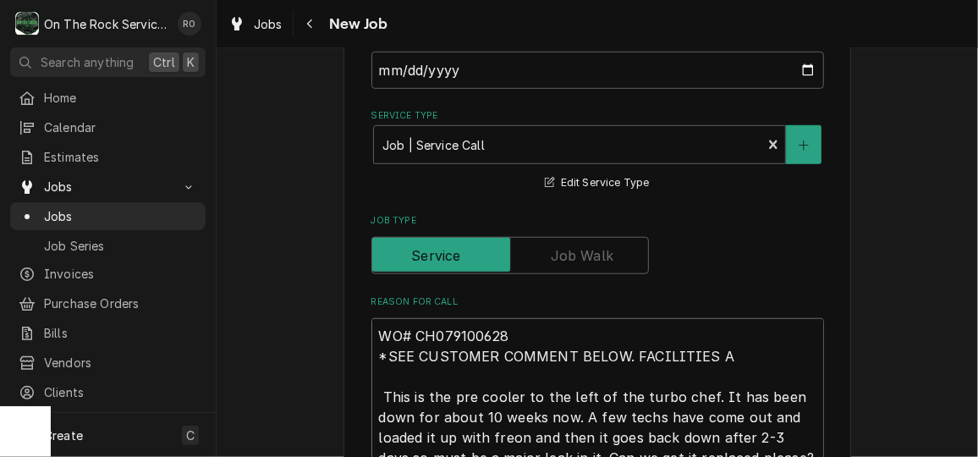
type textarea "x"
type textarea "WO# CH079100628 *SEE CUSTOMER COMMENT BELOW. FACILITIES This is the pre cooler …"
type textarea "x"
type textarea "WO# CH079100628 *SEE CUSTOMER COMMENT BELOW. FACILITIES S This is the pre coole…"
type textarea "x"
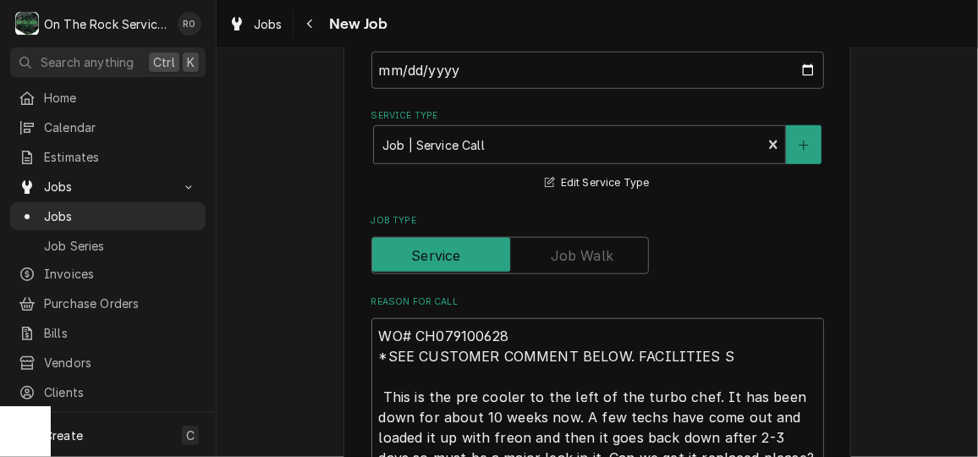
type textarea "WO# CH079100628 *SEE CUSTOMER COMMENT BELOW. FACILITIES SA This is the pre cool…"
type textarea "x"
type textarea "WO# CH079100628 *SEE CUSTOMER COMMENT BELOW. FACILITIES SAY This is the pre coo…"
type textarea "x"
type textarea "WO# CH079100628 *SEE CUSTOMER COMMENT BELOW. FACILITIES SAYS This is the pre co…"
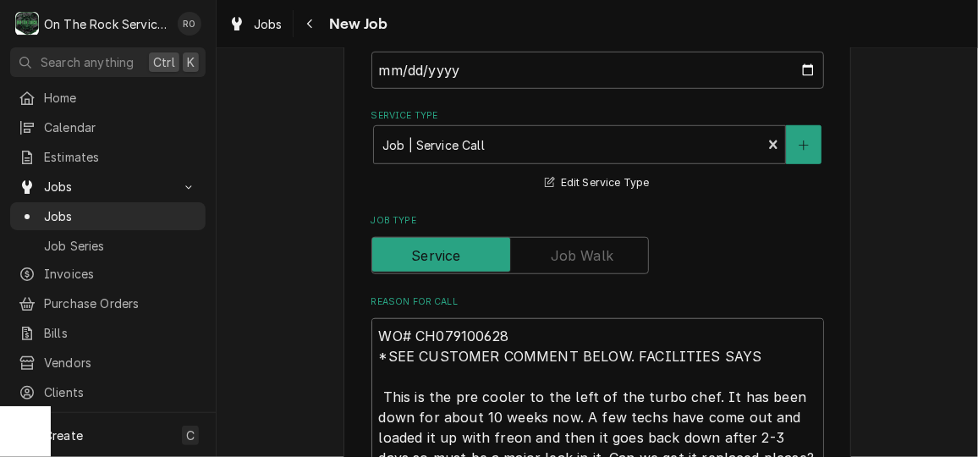
type textarea "x"
type textarea "WO# CH079100628 *SEE CUSTOMER COMMENT BELOW. FACILITIES SAYS This is the pre co…"
type textarea "x"
type textarea "WO# CH079100628 *SEE CUSTOMER COMMENT BELOW. FACILITIES SAYS I This is the pre …"
type textarea "x"
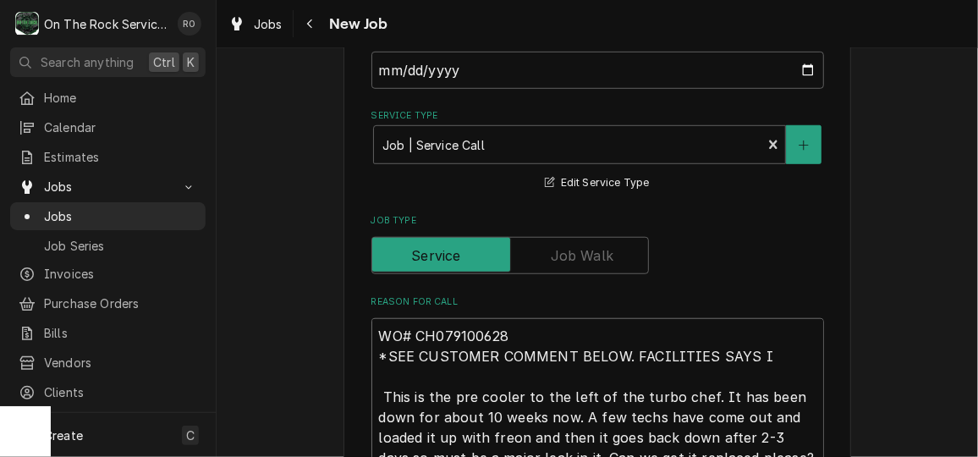
type textarea "WO# CH079100628 *SEE CUSTOMER COMMENT BELOW. FACILITIES SAYS IT This is the pre…"
type textarea "x"
type textarea "WO# CH079100628 *SEE CUSTOMER COMMENT BELOW. FACILITIES SAYS IT This is the pre…"
type textarea "x"
type textarea "WO# CH079100628 *SEE CUSTOMER COMMENT BELOW. FACILITIES SAYS IT I This is the p…"
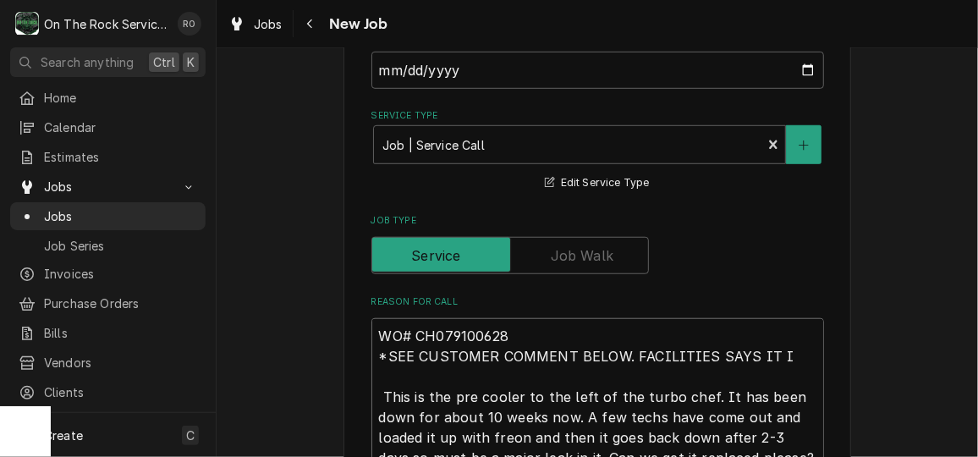
type textarea "x"
type textarea "WO# CH079100628 *SEE CUSTOMER COMMENT BELOW. FACILITIES SAYS IT IS This is the …"
type textarea "x"
type textarea "WO# CH079100628 *SEE CUSTOMER COMMENT BELOW. FACILITIES SAYS IT IS This is the …"
type textarea "x"
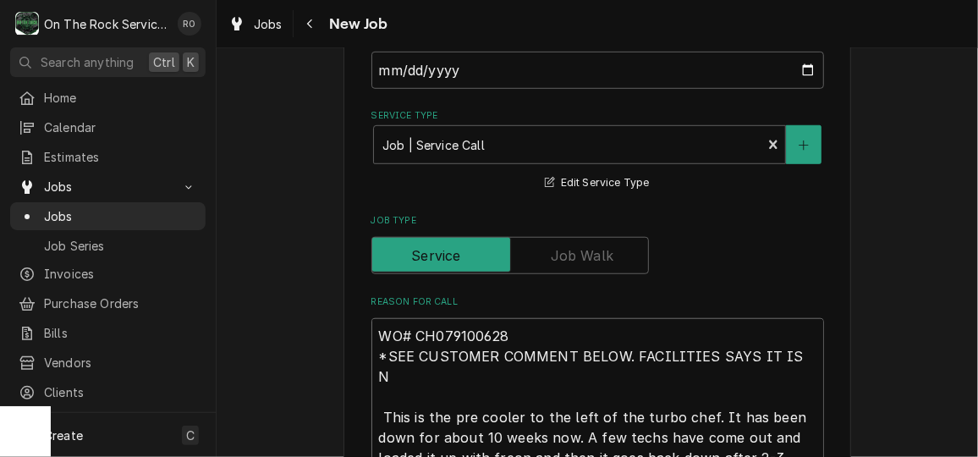
type textarea "WO# CH079100628 *SEE CUSTOMER COMMENT BELOW. FACILITIES SAYS IT IS NO This is t…"
type textarea "x"
type textarea "WO# CH079100628 *SEE CUSTOMER COMMENT BELOW. FACILITIES SAYS IT IS NOT This is …"
type textarea "x"
type textarea "WO# CH079100628 *SEE CUSTOMER COMMENT BELOW. FACILITIES SAYS IT IS NOT TI This …"
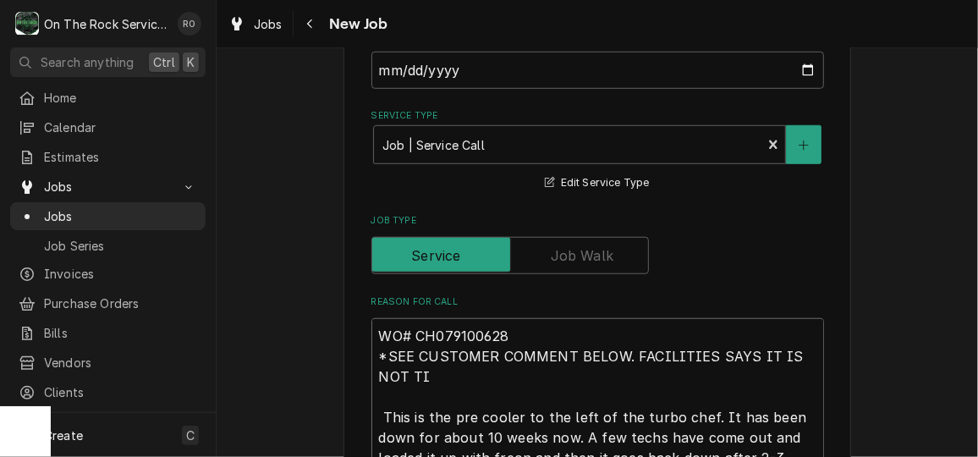
type textarea "x"
type textarea "WO# CH079100628 *SEE CUSTOMER COMMENT BELOW. FACILITIES SAYS IT IS NOT TIM This…"
type textarea "x"
type textarea "WO# CH079100628 *SEE CUSTOMER COMMENT BELOW. FACILITIES SAYS IT IS NOT TIME Thi…"
type textarea "x"
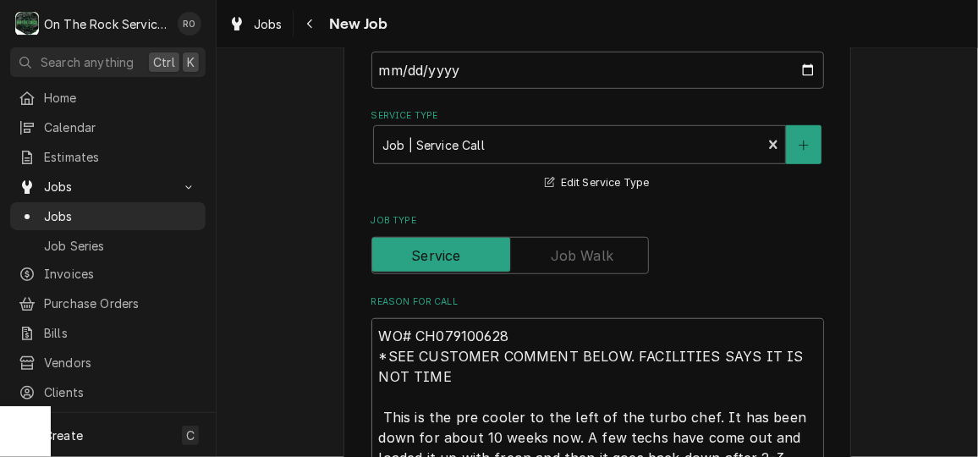
type textarea "WO# CH079100628 *SEE CUSTOMER COMMENT BELOW. FACILITIES SAYS IT IS NOT TIME T T…"
type textarea "x"
type textarea "WO# CH079100628 *SEE CUSTOMER COMMENT BELOW. FACILITIES SAYS IT IS NOT TIME TO …"
type textarea "x"
type textarea "WO# CH079100628 *SEE CUSTOMER COMMENT BELOW. FACILITIES SAYS IT IS NOT TIME TO …"
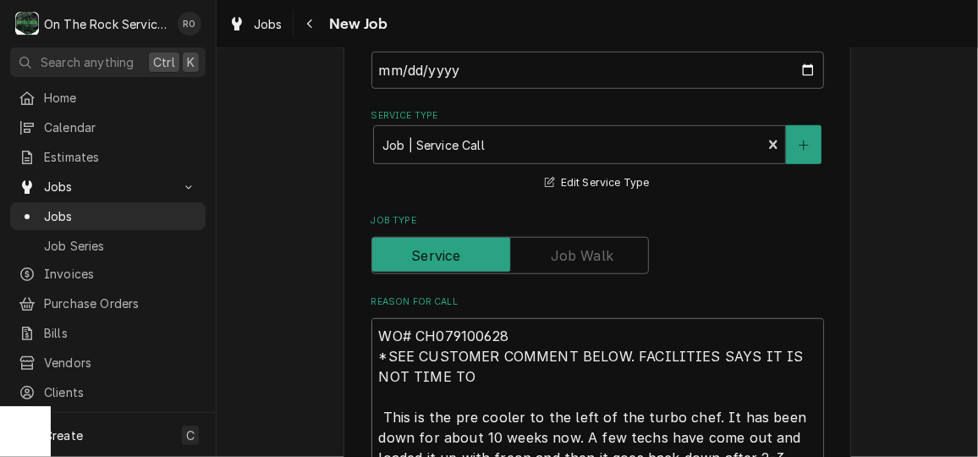
type textarea "x"
type textarea "WO# CH079100628 *SEE CUSTOMER COMMENT BELOW. FACILITIES SAYS IT IS NOT TIME TO …"
type textarea "x"
type textarea "WO# CH079100628 *SEE CUSTOMER COMMENT BELOW. FACILITIES SAYS IT IS NOT TIME TO …"
type textarea "x"
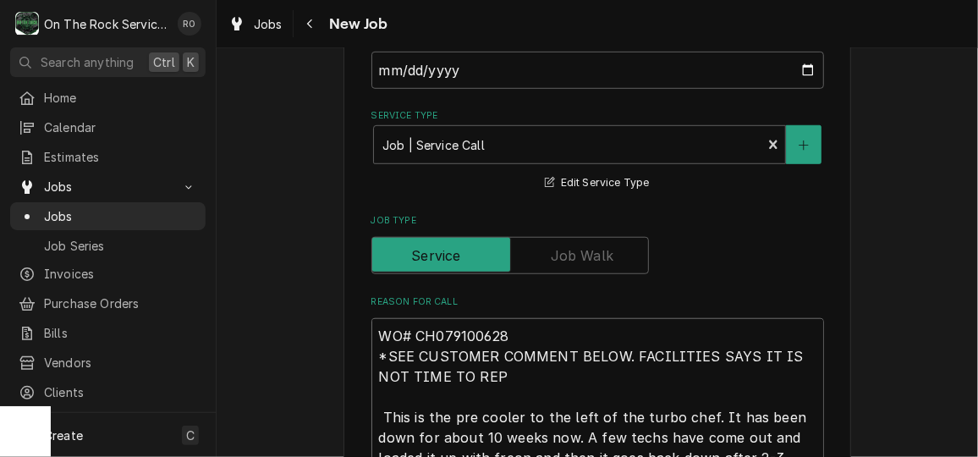
type textarea "WO# CH079100628 *SEE CUSTOMER COMMENT BELOW. FACILITIES SAYS IT IS NOT TIME TO …"
type textarea "x"
type textarea "WO# CH079100628 *SEE CUSTOMER COMMENT BELOW. FACILITIES SAYS IT IS NOT TIME TO …"
type textarea "x"
type textarea "WO# CH079100628 *SEE CUSTOMER COMMENT BELOW. FACILITIES SAYS IT IS NOT TIME TO …"
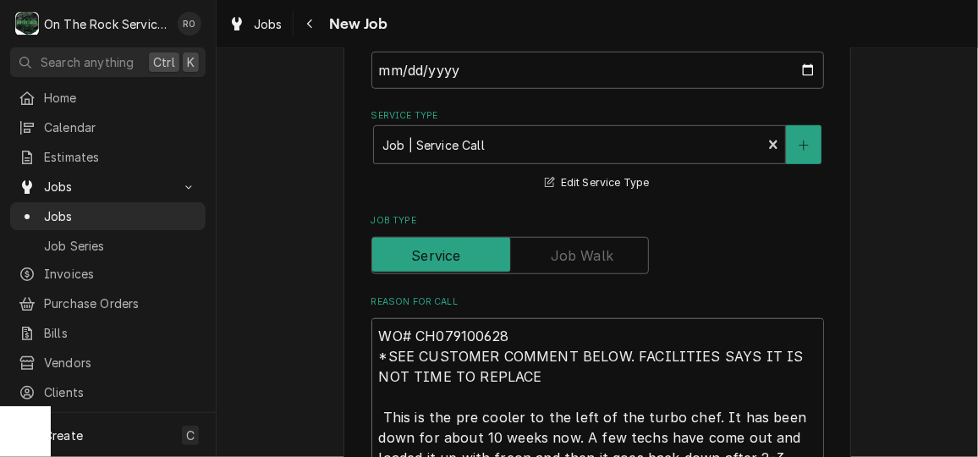
type textarea "x"
type textarea "WO# CH079100628 *SEE CUSTOMER COMMENT BELOW. FACILITIES SAYS IT IS NOT TIME TO …"
type textarea "x"
type textarea "WO# CH079100628 *SEE CUSTOMER COMMENT BELOW. FACILITIES SAYS IT IS NOT TIME TO …"
type textarea "x"
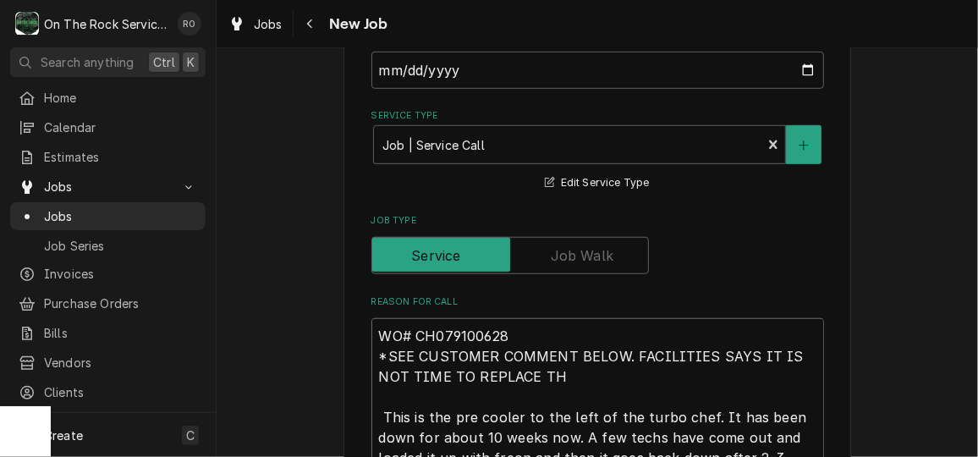
type textarea "WO# CH079100628 *SEE CUSTOMER COMMENT BELOW. FACILITIES SAYS IT IS NOT TIME TO …"
type textarea "x"
type textarea "WO# CH079100628 *SEE CUSTOMER COMMENT BELOW. FACILITIES SAYS IT IS NOT TIME TO …"
type textarea "x"
type textarea "WO# CH079100628 *SEE CUSTOMER COMMENT BELOW. FACILITIES SAYS IT IS NOT TIME TO …"
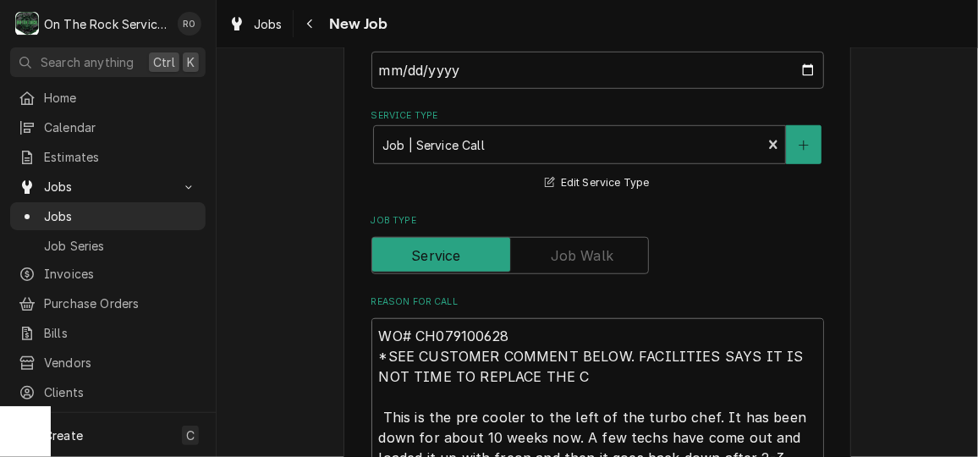
type textarea "x"
type textarea "WO# CH079100628 *SEE CUSTOMER COMMENT BELOW. FACILITIES SAYS IT IS NOT TIME TO …"
type textarea "x"
type textarea "WO# CH079100628 *SEE CUSTOMER COMMENT BELOW. FACILITIES SAYS IT IS NOT TIME TO …"
type textarea "x"
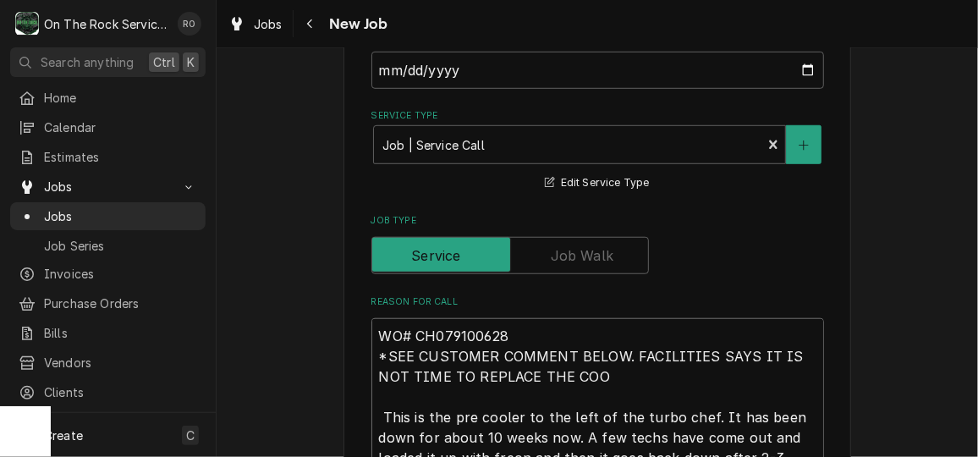
type textarea "WO# CH079100628 *SEE CUSTOMER COMMENT BELOW. FACILITIES SAYS IT IS NOT TIME TO …"
type textarea "x"
type textarea "WO# CH079100628 *SEE CUSTOMER COMMENT BELOW. FACILITIES SAYS IT IS NOT TIME TO …"
type textarea "x"
type textarea "WO# CH079100628 *SEE CUSTOMER COMMENT BELOW. FACILITIES SAYS IT IS NOT TIME TO …"
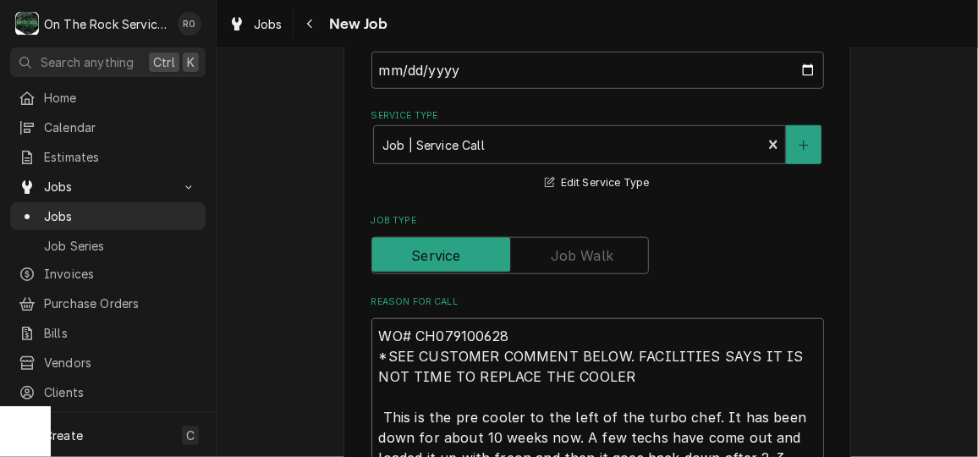
type textarea "x"
type textarea "WO# CH079100628 *SEE CUSTOMER COMMENT BELOW. FACILITIES SAYS IT IS NOT TIME TO …"
type textarea "x"
type textarea "WO# CH079100628 *SEE CUSTOMER COMMENT BELOW. FACILITIES SAYS IT IS NOT TIME TO …"
type textarea "x"
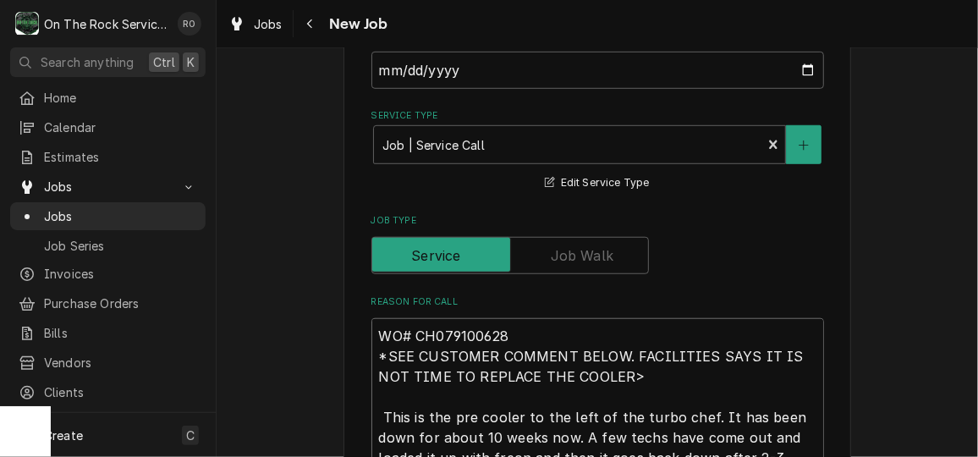
type textarea "WO# CH079100628 *SEE CUSTOMER COMMENT BELOW. FACILITIES SAYS IT IS NOT TIME TO …"
type textarea "x"
type textarea "WO# CH079100628 *SEE CUSTOMER COMMENT BELOW. FACILITIES SAYS IT IS NOT TIME TO …"
type textarea "x"
type textarea "WO# CH079100628 *SEE CUSTOMER COMMENT BELOW. FACILITIES SAYS IT IS NOT TIME TO …"
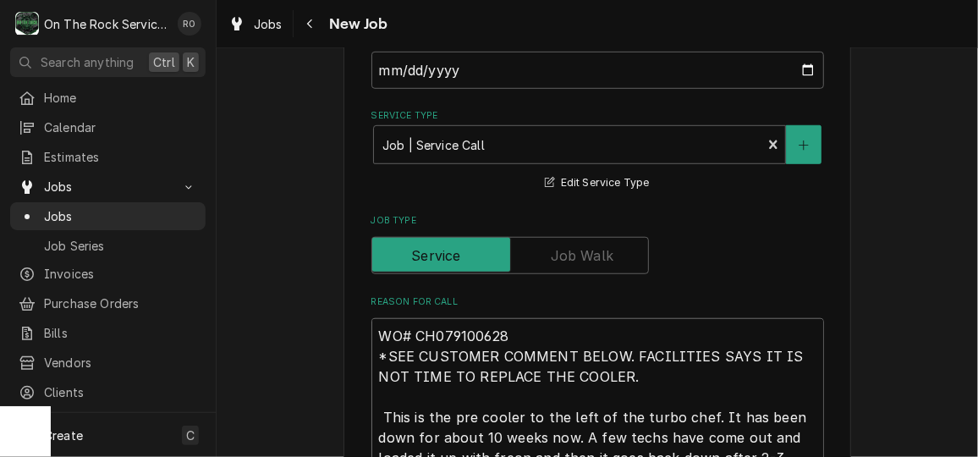
type textarea "x"
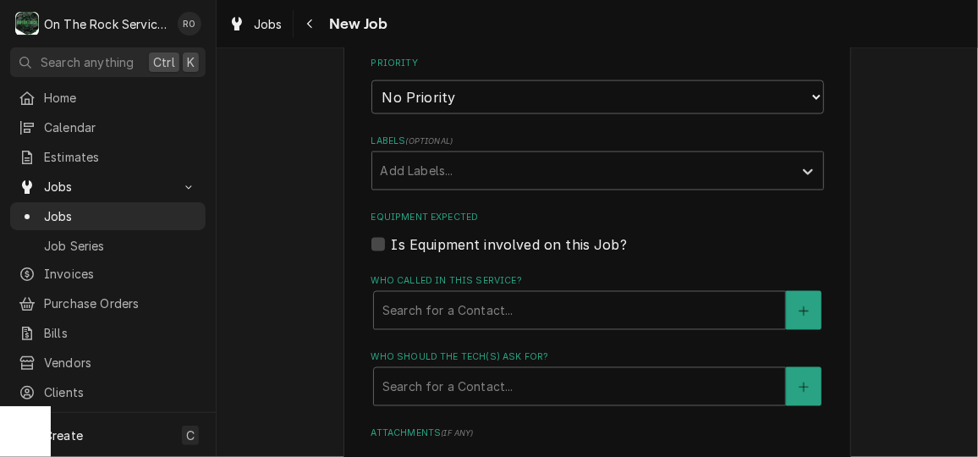
scroll to position [1204, 0]
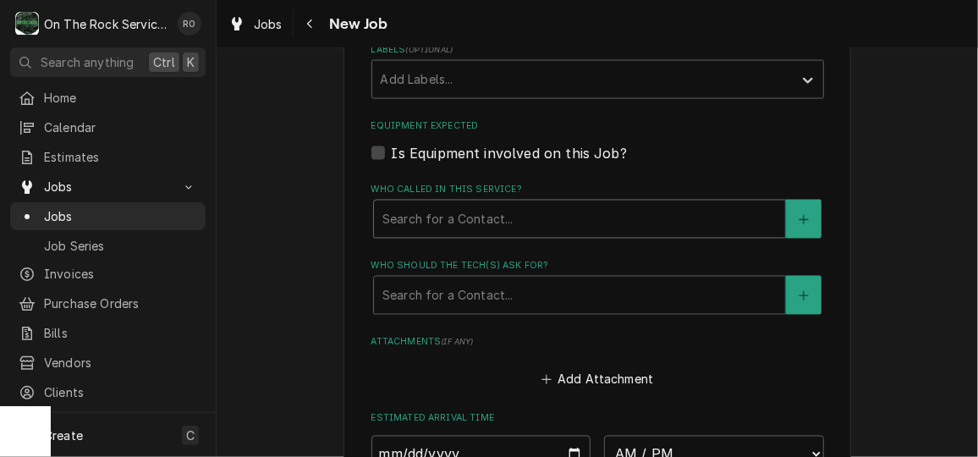
click at [700, 211] on div "Who called in this service?" at bounding box center [579, 219] width 394 height 30
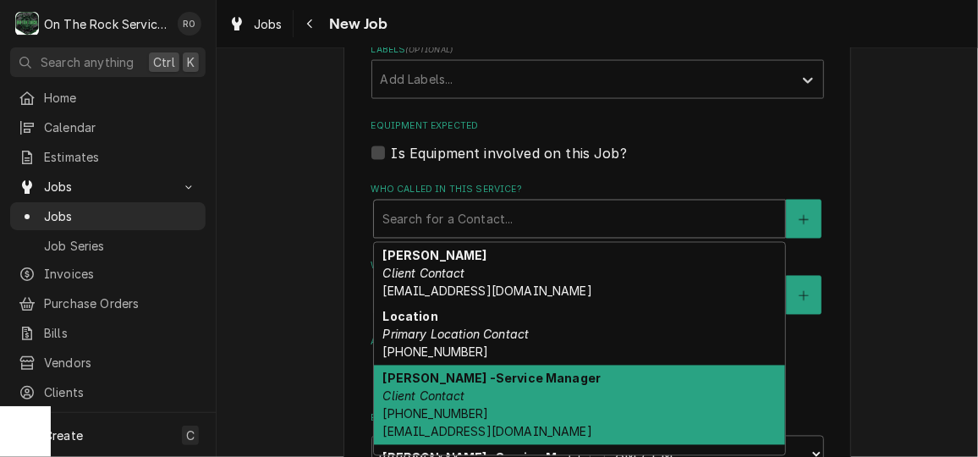
click at [645, 385] on div "Lowrie Wilson -Service Manager Client Contact (864) 993-0501 C00791@chilis.com" at bounding box center [579, 405] width 411 height 80
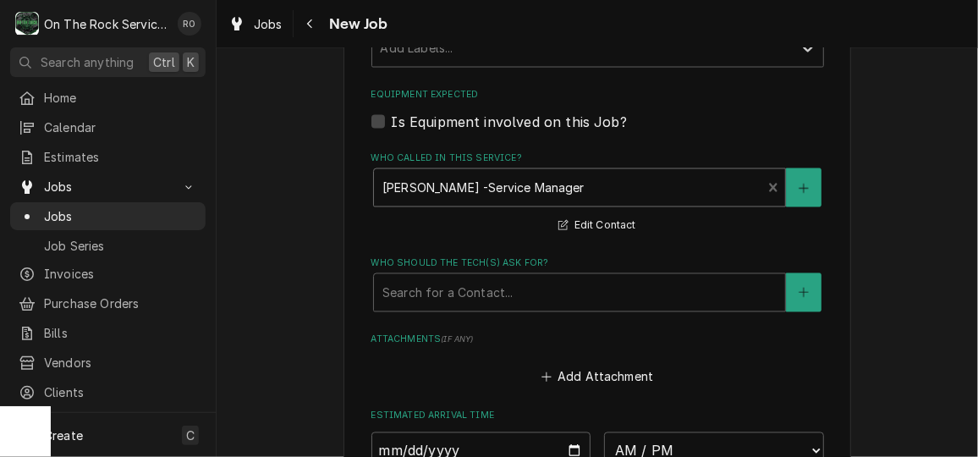
scroll to position [1237, 0]
click at [616, 287] on div "Who should the tech(s) ask for?" at bounding box center [579, 291] width 394 height 30
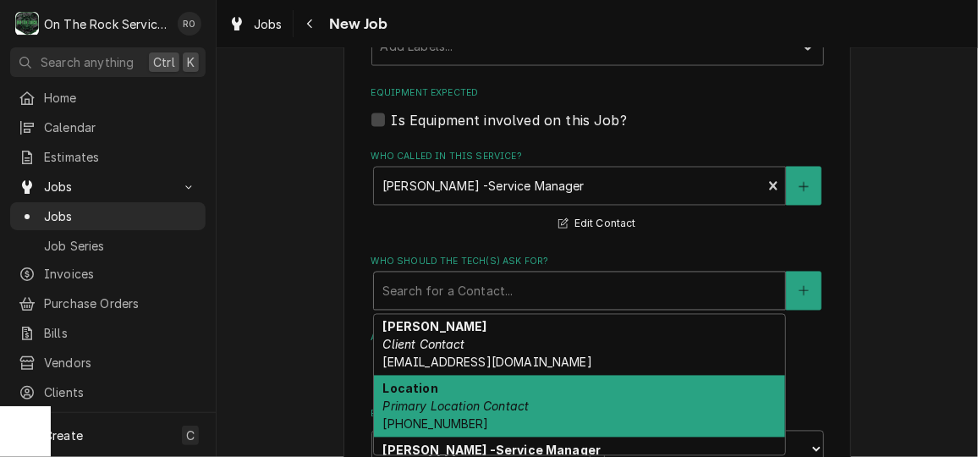
click at [608, 381] on div "Location Primary Location Contact (864) 229-4052" at bounding box center [579, 407] width 411 height 62
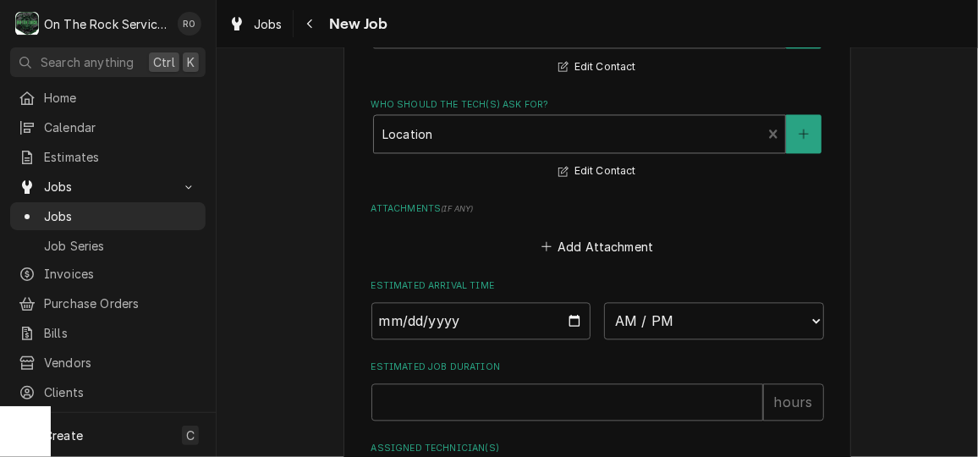
scroll to position [1395, 0]
click at [567, 322] on input "Date" at bounding box center [481, 319] width 220 height 37
click at [730, 308] on select "AM / PM 6:00 AM 6:15 AM 6:30 AM 6:45 AM 7:00 AM 7:15 AM 7:30 AM 7:45 AM 8:00 AM…" at bounding box center [714, 319] width 220 height 37
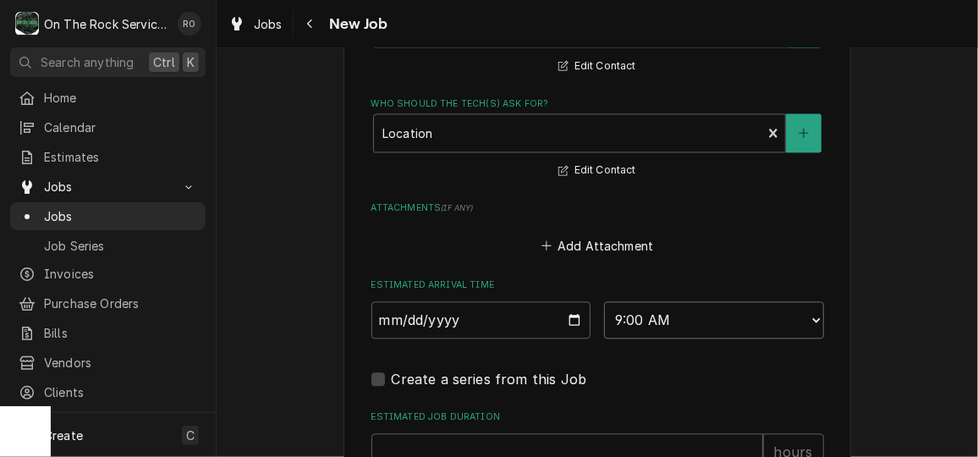
scroll to position [1546, 0]
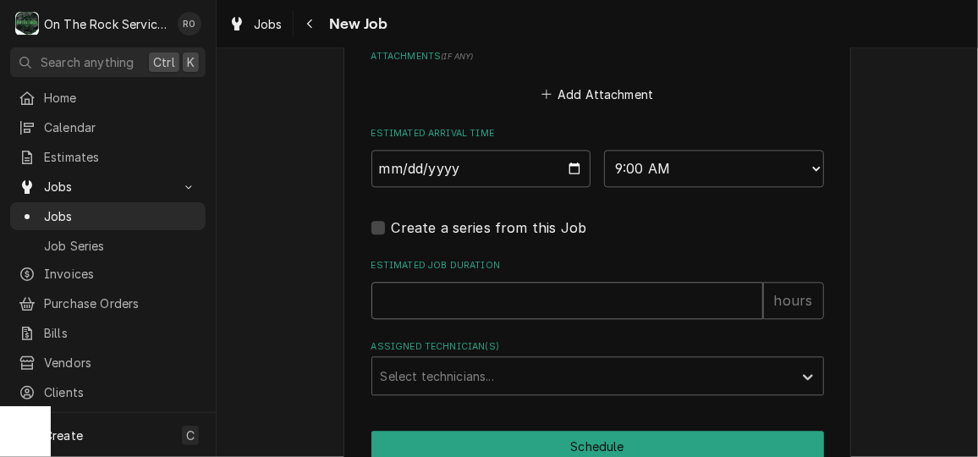
click at [472, 297] on input "Estimated Job Duration" at bounding box center [567, 300] width 392 height 37
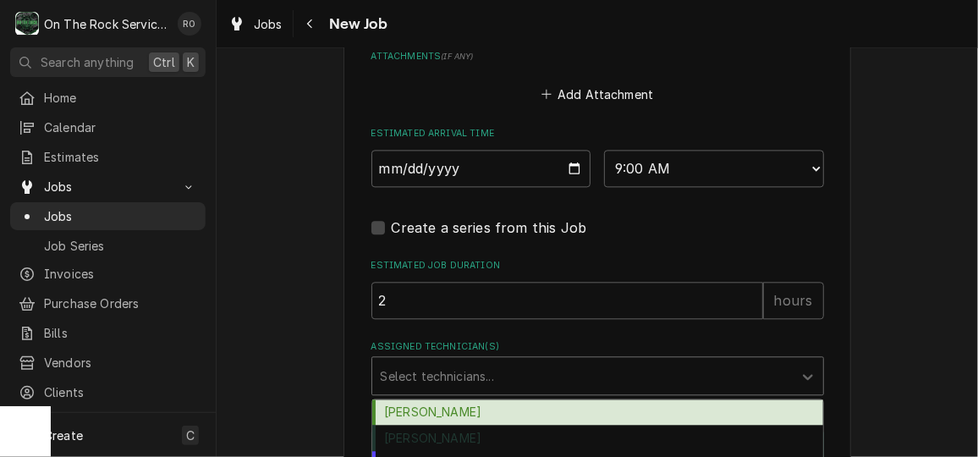
click at [474, 357] on div "Select technicians..." at bounding box center [582, 375] width 420 height 37
click at [475, 410] on div "Ray Beals" at bounding box center [597, 412] width 451 height 26
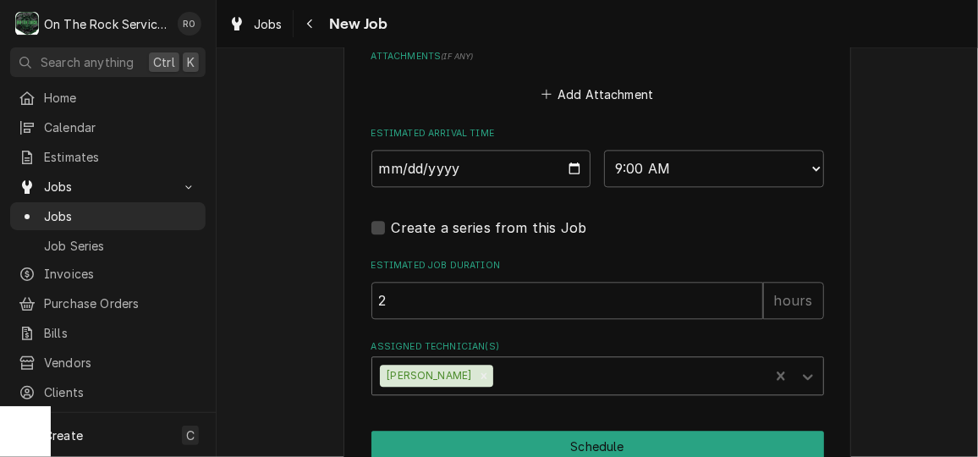
scroll to position [1632, 0]
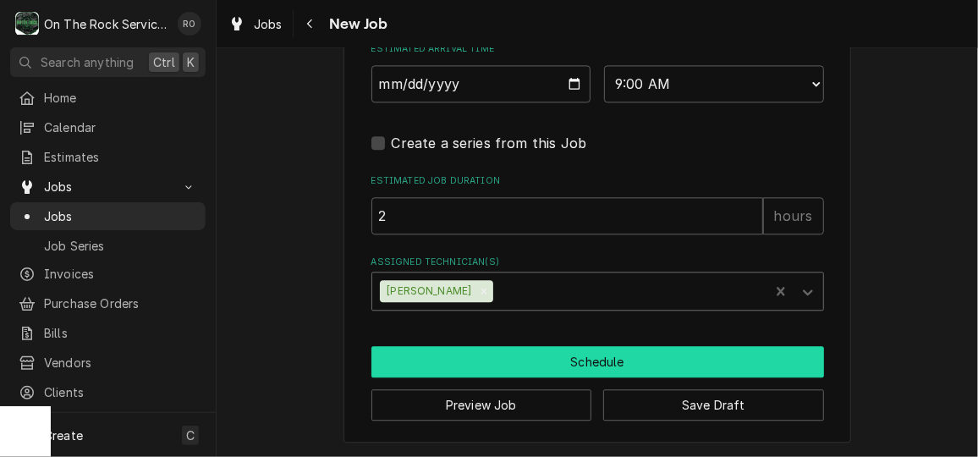
click at [486, 371] on button "Schedule" at bounding box center [597, 361] width 453 height 31
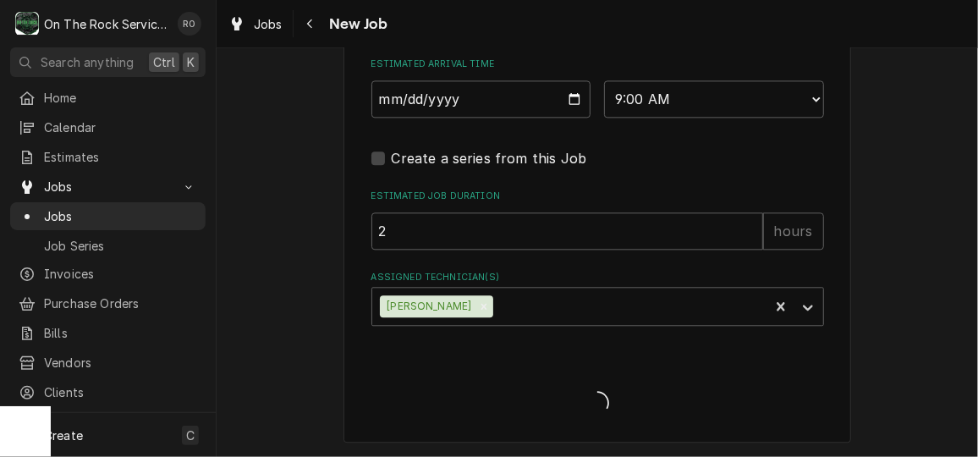
scroll to position [1616, 0]
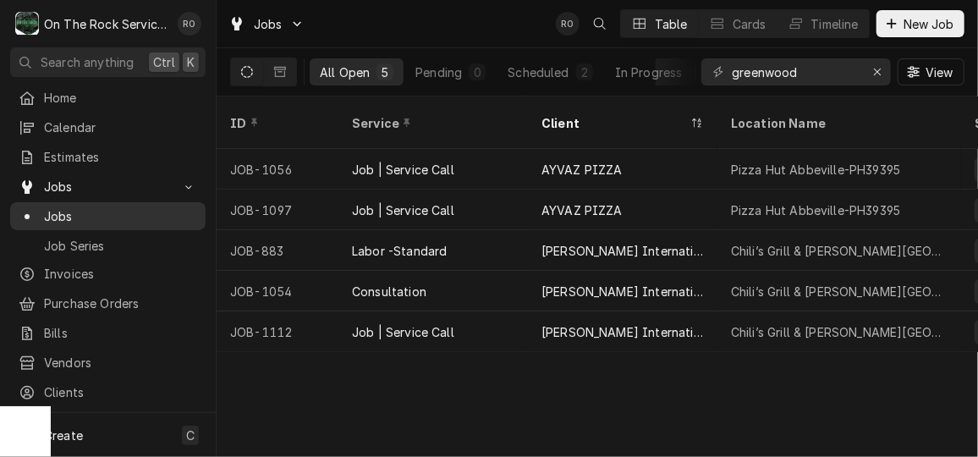
click at [127, 207] on span "Jobs" at bounding box center [120, 216] width 153 height 18
click at [882, 65] on div "Erase input" at bounding box center [877, 71] width 17 height 17
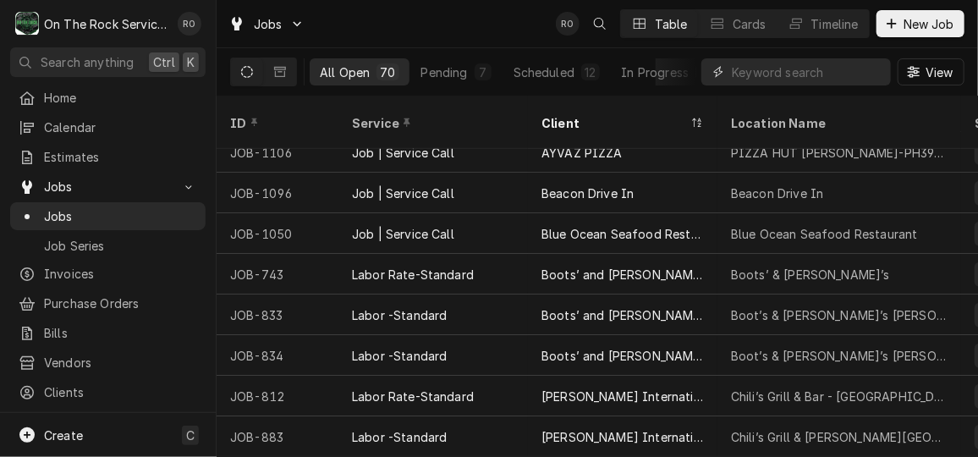
scroll to position [305, 0]
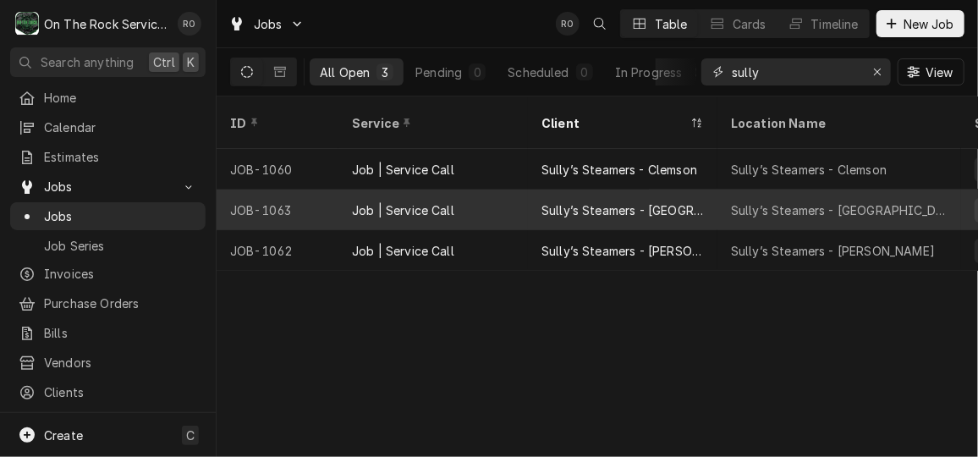
type input "sully"
click at [825, 201] on div "Sully’s Steamers - [GEOGRAPHIC_DATA]" at bounding box center [839, 210] width 217 height 18
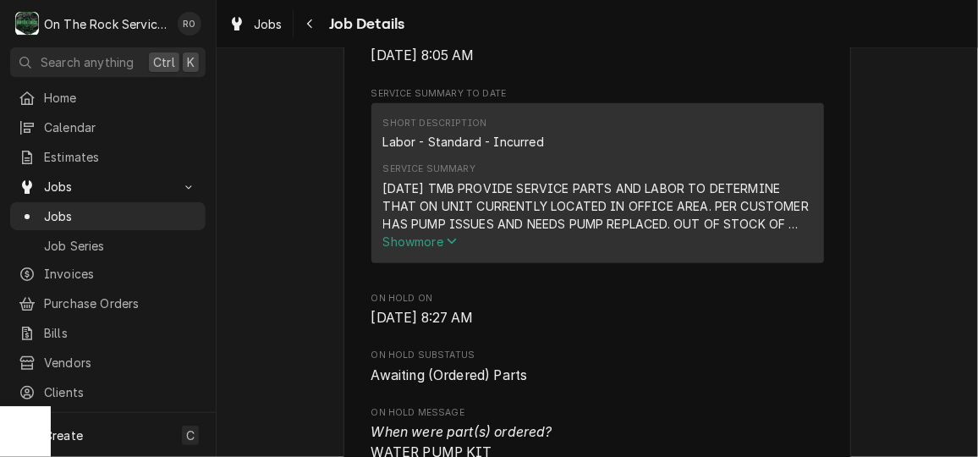
scroll to position [524, 0]
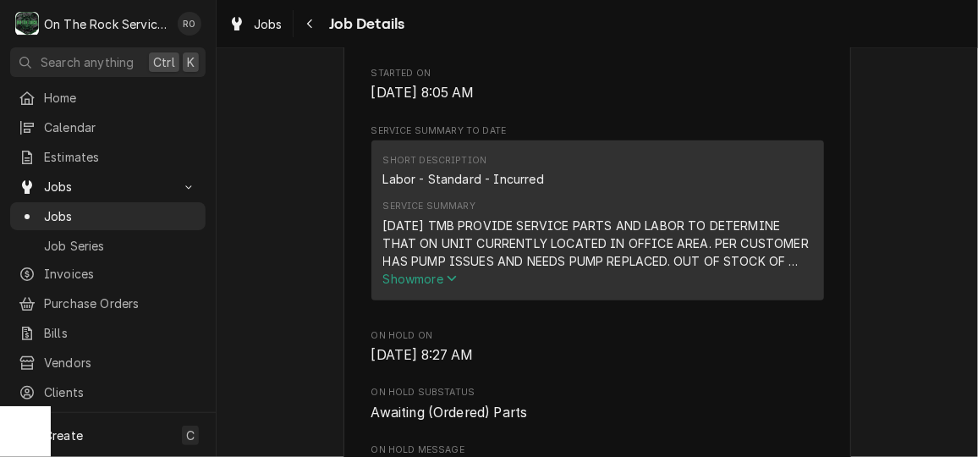
click at [442, 286] on span "Show more" at bounding box center [420, 279] width 74 height 14
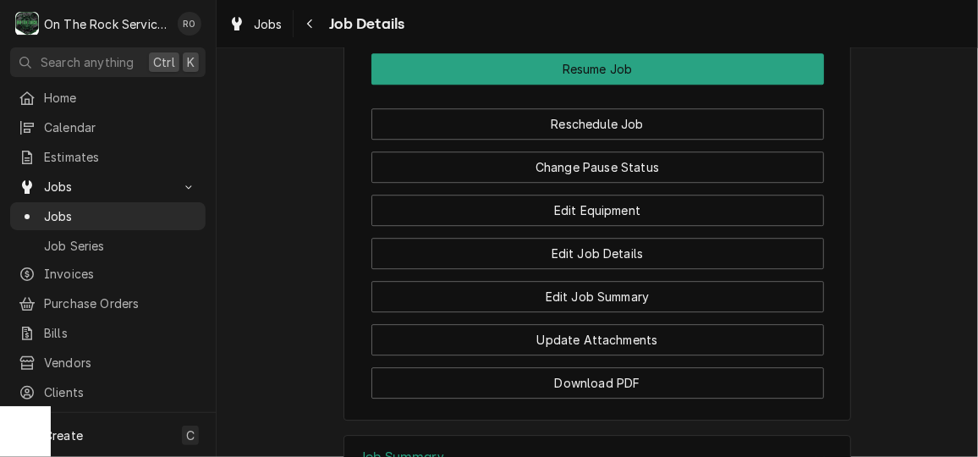
scroll to position [1994, 0]
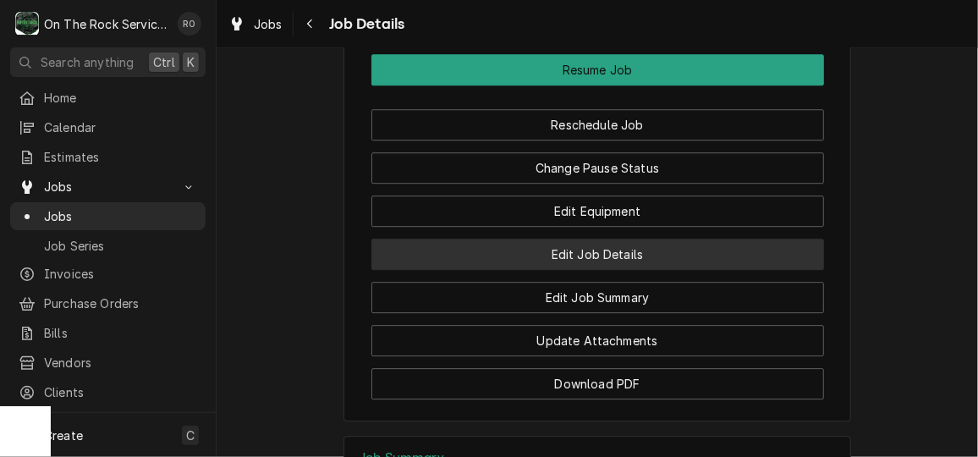
click at [532, 270] on button "Edit Job Details" at bounding box center [597, 254] width 453 height 31
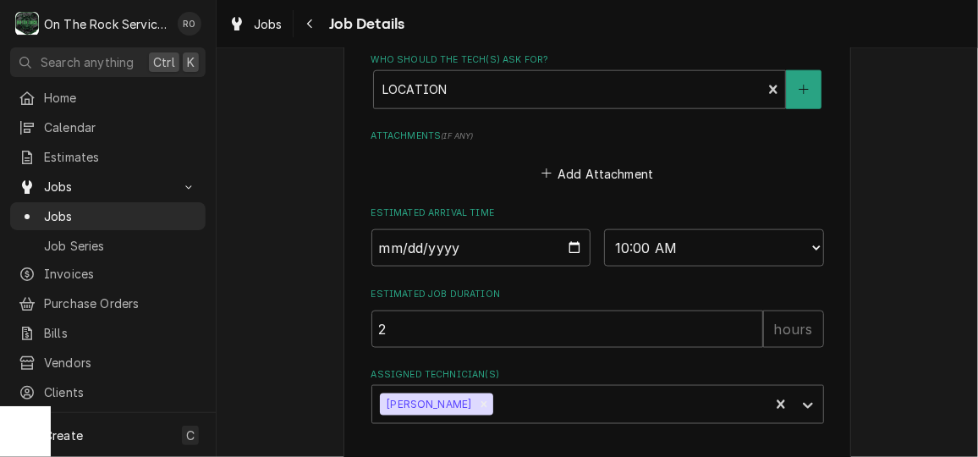
scroll to position [963, 0]
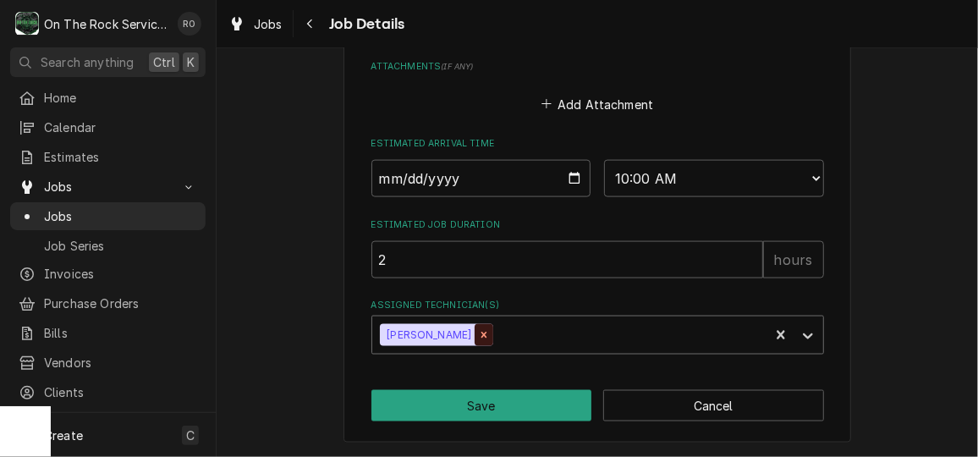
click at [478, 332] on icon "Remove Todd Brady" at bounding box center [484, 335] width 12 height 12
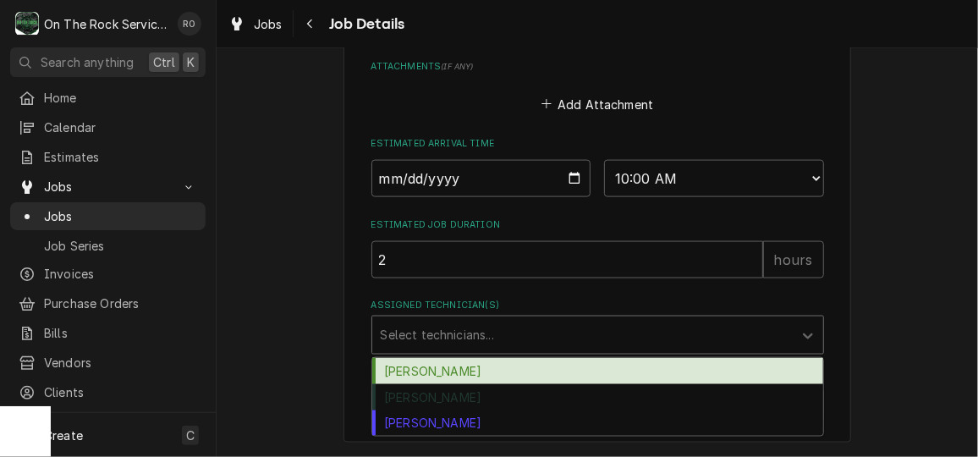
click at [453, 332] on div "Assigned Technician(s)" at bounding box center [583, 335] width 404 height 30
click at [441, 370] on div "[PERSON_NAME]" at bounding box center [597, 371] width 451 height 26
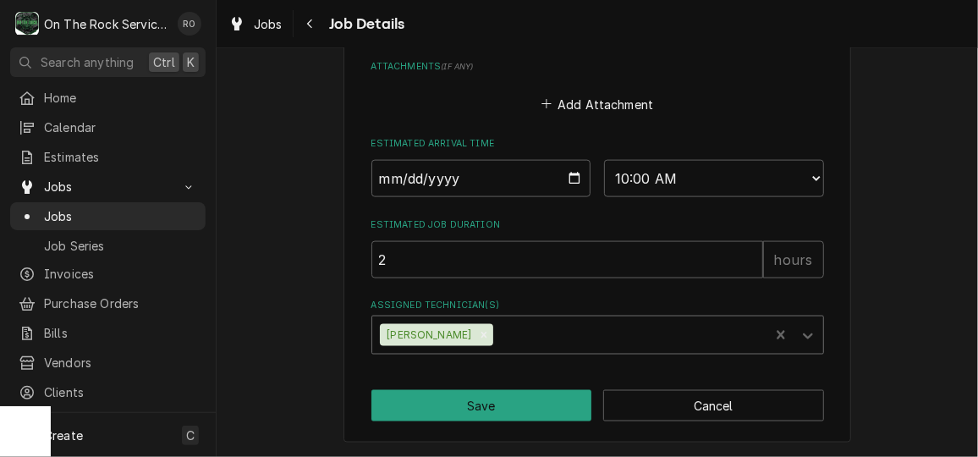
type textarea "x"
click at [565, 176] on input "[DATE]" at bounding box center [481, 178] width 220 height 37
type input "[DATE]"
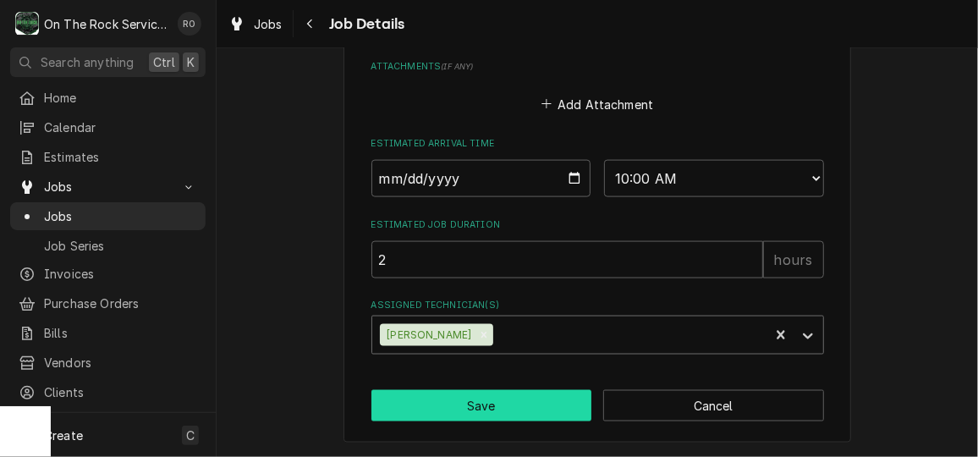
click at [514, 414] on button "Save" at bounding box center [481, 405] width 221 height 31
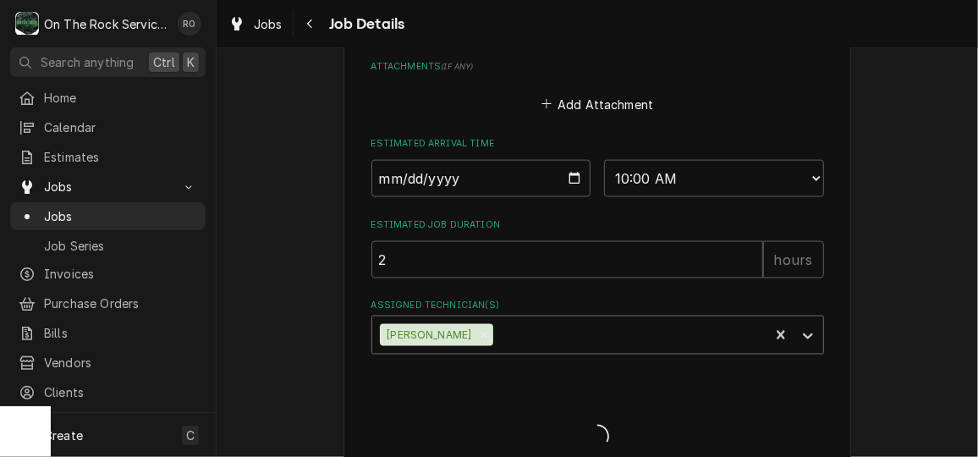
type textarea "x"
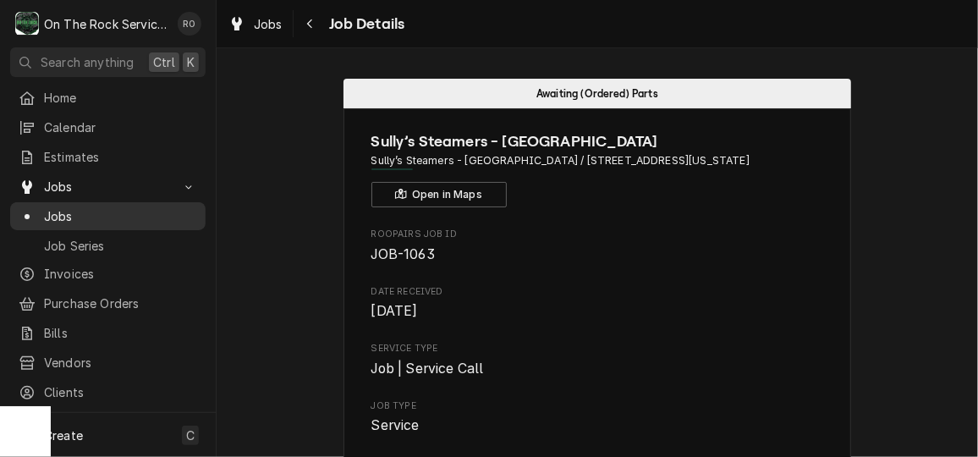
click at [114, 211] on span "Jobs" at bounding box center [120, 216] width 153 height 18
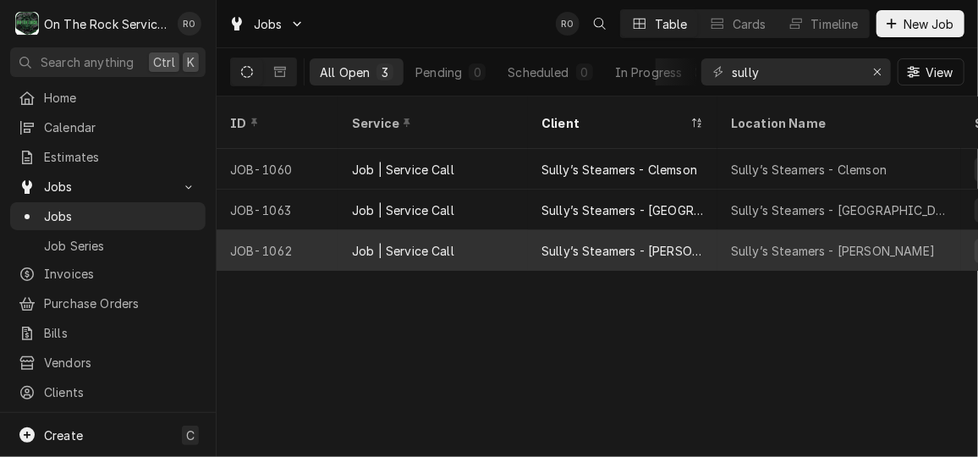
click at [817, 242] on div "Sully’s Steamers - Mauldin" at bounding box center [833, 251] width 204 height 18
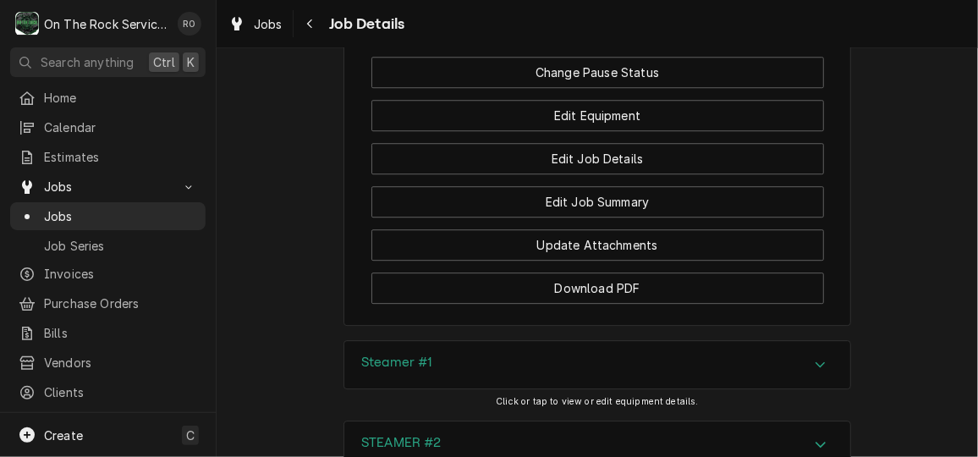
scroll to position [2000, 0]
click at [92, 94] on span "Home" at bounding box center [120, 98] width 153 height 18
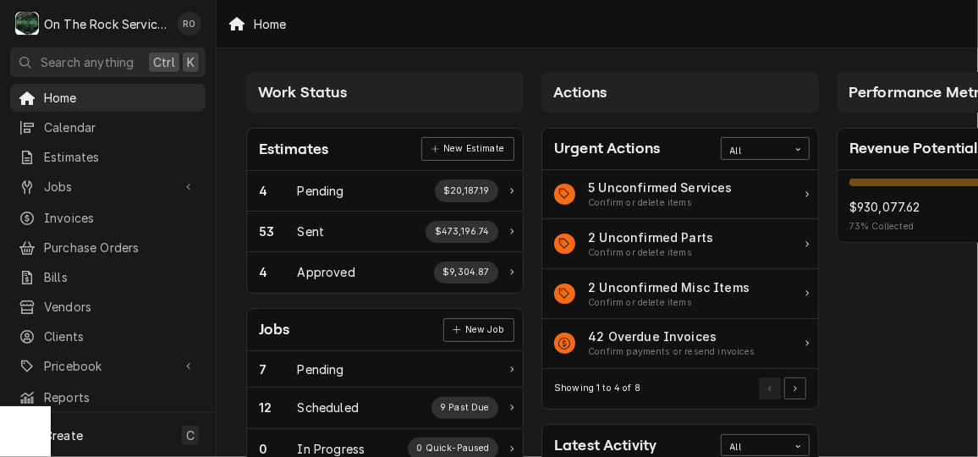
scroll to position [0, 1]
click at [40, 107] on link "Home" at bounding box center [107, 98] width 195 height 28
